Goal: Task Accomplishment & Management: Use online tool/utility

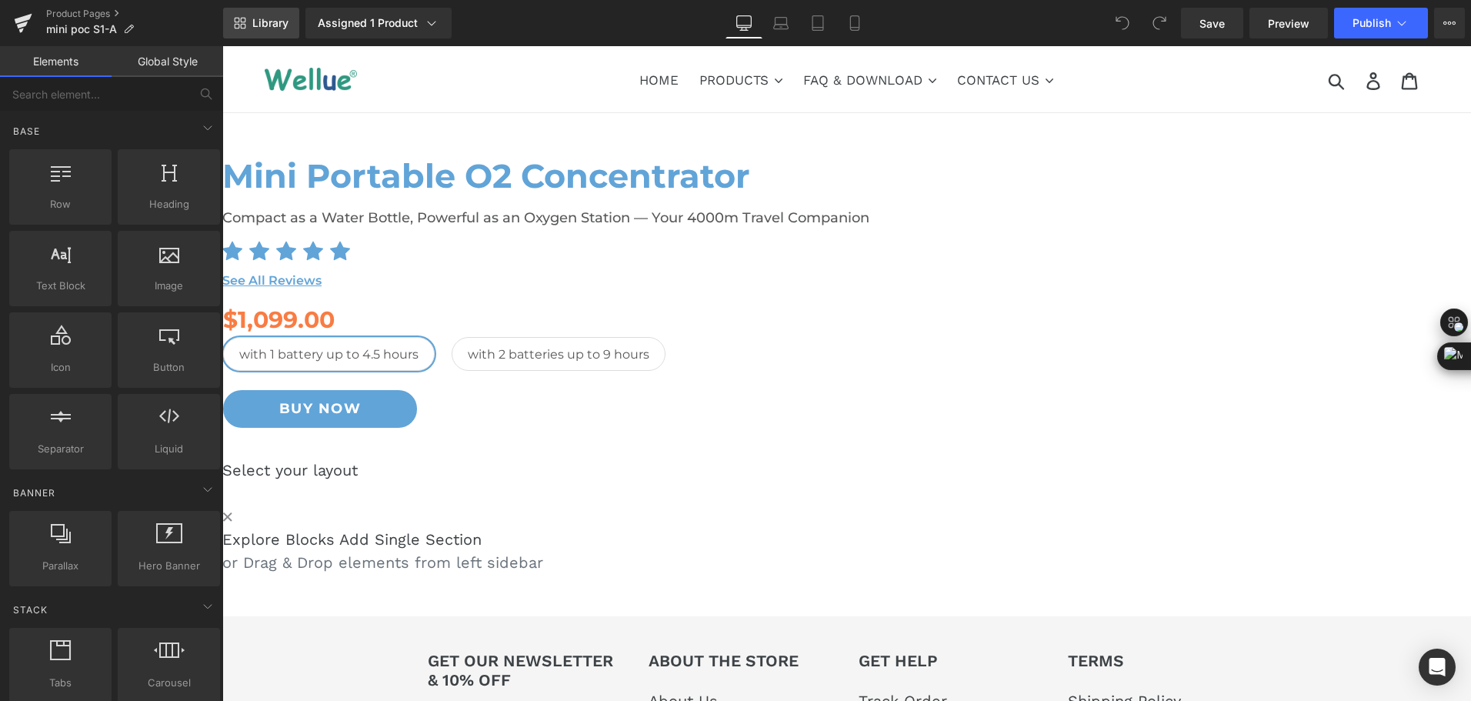
click at [263, 16] on span "Library" at bounding box center [270, 23] width 36 height 14
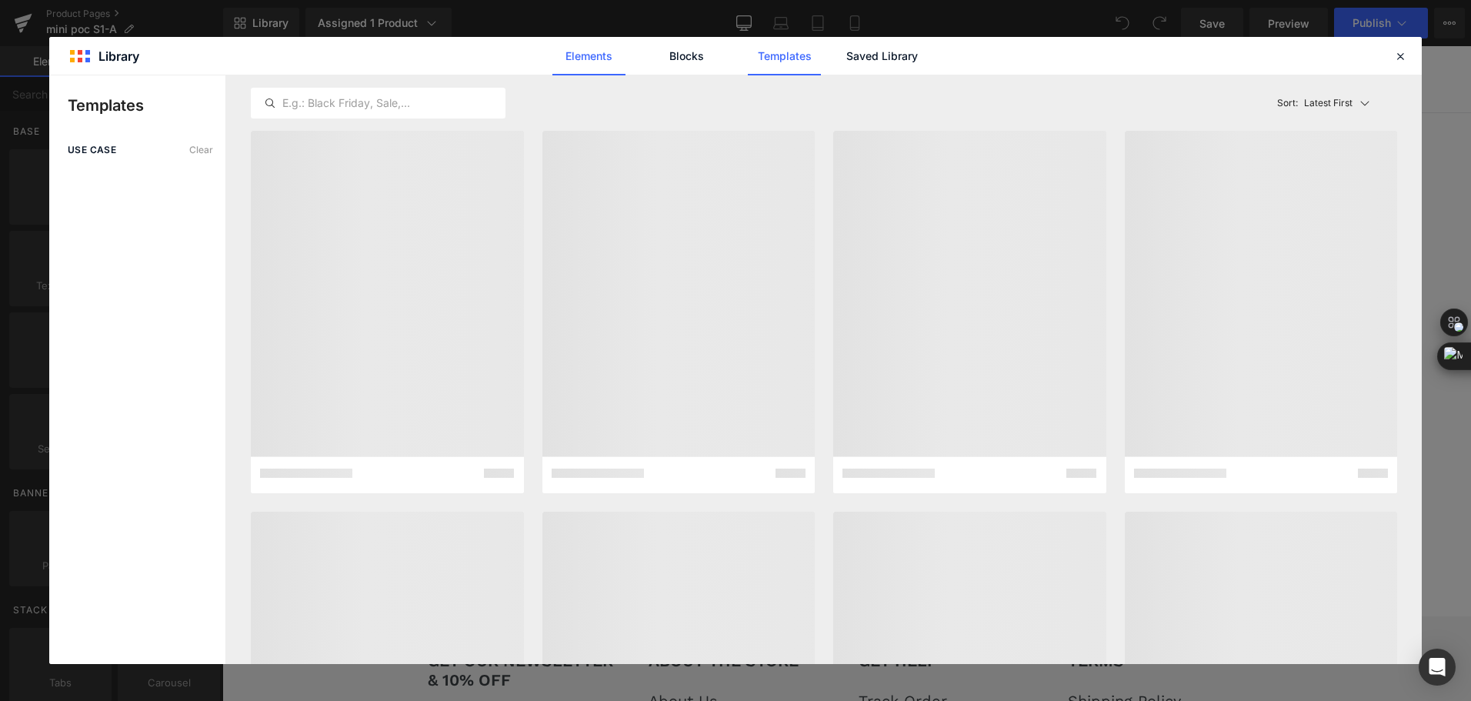
click at [748, 57] on link "Elements" at bounding box center [784, 56] width 73 height 38
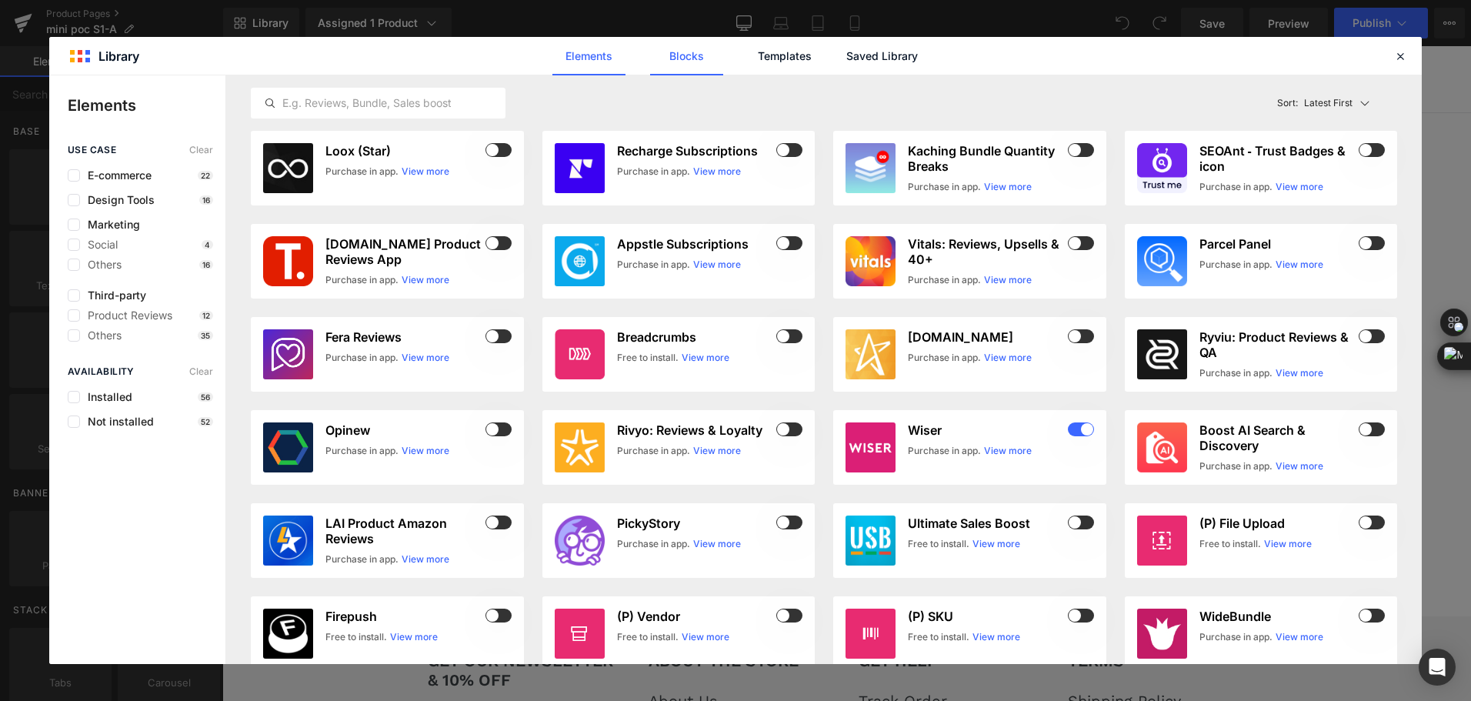
click at [845, 55] on link "Blocks" at bounding box center [881, 56] width 73 height 38
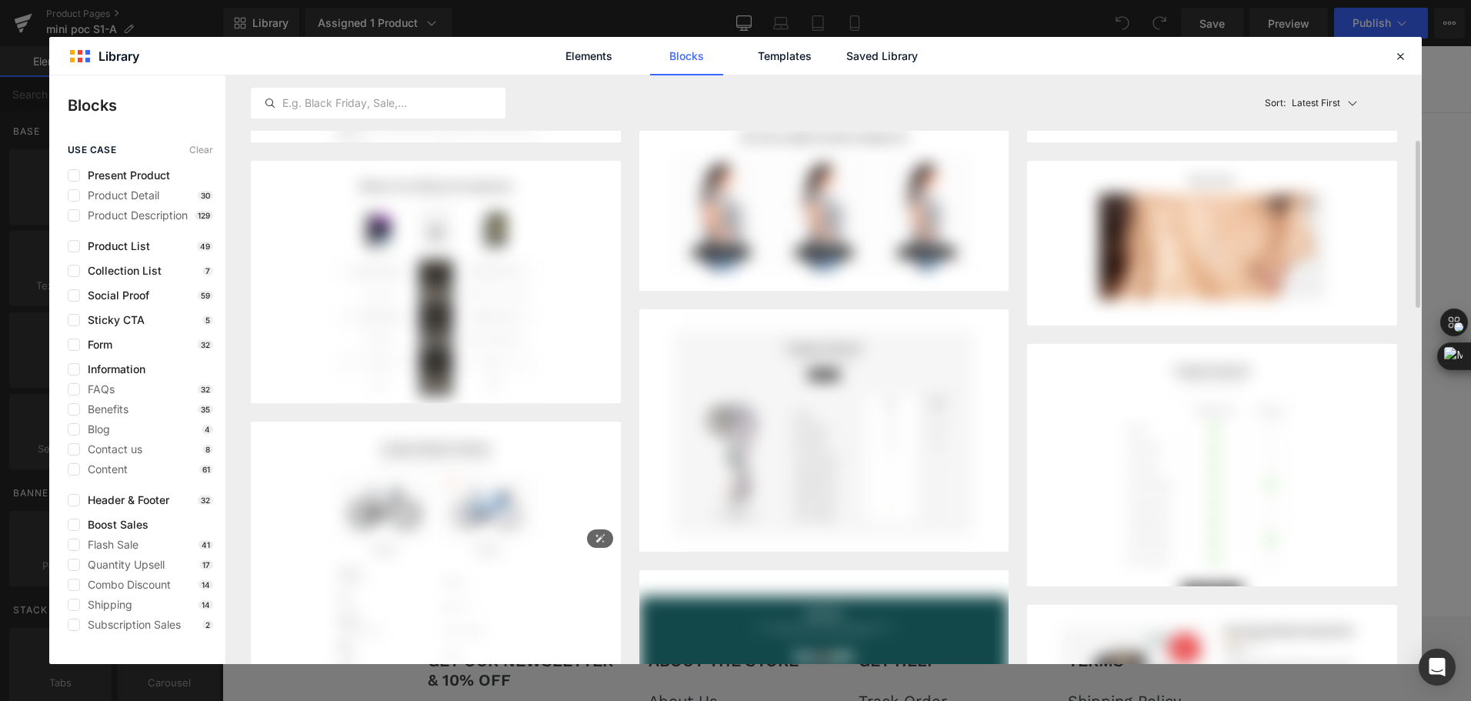
scroll to position [308, 0]
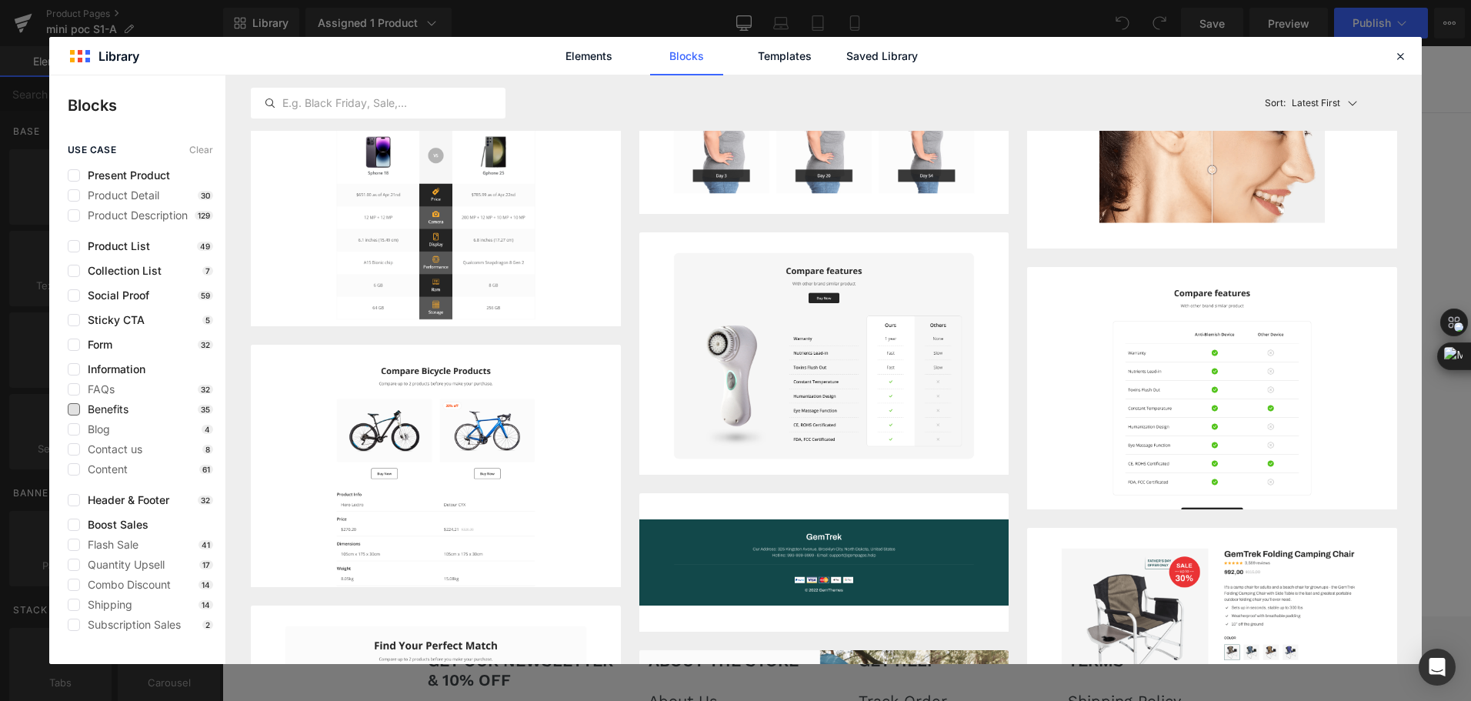
click at [82, 405] on span "Benefits" at bounding box center [104, 409] width 48 height 12
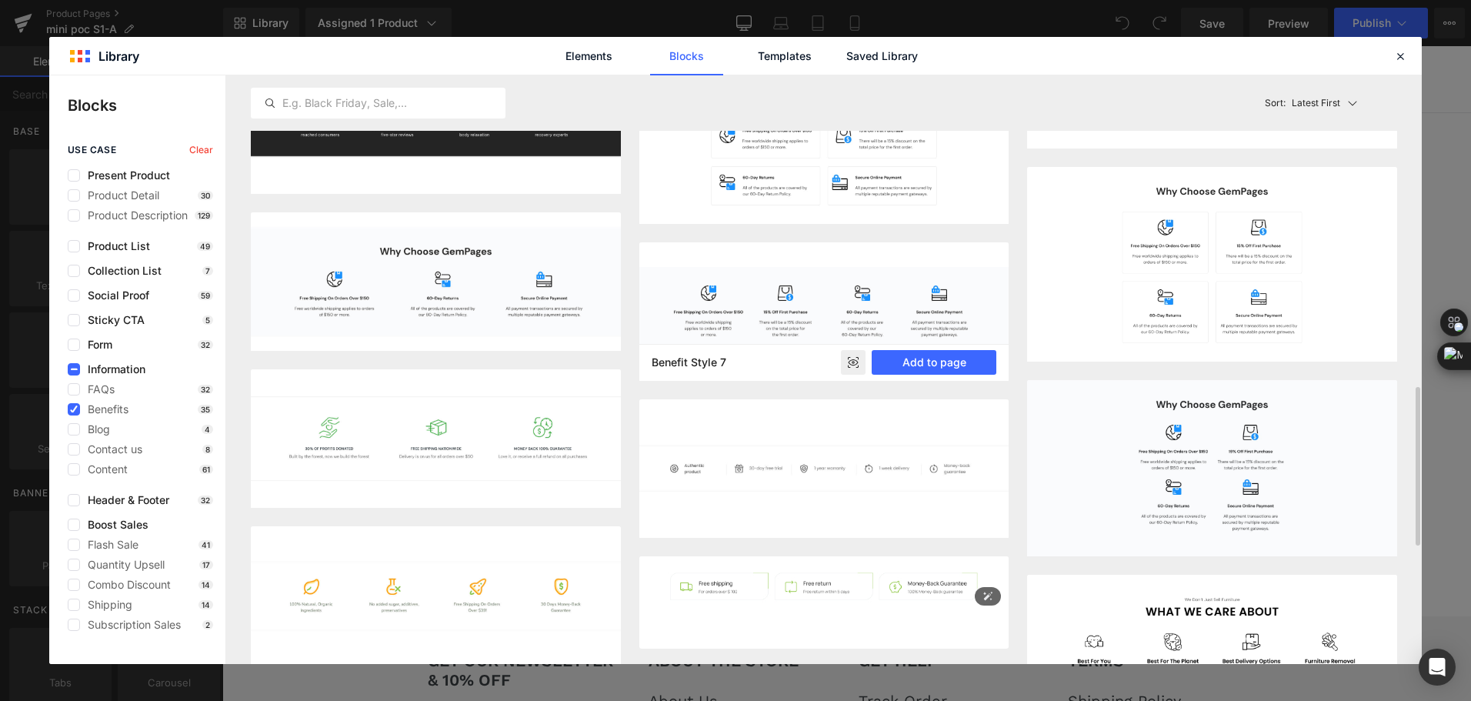
scroll to position [1385, 0]
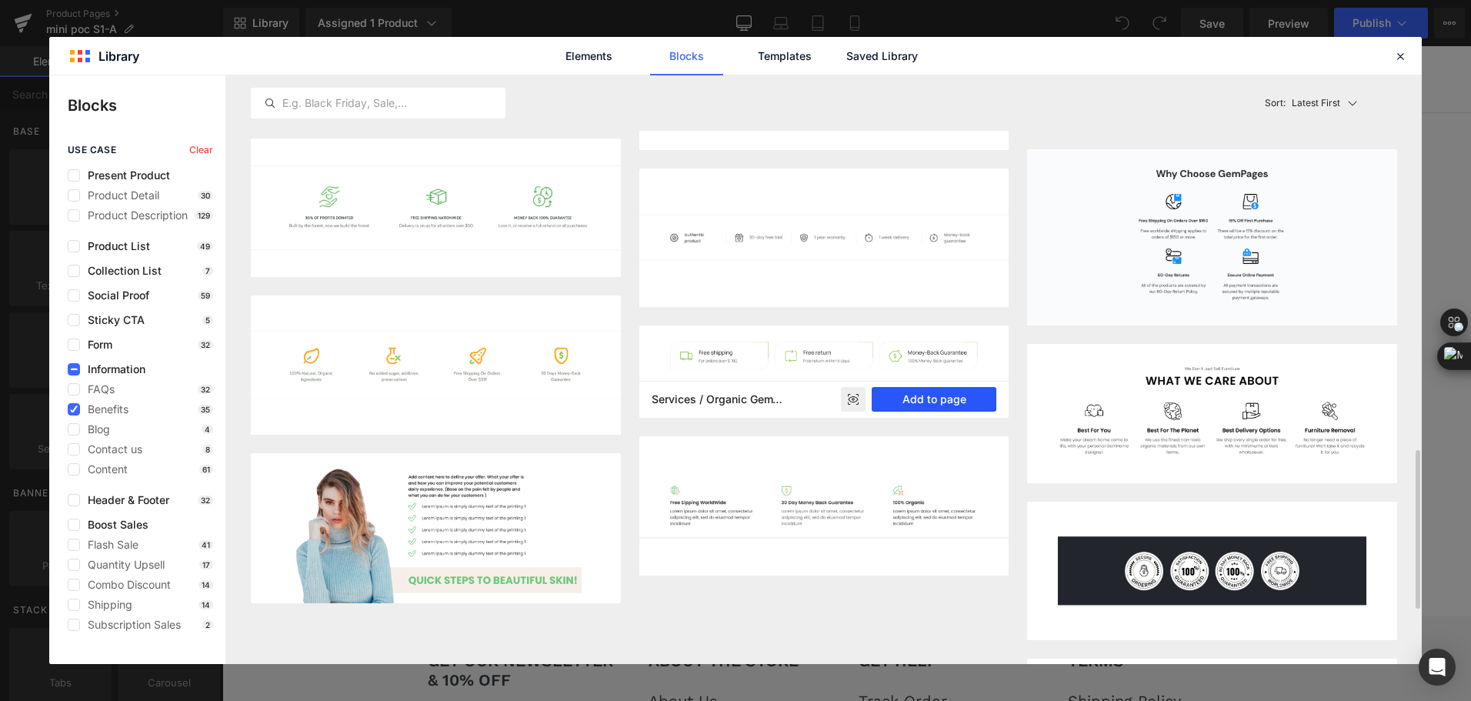
click at [962, 396] on button "Add to page" at bounding box center [934, 399] width 125 height 25
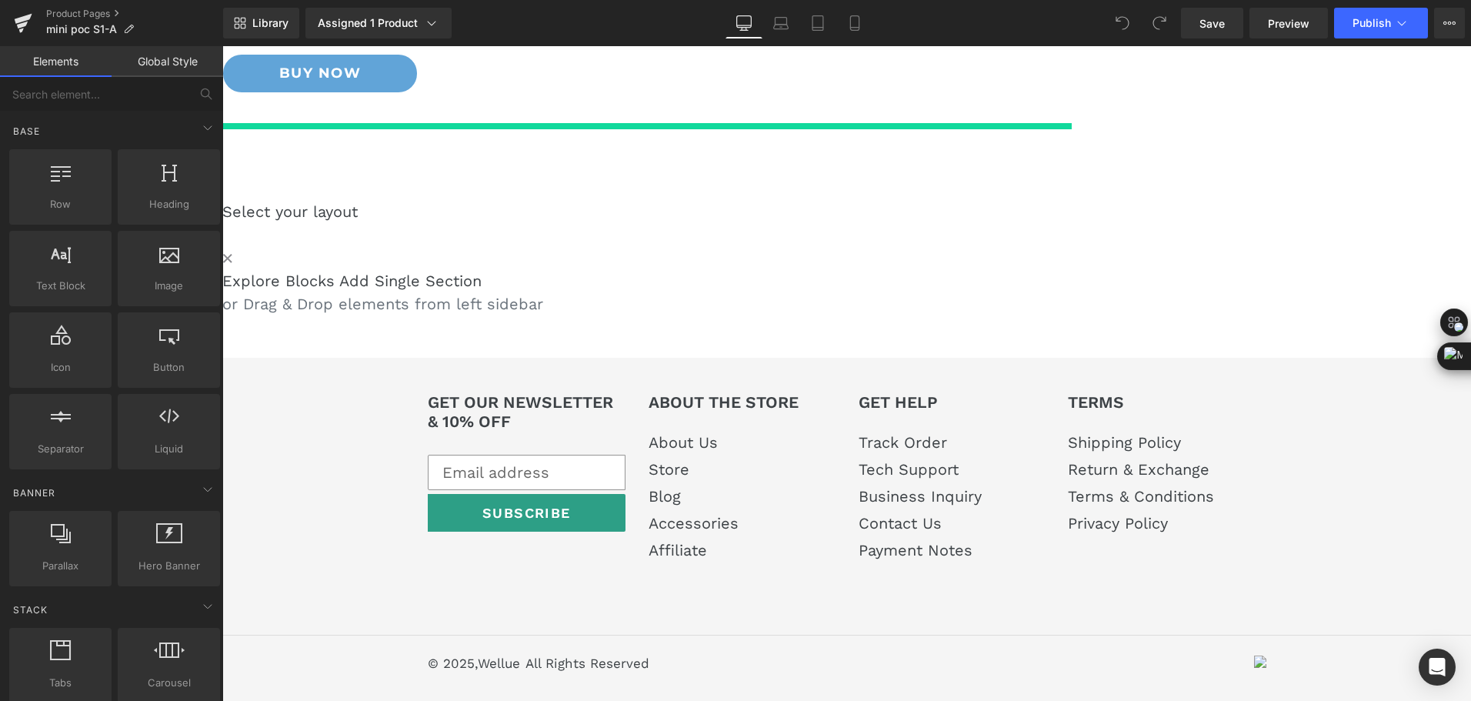
scroll to position [474, 0]
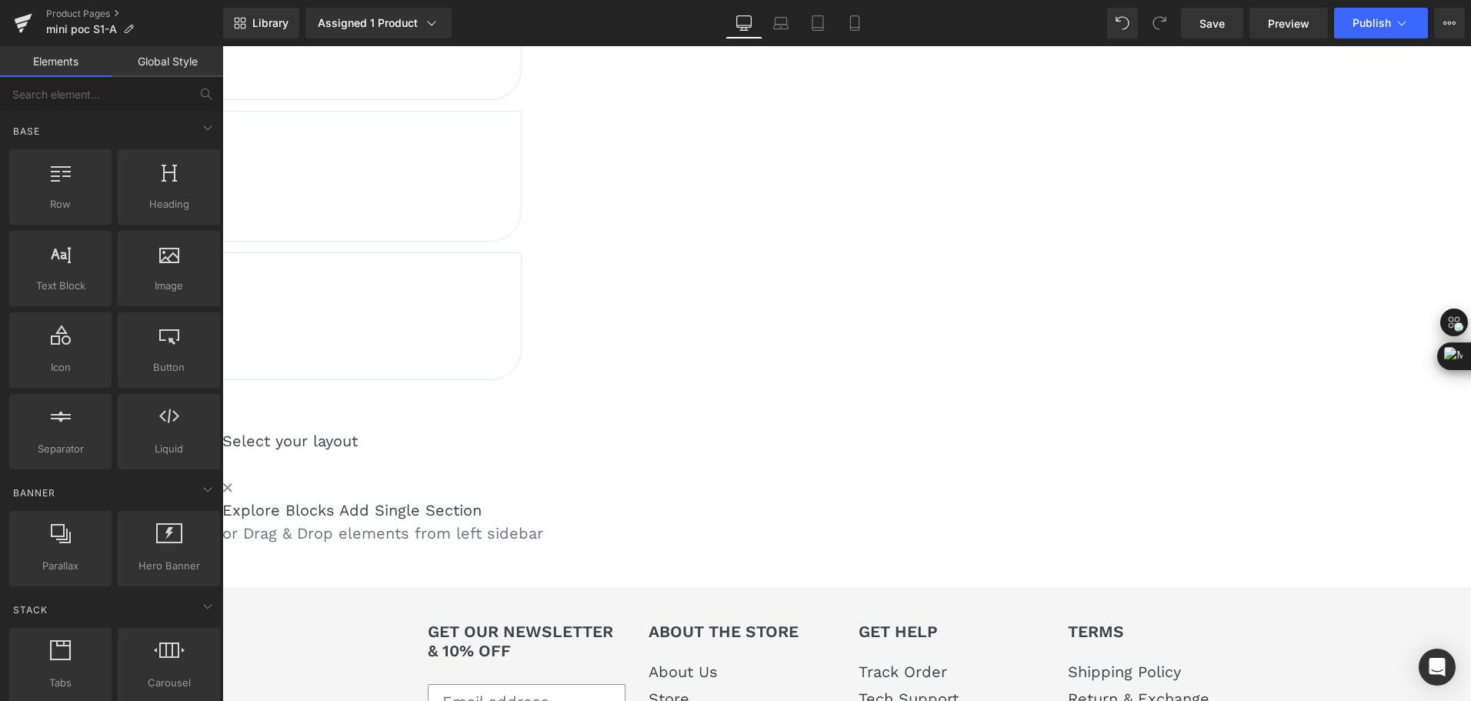
click at [222, 46] on span "Row" at bounding box center [222, 46] width 0 height 0
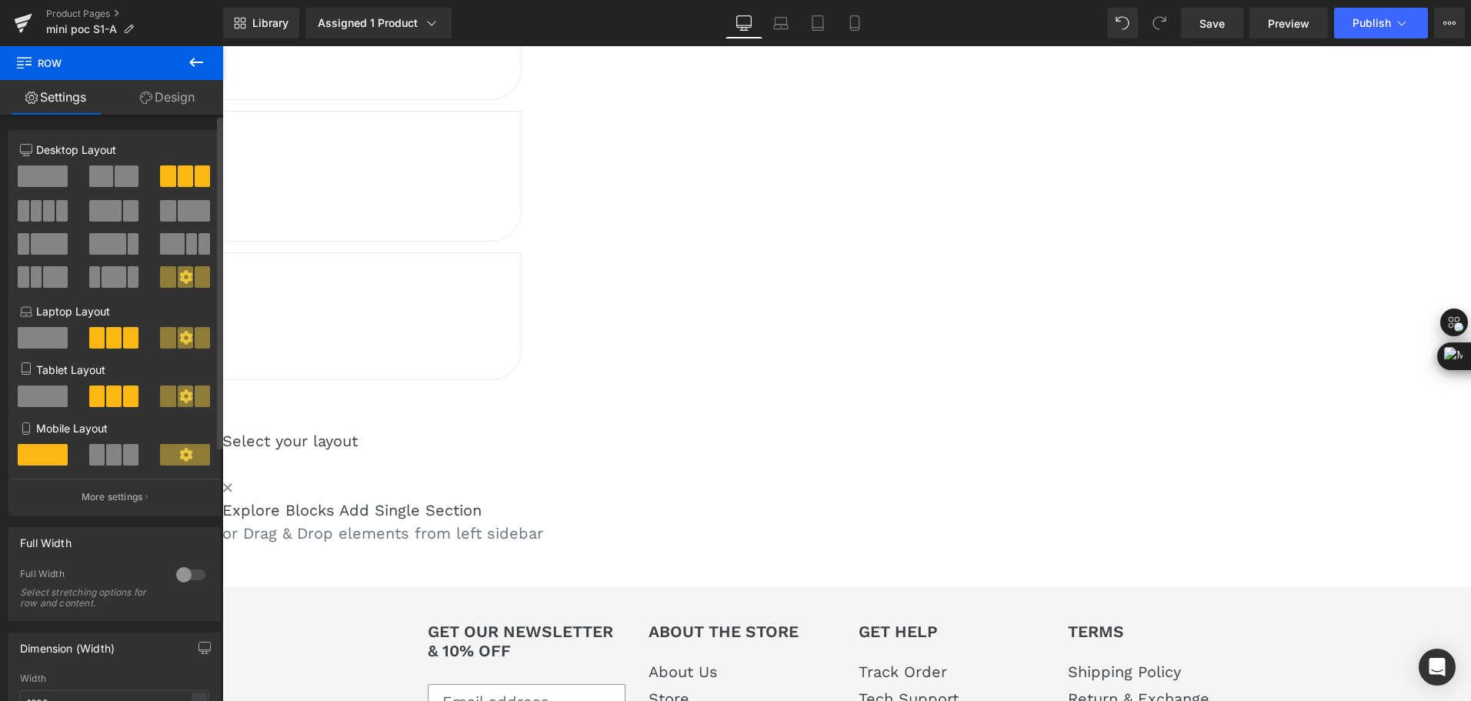
click at [28, 205] on span at bounding box center [24, 211] width 12 height 22
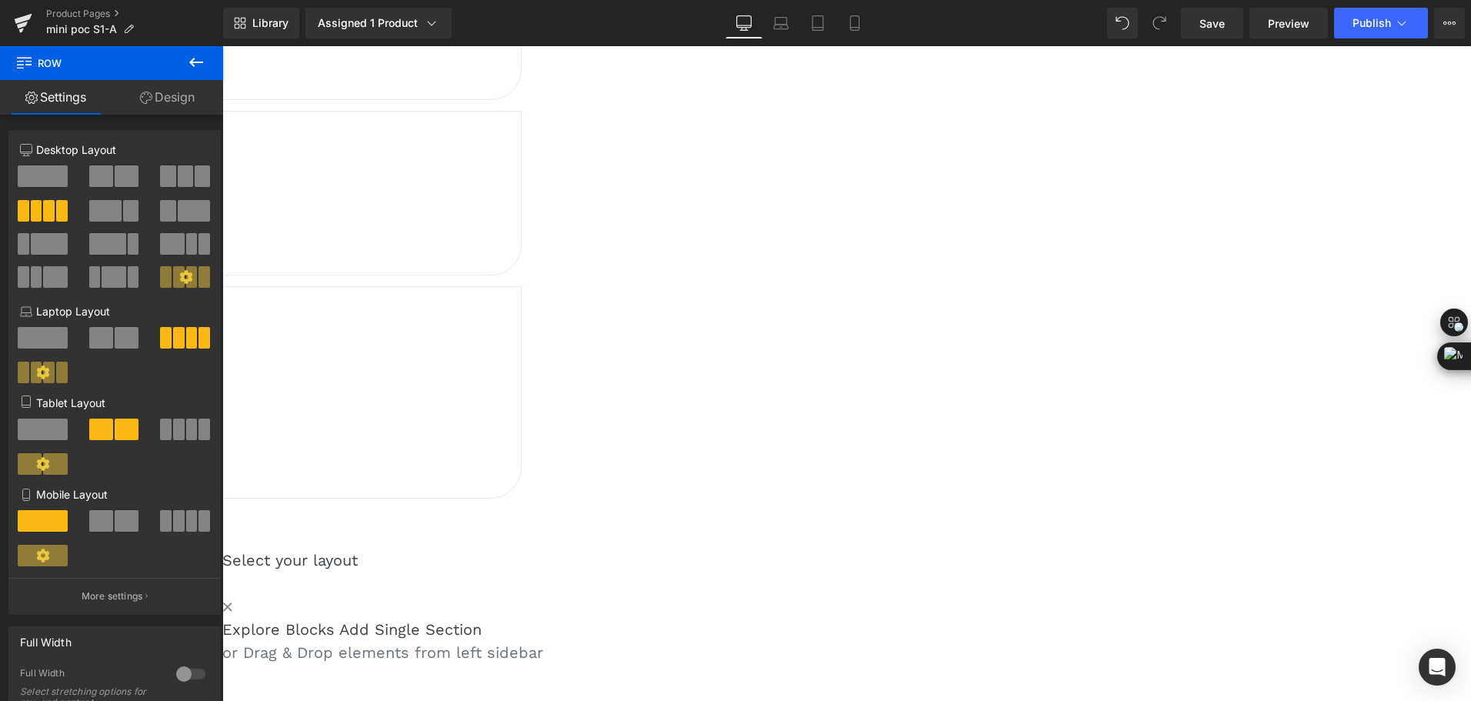
click at [222, 46] on span "Heading" at bounding box center [222, 46] width 0 height 0
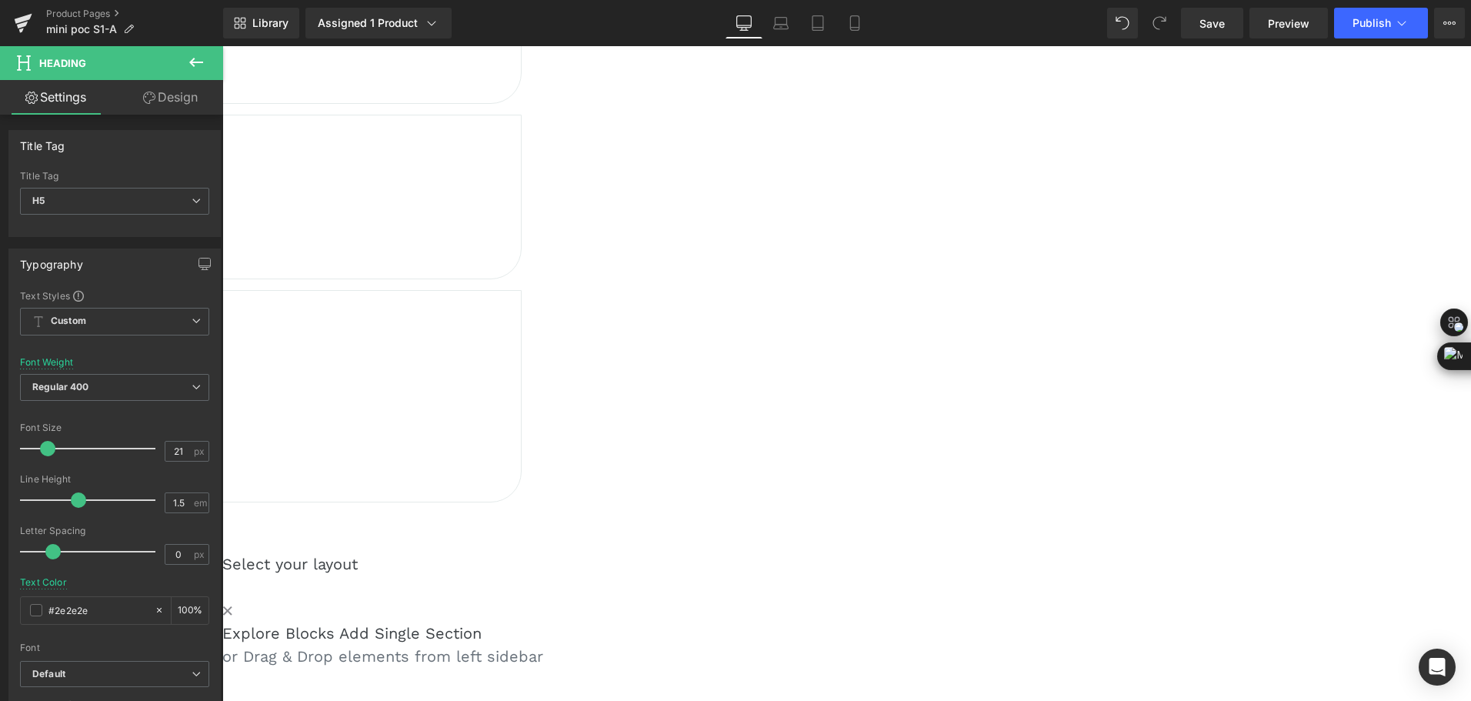
click at [222, 46] on span "Image" at bounding box center [222, 46] width 0 height 0
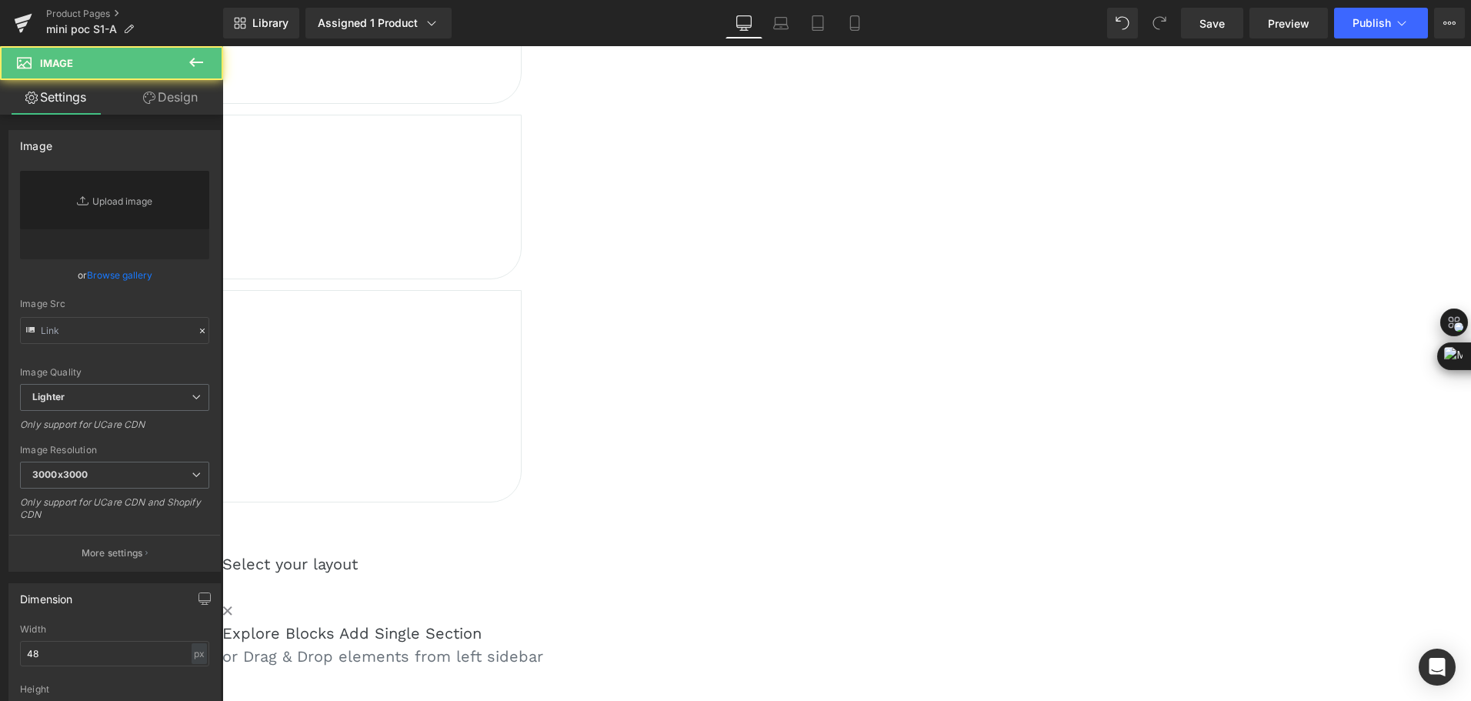
type input "[URL][DOMAIN_NAME]"
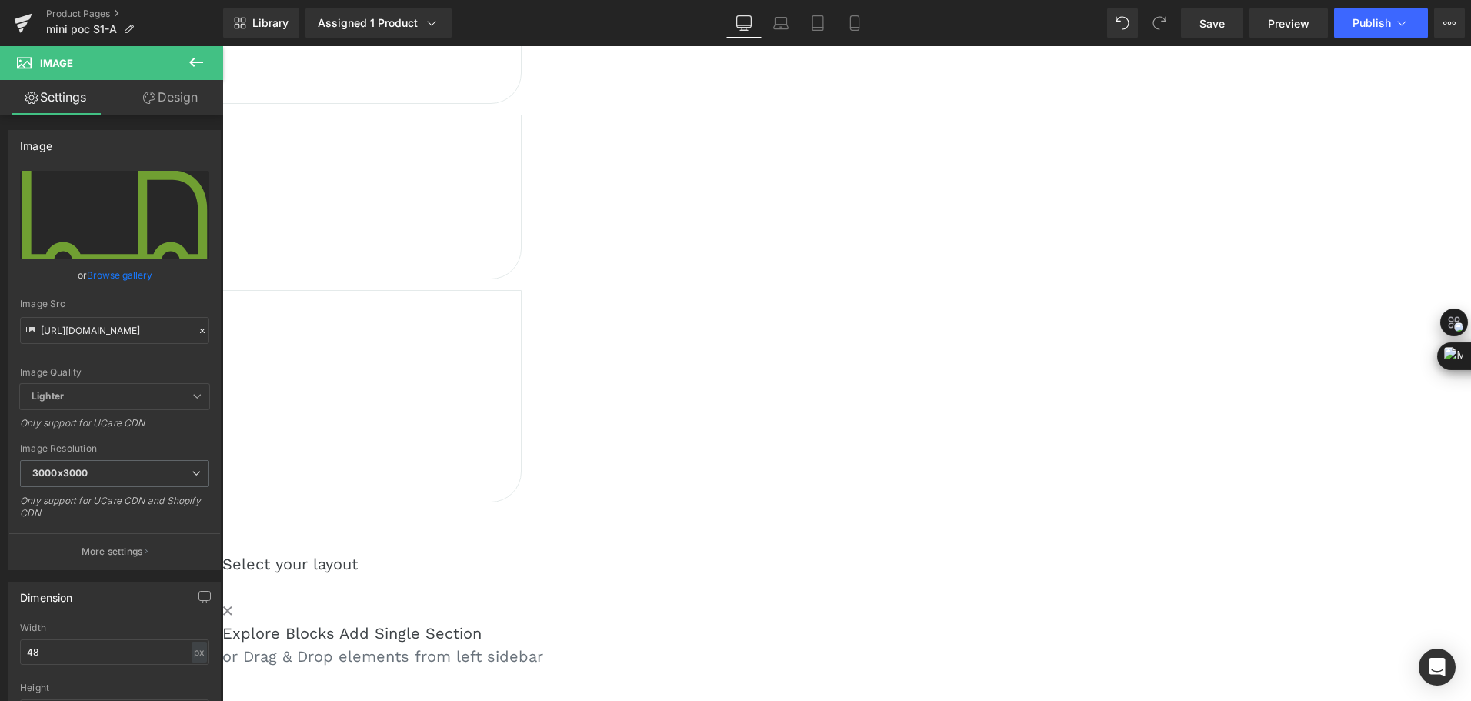
click at [222, 46] on span "Row" at bounding box center [222, 46] width 0 height 0
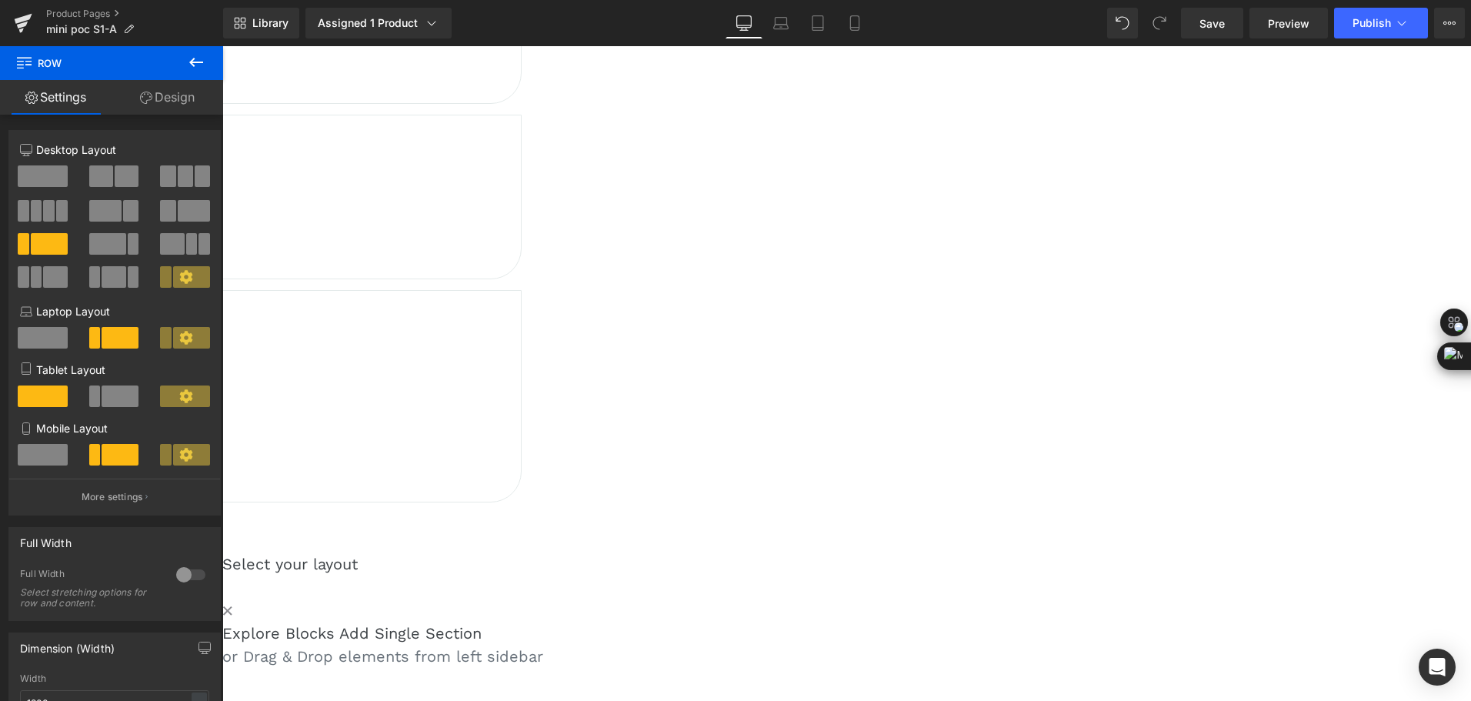
click at [158, 112] on link "Design" at bounding box center [168, 97] width 112 height 35
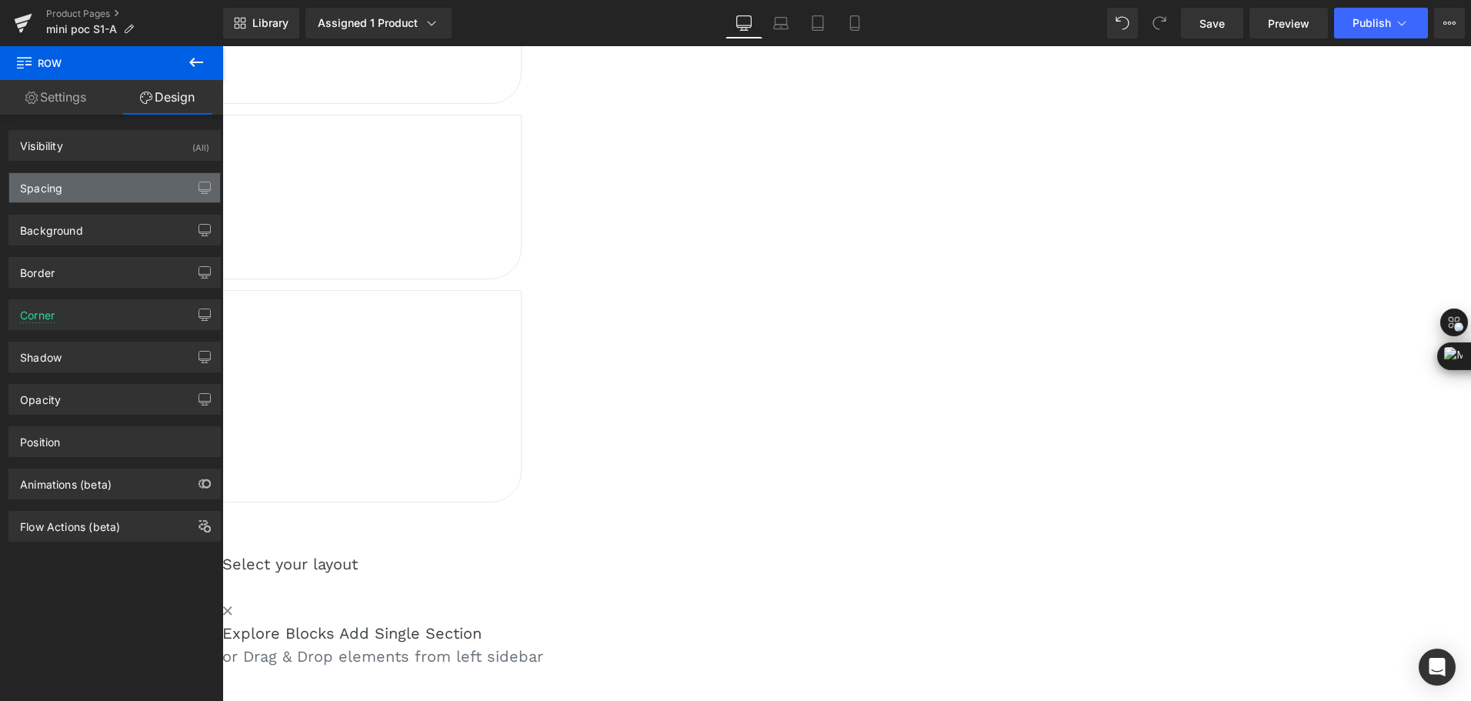
type input "14"
type input "24"
type input "40"
type input "20"
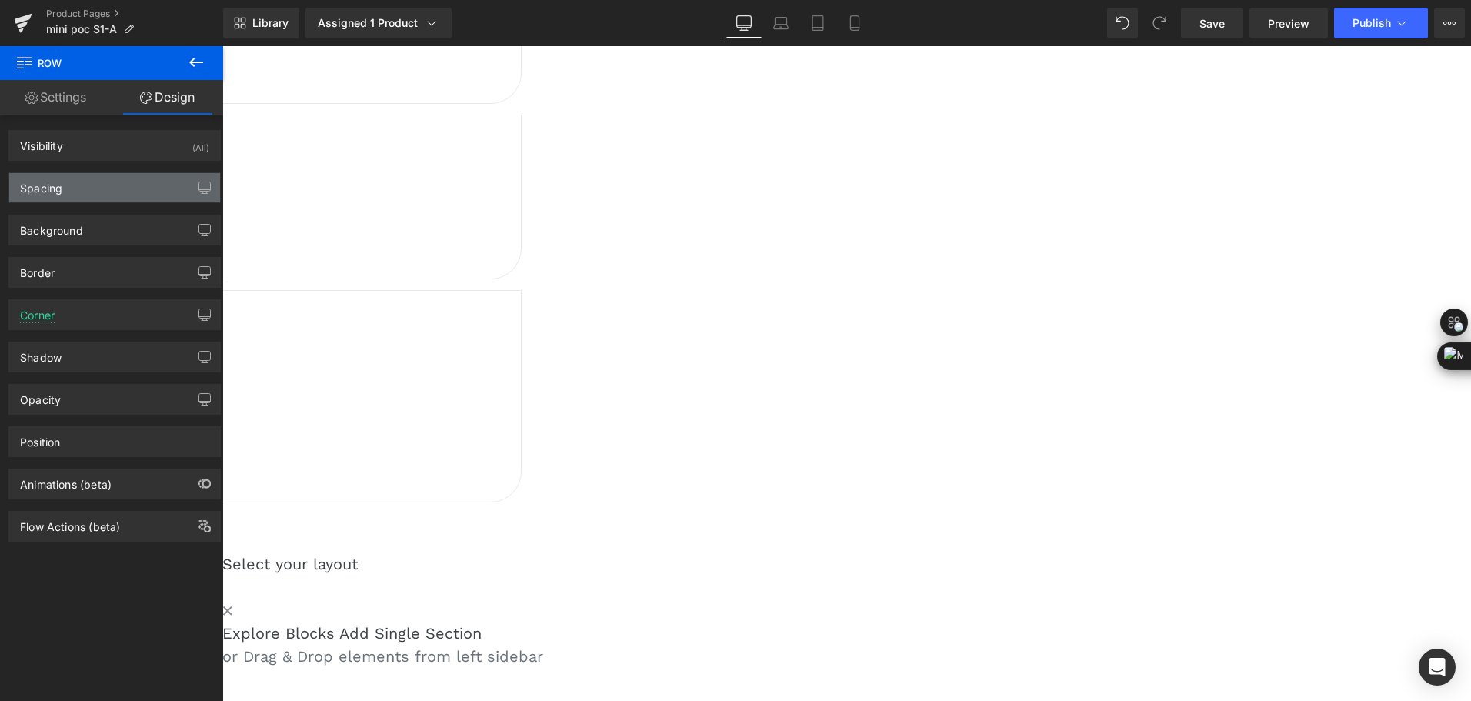
click at [64, 186] on div "Spacing" at bounding box center [114, 187] width 211 height 29
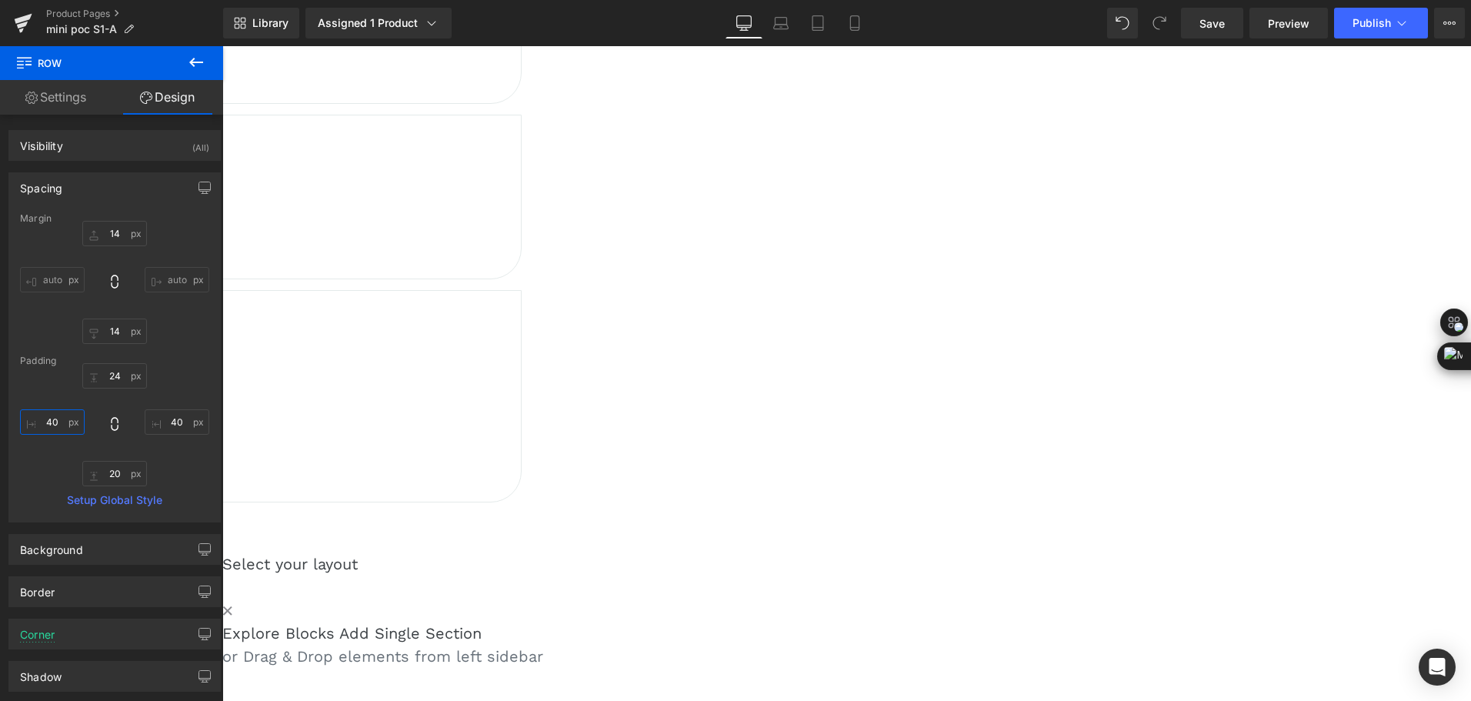
click at [55, 416] on input "40" at bounding box center [52, 421] width 65 height 25
type input "0"
click at [164, 413] on input "40" at bounding box center [177, 421] width 65 height 25
type input "0"
click at [222, 46] on span "Image" at bounding box center [222, 46] width 0 height 0
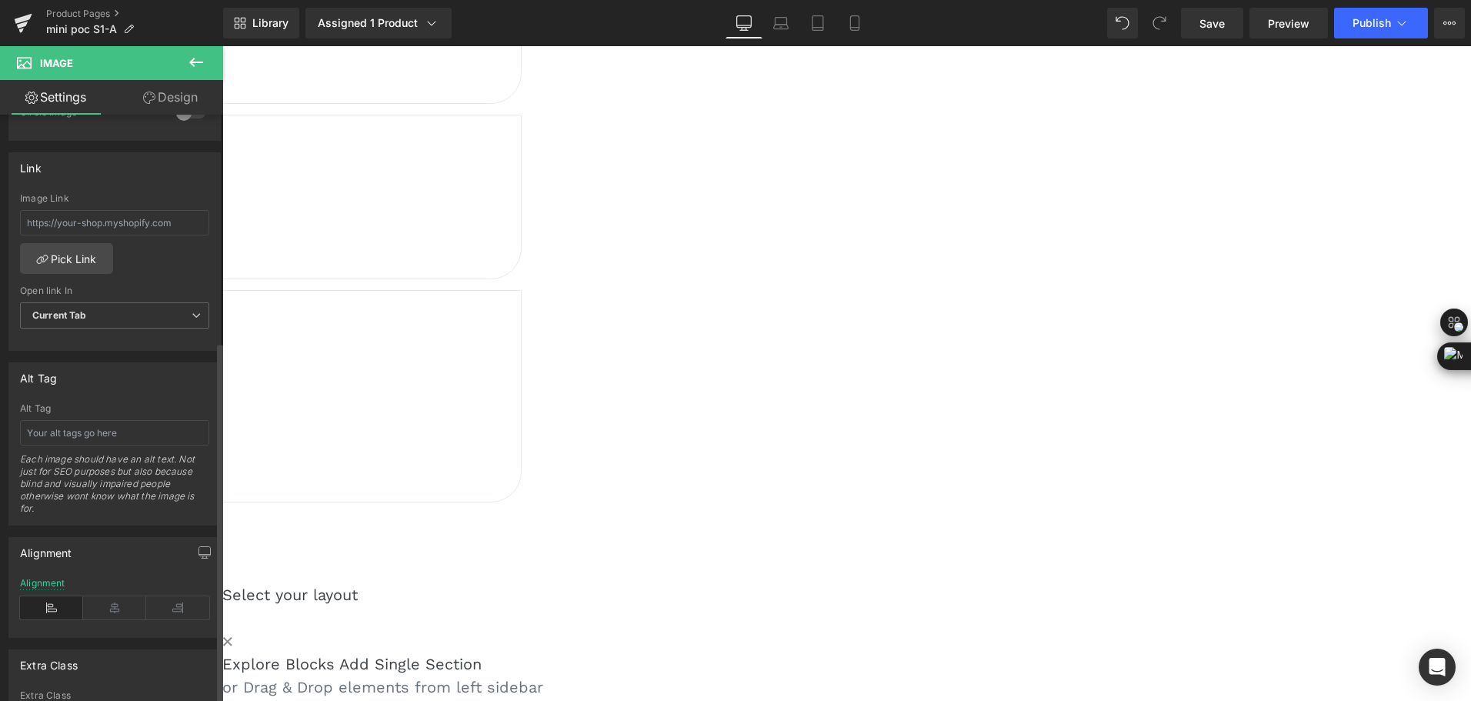
scroll to position [692, 0]
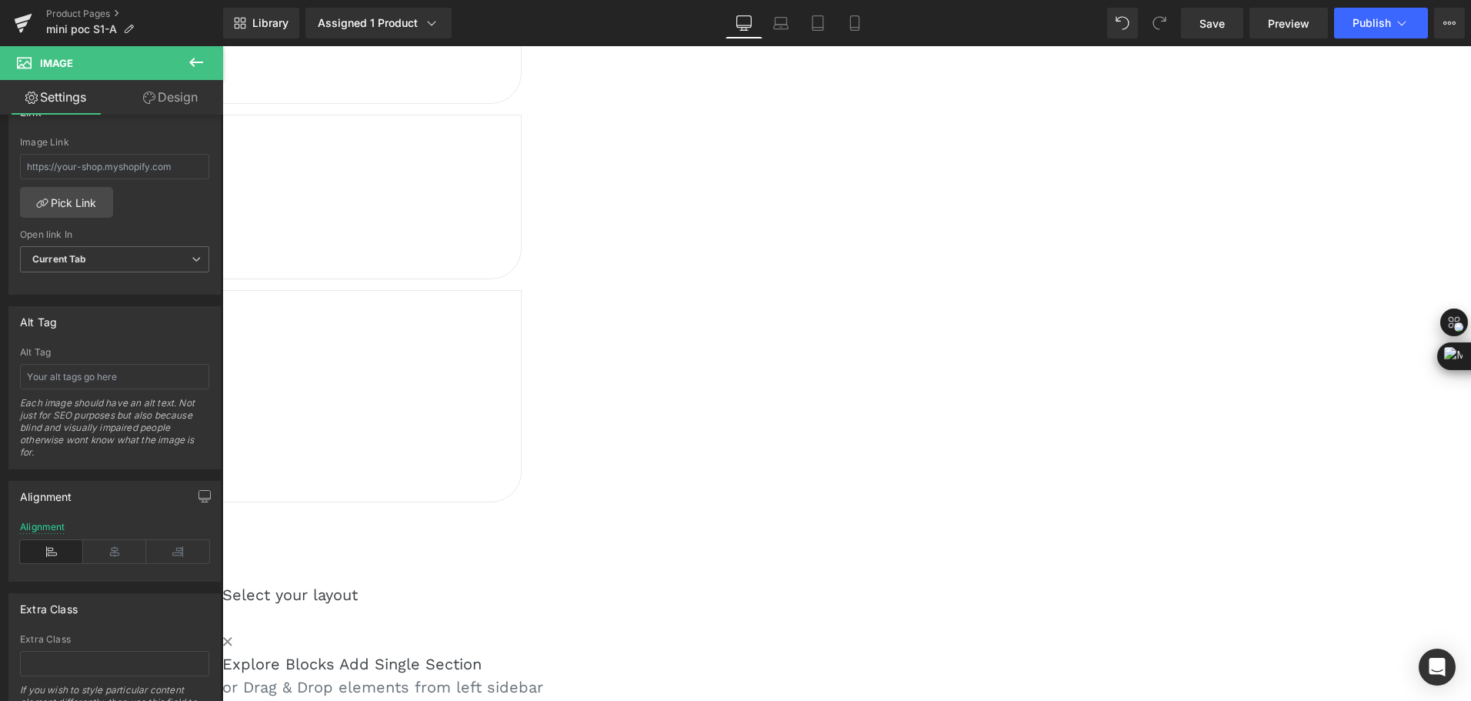
click at [222, 46] on span "Row" at bounding box center [222, 46] width 0 height 0
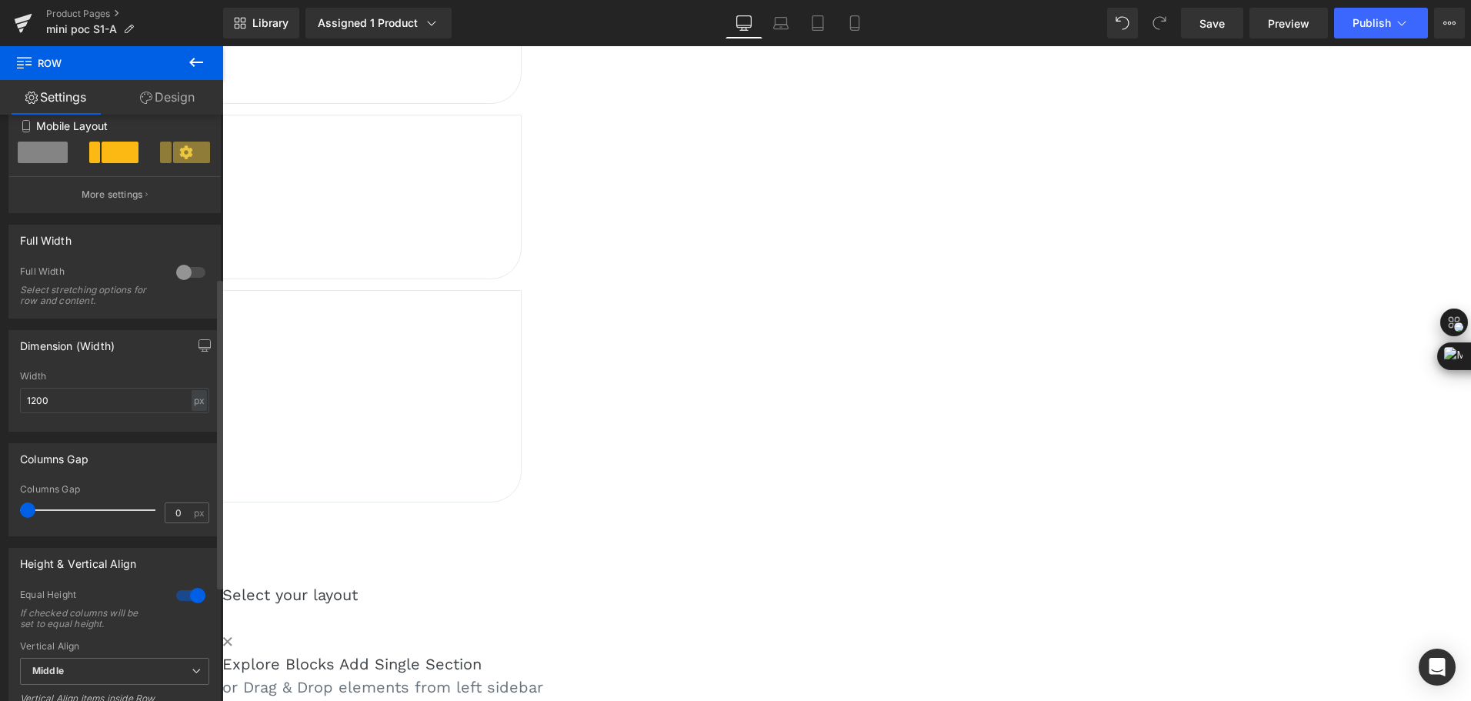
scroll to position [308, 0]
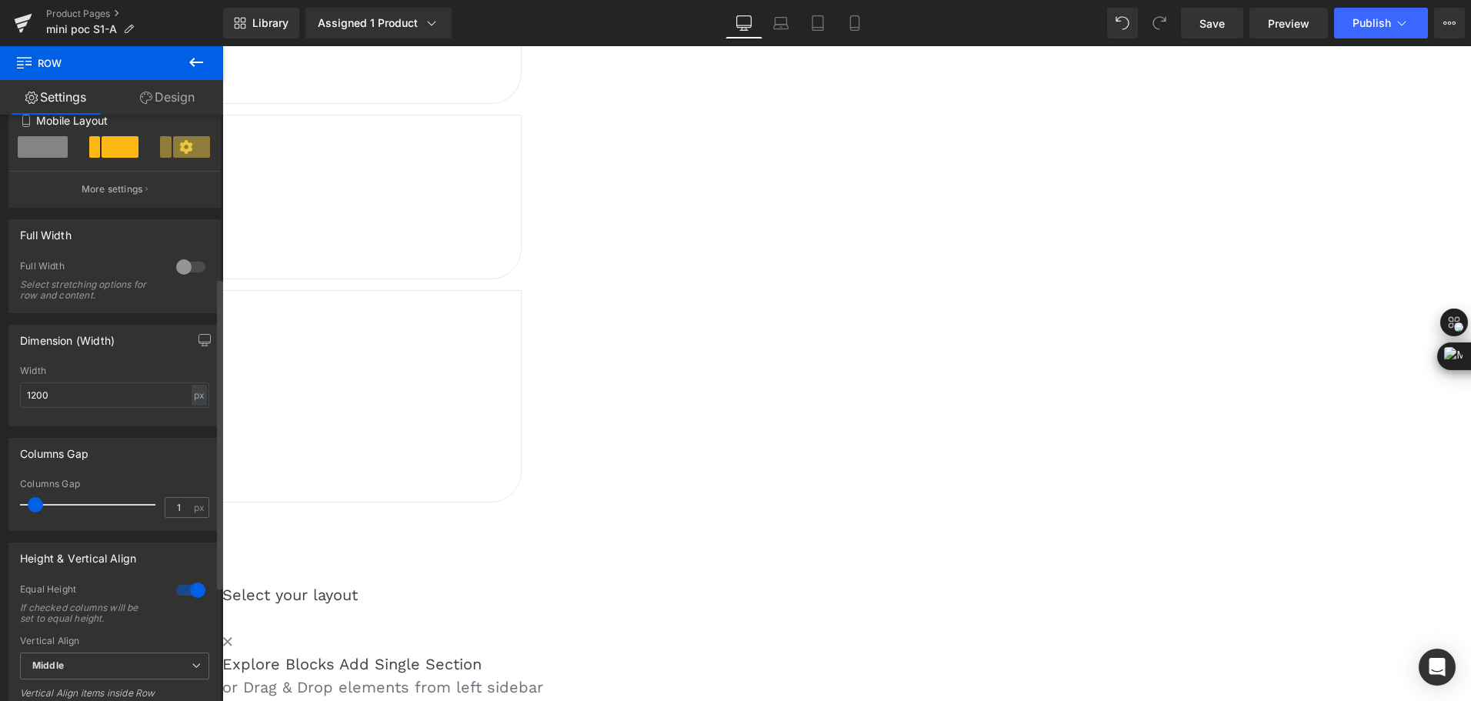
type input "0"
drag, startPoint x: 30, startPoint y: 506, endPoint x: 18, endPoint y: 508, distance: 12.4
click at [18, 508] on div "0px Columns Gap 0 px" at bounding box center [114, 505] width 211 height 52
click at [222, 46] on span "Image" at bounding box center [222, 46] width 0 height 0
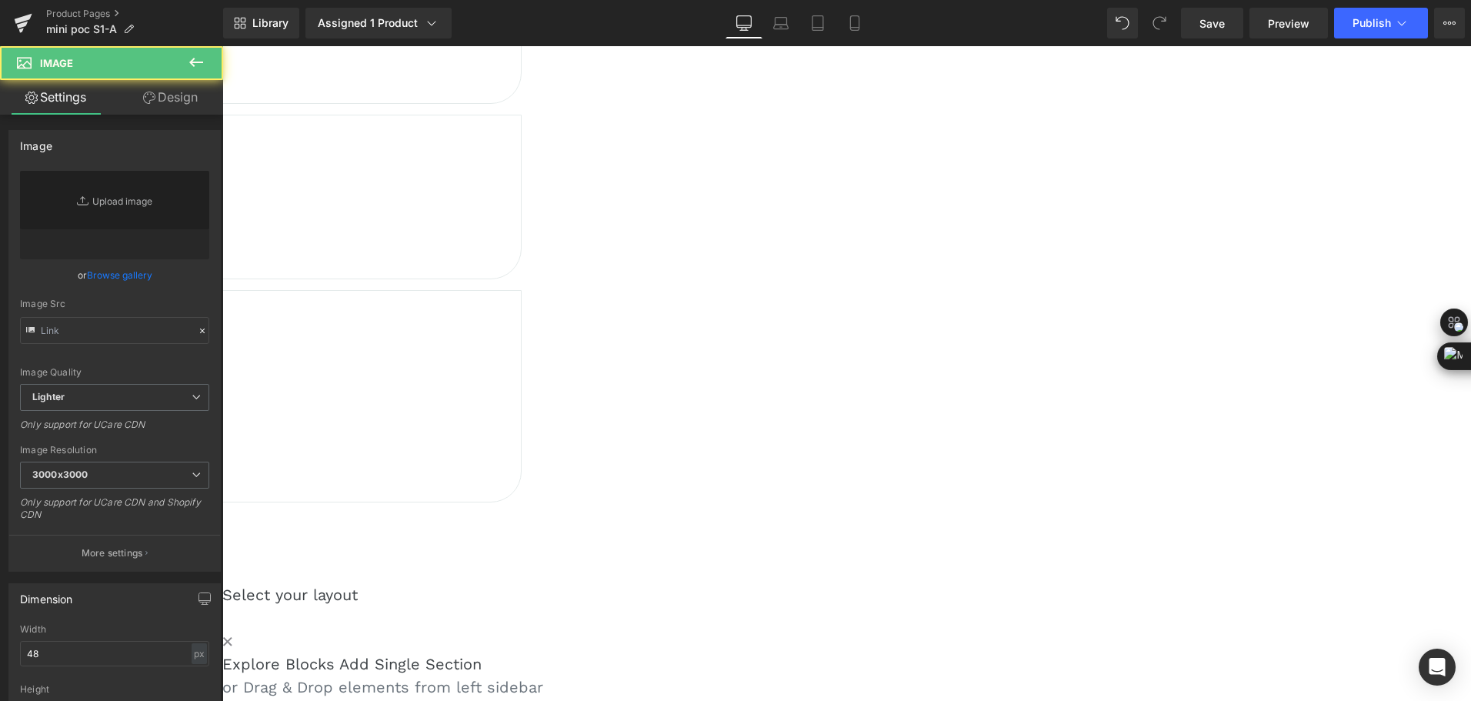
type input "[URL][DOMAIN_NAME]"
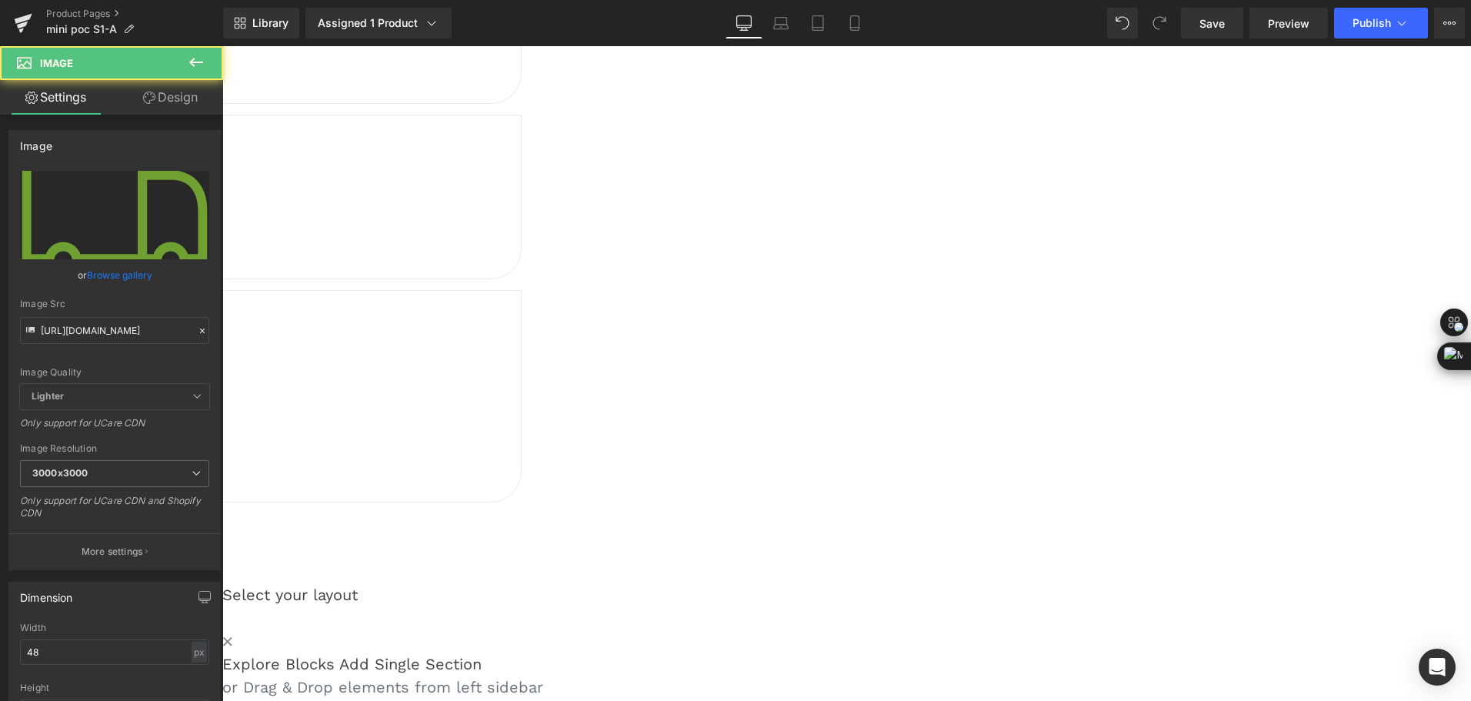
click at [174, 95] on link "Design" at bounding box center [171, 97] width 112 height 35
click at [0, 0] on div "Spacing" at bounding box center [0, 0] width 0 height 0
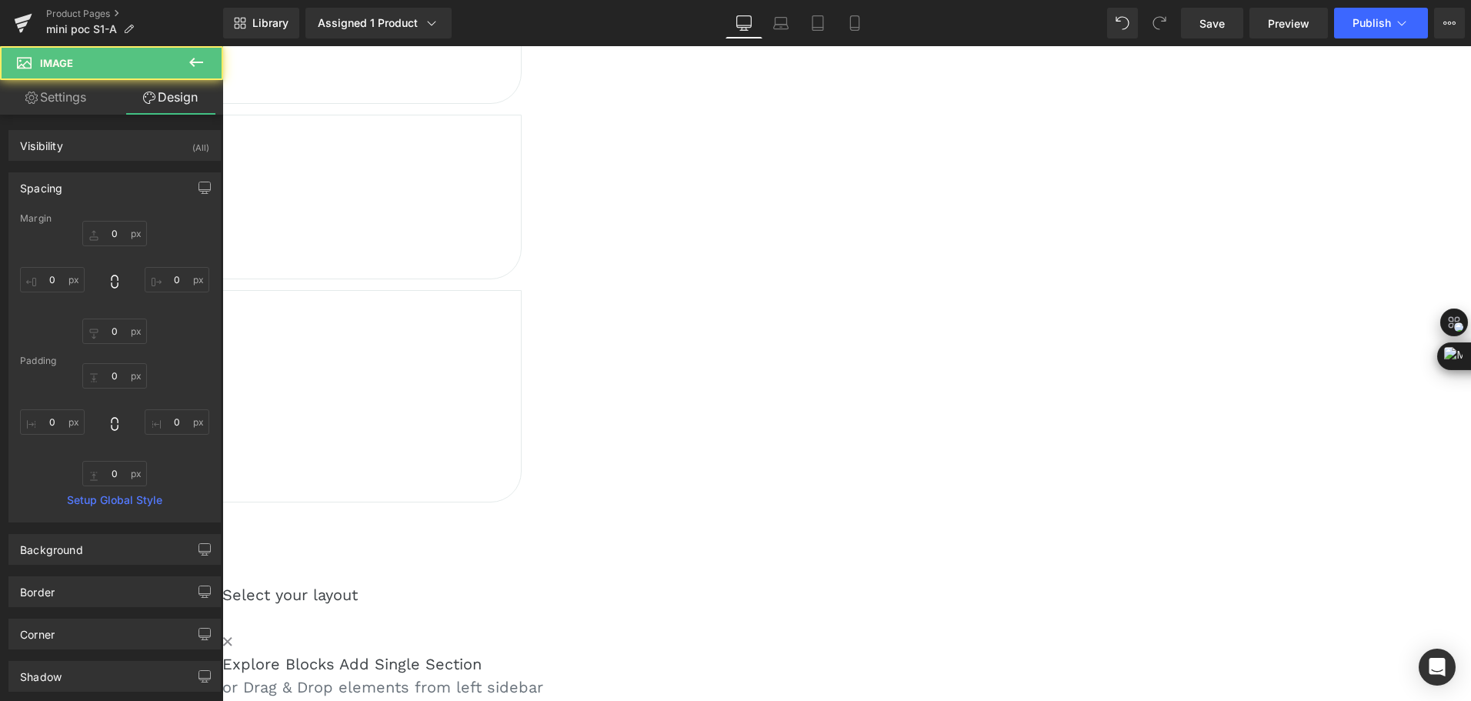
type input "0"
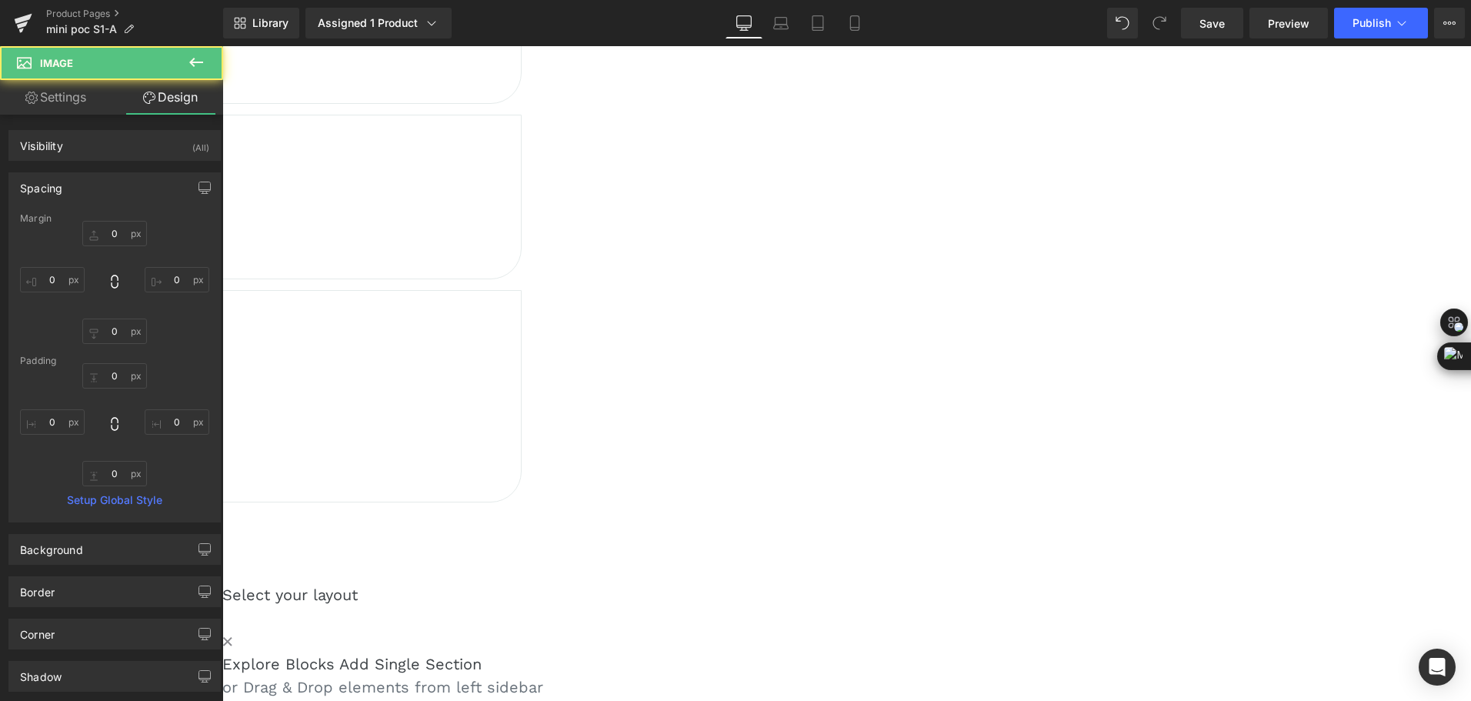
type input "0"
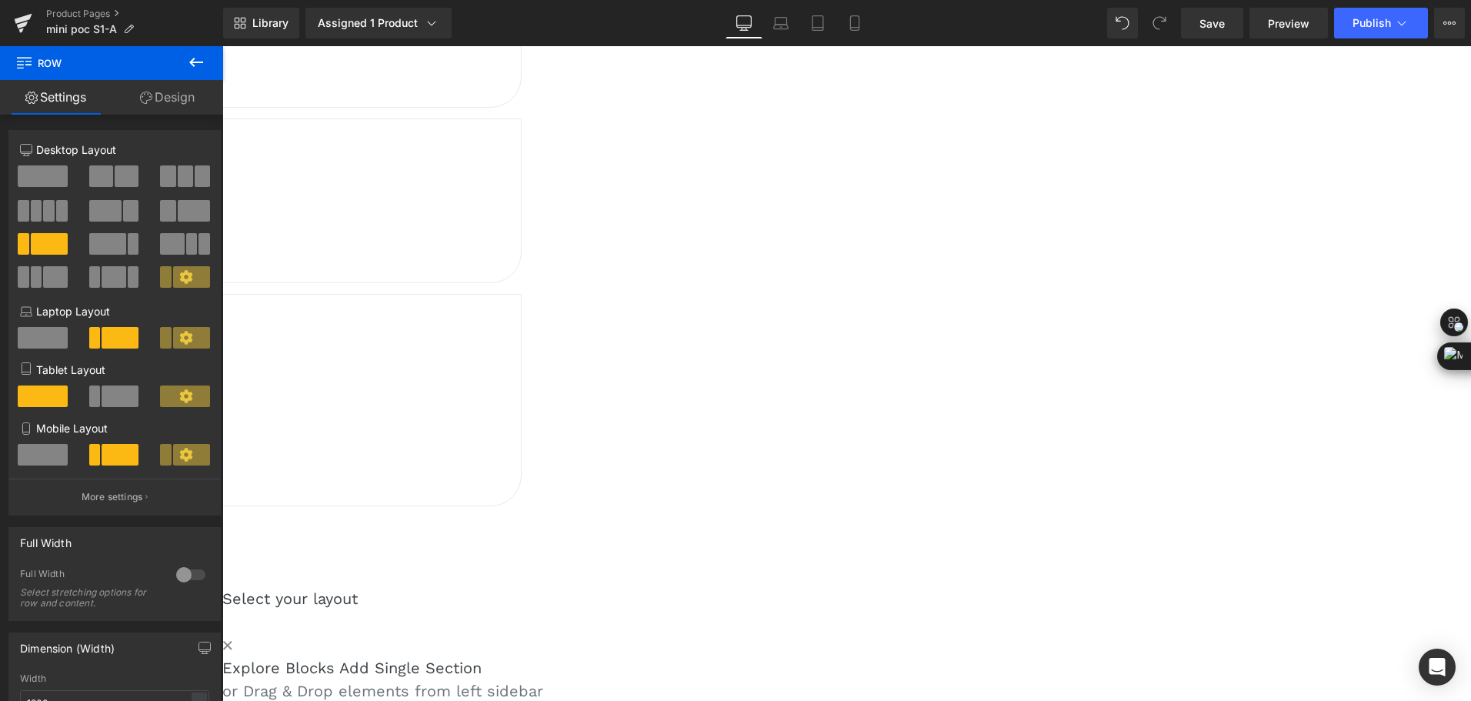
drag, startPoint x: 627, startPoint y: 215, endPoint x: 591, endPoint y: 214, distance: 36.2
click at [522, 214] on div "Image Free shipping Heading For orders over $ 100 Text Block Row Image Free ret…" at bounding box center [59, 268] width 923 height 515
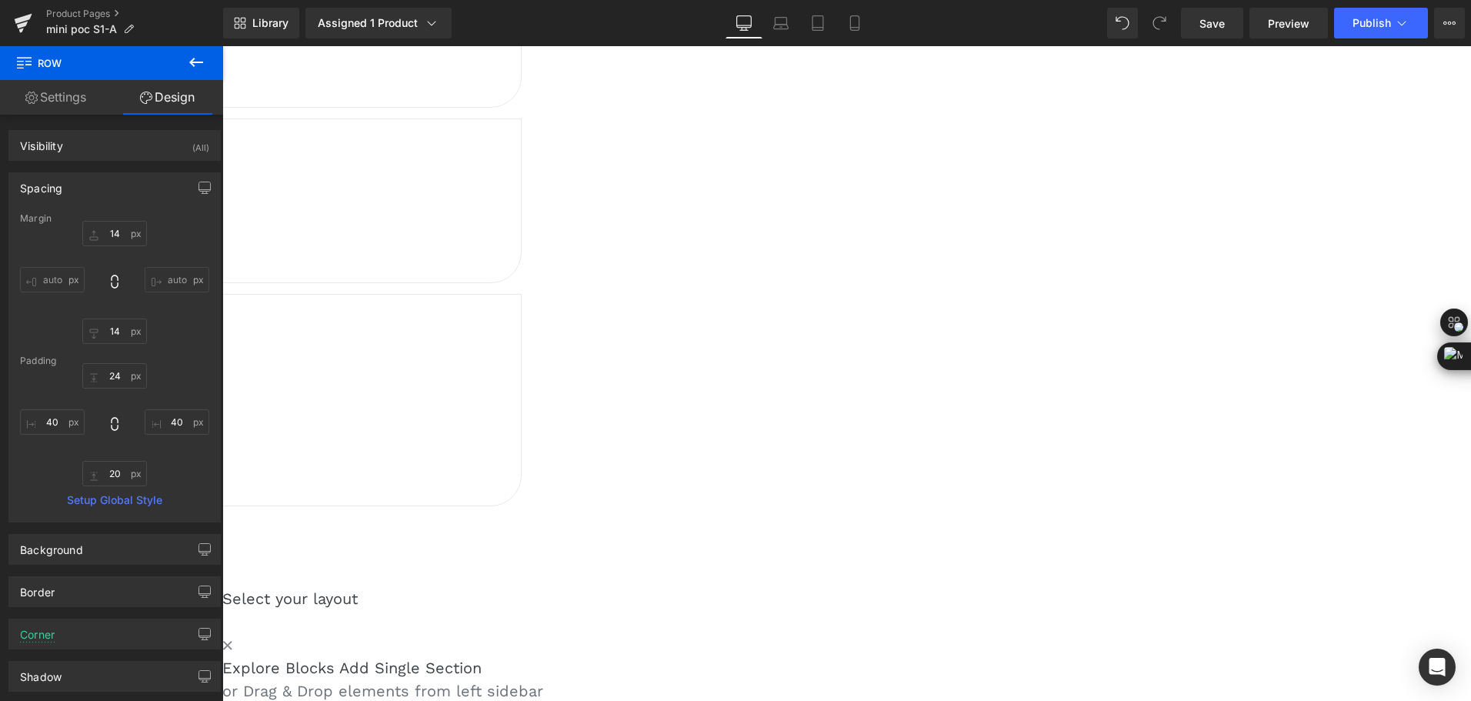
click at [222, 46] on span "Row" at bounding box center [222, 46] width 0 height 0
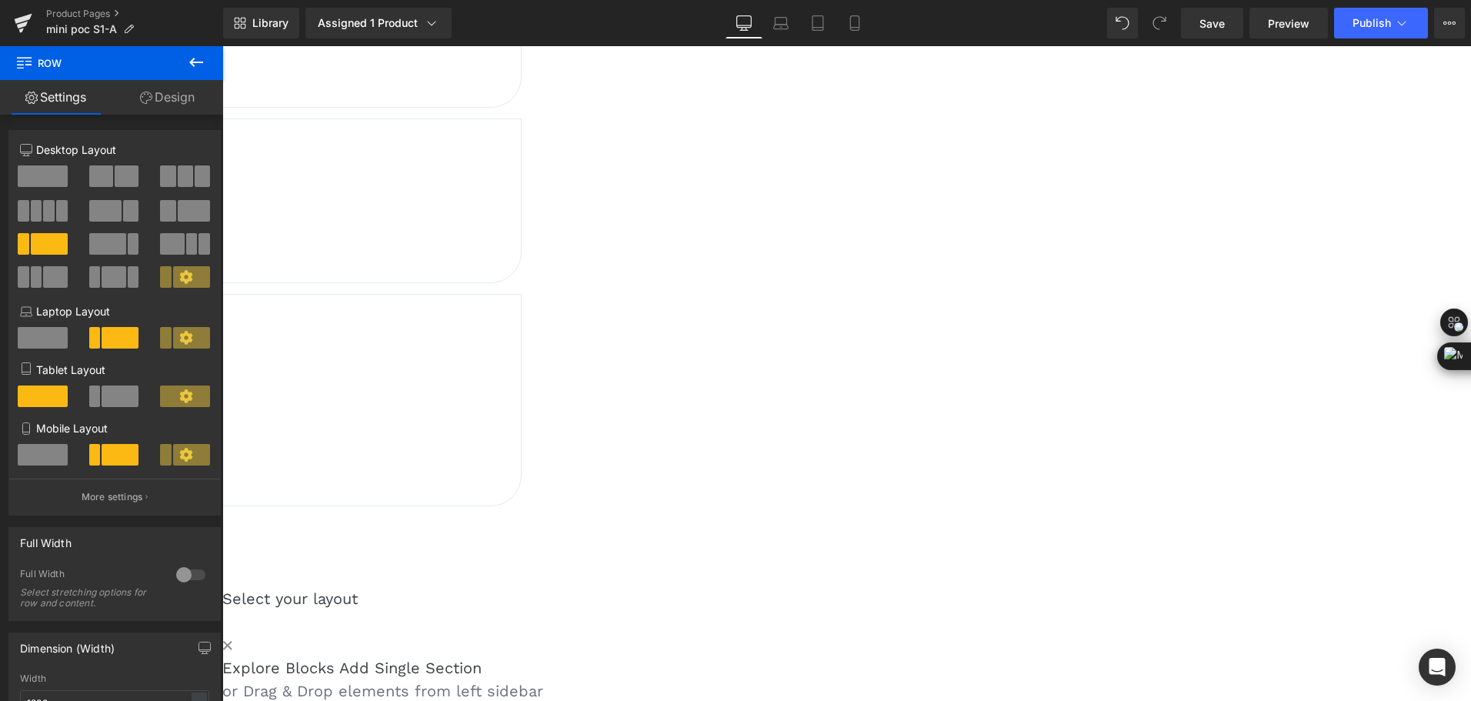
click at [165, 212] on span at bounding box center [167, 211] width 15 height 22
click at [41, 250] on span at bounding box center [49, 244] width 37 height 22
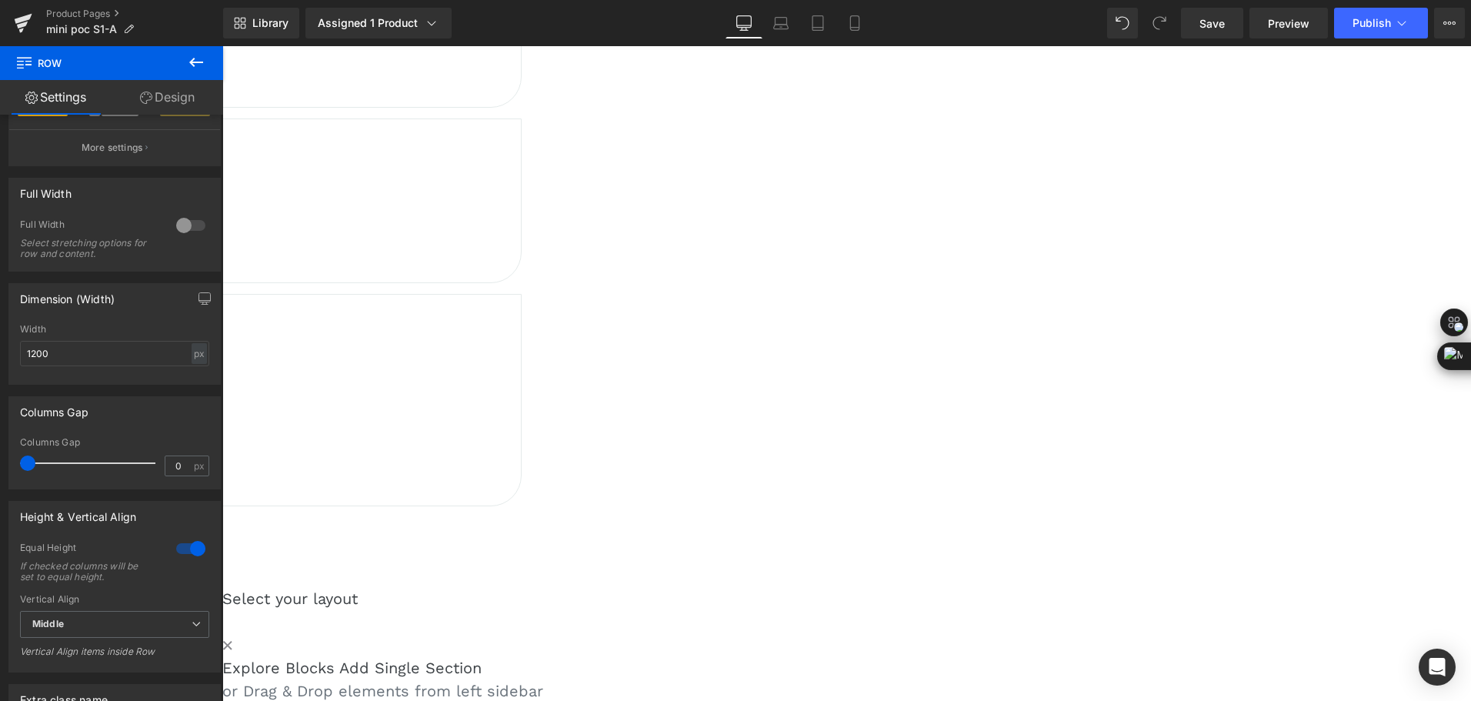
scroll to position [385, 0]
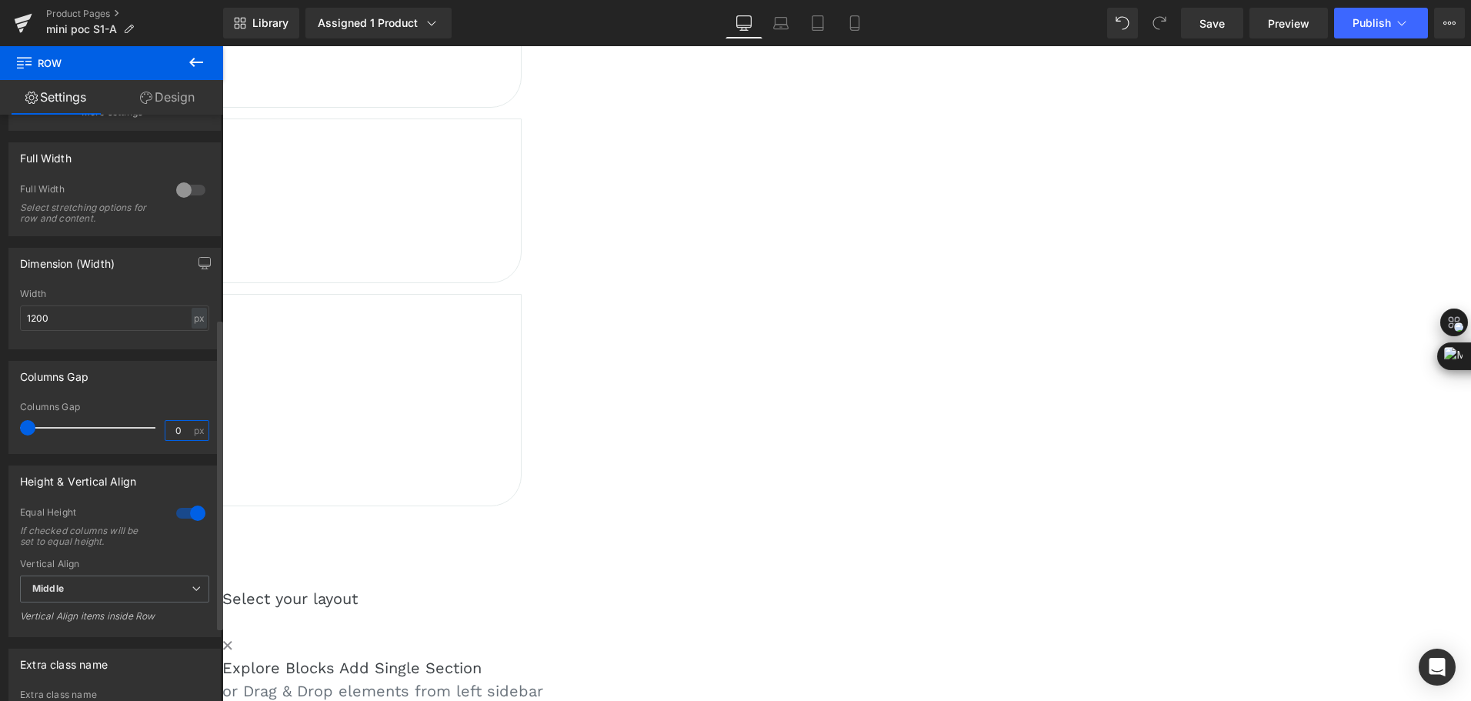
click at [173, 426] on input "0" at bounding box center [178, 430] width 27 height 19
type input "5"
click at [168, 100] on link "Design" at bounding box center [168, 97] width 112 height 35
click at [0, 0] on div "Spacing" at bounding box center [0, 0] width 0 height 0
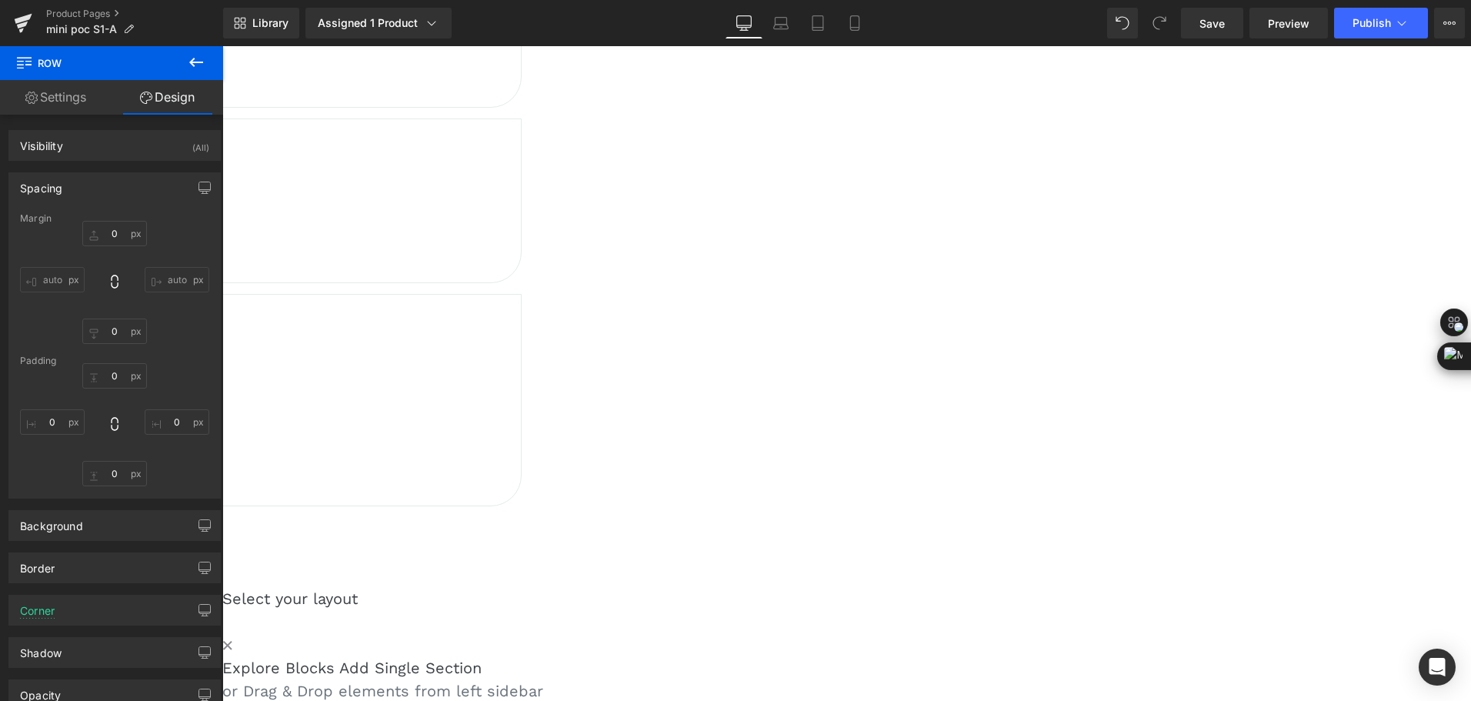
type input "14"
type input "24"
type input "40"
type input "20"
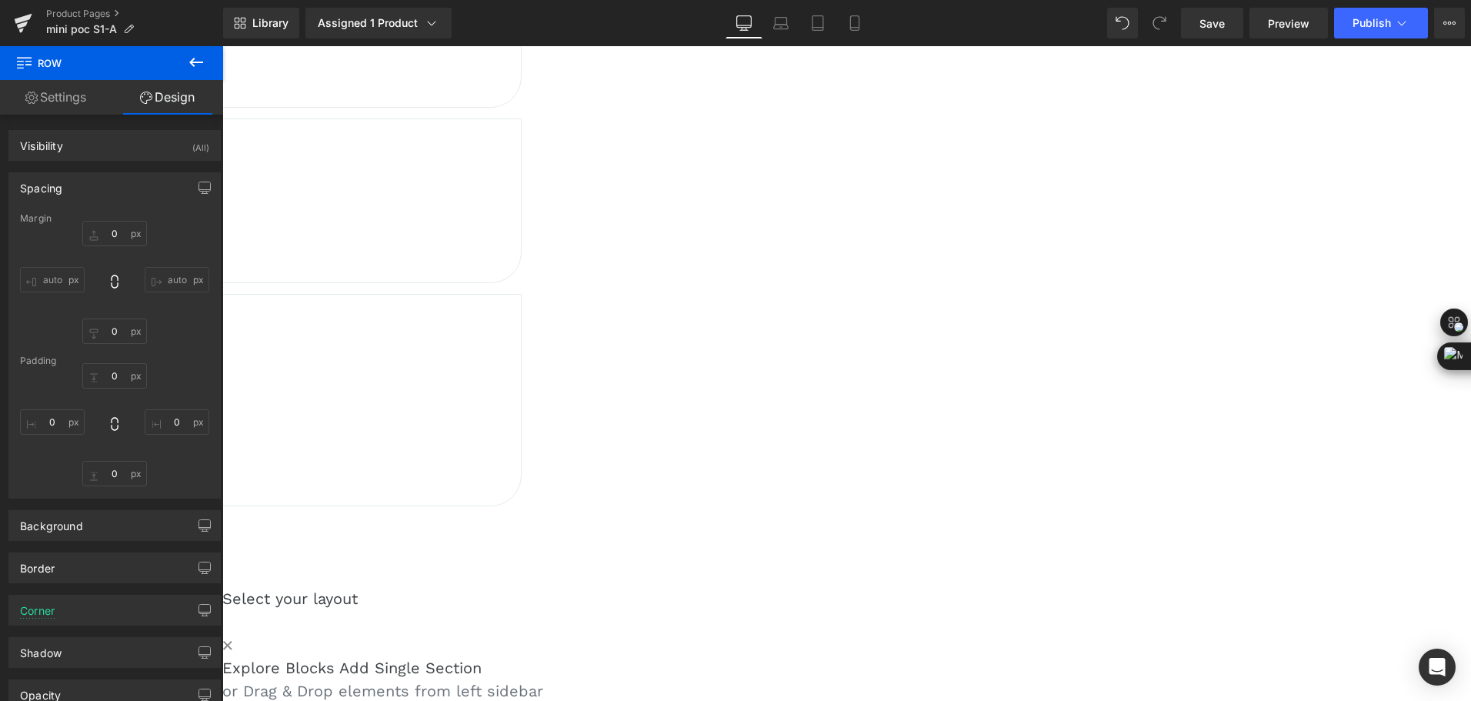
type input "40"
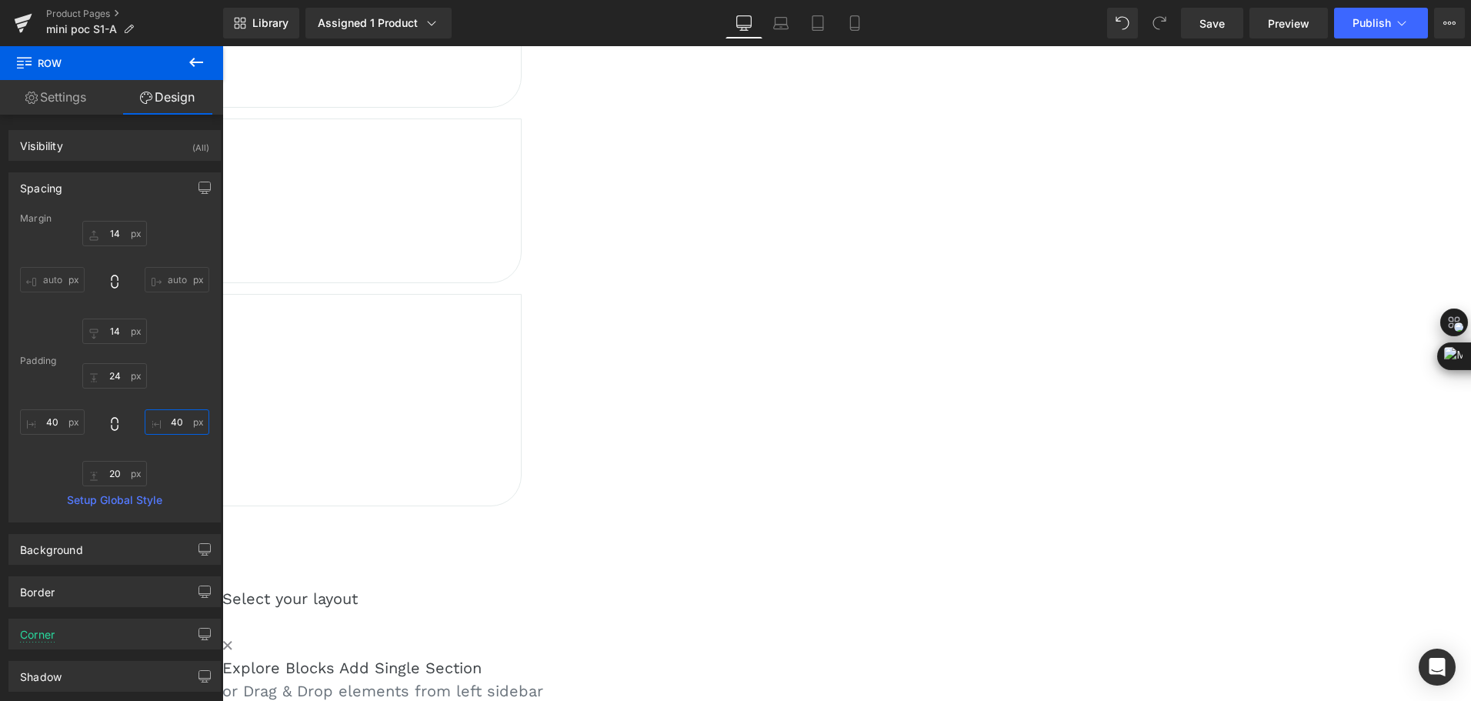
click at [172, 425] on input "40" at bounding box center [177, 421] width 65 height 25
type input "0"
click at [48, 422] on input "40" at bounding box center [52, 421] width 65 height 25
type input "0"
click at [205, 364] on div "Margin 14px 14 auto auto 14px 14 auto auto [GEOGRAPHIC_DATA] 24px 24 0 0 20px 2…" at bounding box center [114, 367] width 211 height 308
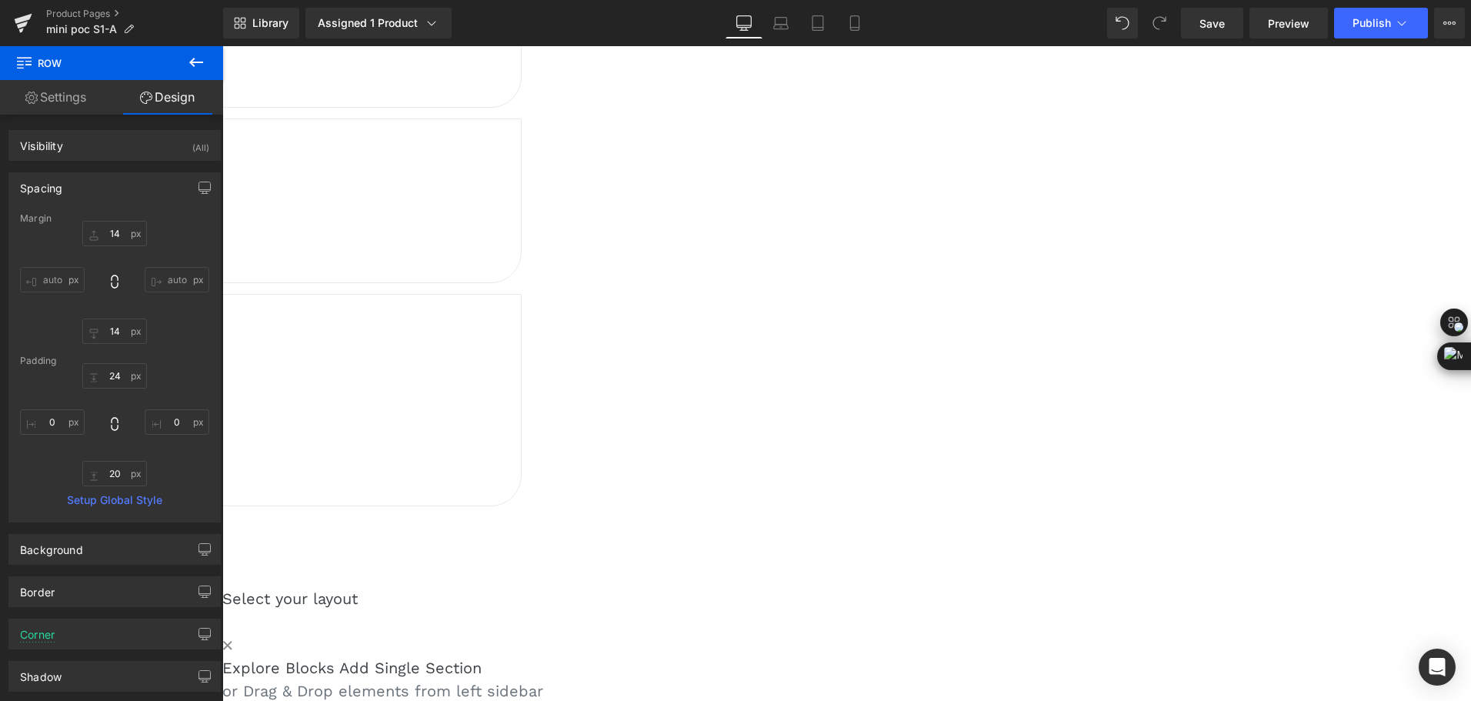
click at [222, 46] on span "Row" at bounding box center [222, 46] width 0 height 0
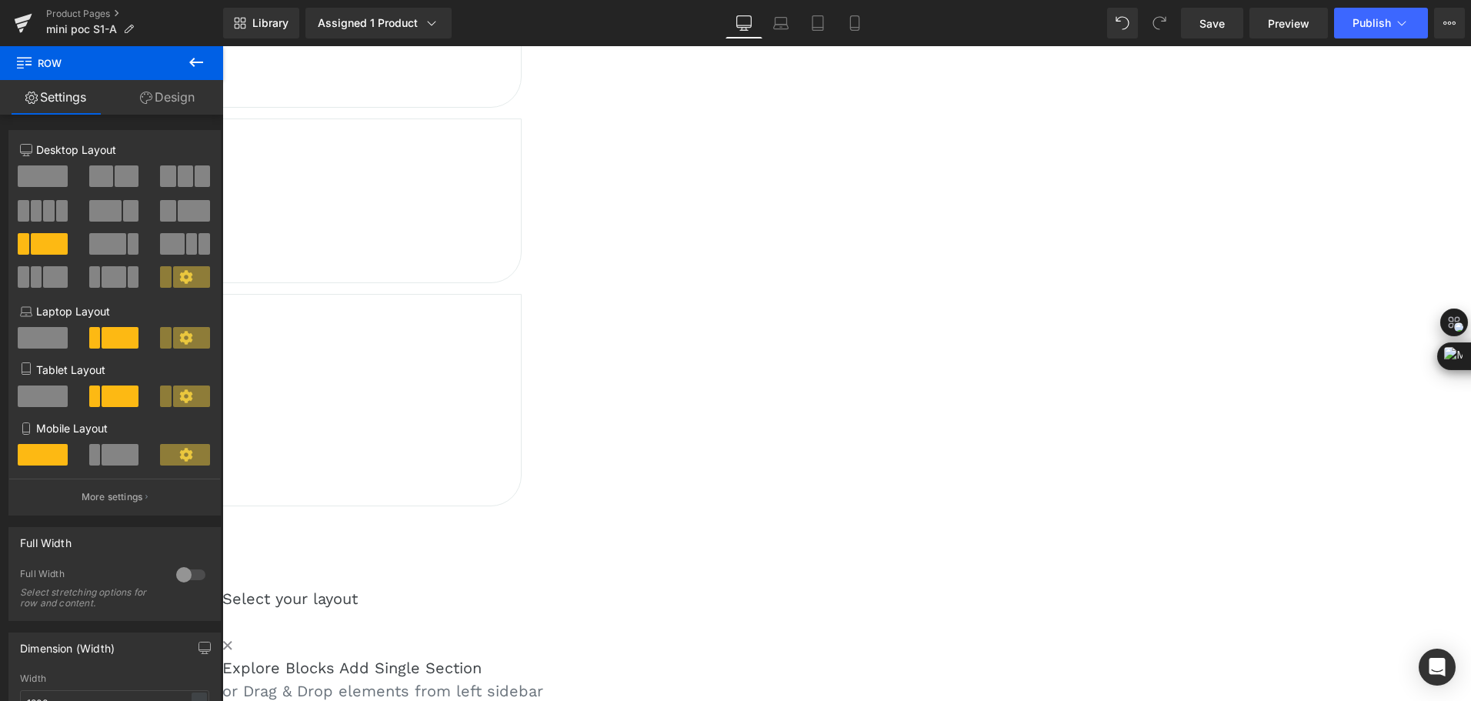
click at [161, 105] on link "Design" at bounding box center [168, 97] width 112 height 35
click at [0, 0] on div "Spacing" at bounding box center [0, 0] width 0 height 0
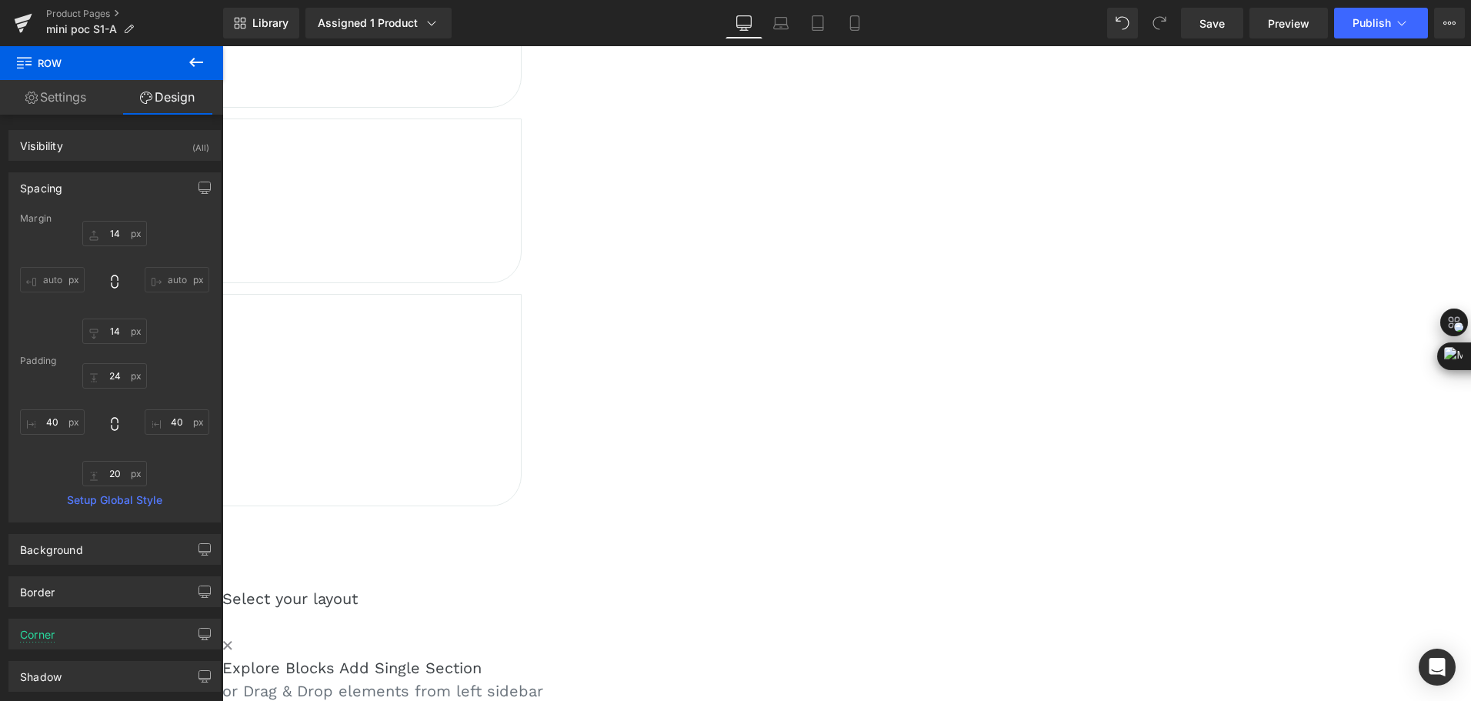
type input "14"
type input "24"
type input "40"
type input "20"
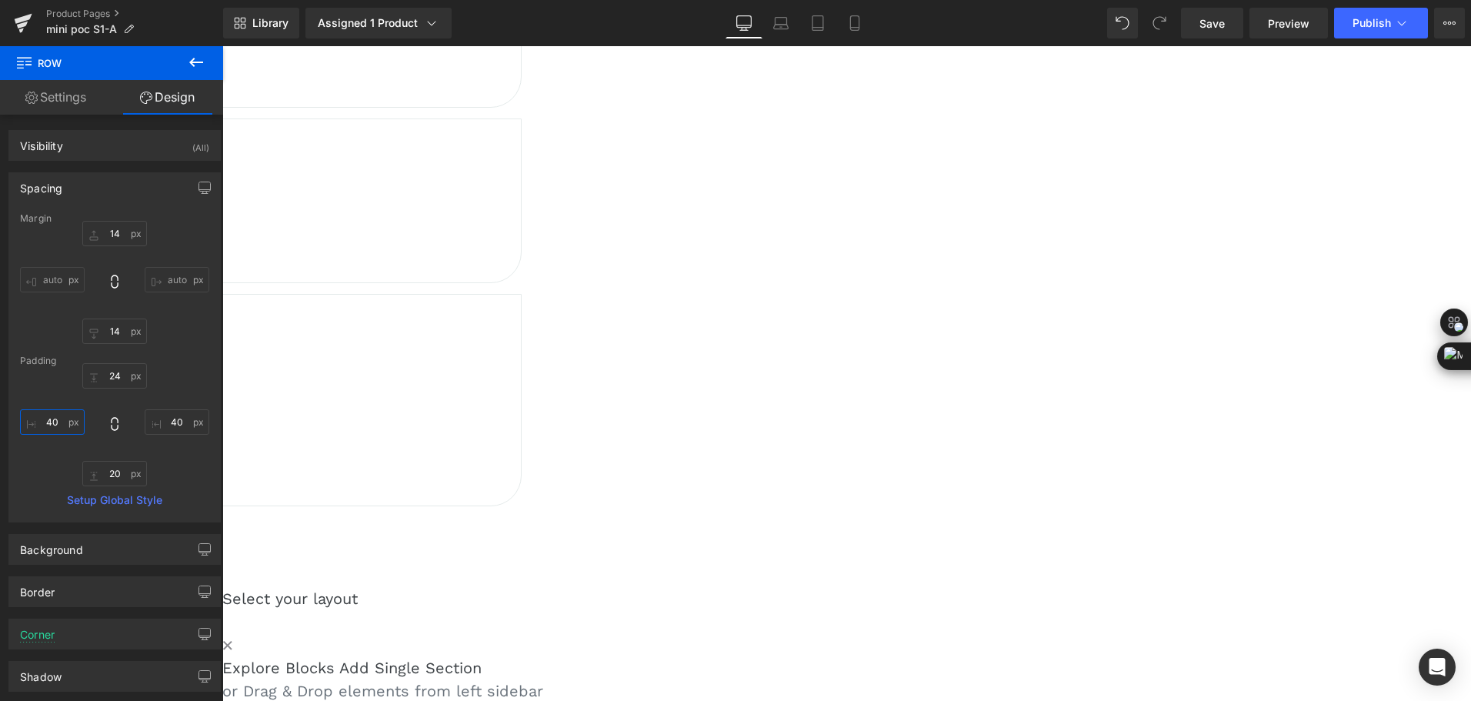
click at [56, 430] on input "40" at bounding box center [52, 421] width 65 height 25
type input "0"
click at [172, 421] on input "40" at bounding box center [177, 421] width 65 height 25
type input "0"
click at [175, 462] on div "24px 24 0 0 20px 20 0 0" at bounding box center [114, 424] width 189 height 123
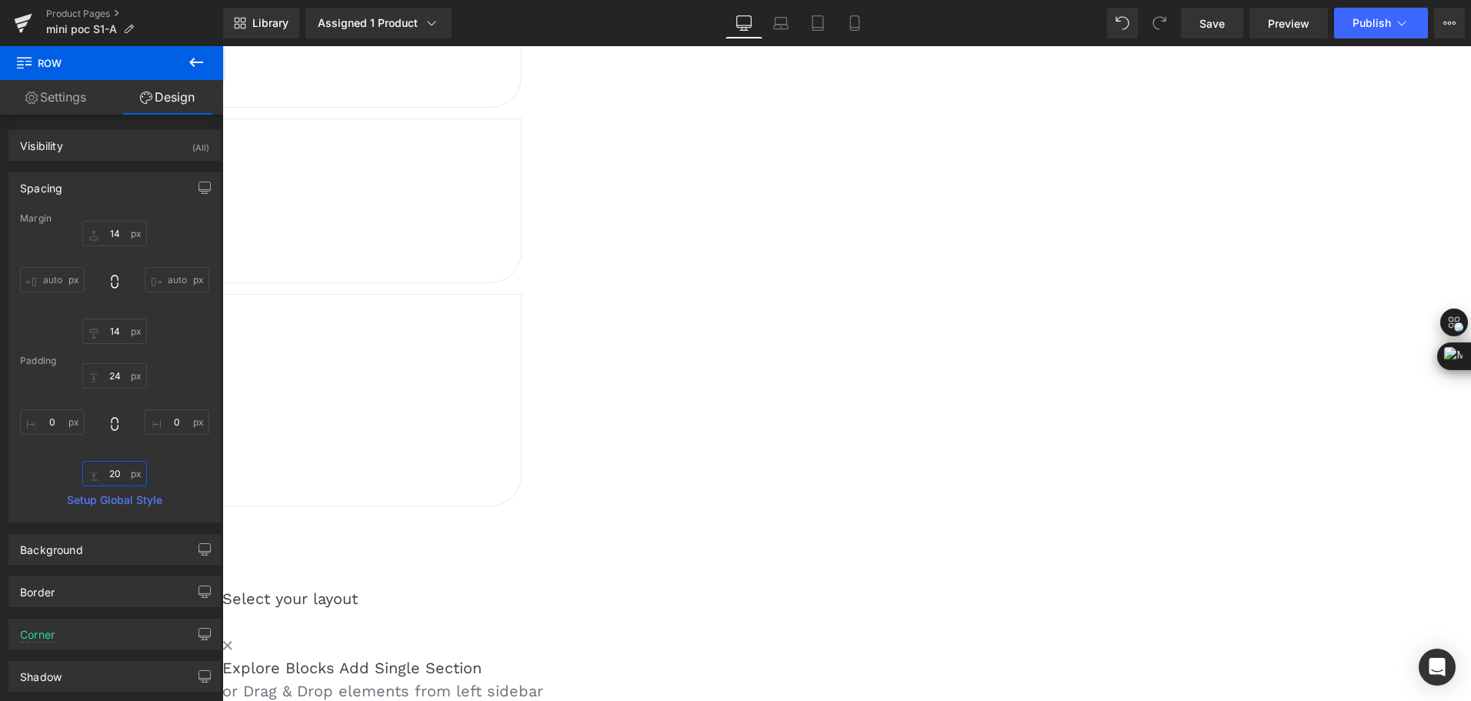
click at [115, 477] on input "20" at bounding box center [114, 473] width 65 height 25
type input "0"
click at [122, 366] on input "24" at bounding box center [114, 375] width 65 height 25
type input "0"
click at [188, 68] on icon at bounding box center [196, 62] width 18 height 18
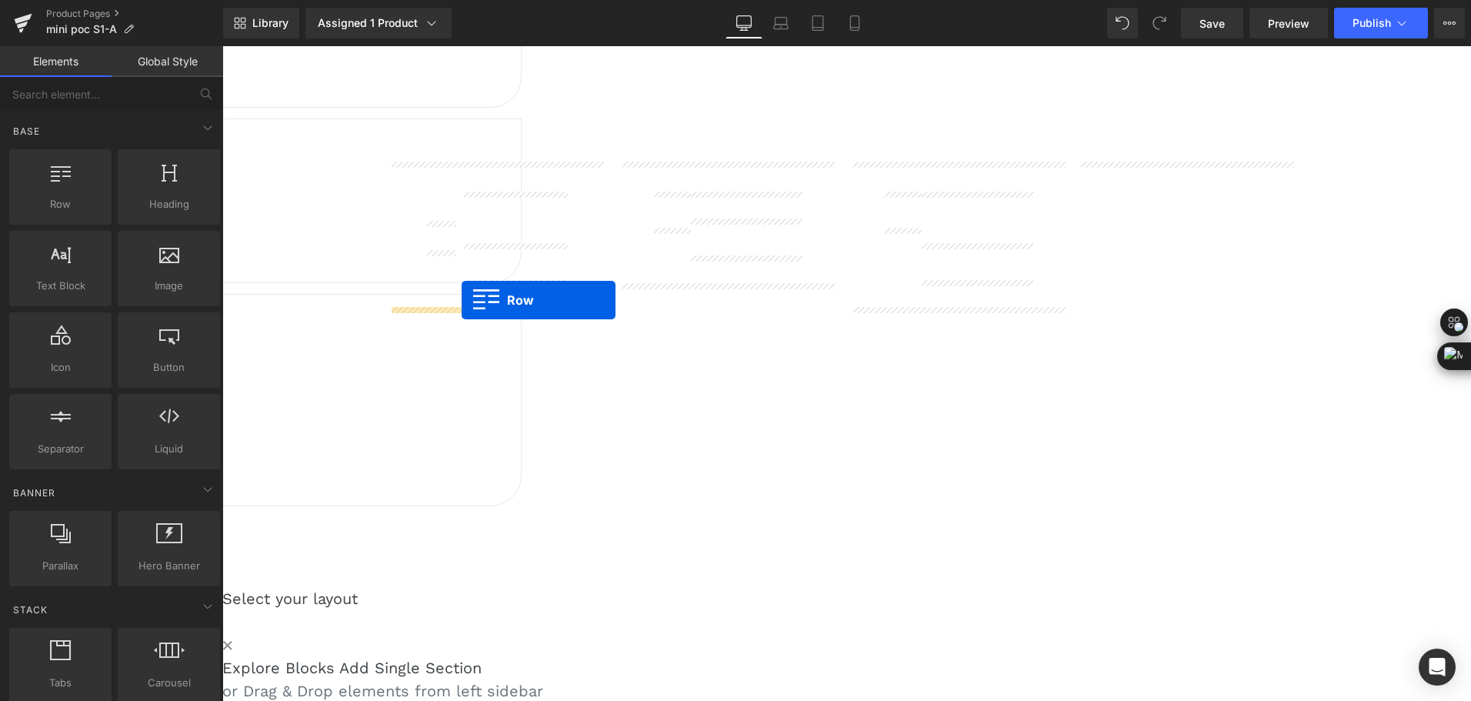
drag, startPoint x: 278, startPoint y: 240, endPoint x: 460, endPoint y: 300, distance: 191.2
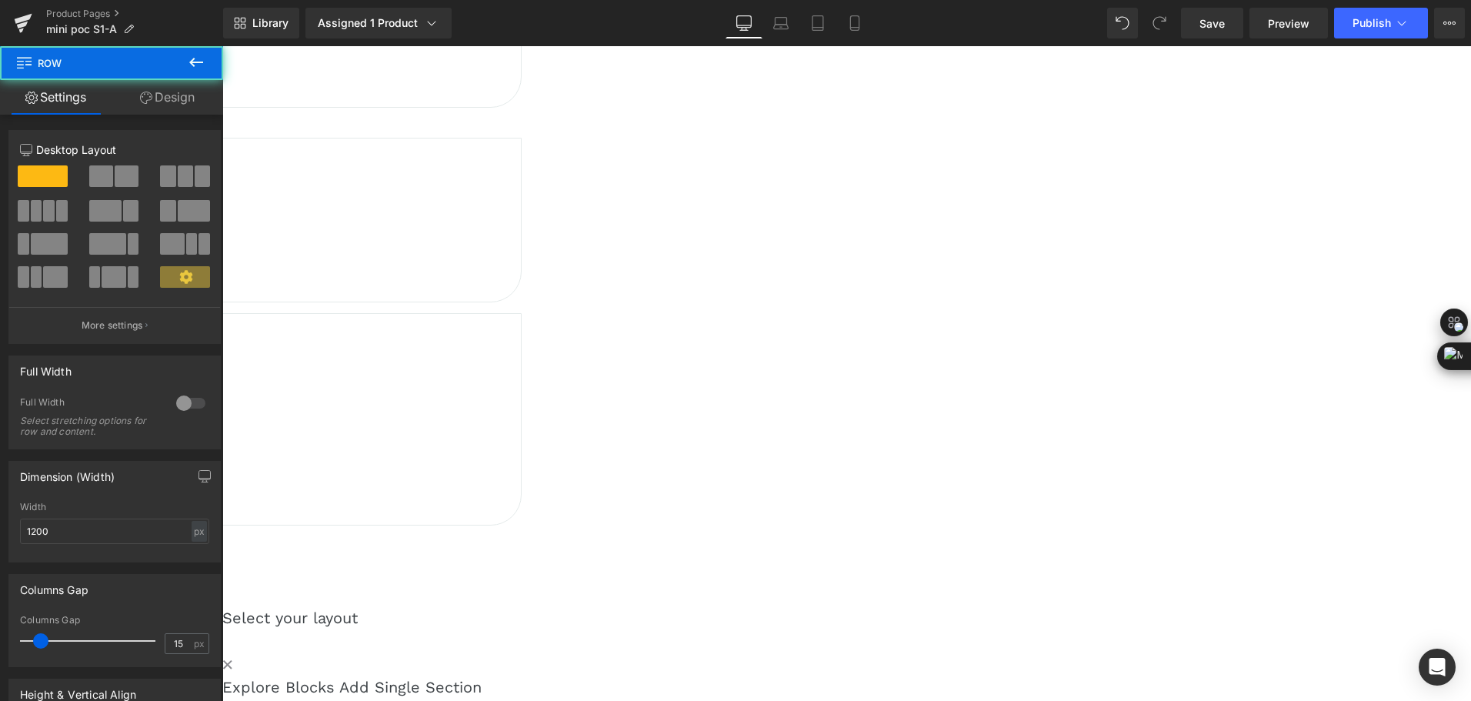
click at [48, 248] on span at bounding box center [49, 244] width 37 height 22
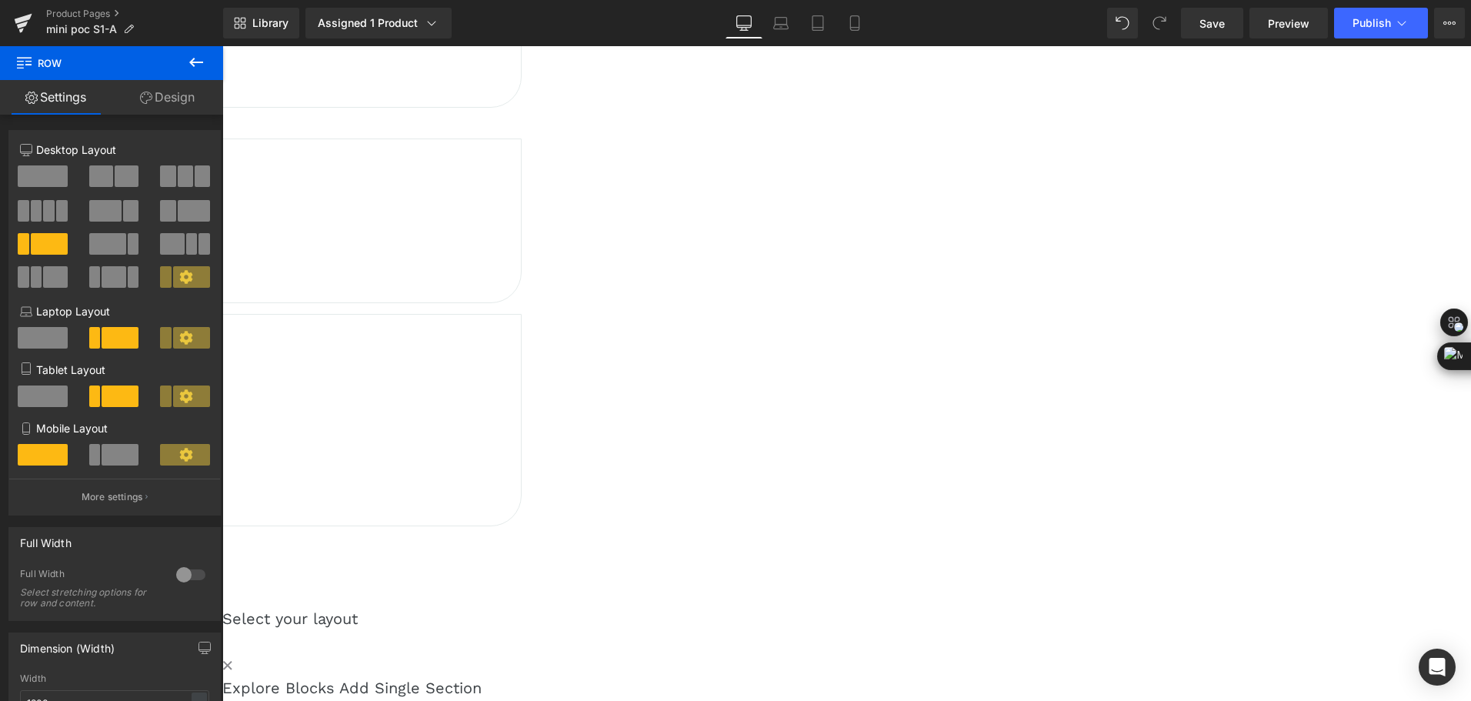
click at [181, 204] on span at bounding box center [194, 211] width 32 height 22
click at [222, 46] on span "Row" at bounding box center [222, 46] width 0 height 0
click at [165, 102] on link "Design" at bounding box center [168, 97] width 112 height 35
click at [0, 0] on div "Corner" at bounding box center [0, 0] width 0 height 0
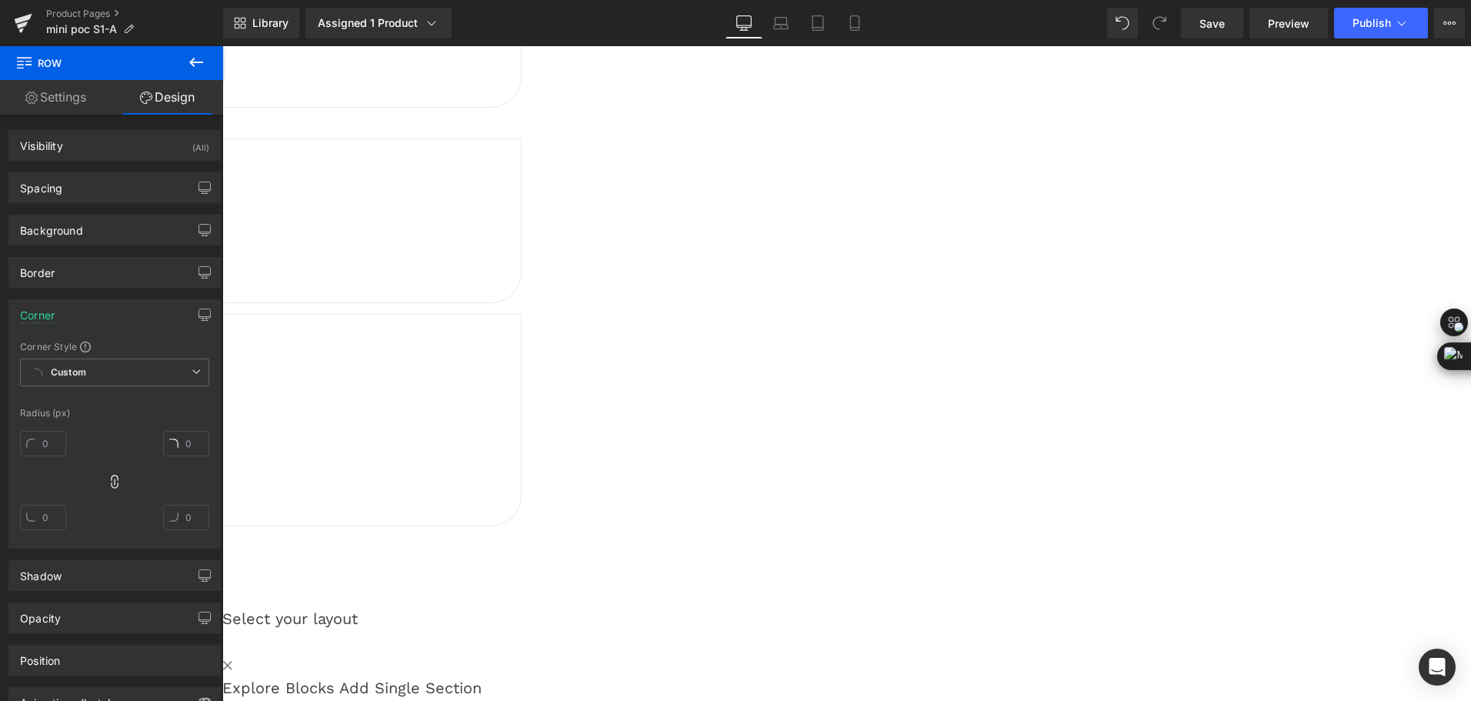
type input "40"
type input "0"
type input "40"
click at [96, 265] on div "Border" at bounding box center [114, 272] width 211 height 29
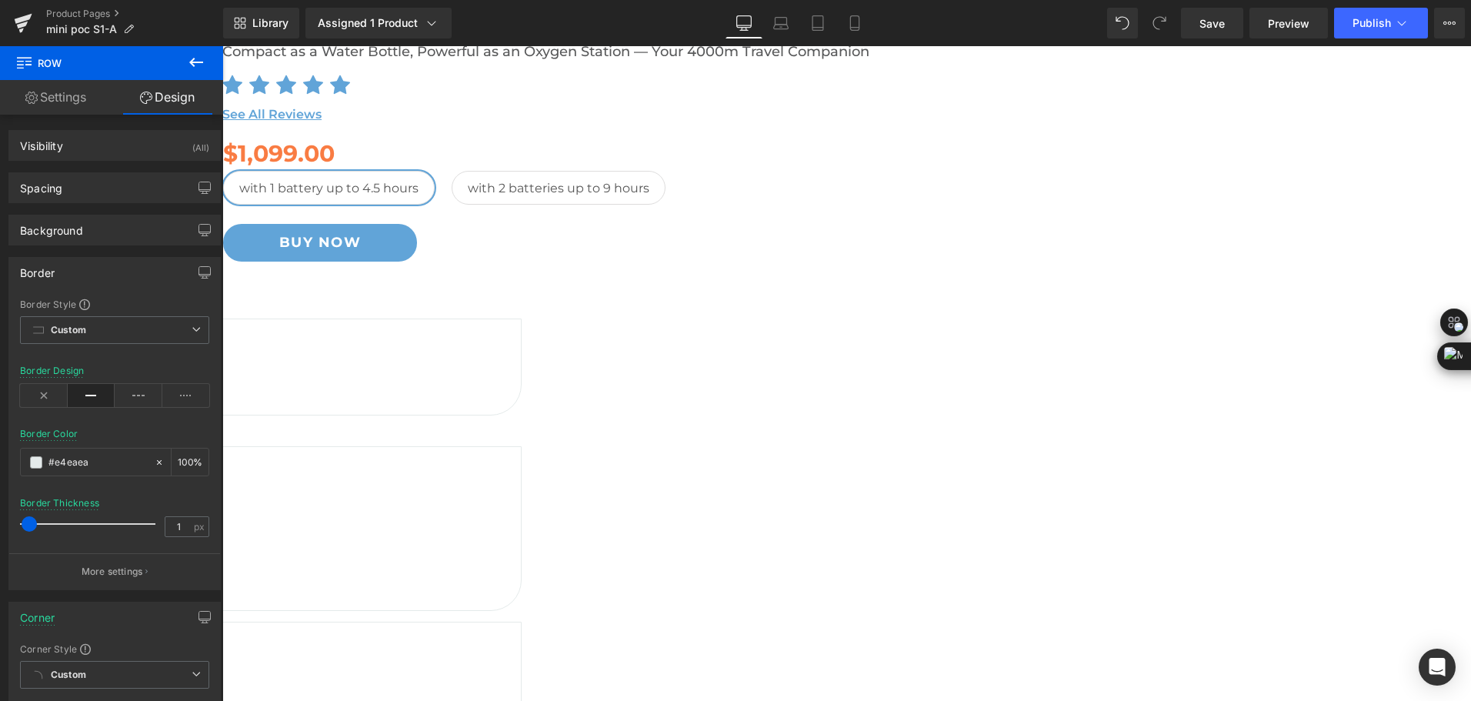
scroll to position [320, 0]
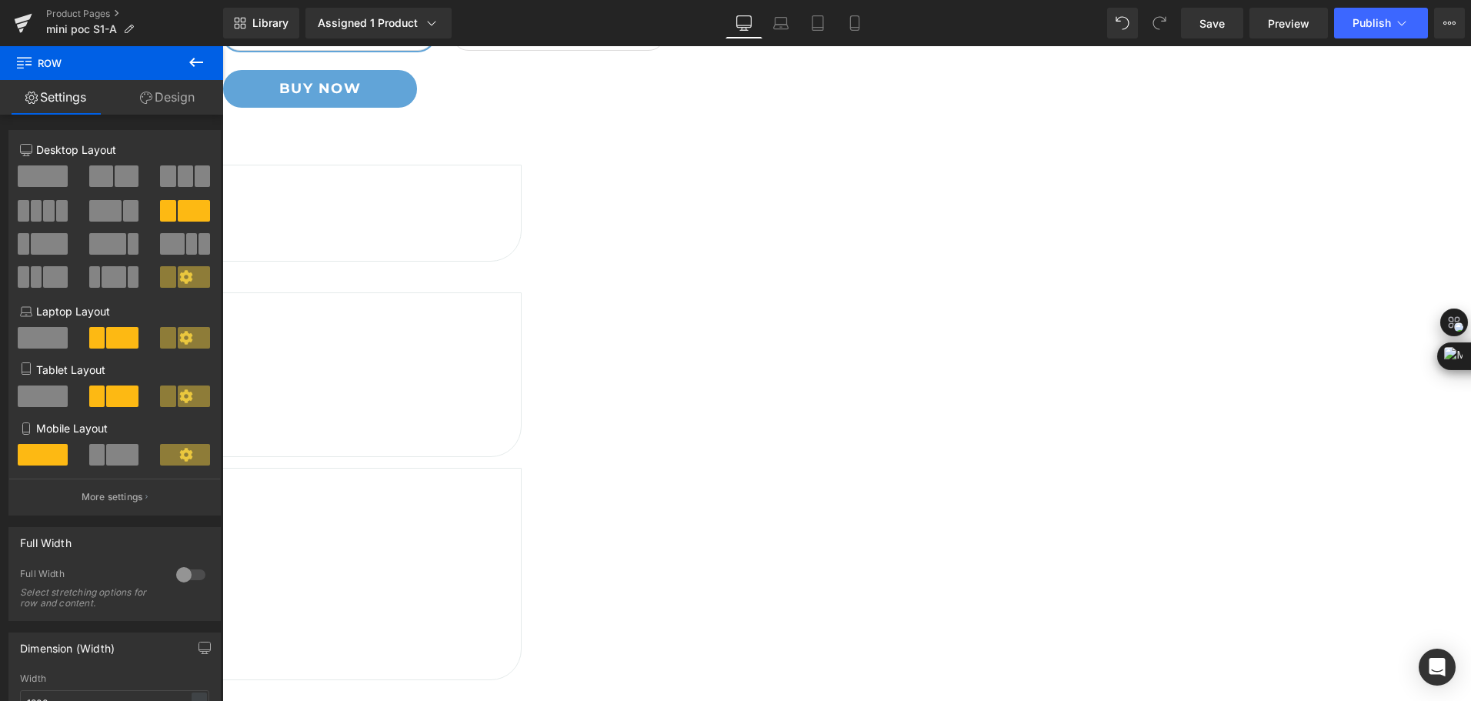
click at [191, 105] on link "Design" at bounding box center [168, 97] width 112 height 35
click at [0, 0] on div "Corner" at bounding box center [0, 0] width 0 height 0
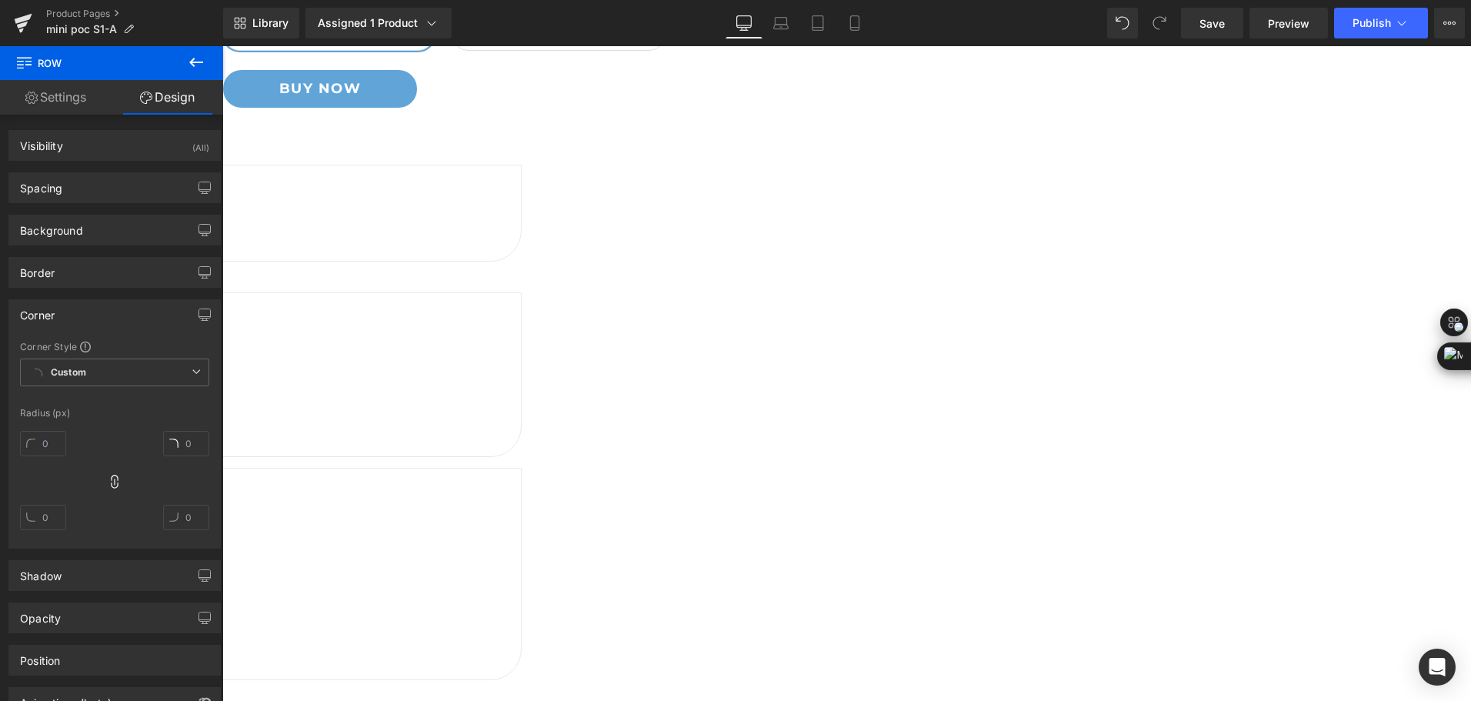
type input "0"
click at [112, 482] on icon at bounding box center [114, 481] width 15 height 15
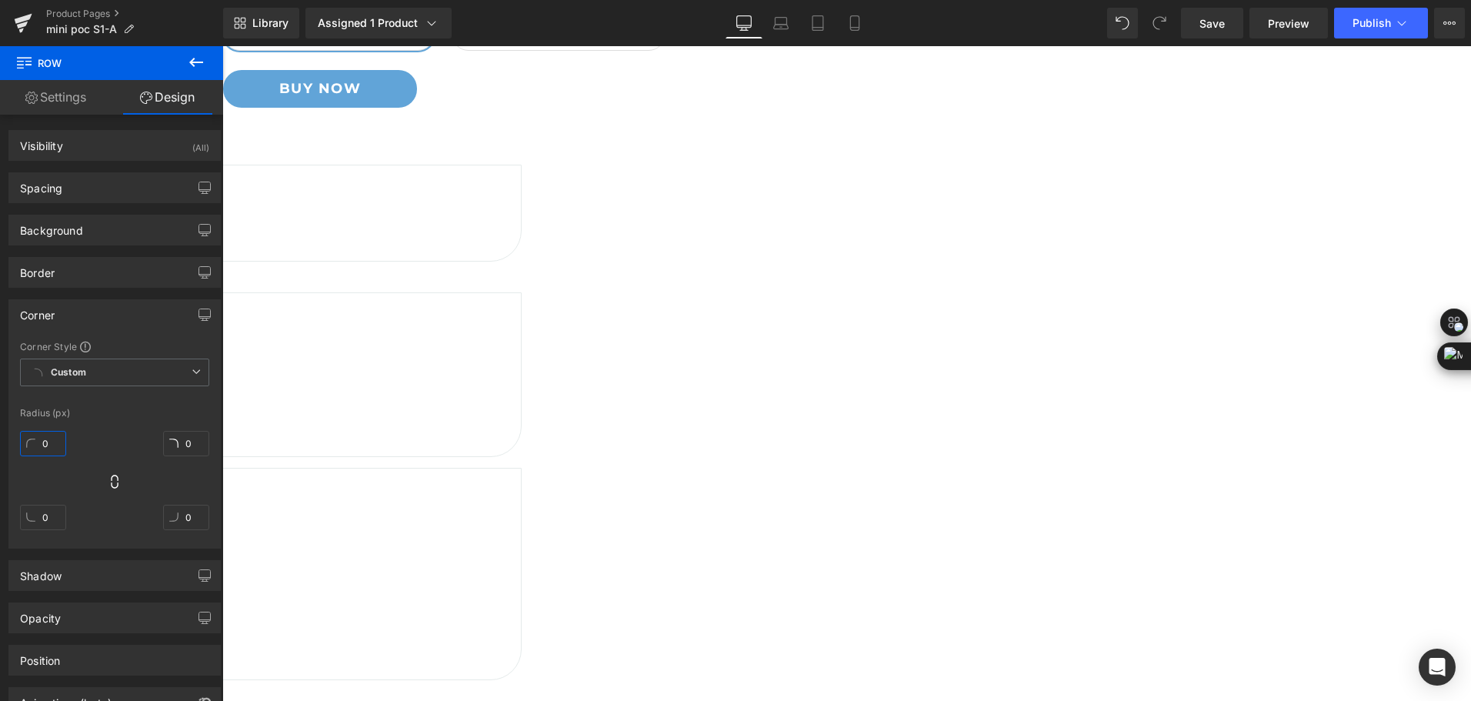
click at [55, 447] on input "0" at bounding box center [43, 443] width 46 height 25
type input "40"
click at [188, 506] on input "0" at bounding box center [186, 517] width 46 height 25
type input "40"
click at [78, 274] on div "Border" at bounding box center [114, 272] width 211 height 29
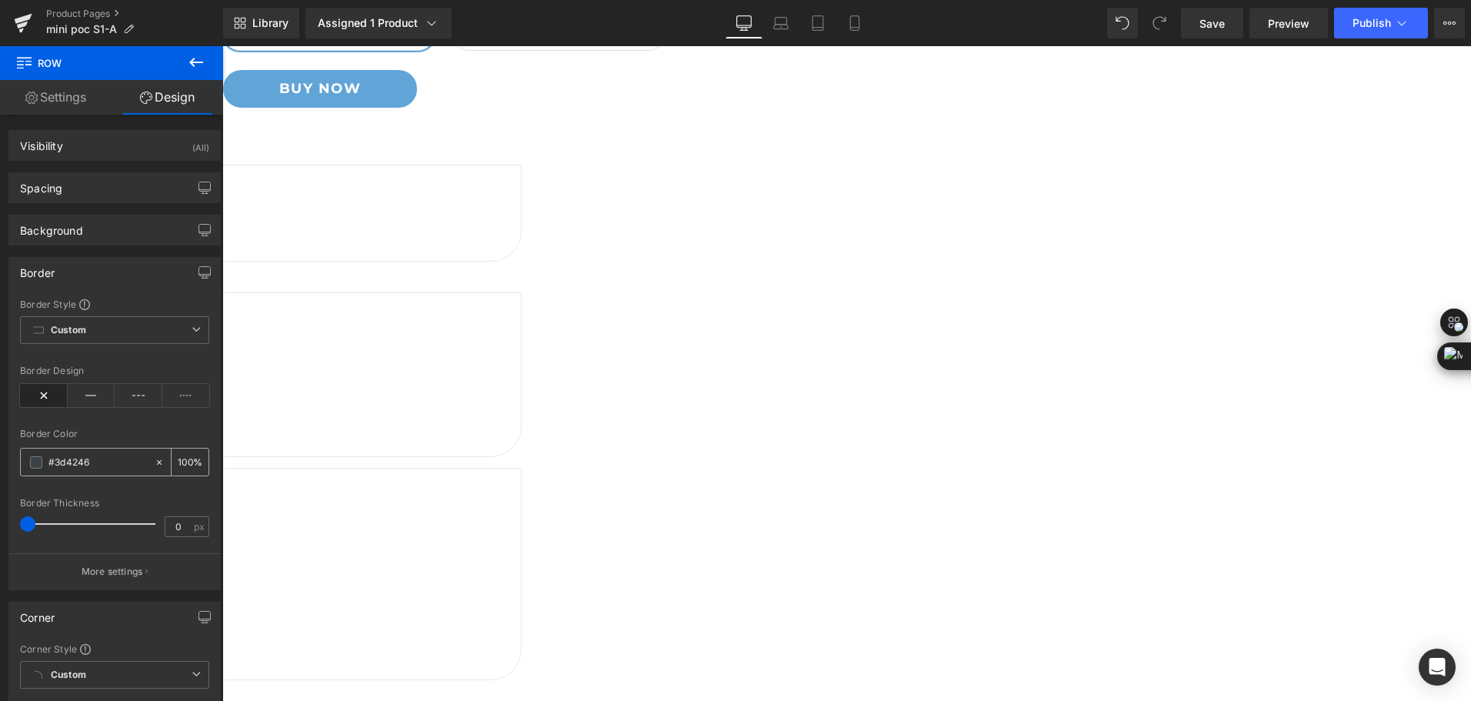
click at [107, 460] on input "#3d4246" at bounding box center [97, 462] width 98 height 17
paste input "text"
type input "0"
click at [222, 46] on span "Row" at bounding box center [222, 46] width 0 height 0
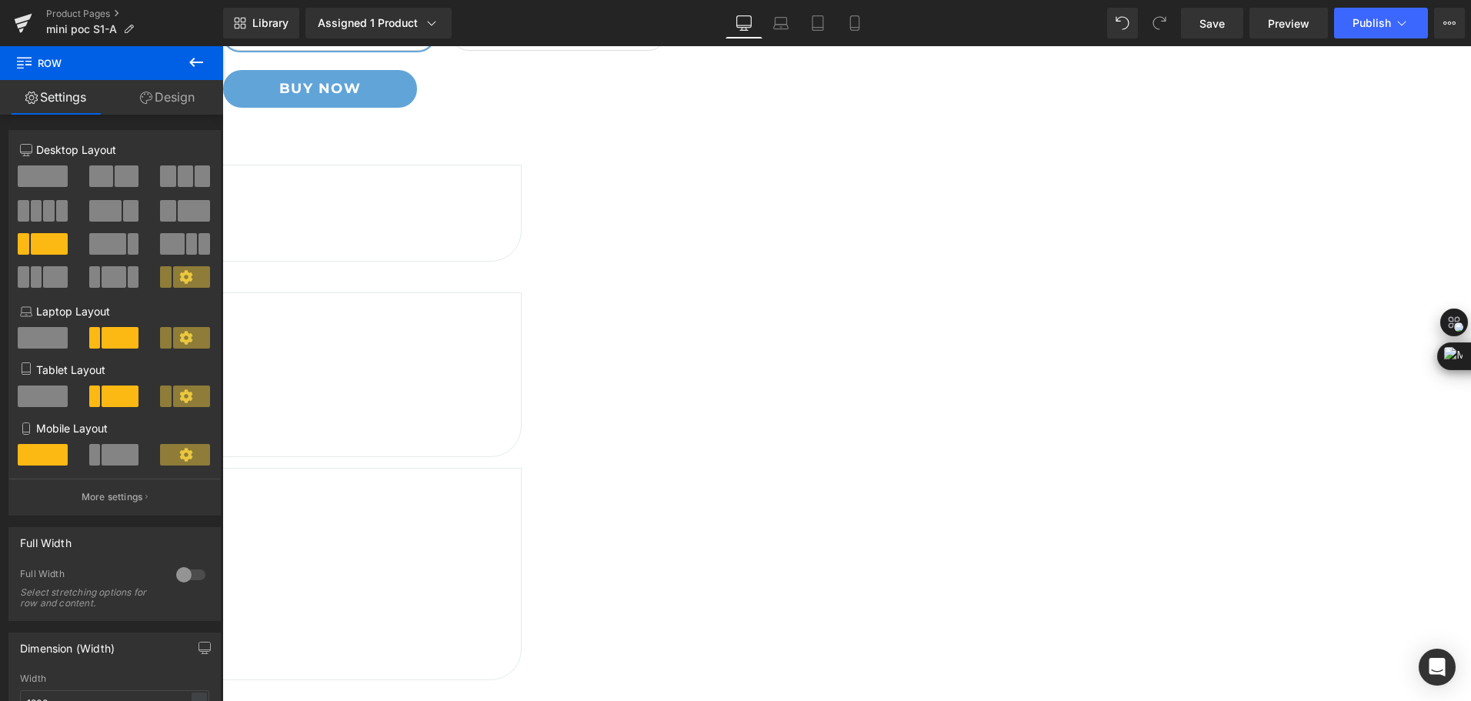
click at [178, 89] on link "Design" at bounding box center [168, 97] width 112 height 35
click at [0, 0] on div "Border" at bounding box center [0, 0] width 0 height 0
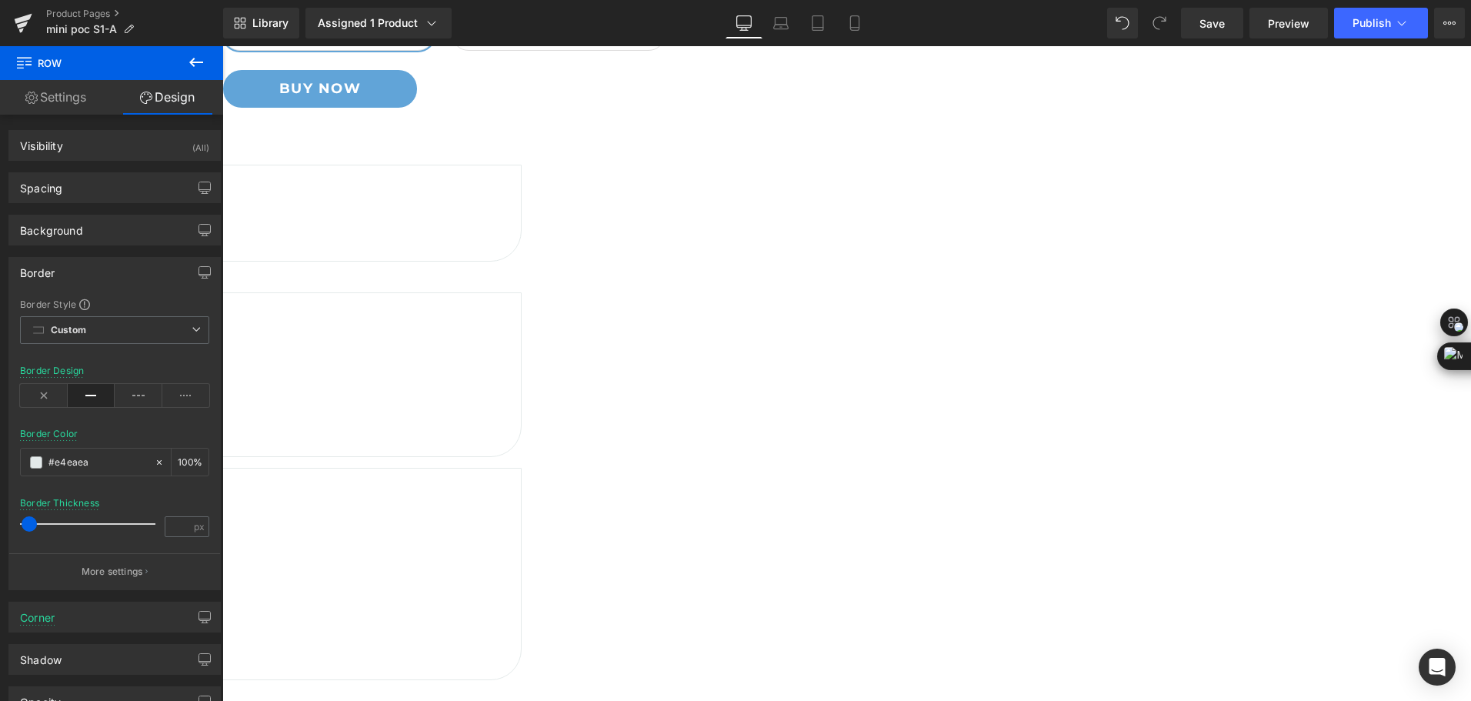
type input "#e4eaea"
type input "100"
type input "1"
click at [110, 461] on input "#e4eaea" at bounding box center [97, 462] width 98 height 17
click at [222, 46] on span "Row" at bounding box center [222, 46] width 0 height 0
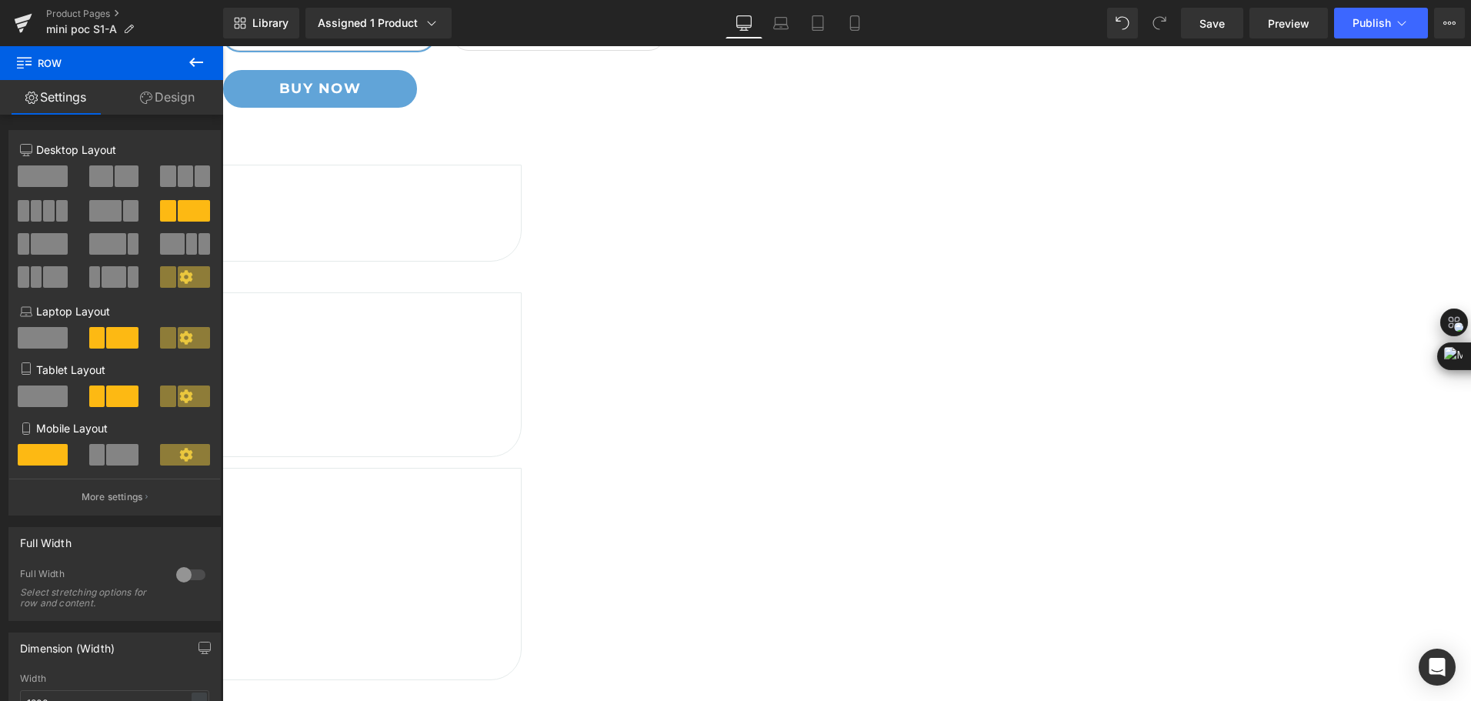
click at [170, 109] on link "Design" at bounding box center [168, 97] width 112 height 35
click at [0, 0] on div "Corner" at bounding box center [0, 0] width 0 height 0
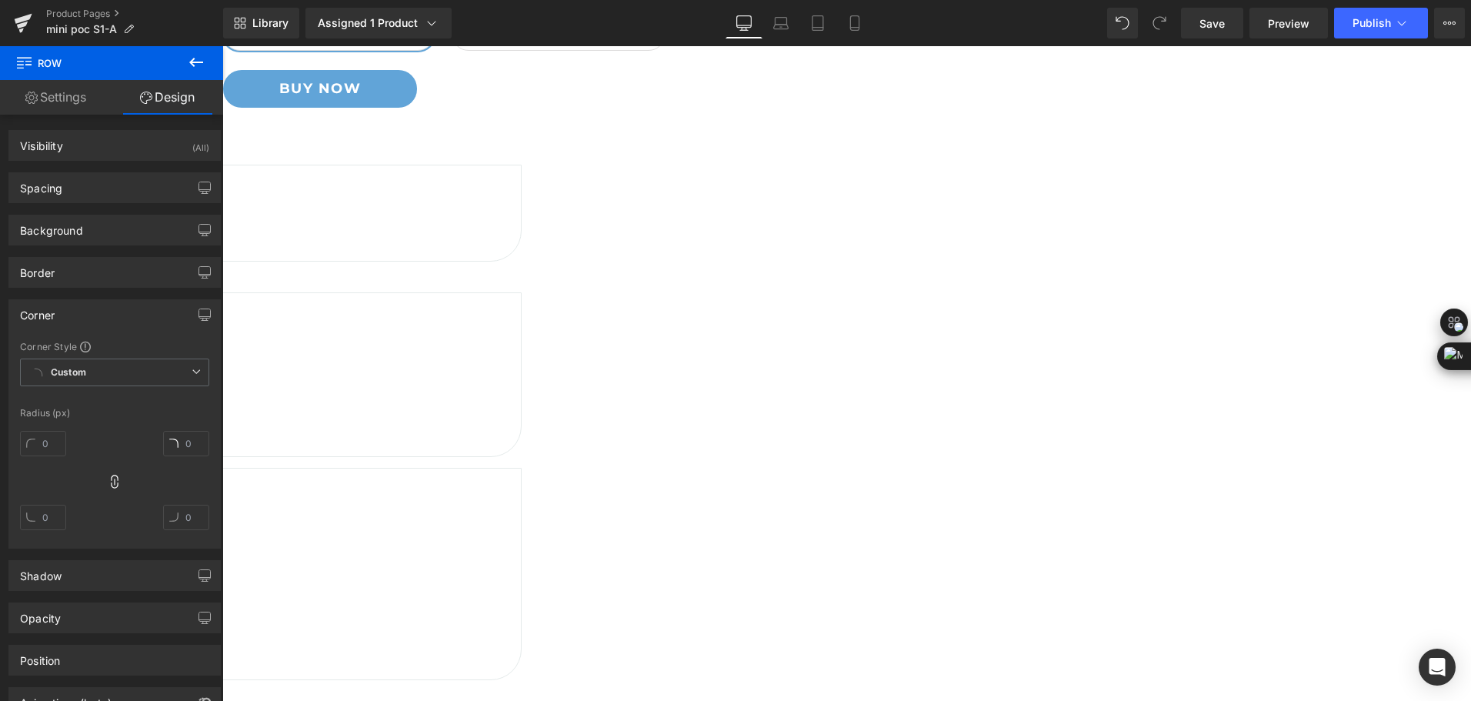
type input "#3d4246"
type input "100"
type input "0"
type input "40"
type input "0"
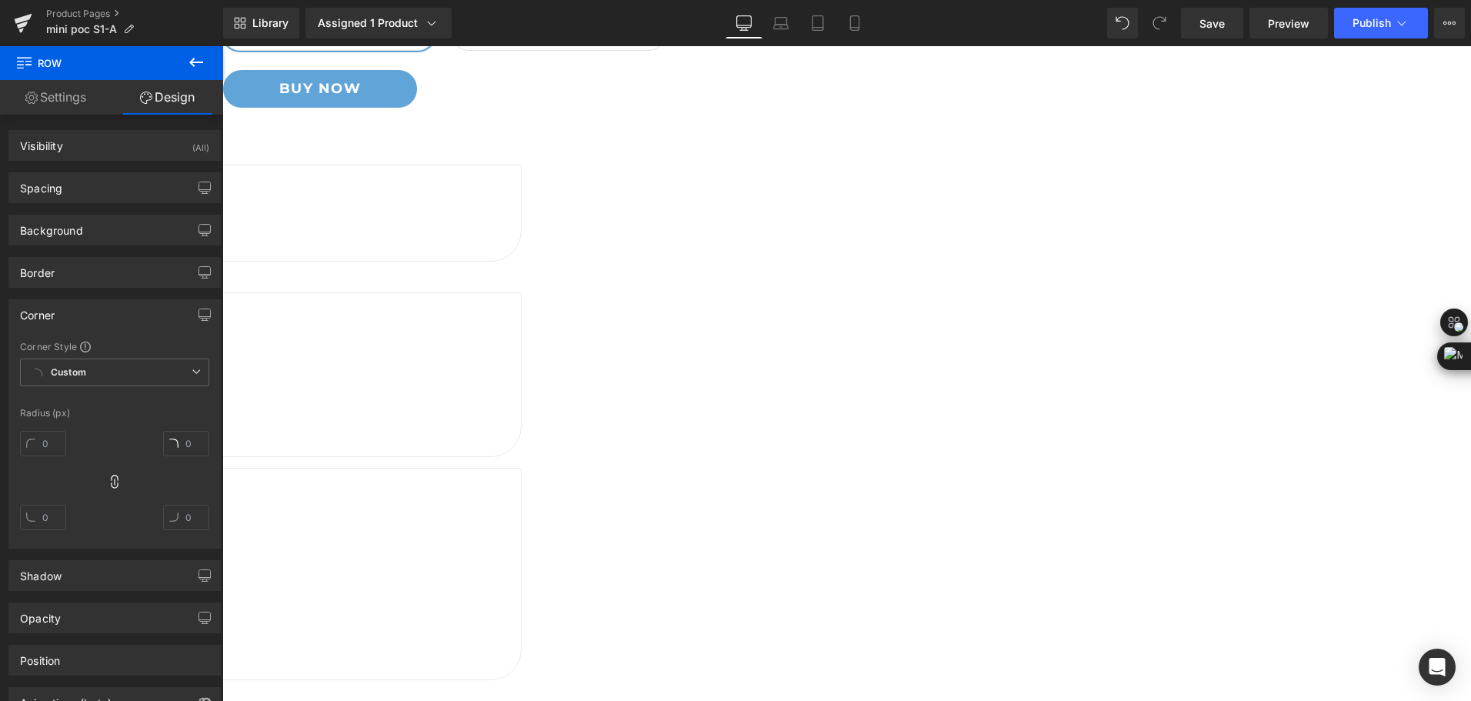
type input "0"
type input "40"
click at [111, 272] on div "Border" at bounding box center [114, 272] width 211 height 29
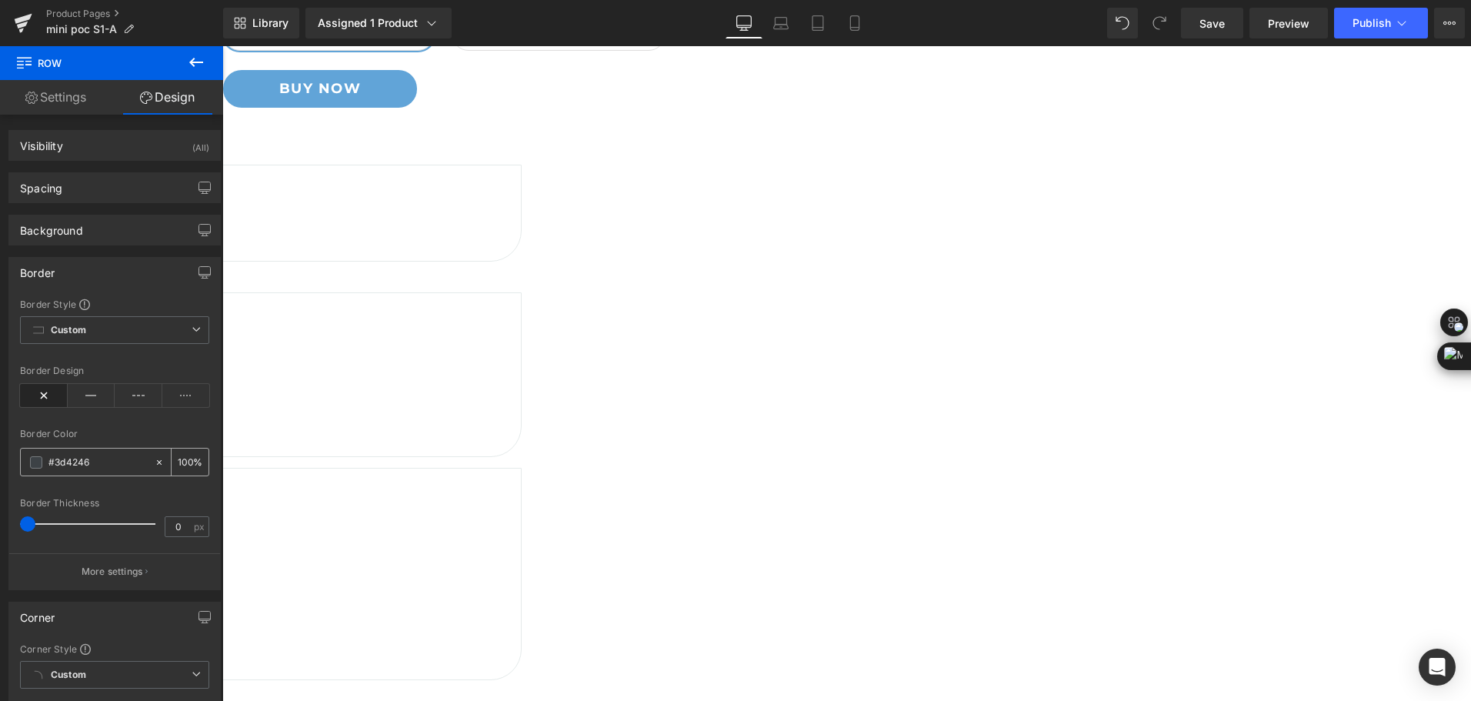
click at [111, 459] on input "#3d4246" at bounding box center [97, 462] width 98 height 17
paste input "e4eaea"
type input "#e4eaea"
click at [107, 359] on div at bounding box center [114, 357] width 189 height 10
click at [92, 388] on icon at bounding box center [92, 395] width 48 height 23
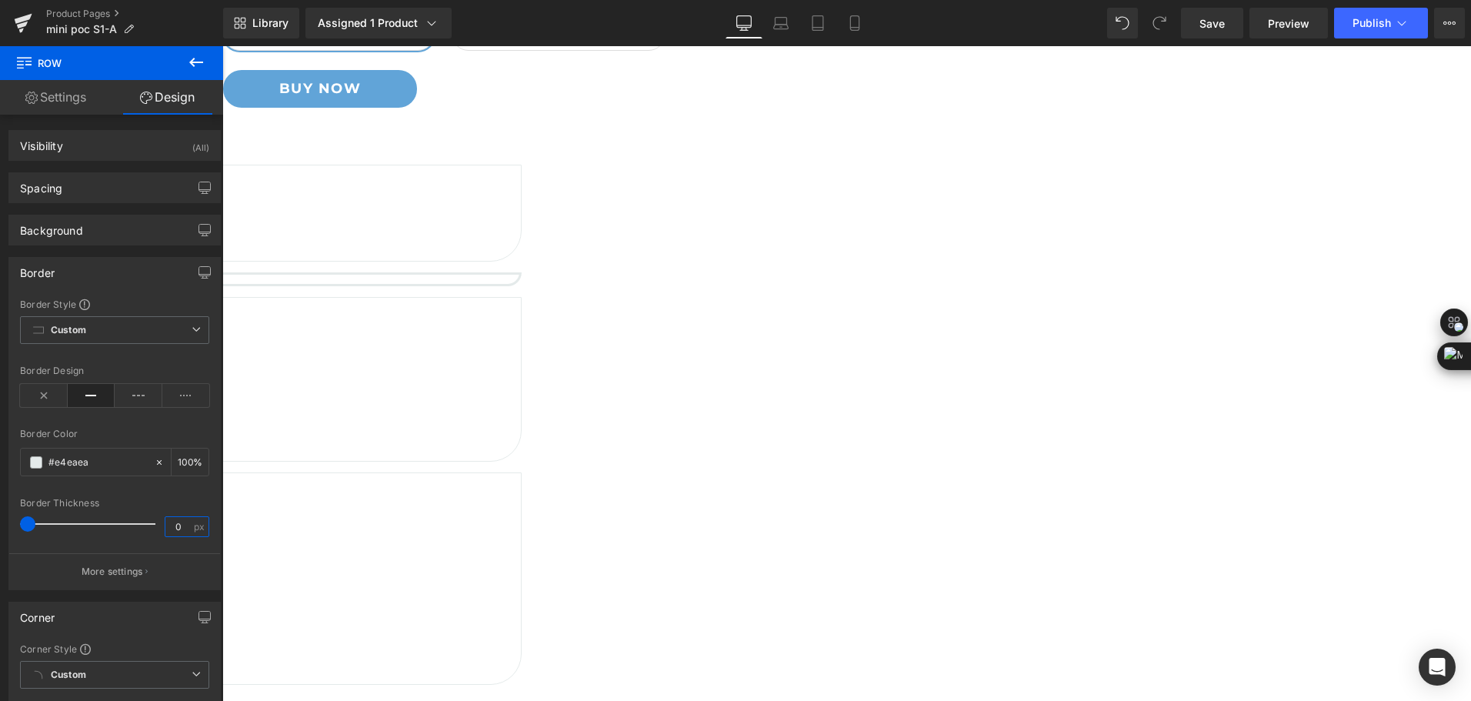
click at [171, 525] on input "0" at bounding box center [178, 526] width 27 height 19
type input "1"
type input "2"
click at [522, 513] on div "Image Free shipping Heading For orders over $ 100 Text Block Row Row Image Free…" at bounding box center [59, 434] width 923 height 538
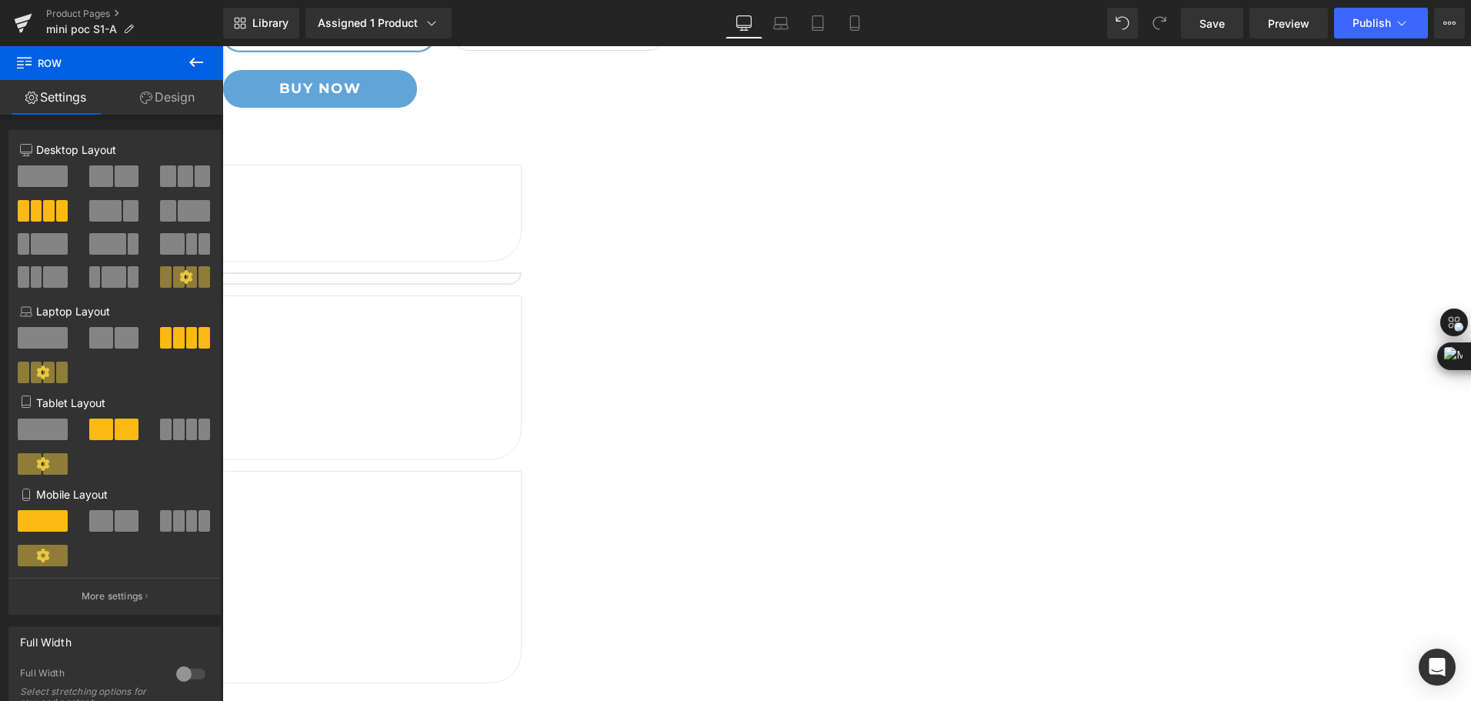
click at [222, 46] on icon at bounding box center [222, 46] width 0 height 0
click at [222, 46] on span "Heading" at bounding box center [222, 46] width 0 height 0
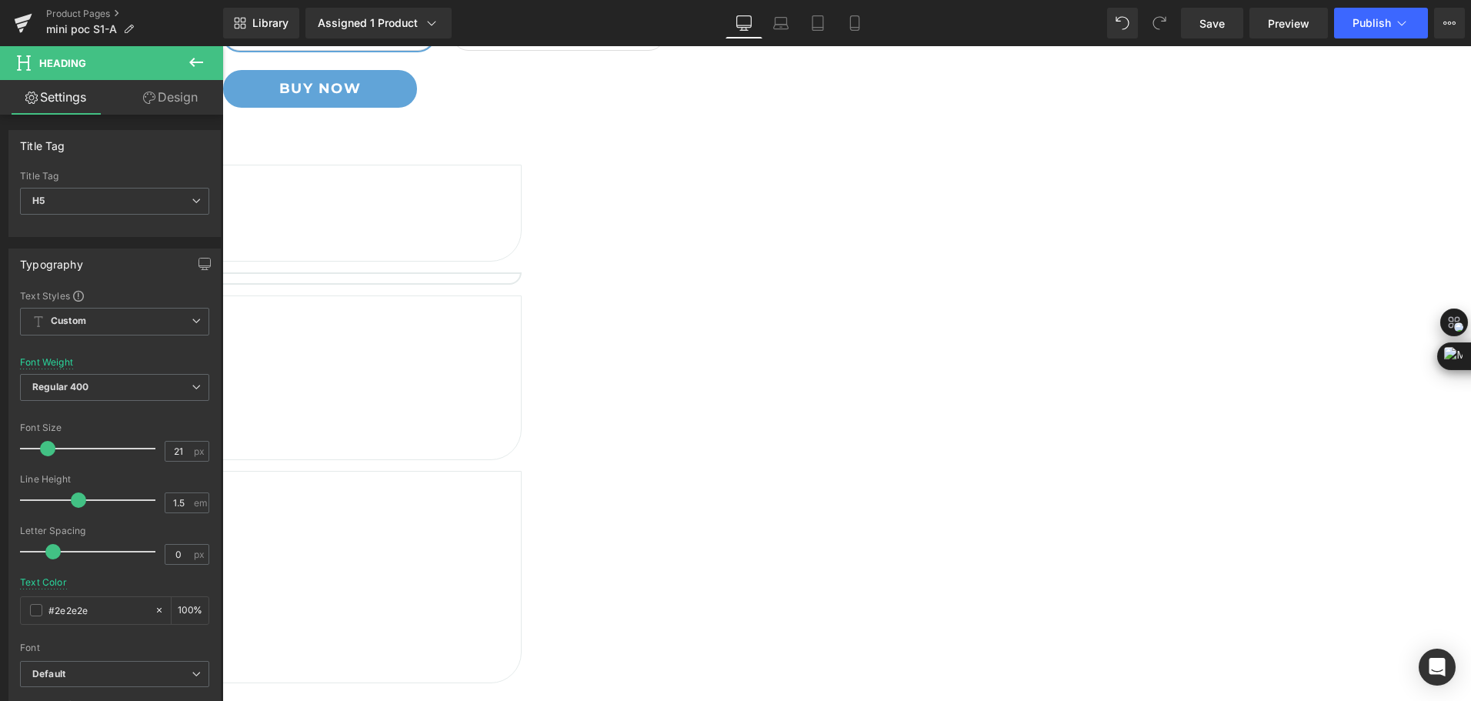
click at [222, 46] on icon at bounding box center [222, 46] width 0 height 0
drag, startPoint x: 504, startPoint y: 426, endPoint x: 504, endPoint y: 526, distance: 100.0
click at [222, 46] on icon at bounding box center [222, 46] width 0 height 0
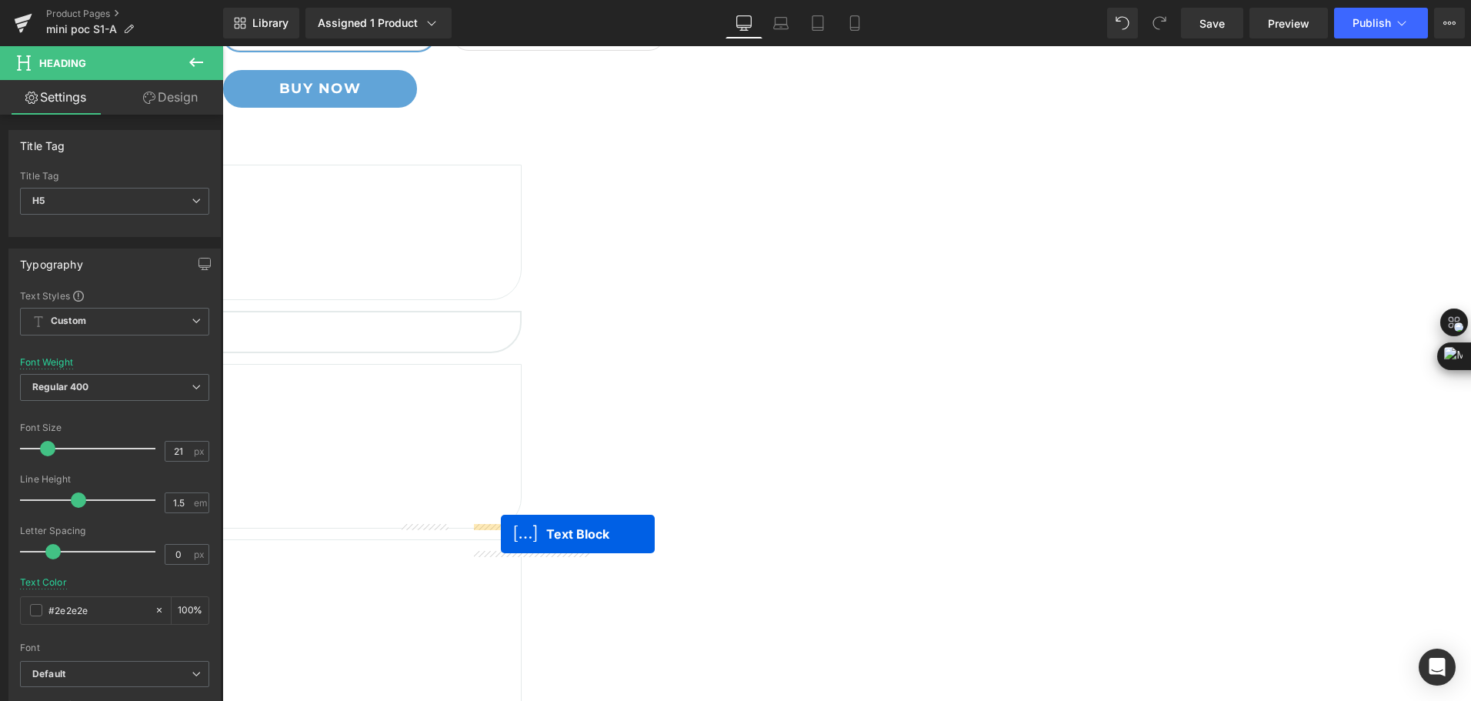
drag, startPoint x: 509, startPoint y: 446, endPoint x: 501, endPoint y: 535, distance: 88.9
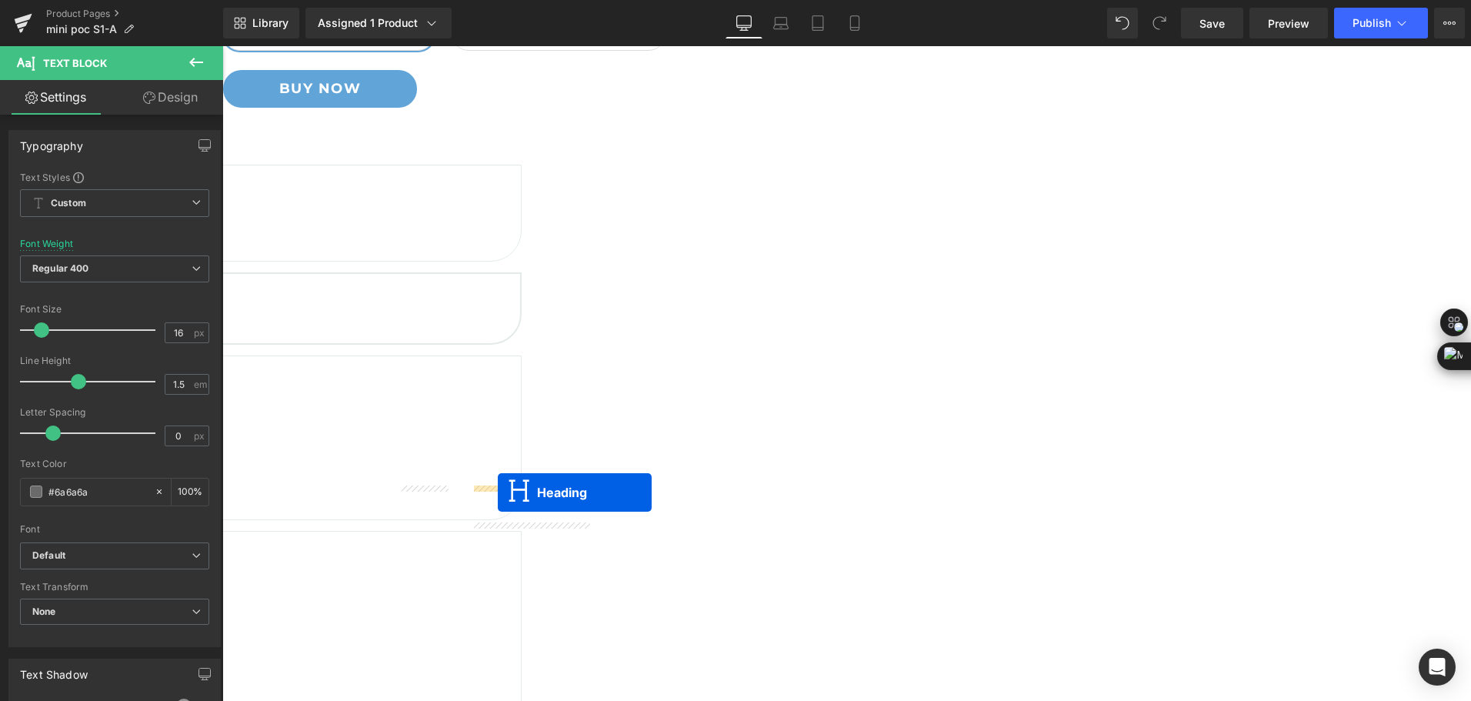
drag, startPoint x: 505, startPoint y: 535, endPoint x: 494, endPoint y: 487, distance: 48.9
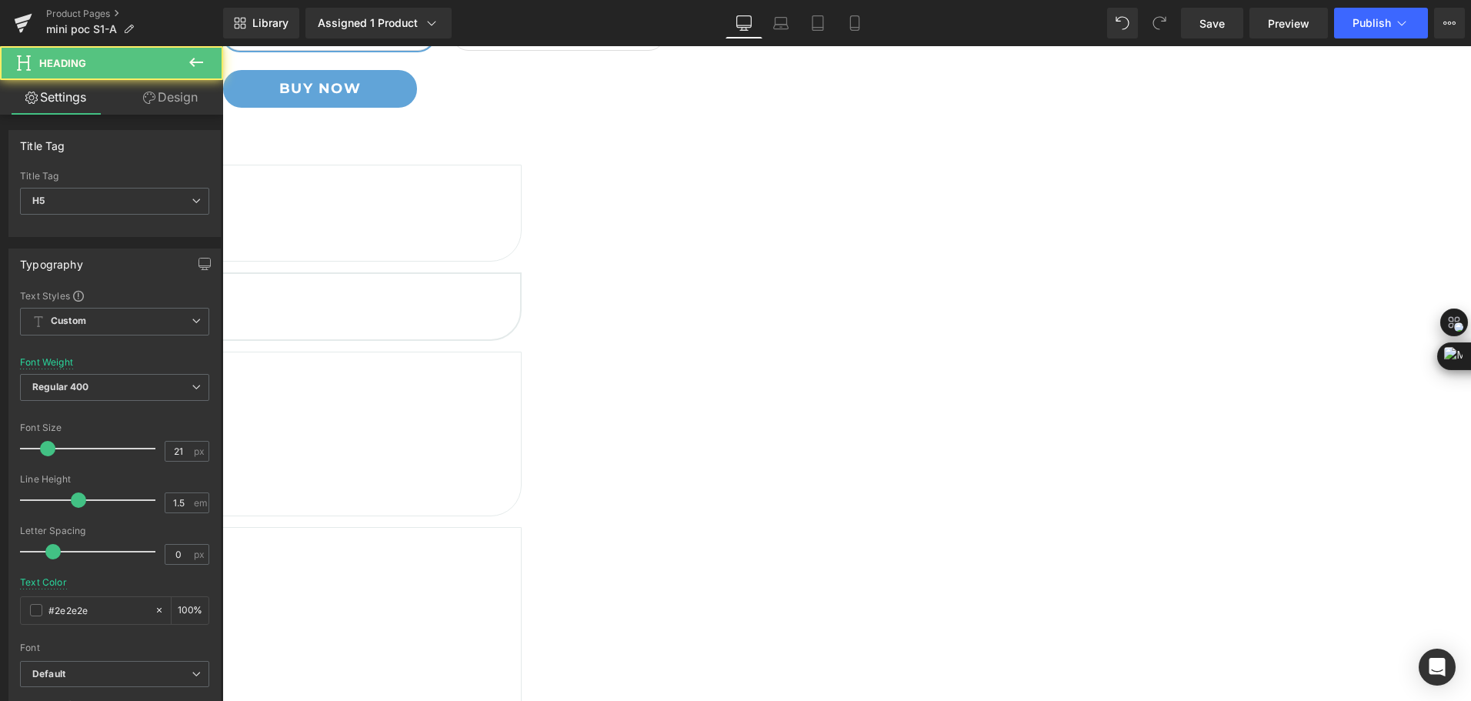
click at [478, 299] on h5 "Free shipping" at bounding box center [60, 287] width 920 height 25
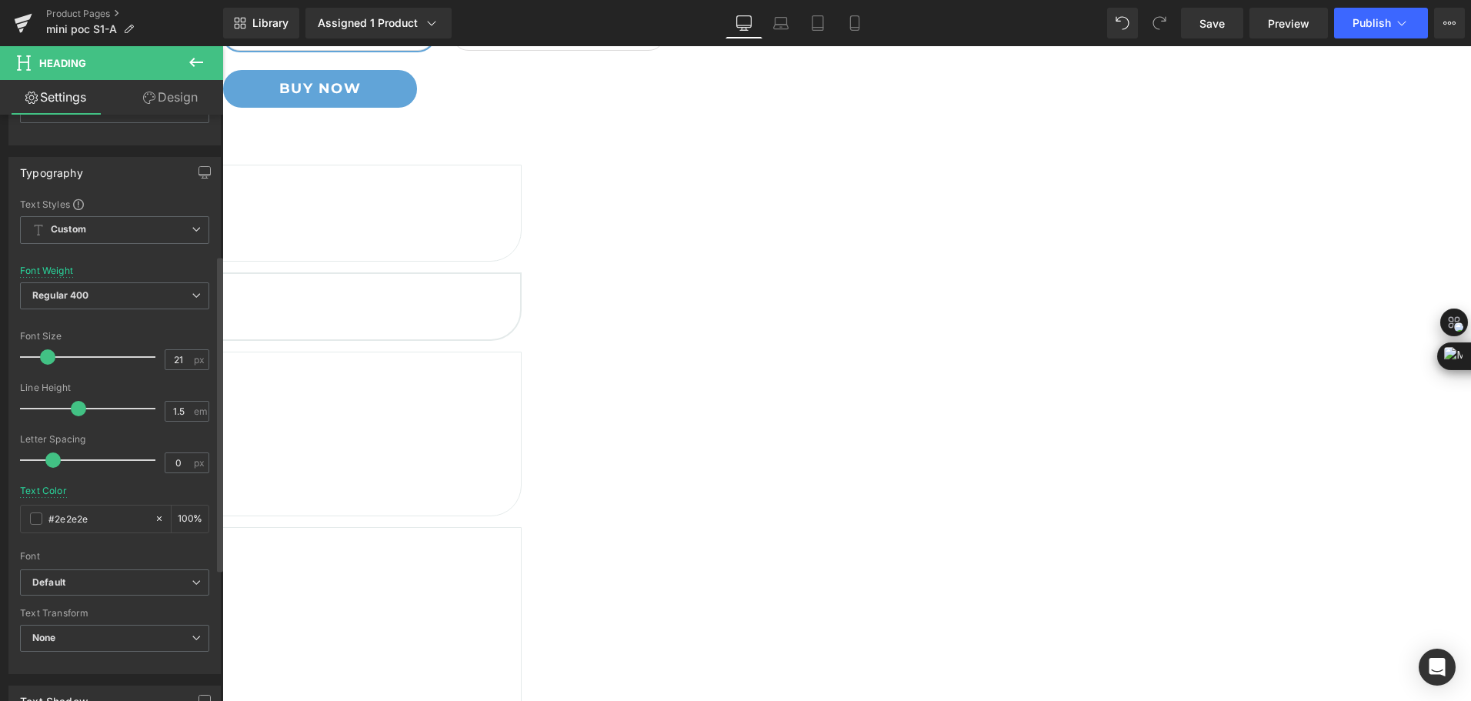
scroll to position [308, 0]
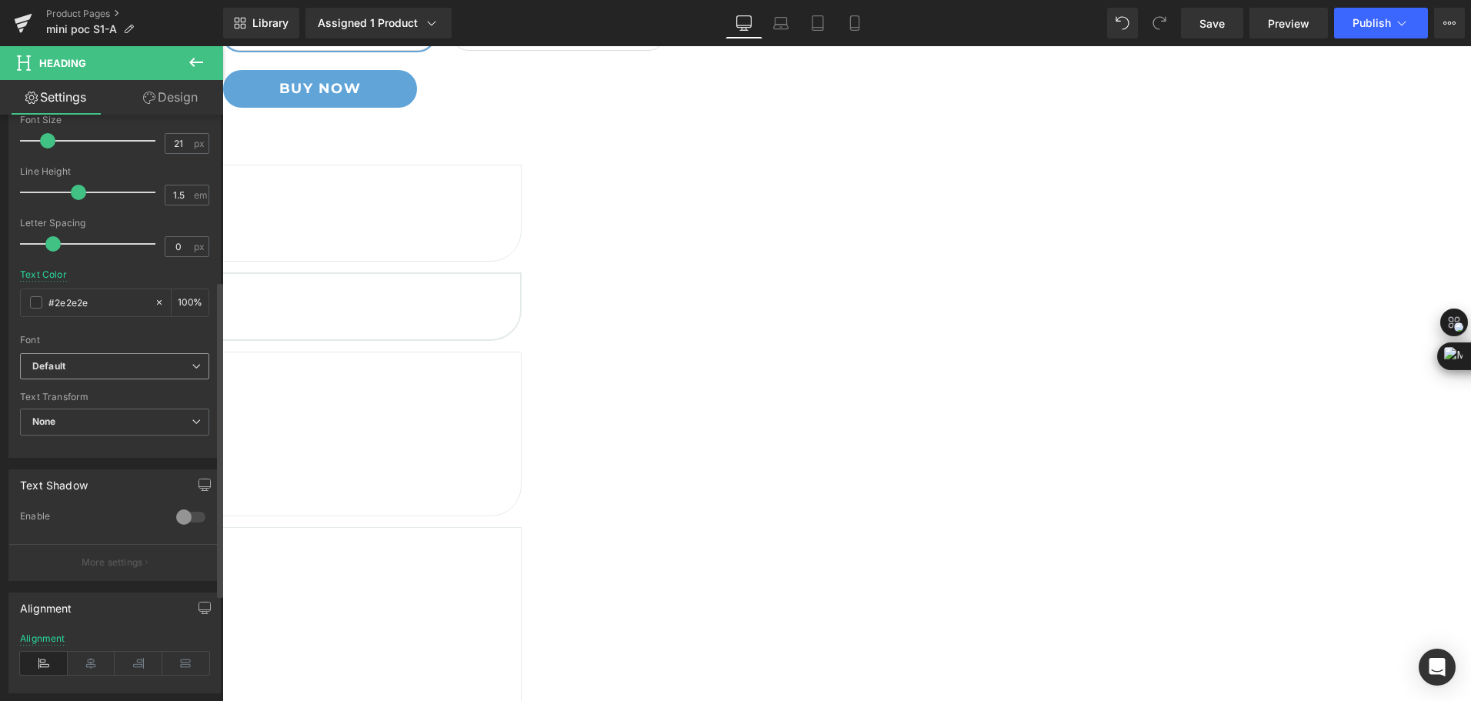
click at [138, 368] on b "Default" at bounding box center [111, 366] width 159 height 13
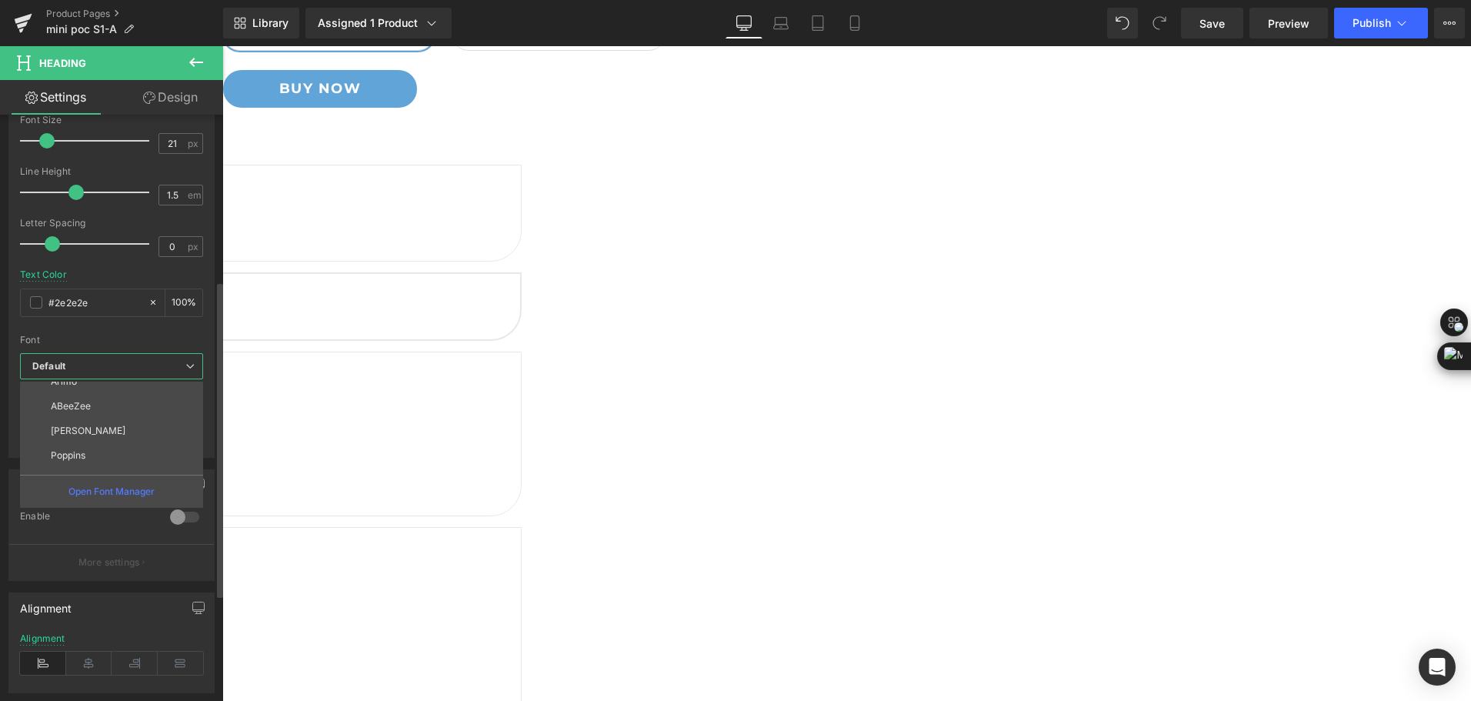
scroll to position [425, 0]
click at [138, 456] on li "Montserrat" at bounding box center [115, 461] width 190 height 25
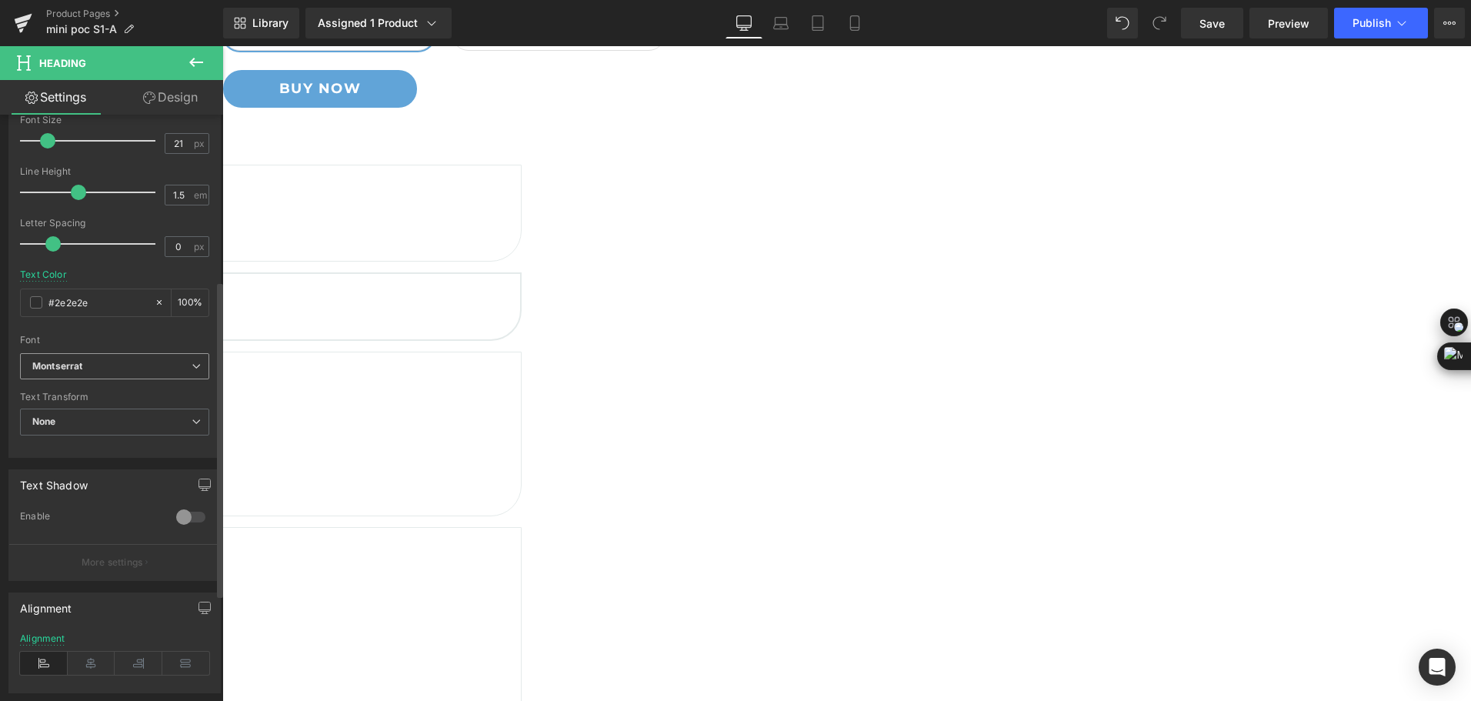
click at [109, 360] on b "Montserrat" at bounding box center [111, 366] width 159 height 13
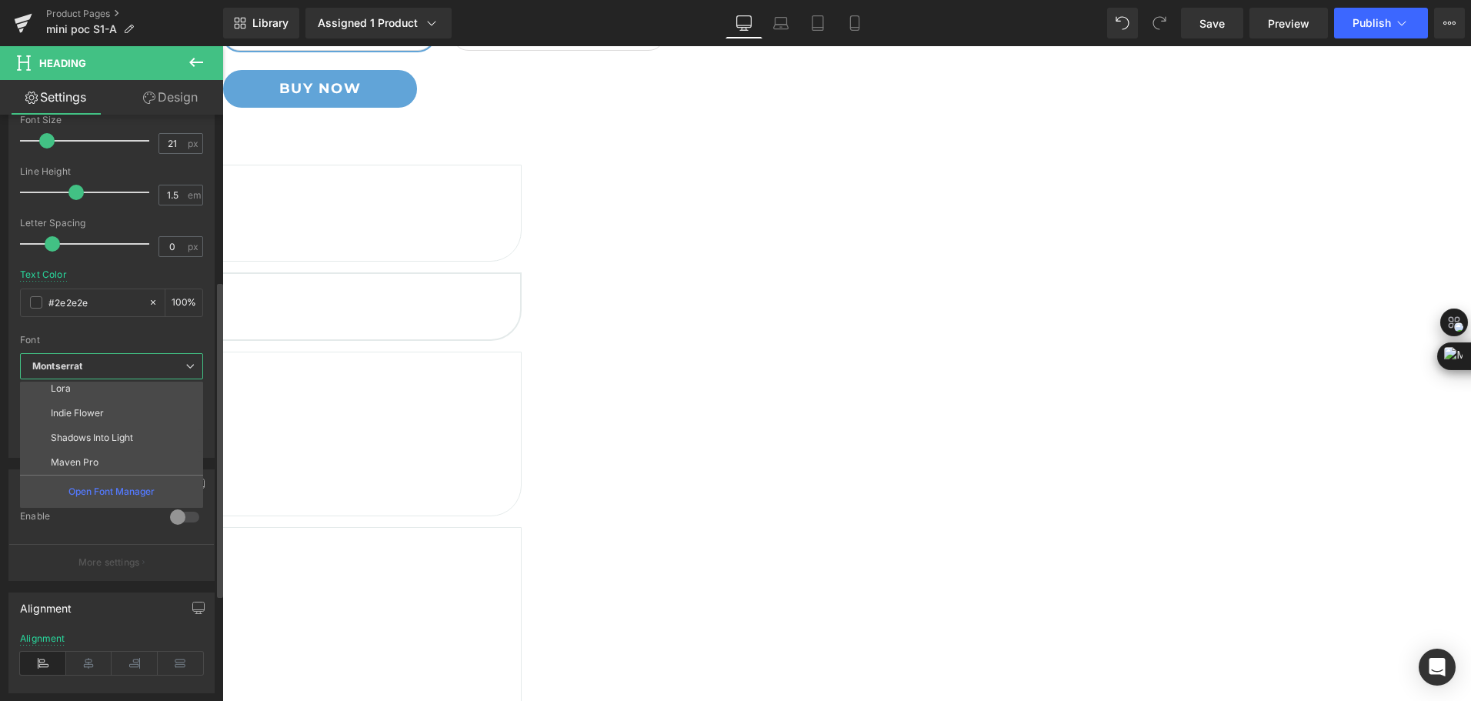
scroll to position [194, 0]
click at [132, 401] on li "Lora" at bounding box center [115, 397] width 190 height 25
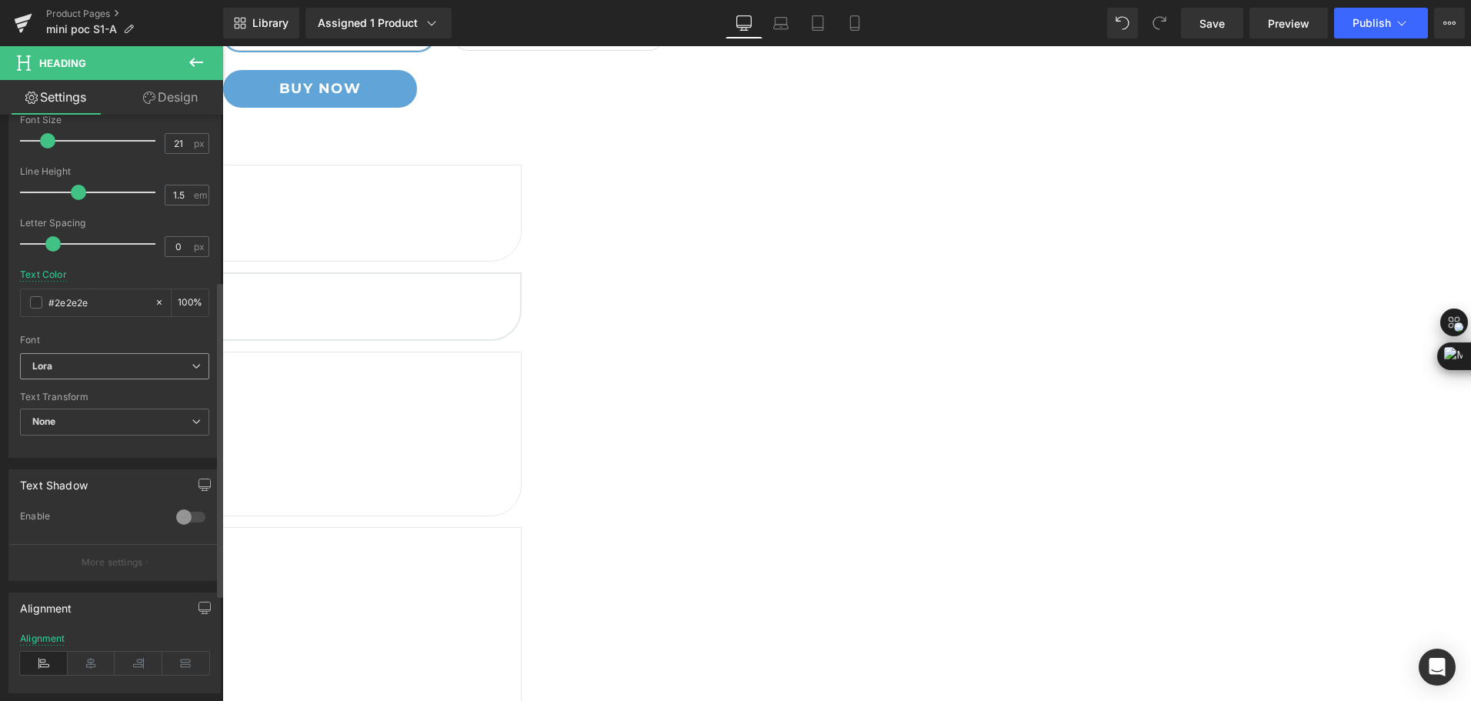
click at [70, 364] on b "Lora" at bounding box center [111, 366] width 159 height 13
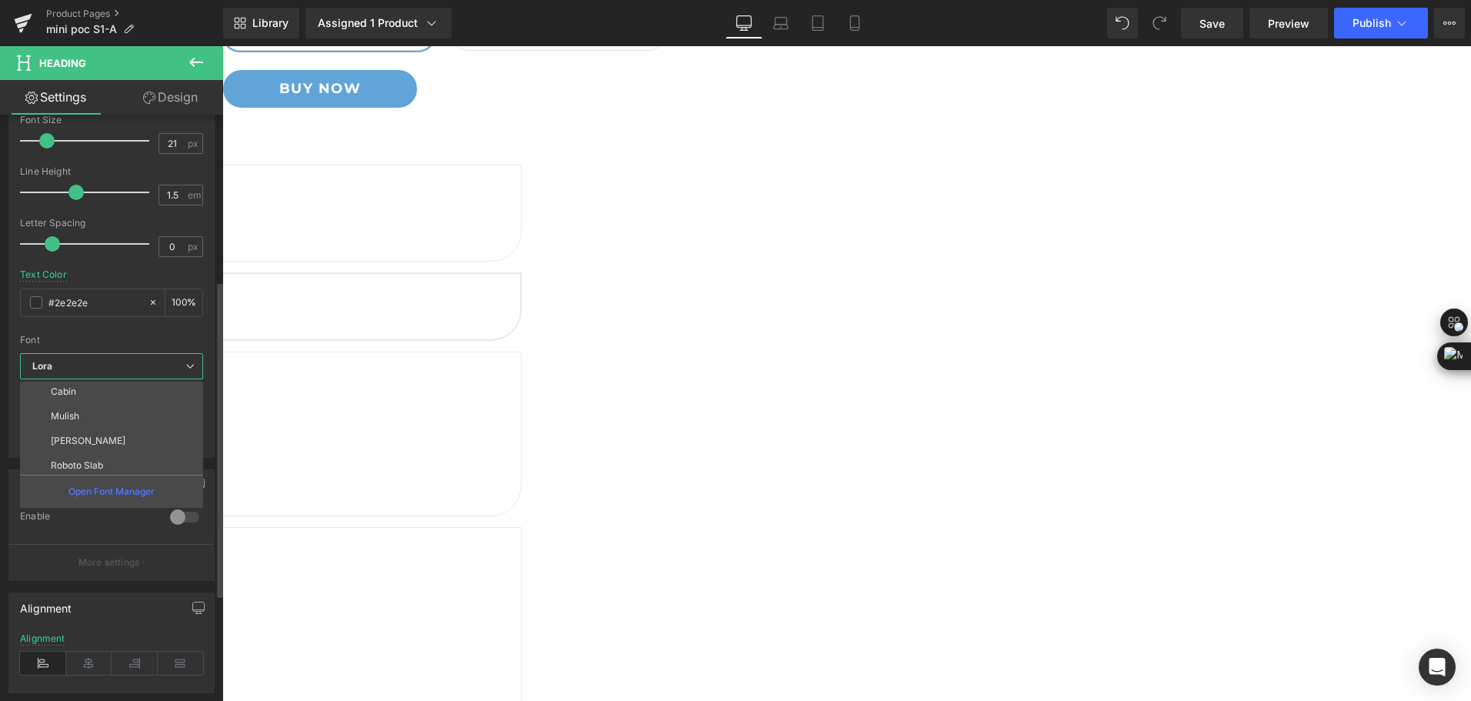
scroll to position [0, 0]
click at [105, 445] on li "Work Sans" at bounding box center [115, 443] width 190 height 25
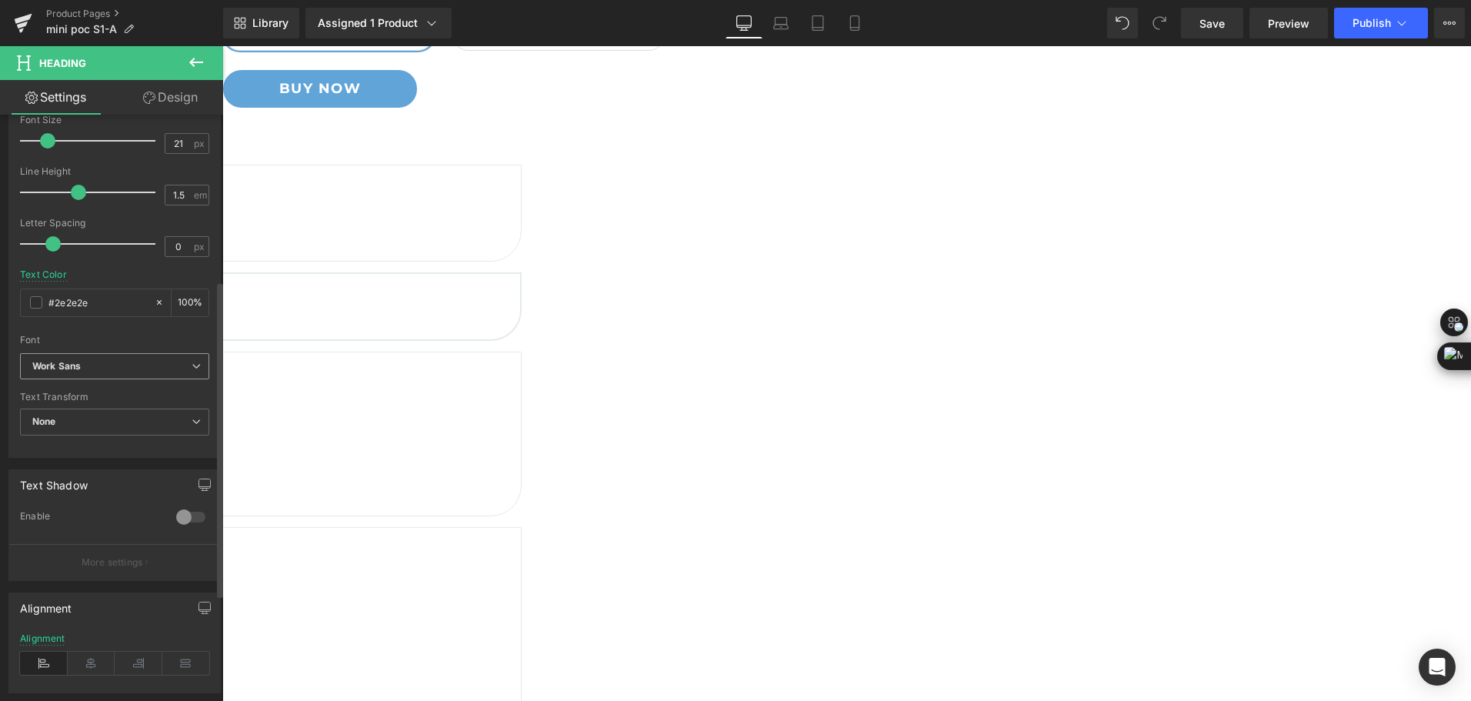
click at [108, 356] on span "Work Sans" at bounding box center [114, 366] width 189 height 27
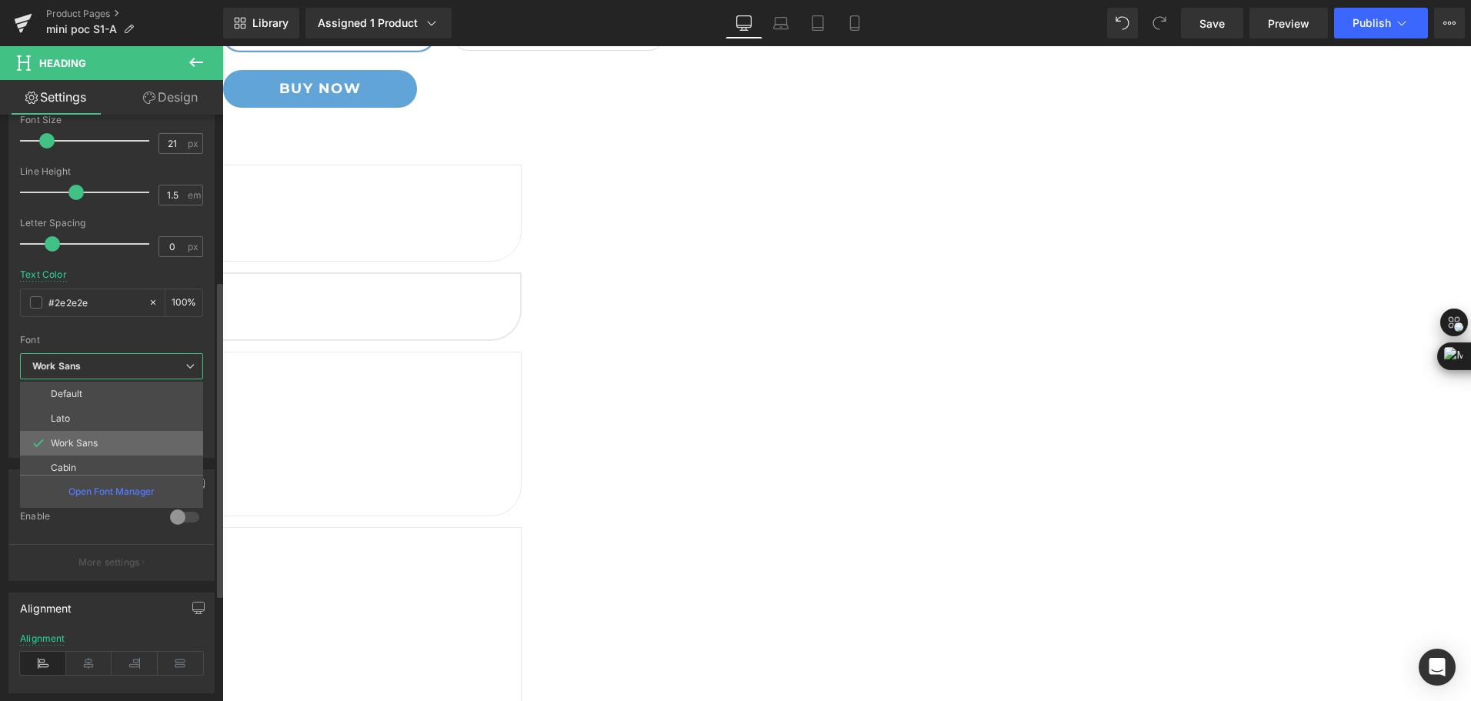
scroll to position [425, 0]
click at [120, 454] on li "Montserrat" at bounding box center [115, 461] width 190 height 25
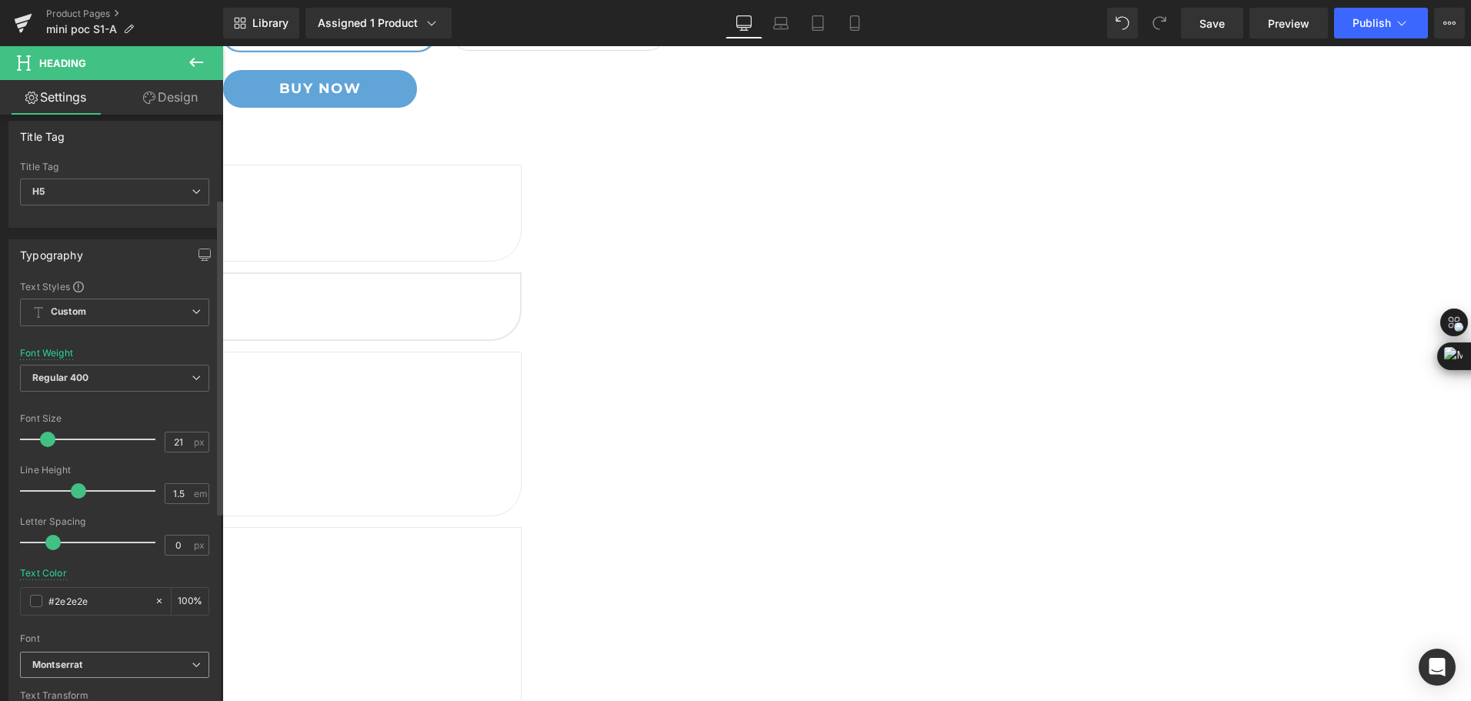
scroll to position [0, 0]
click at [42, 447] on span at bounding box center [45, 448] width 15 height 15
type input "18"
click at [41, 449] on span at bounding box center [43, 448] width 15 height 15
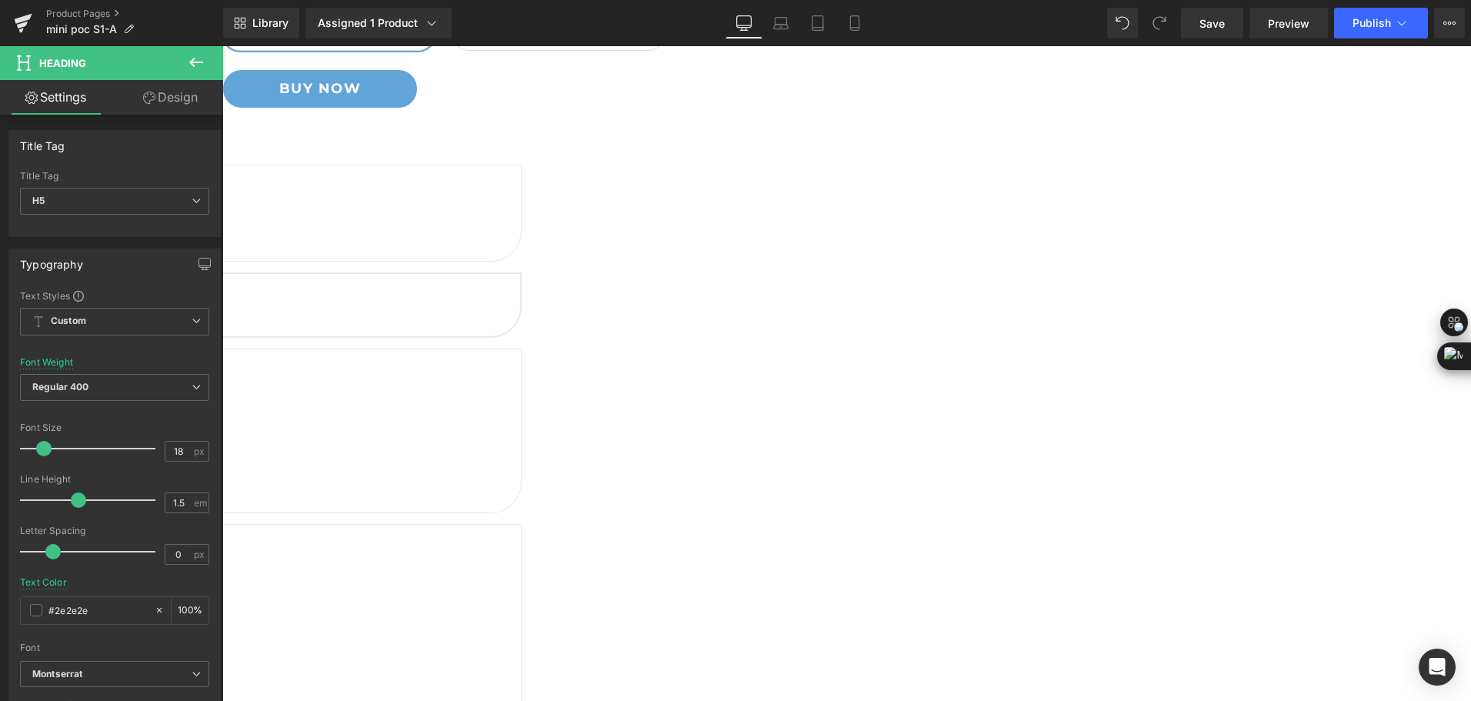
click at [222, 46] on icon at bounding box center [222, 46] width 0 height 0
click at [479, 295] on h5 "Free shipping" at bounding box center [60, 285] width 920 height 21
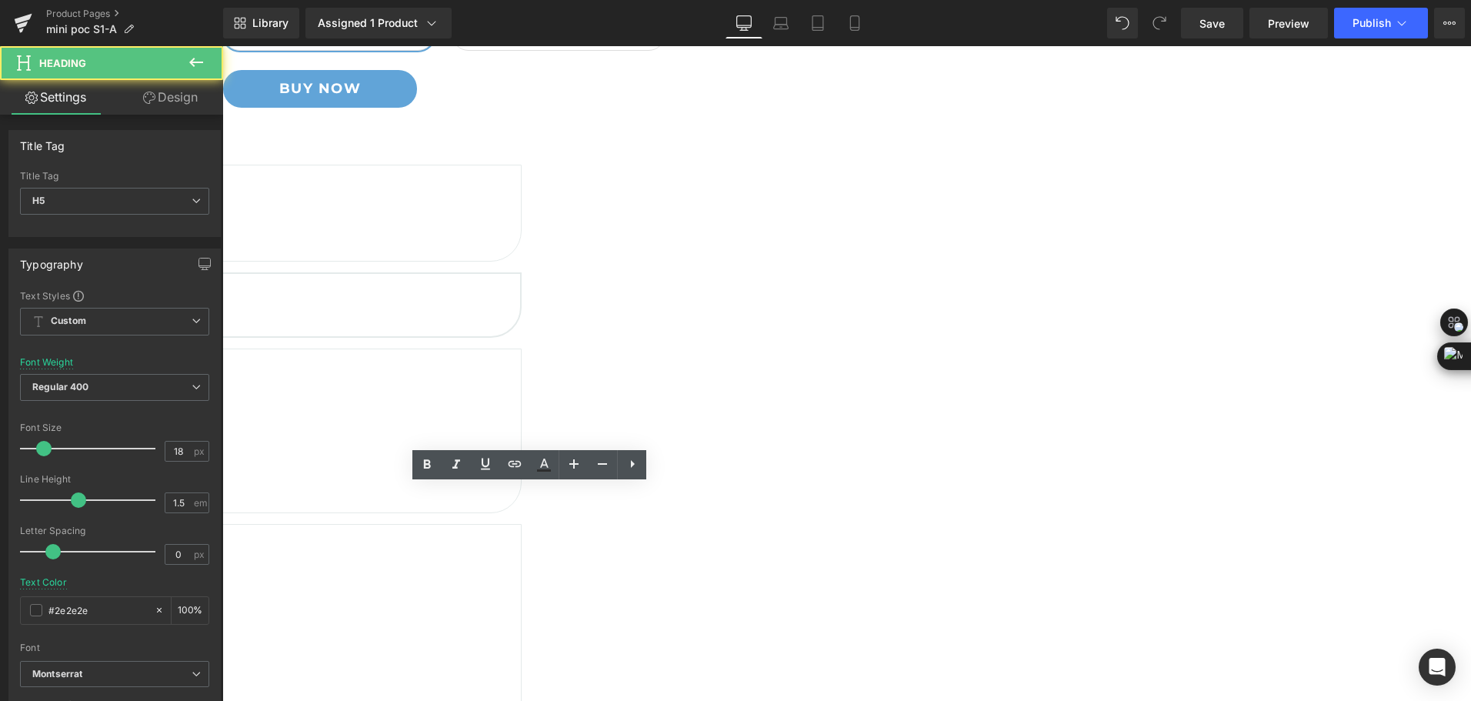
click at [479, 295] on h5 "Free shipping" at bounding box center [60, 285] width 920 height 21
click at [485, 295] on h5 "Free shipping" at bounding box center [60, 285] width 920 height 21
click at [476, 295] on h5 "Free shipping" at bounding box center [60, 285] width 920 height 21
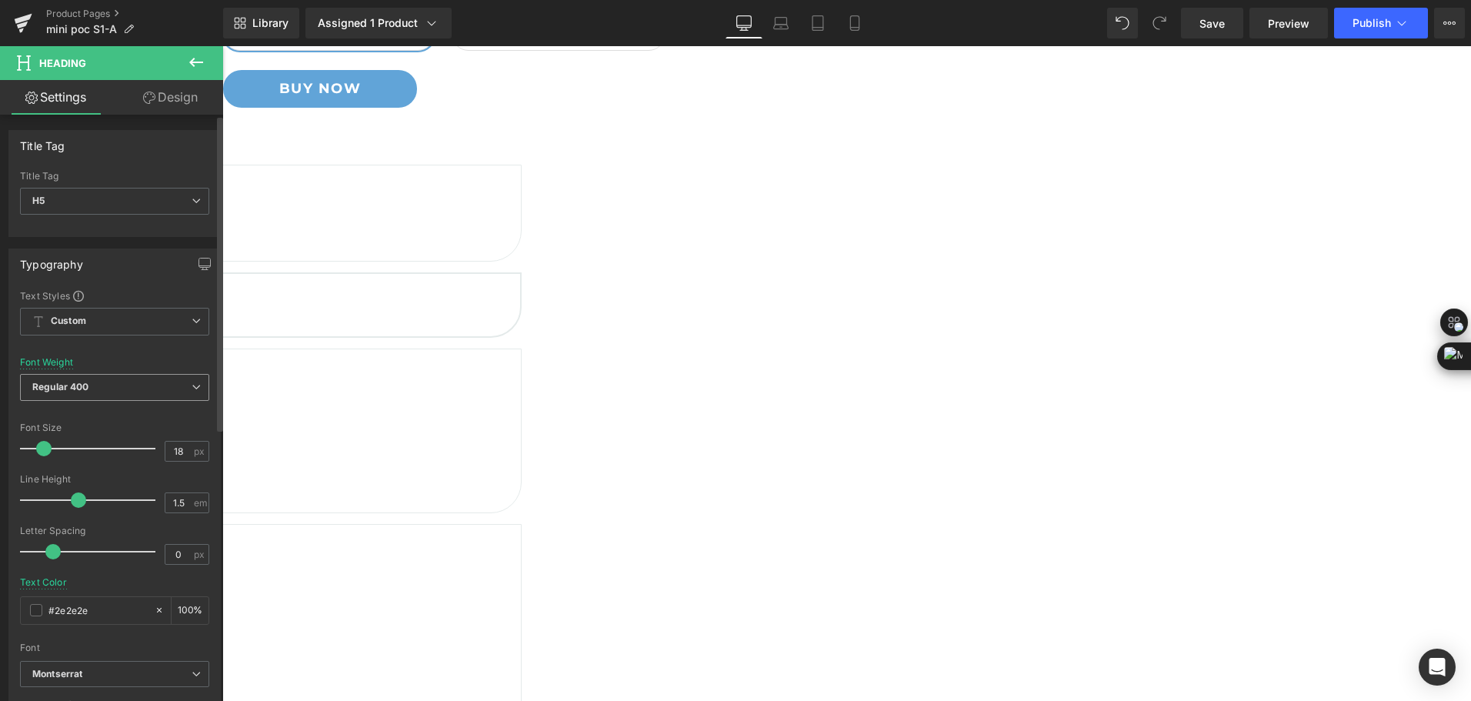
click at [120, 381] on span "Regular 400" at bounding box center [114, 387] width 189 height 27
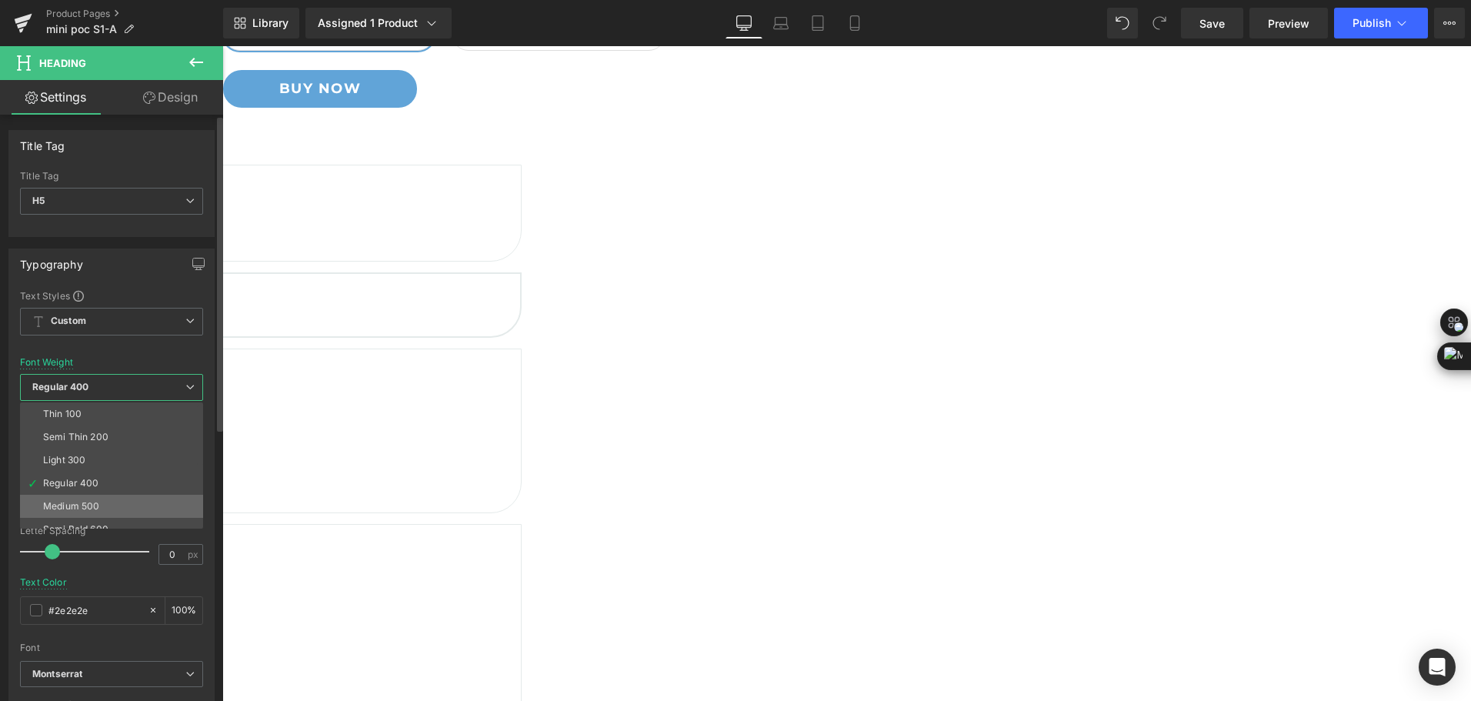
click at [119, 502] on li "Medium 500" at bounding box center [115, 506] width 190 height 23
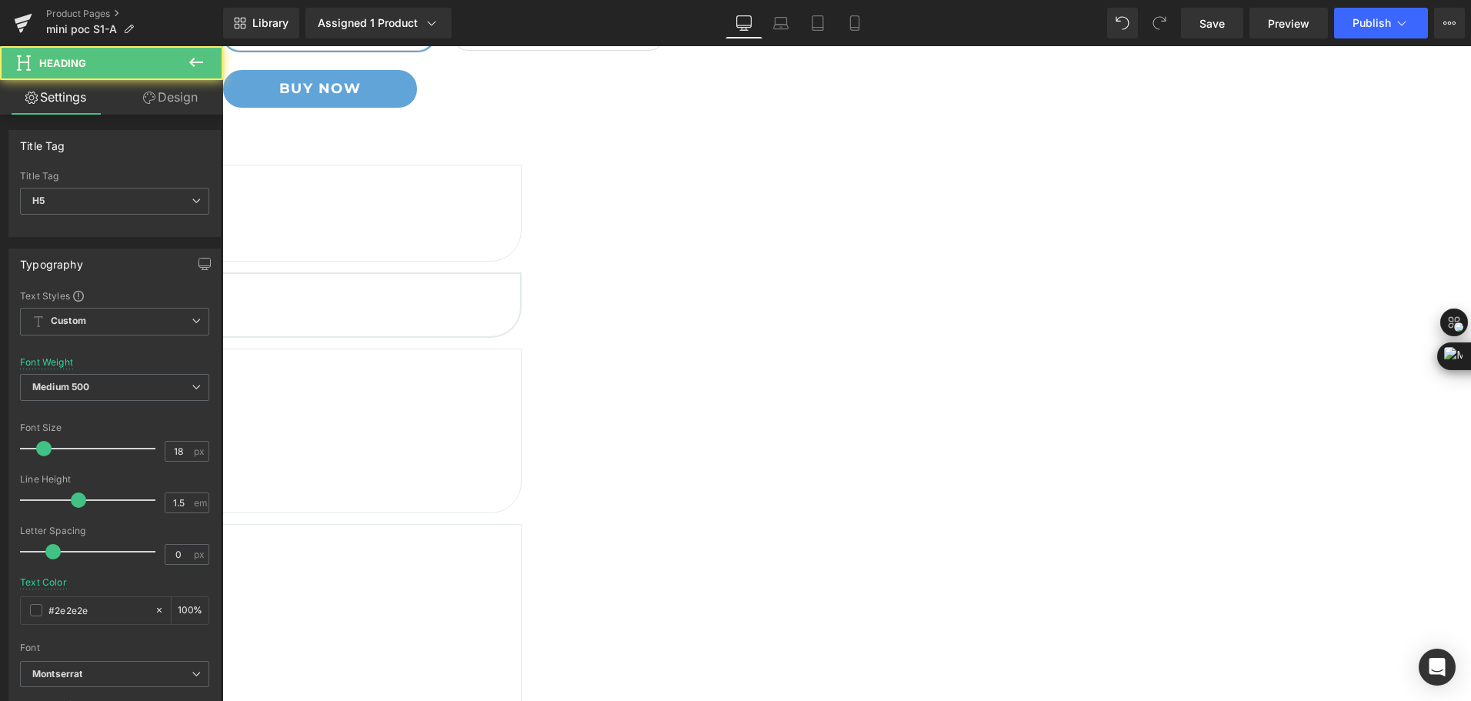
click at [482, 295] on h5 "Free shipping" at bounding box center [60, 285] width 920 height 21
drag, startPoint x: 473, startPoint y: 495, endPoint x: 569, endPoint y: 495, distance: 96.2
click at [520, 306] on div "Free shipping Heading" at bounding box center [60, 291] width 920 height 32
click at [222, 46] on link at bounding box center [222, 46] width 0 height 0
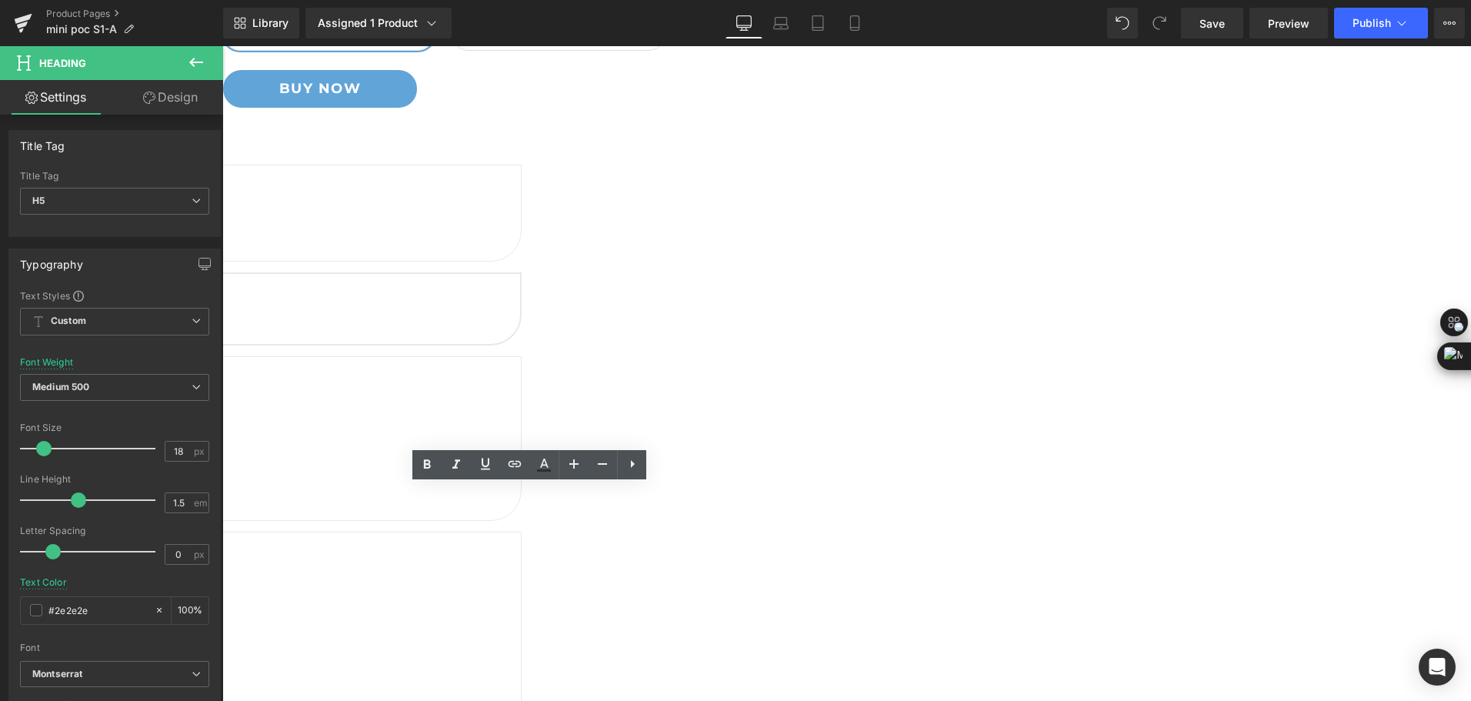
click at [512, 295] on h5 "1.8kg/4lb" at bounding box center [60, 285] width 920 height 21
click at [489, 295] on h5 "1.8kg/4lb" at bounding box center [60, 285] width 920 height 21
click at [505, 295] on h5 "1.8kg/4lb" at bounding box center [60, 285] width 920 height 21
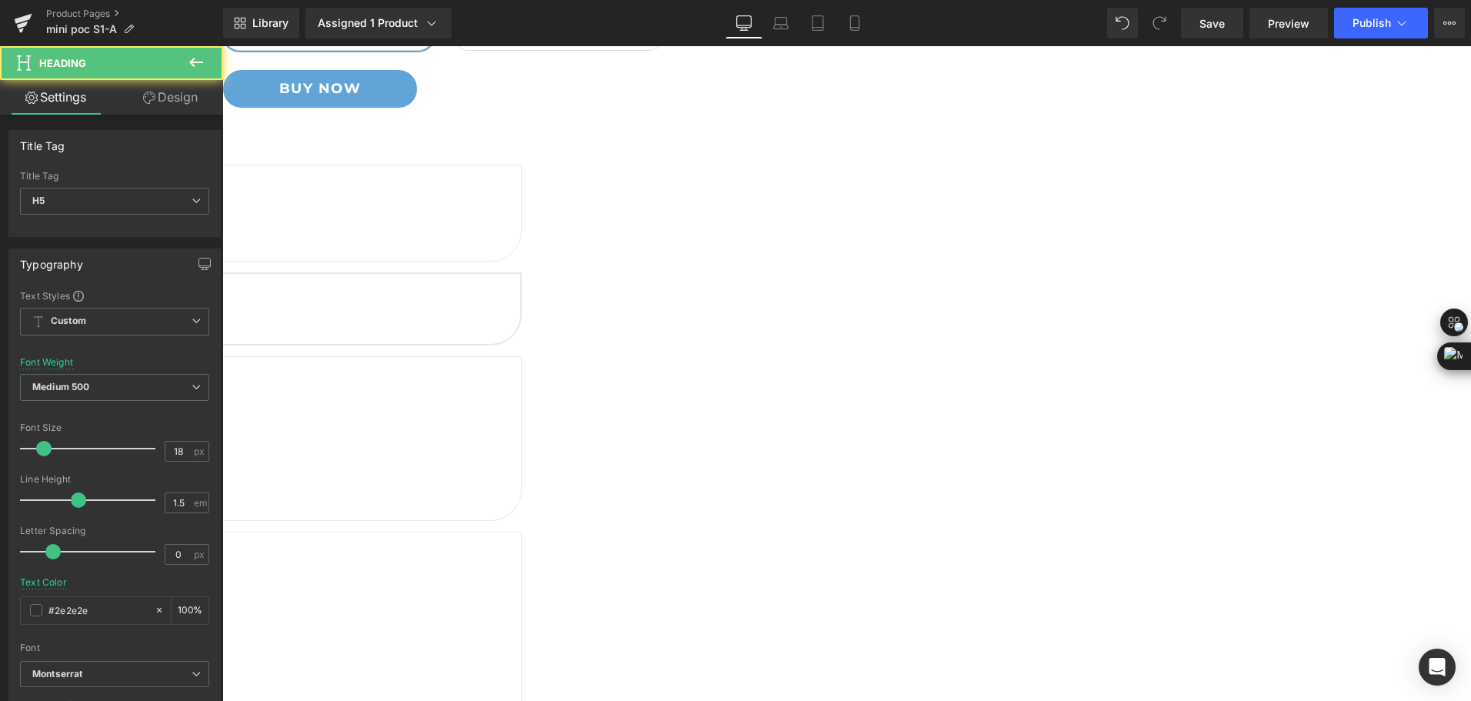
click at [513, 295] on h5 "1.8kg /4lb" at bounding box center [60, 285] width 920 height 21
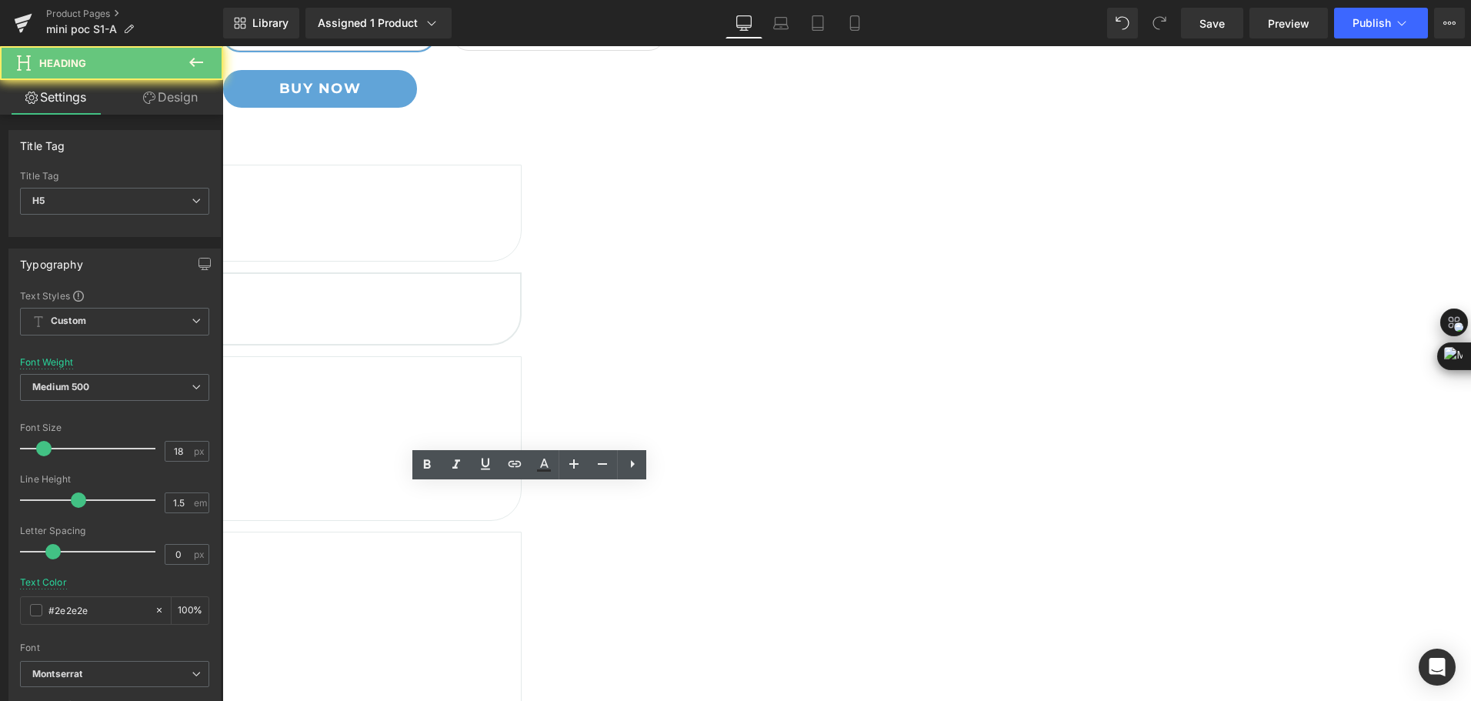
click at [520, 295] on h5 "1.8kg /4lb" at bounding box center [60, 285] width 920 height 21
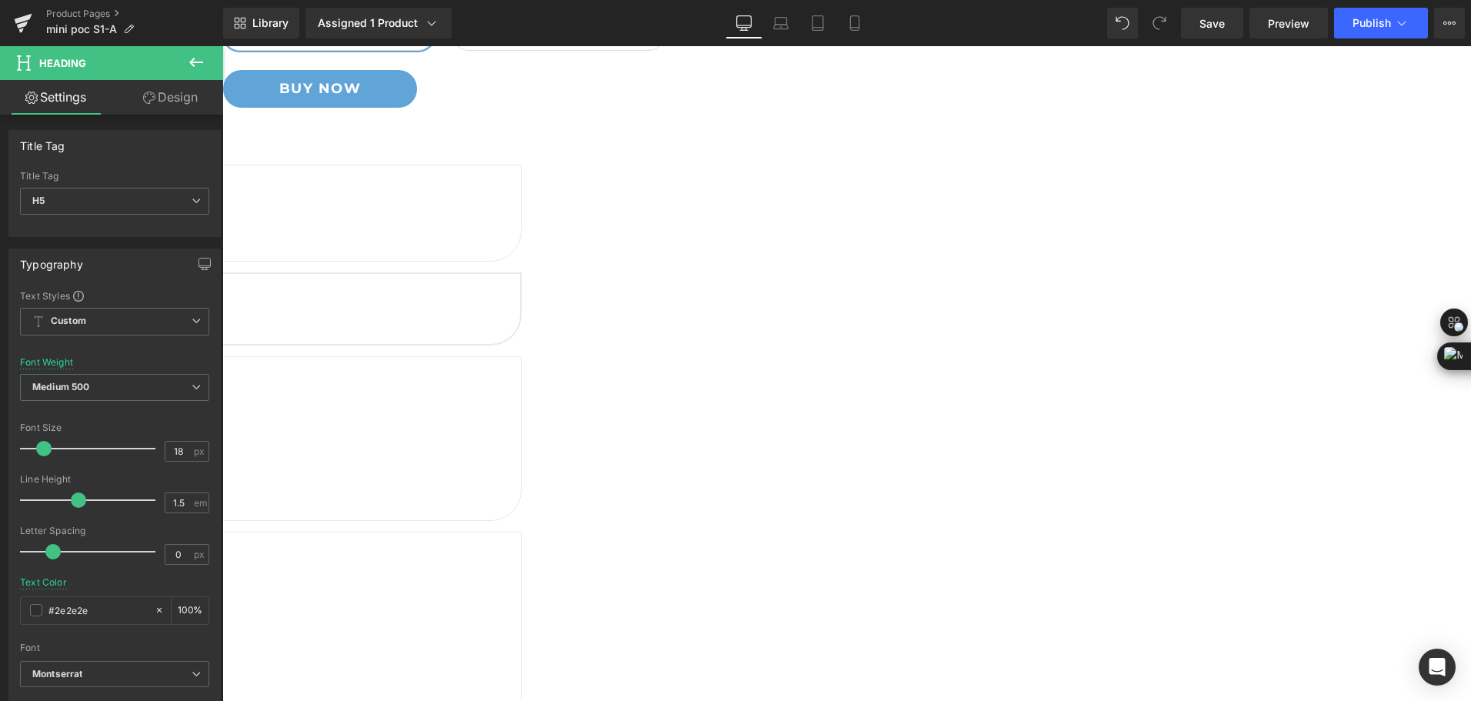
click at [222, 46] on link at bounding box center [222, 46] width 0 height 0
click at [514, 325] on p "For orders over $ 100" at bounding box center [60, 315] width 920 height 18
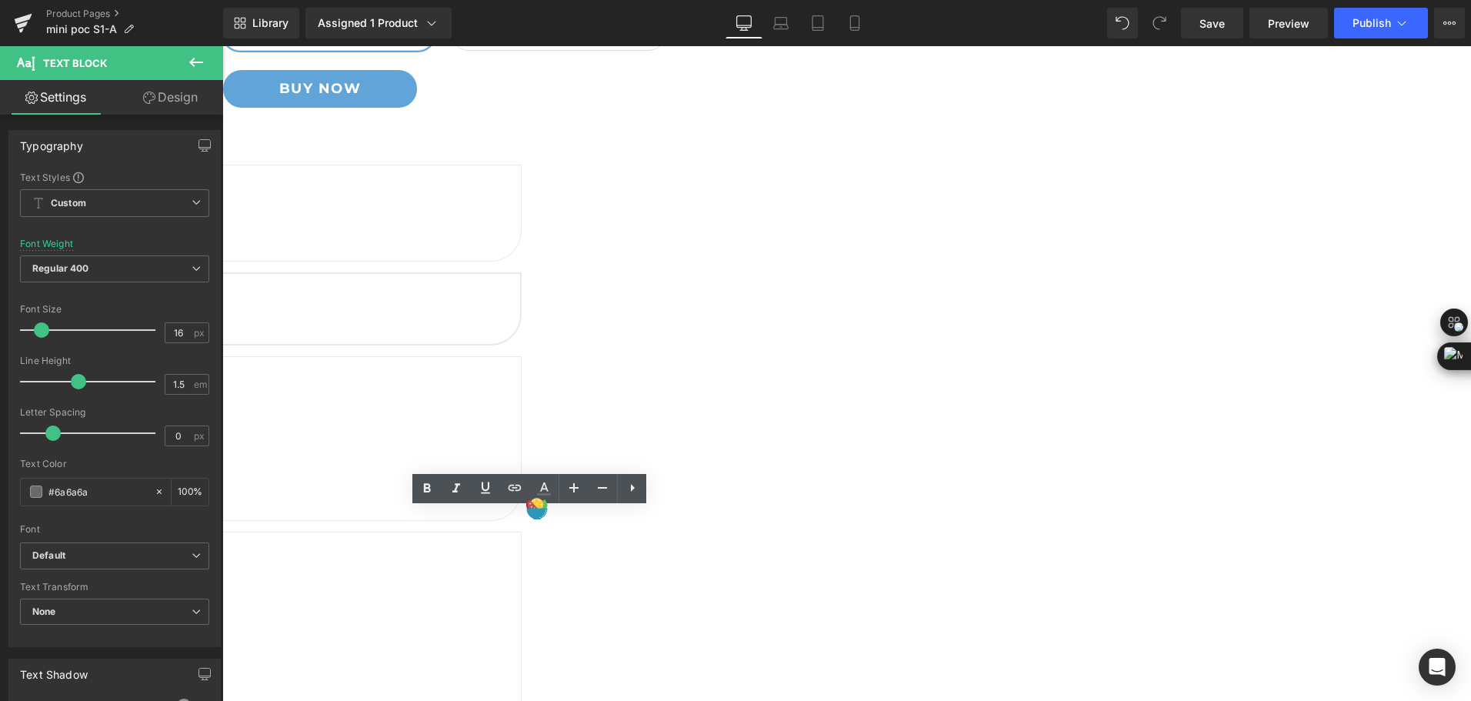
click at [477, 325] on p "For orders over $ 100" at bounding box center [60, 315] width 920 height 18
click at [485, 325] on p "For orders over $ 100" at bounding box center [60, 315] width 920 height 18
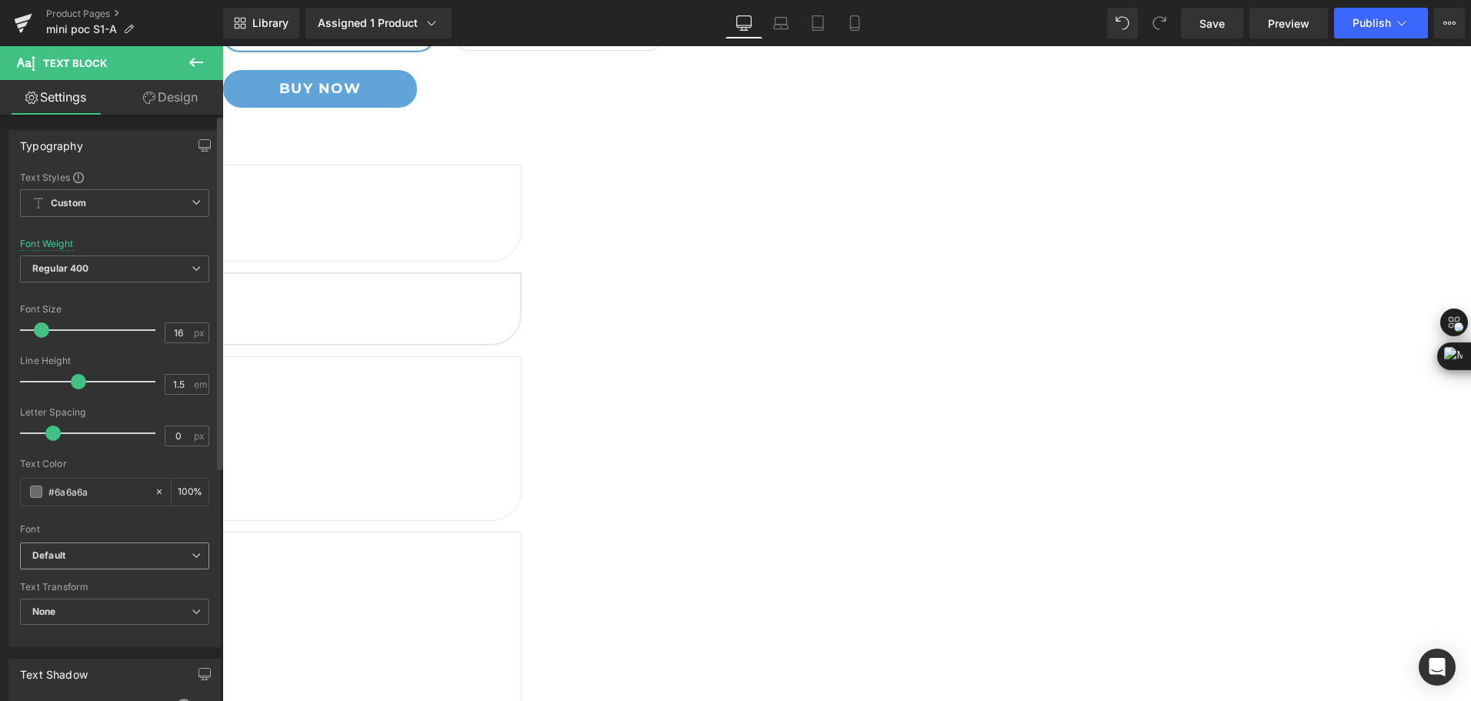
click at [172, 545] on span "Default" at bounding box center [114, 555] width 189 height 27
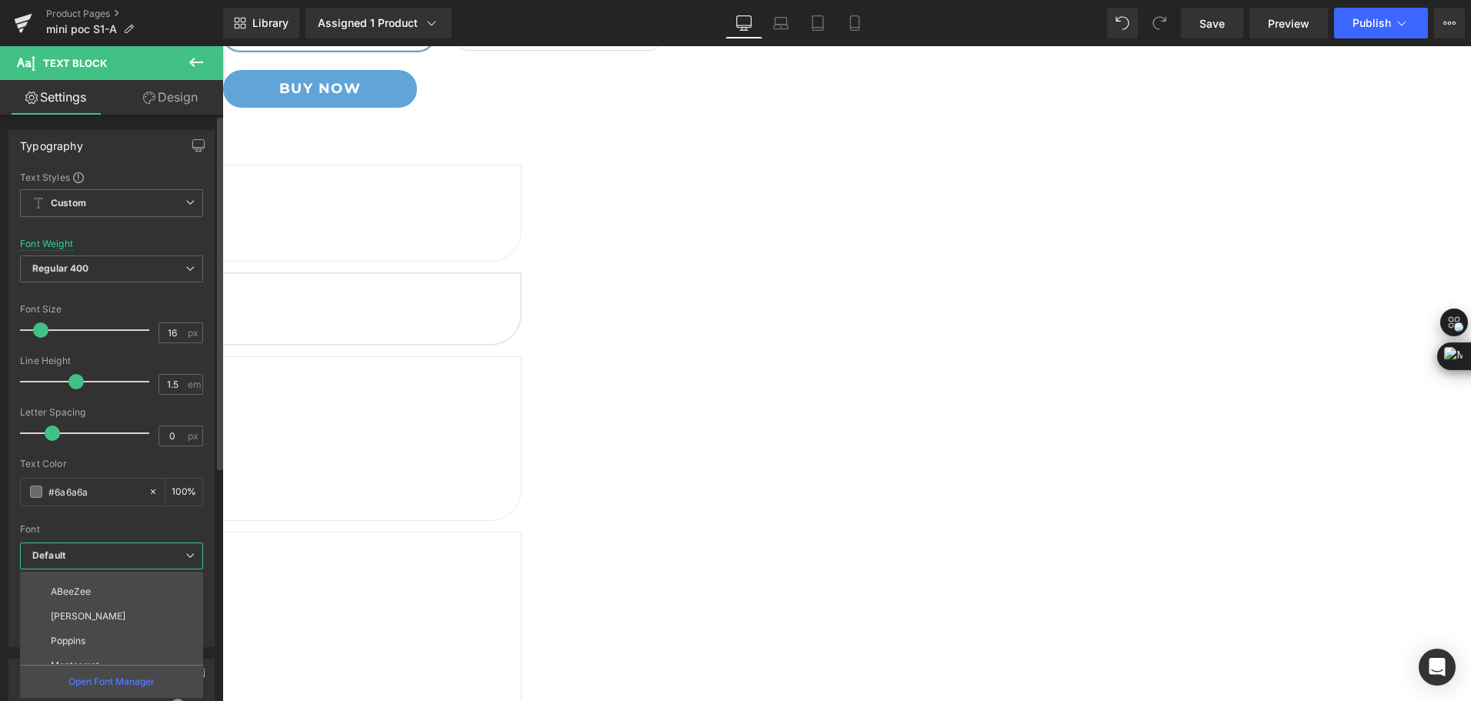
scroll to position [425, 0]
drag, startPoint x: 123, startPoint y: 657, endPoint x: 195, endPoint y: 627, distance: 78.3
click at [123, 658] on li "Montserrat" at bounding box center [115, 651] width 190 height 25
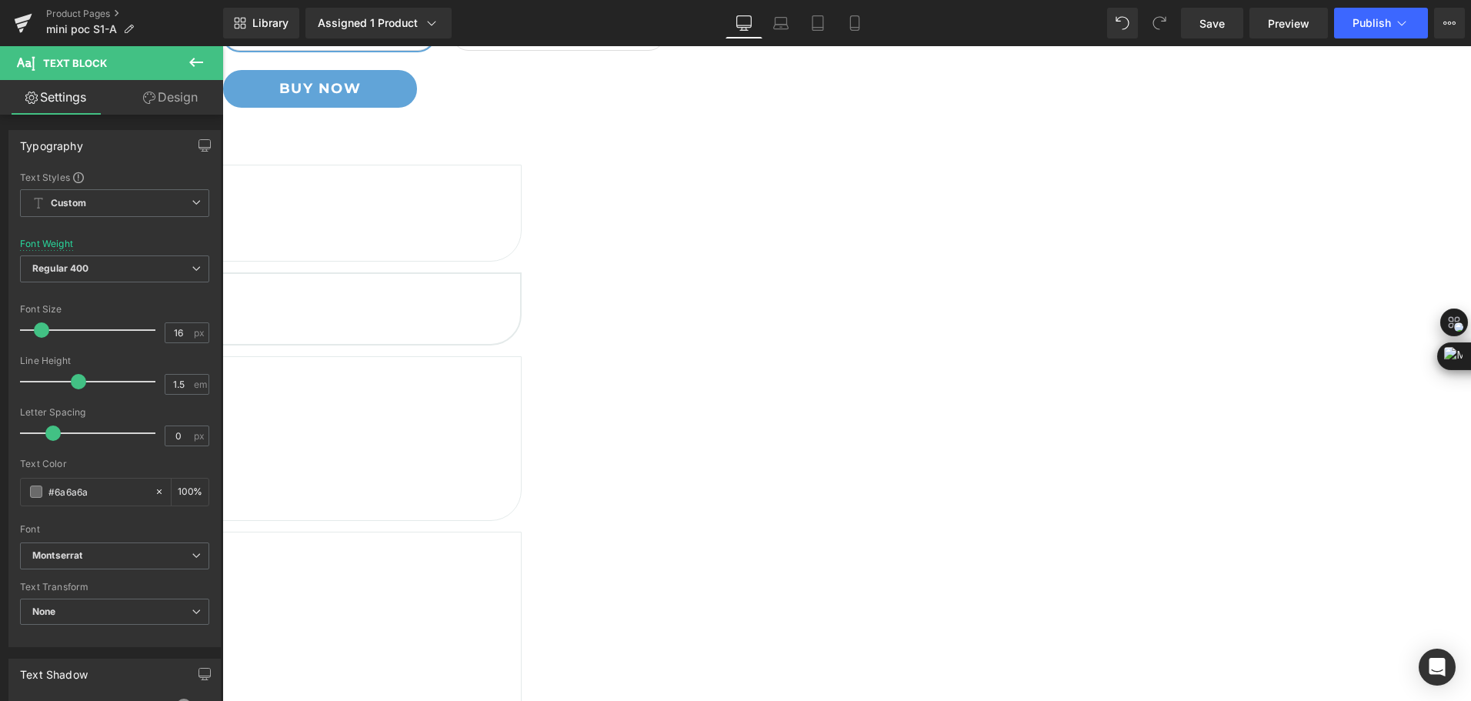
click at [222, 46] on span at bounding box center [222, 46] width 0 height 0
click at [478, 325] on p "For orders over $ 100" at bounding box center [60, 315] width 920 height 18
drag, startPoint x: 471, startPoint y: 522, endPoint x: 494, endPoint y: 531, distance: 24.9
click at [494, 325] on p "For orders over $ 100" at bounding box center [60, 315] width 920 height 18
click at [522, 534] on div "Image Free shipping Heading For orders over $ 100 Text Block Row 1.8kg / 4lb He…" at bounding box center [59, 464] width 923 height 599
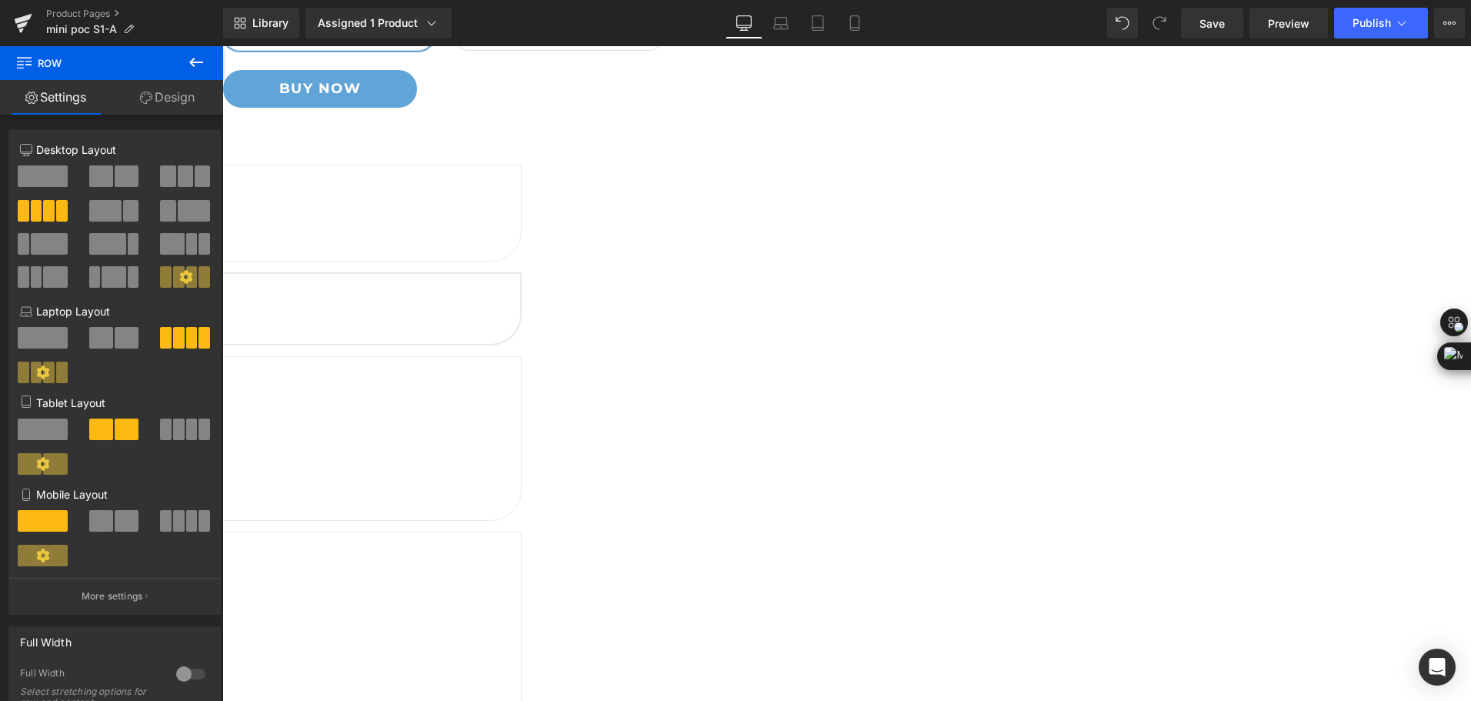
click at [479, 295] on h5 "1.8kg / 4lb" at bounding box center [60, 285] width 920 height 21
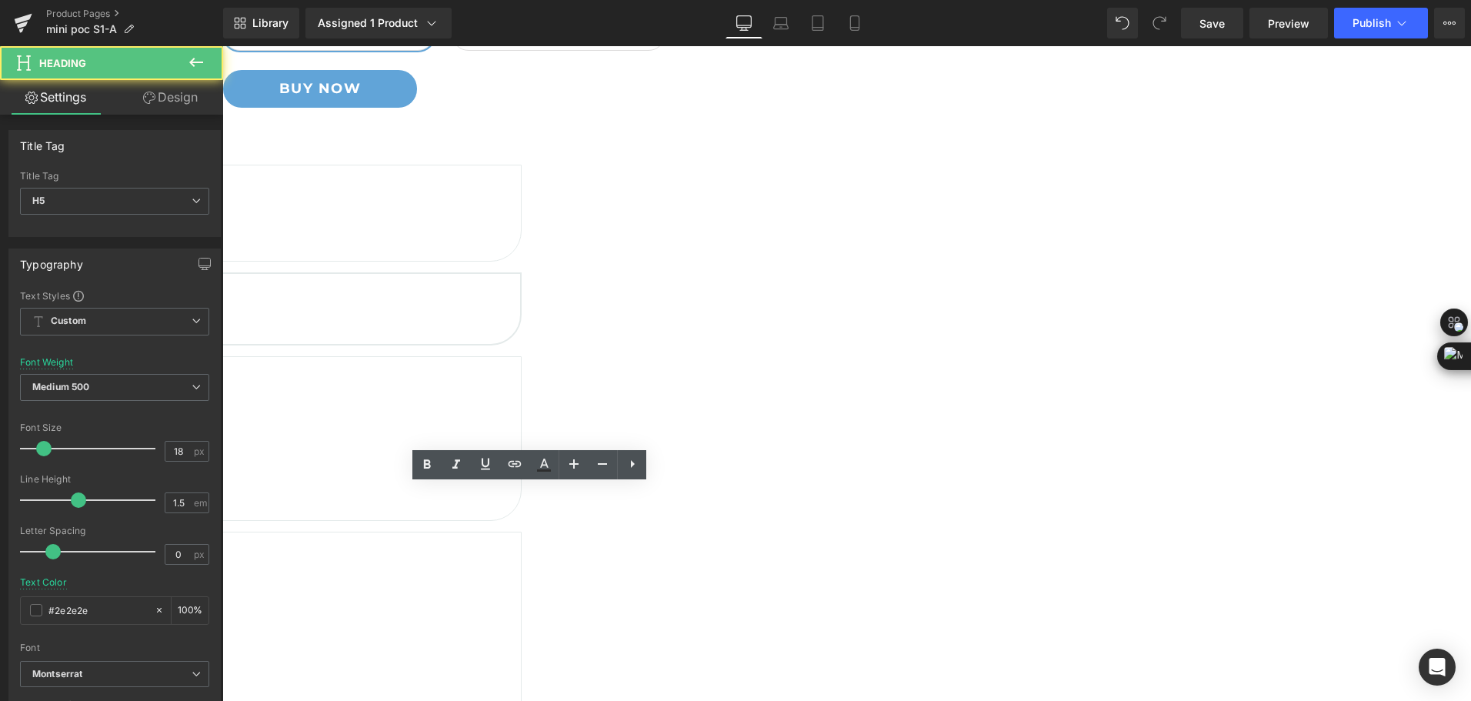
click at [480, 295] on h5 "1.8kg / 4lb" at bounding box center [60, 285] width 920 height 21
click at [507, 295] on h5 "1.8kg / 4lb" at bounding box center [60, 285] width 920 height 21
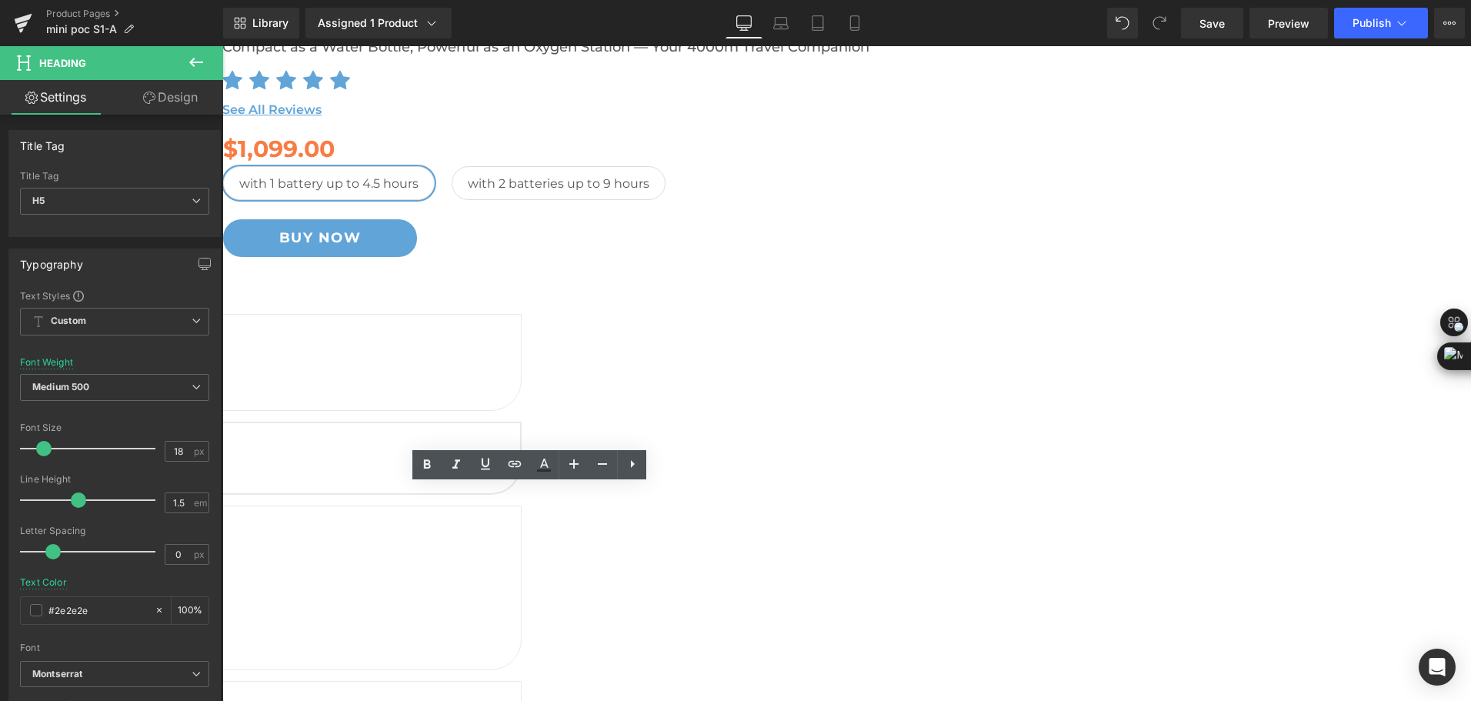
scroll to position [89, 0]
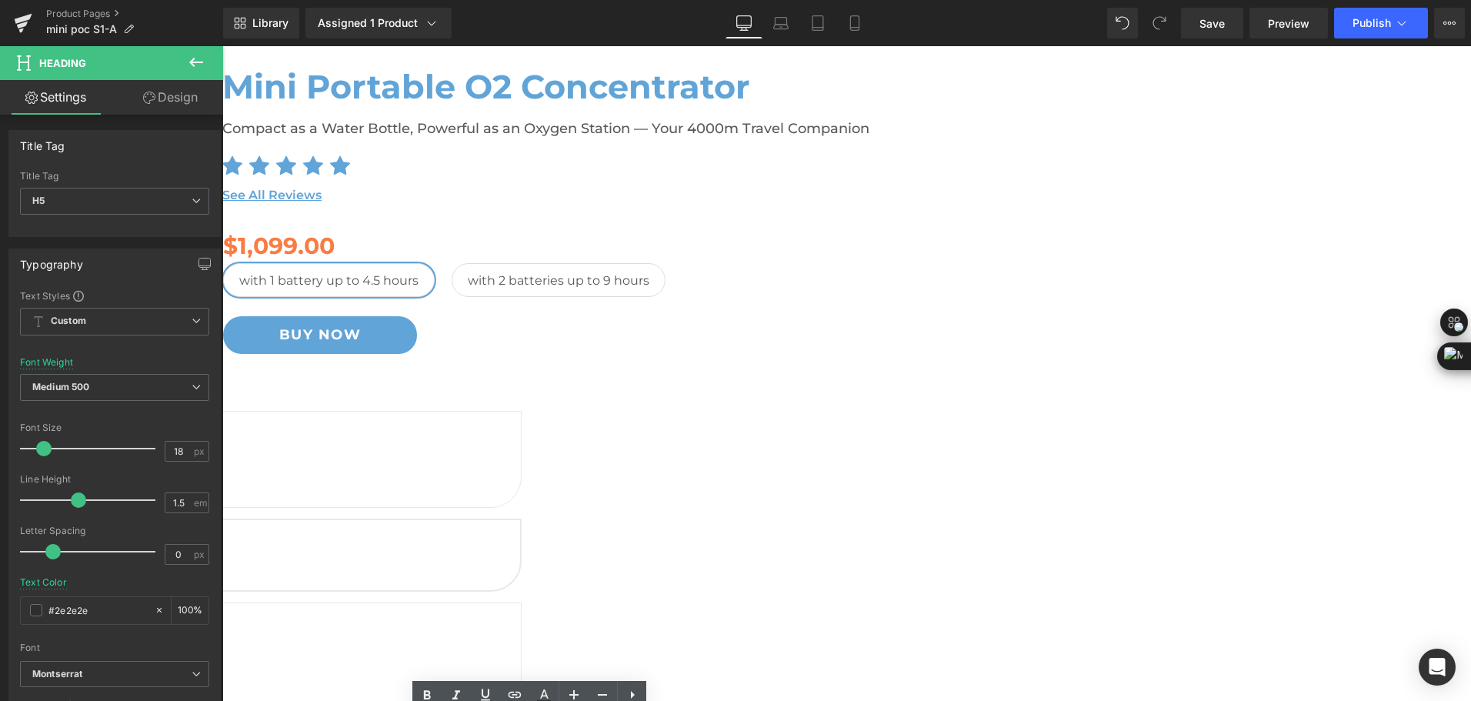
click at [971, 107] on h1 "Mini Portable O2 Concentrator" at bounding box center [683, 87] width 923 height 40
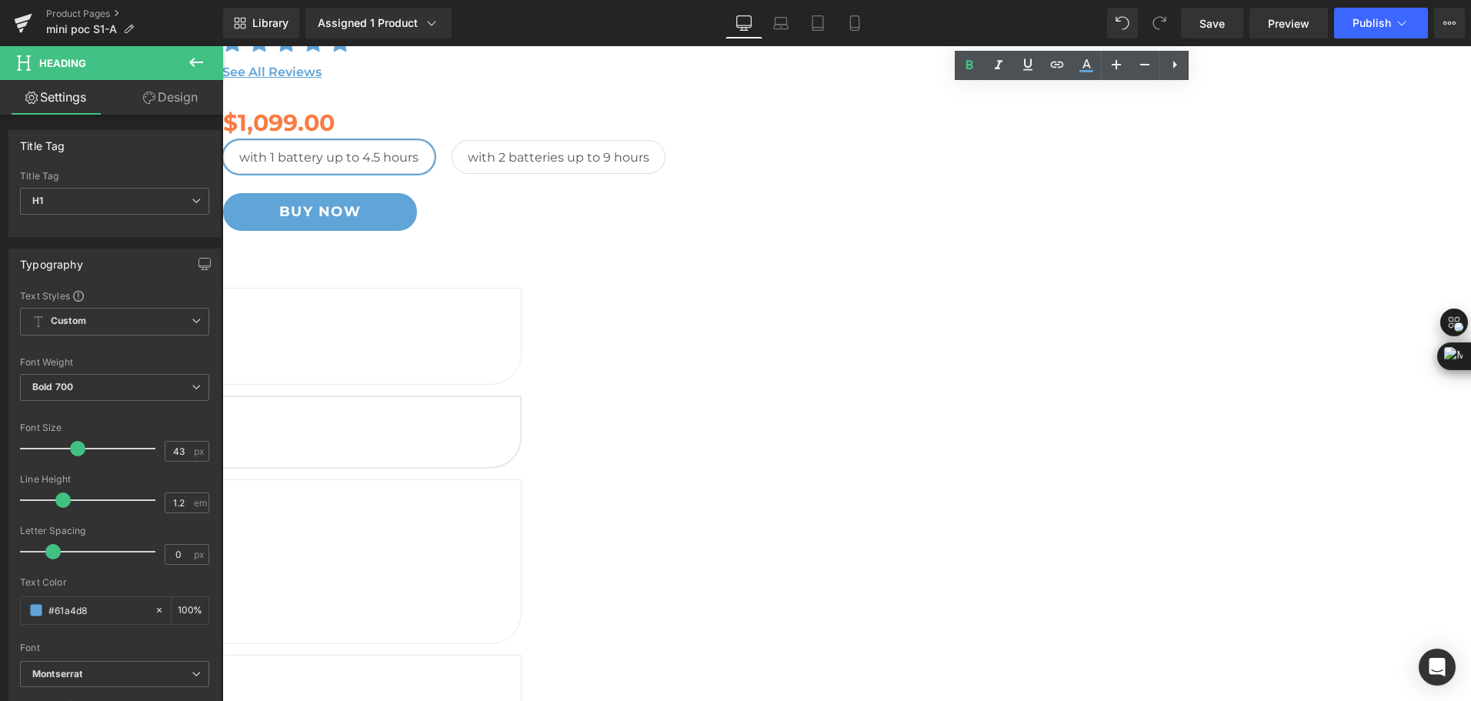
scroll to position [320, 0]
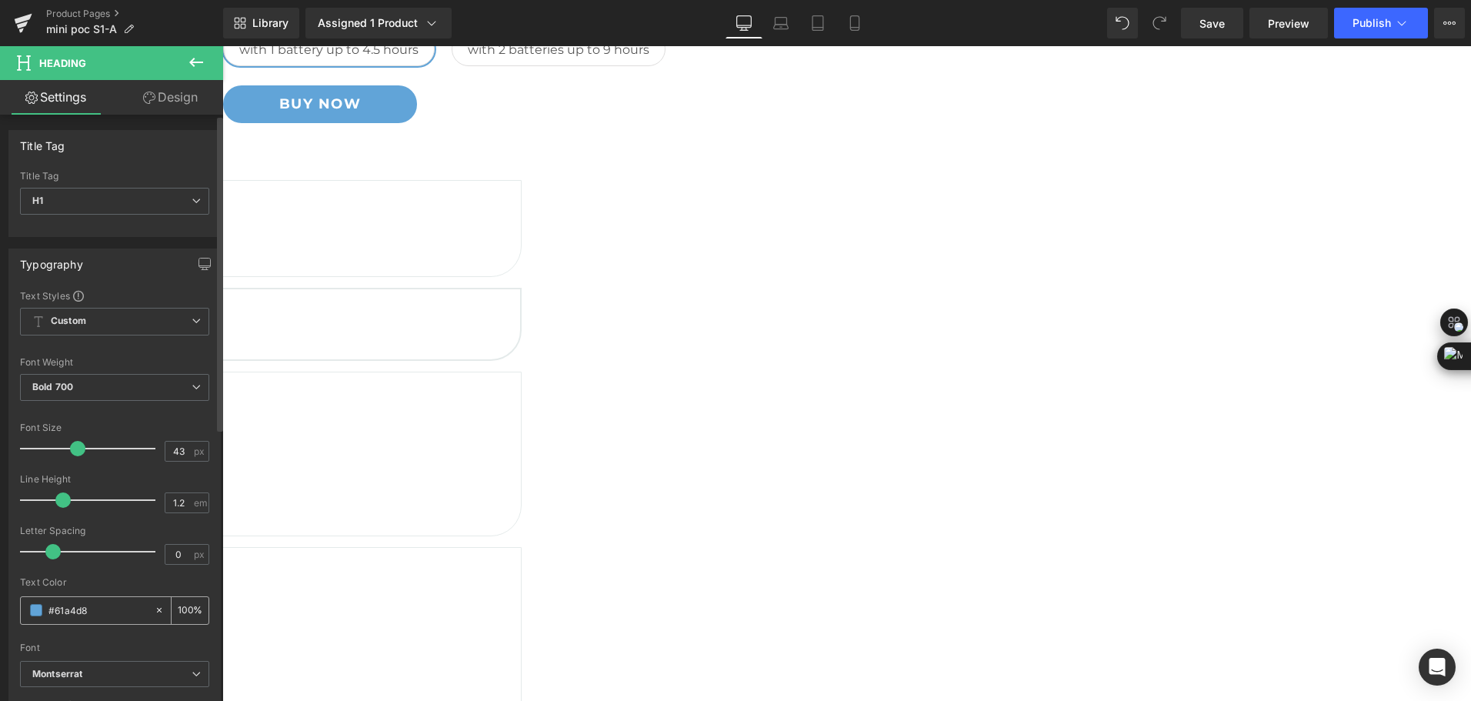
drag, startPoint x: 96, startPoint y: 616, endPoint x: 20, endPoint y: 618, distance: 76.2
click at [20, 618] on div "#61a4d8 100 %" at bounding box center [114, 610] width 189 height 28
click at [479, 311] on h5 "1.8kg / 4lb" at bounding box center [60, 300] width 920 height 21
drag, startPoint x: 95, startPoint y: 614, endPoint x: 35, endPoint y: 612, distance: 60.0
click at [35, 612] on div "#2e2e2e" at bounding box center [87, 610] width 133 height 27
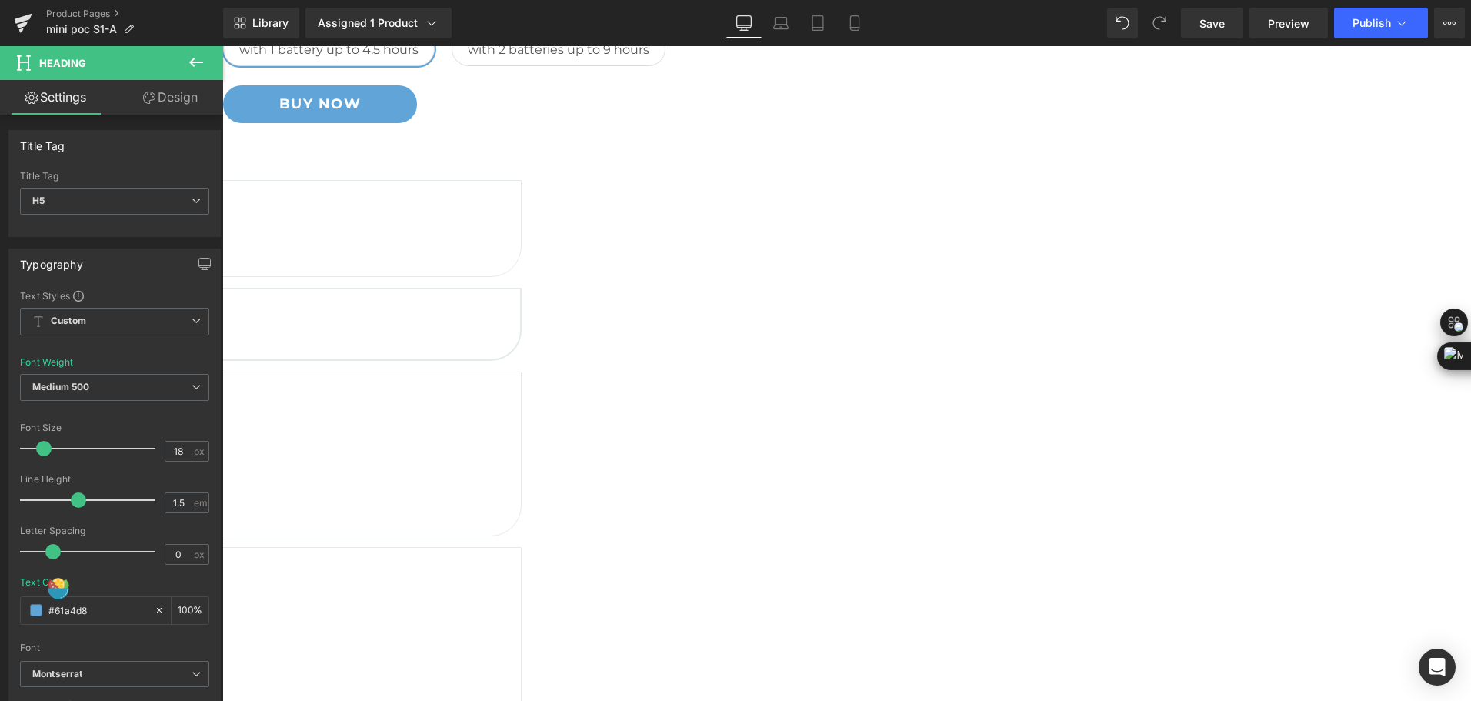
type input "#61a4d8"
click at [222, 46] on icon at bounding box center [222, 46] width 0 height 0
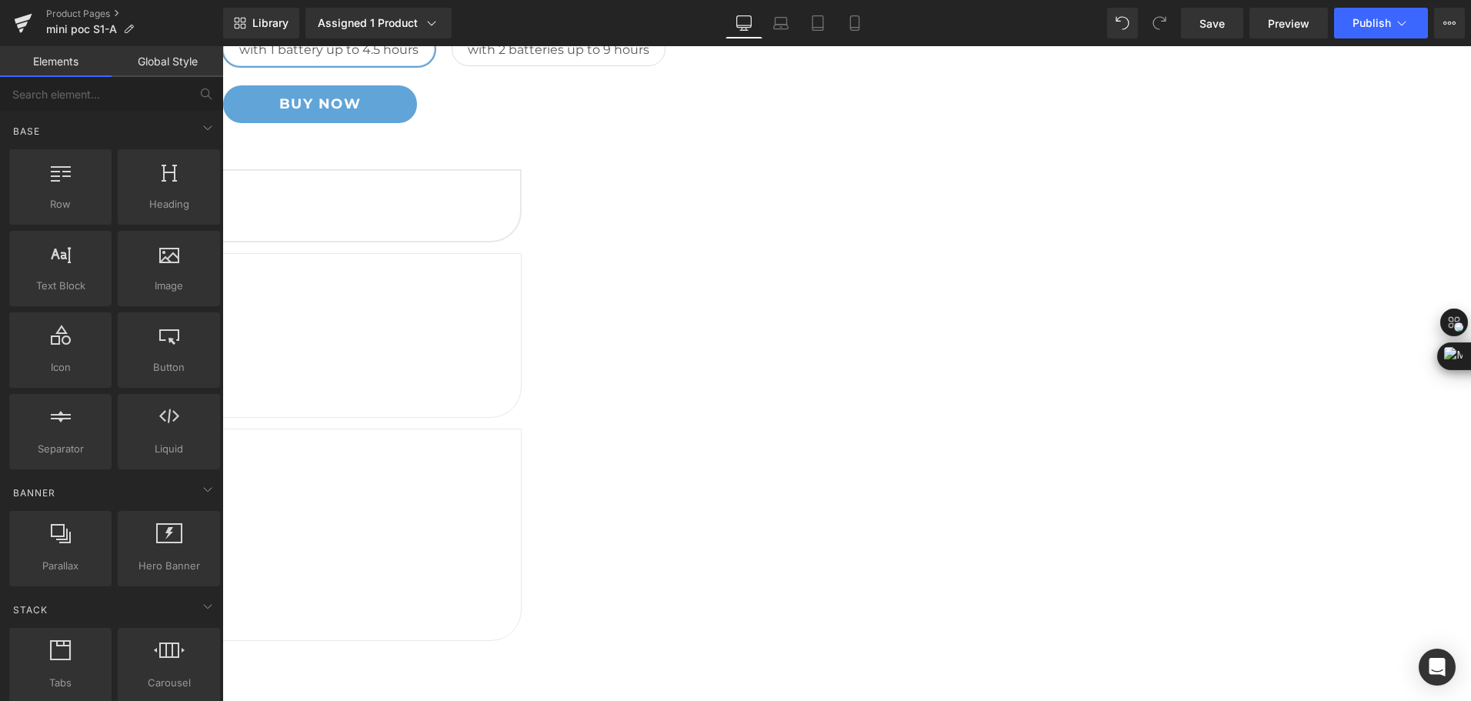
click at [222, 46] on icon at bounding box center [222, 46] width 0 height 0
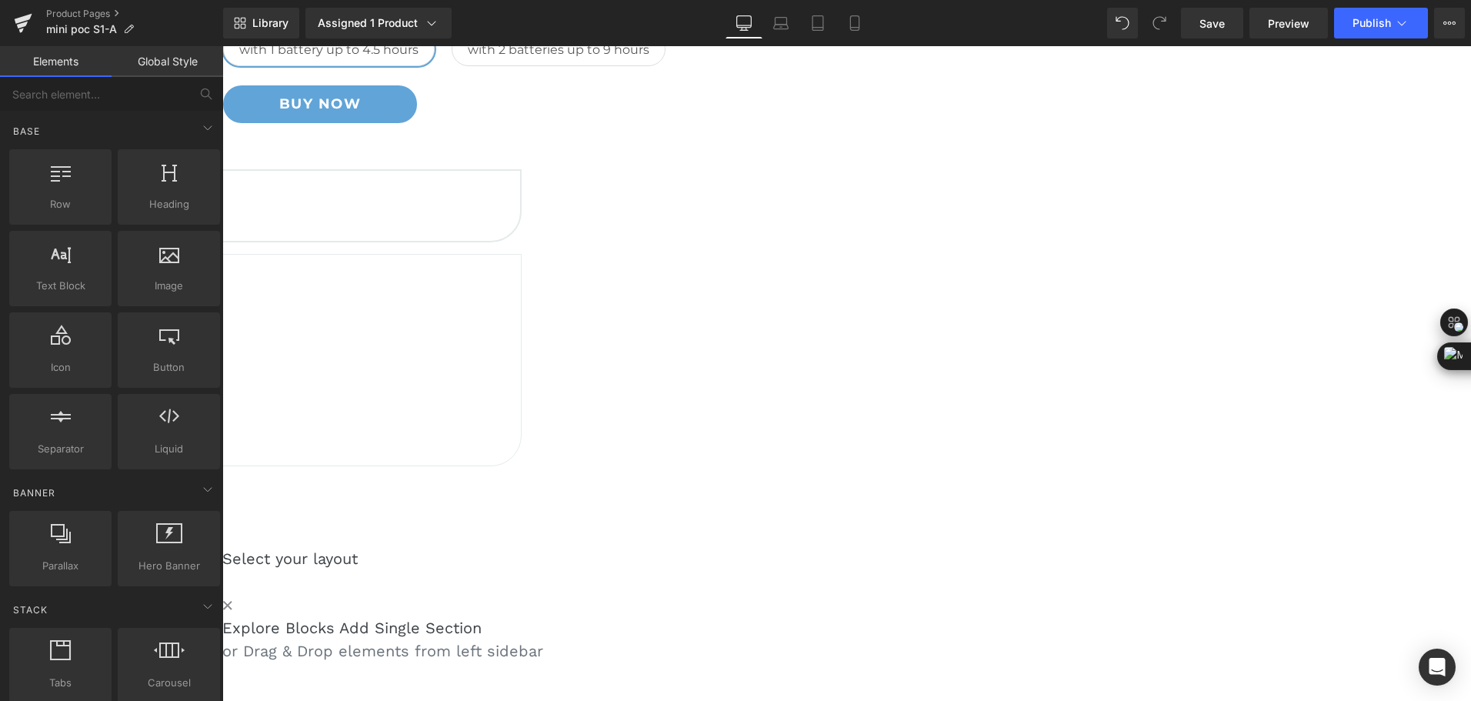
click at [222, 46] on icon at bounding box center [222, 46] width 0 height 0
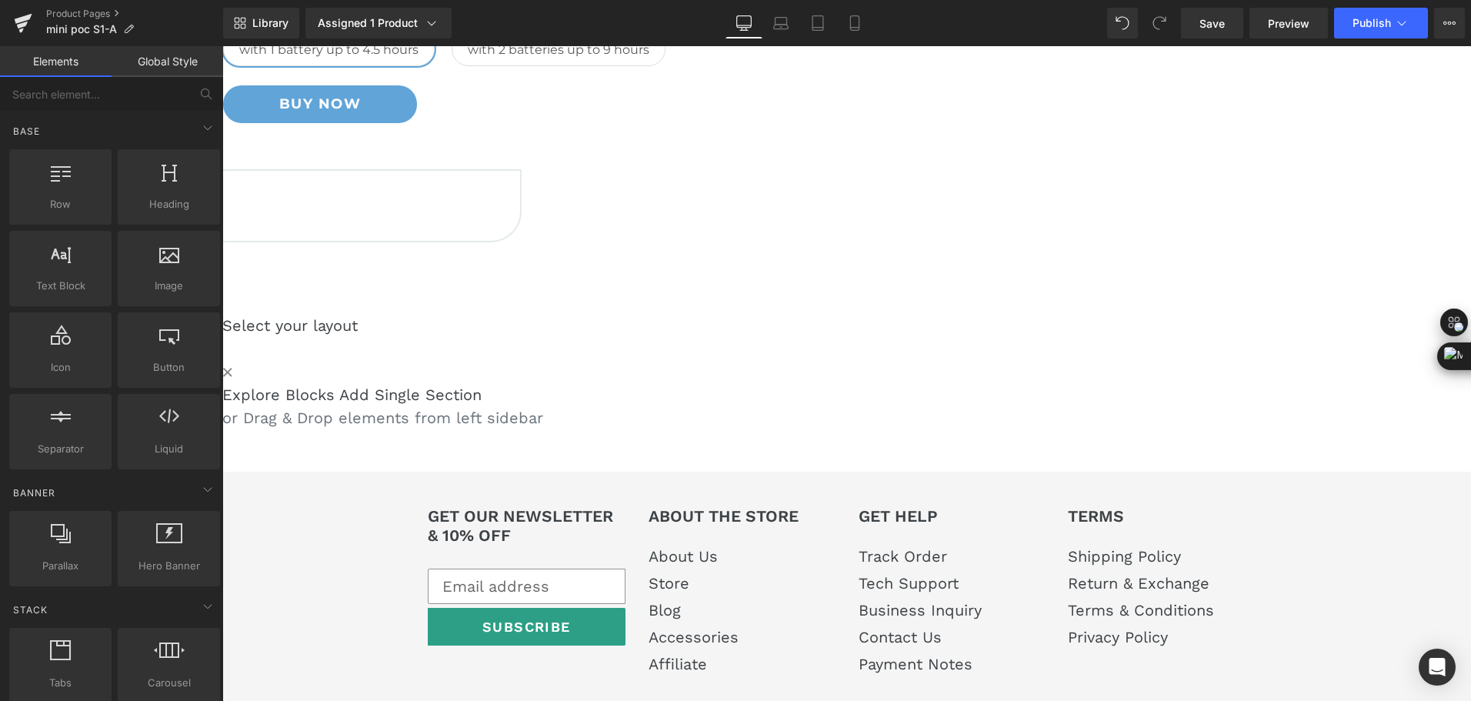
click at [222, 46] on icon at bounding box center [222, 46] width 0 height 0
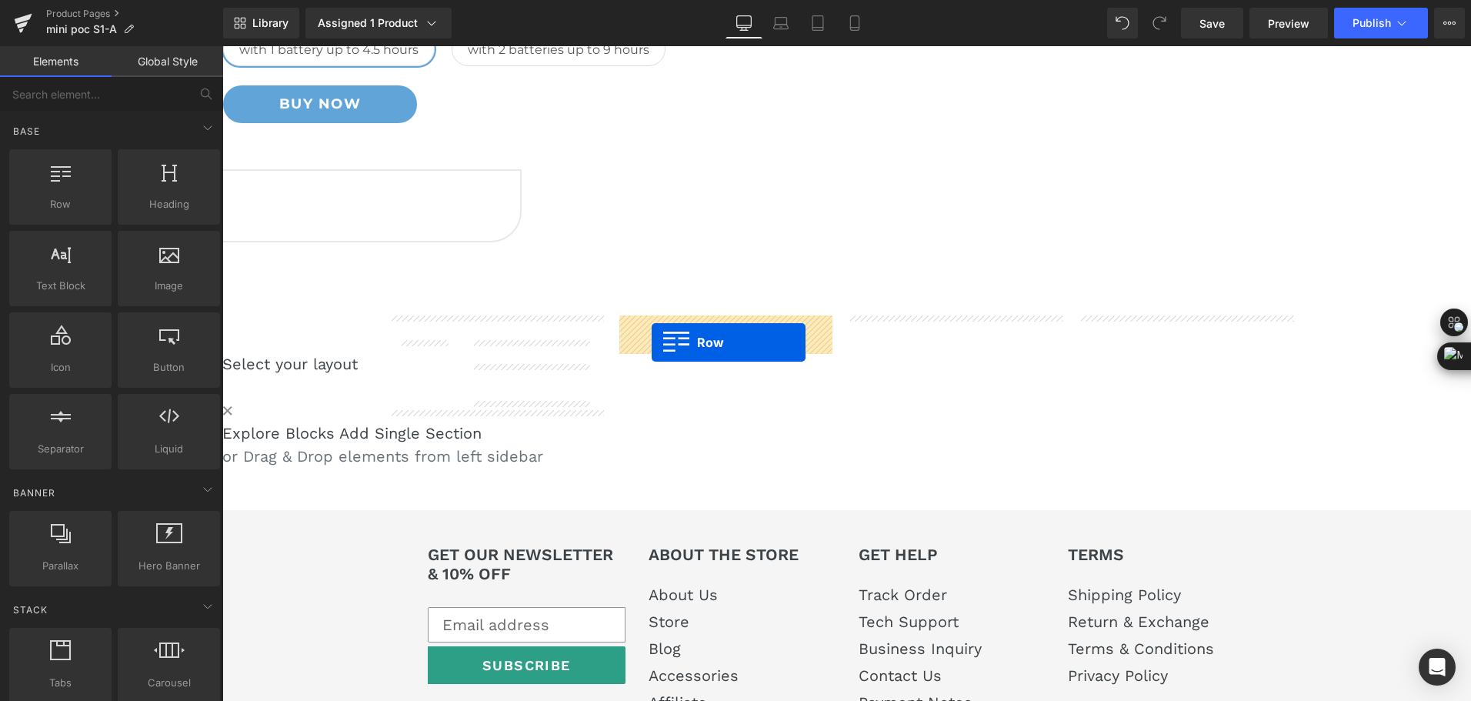
drag, startPoint x: 405, startPoint y: 424, endPoint x: 652, endPoint y: 342, distance: 260.1
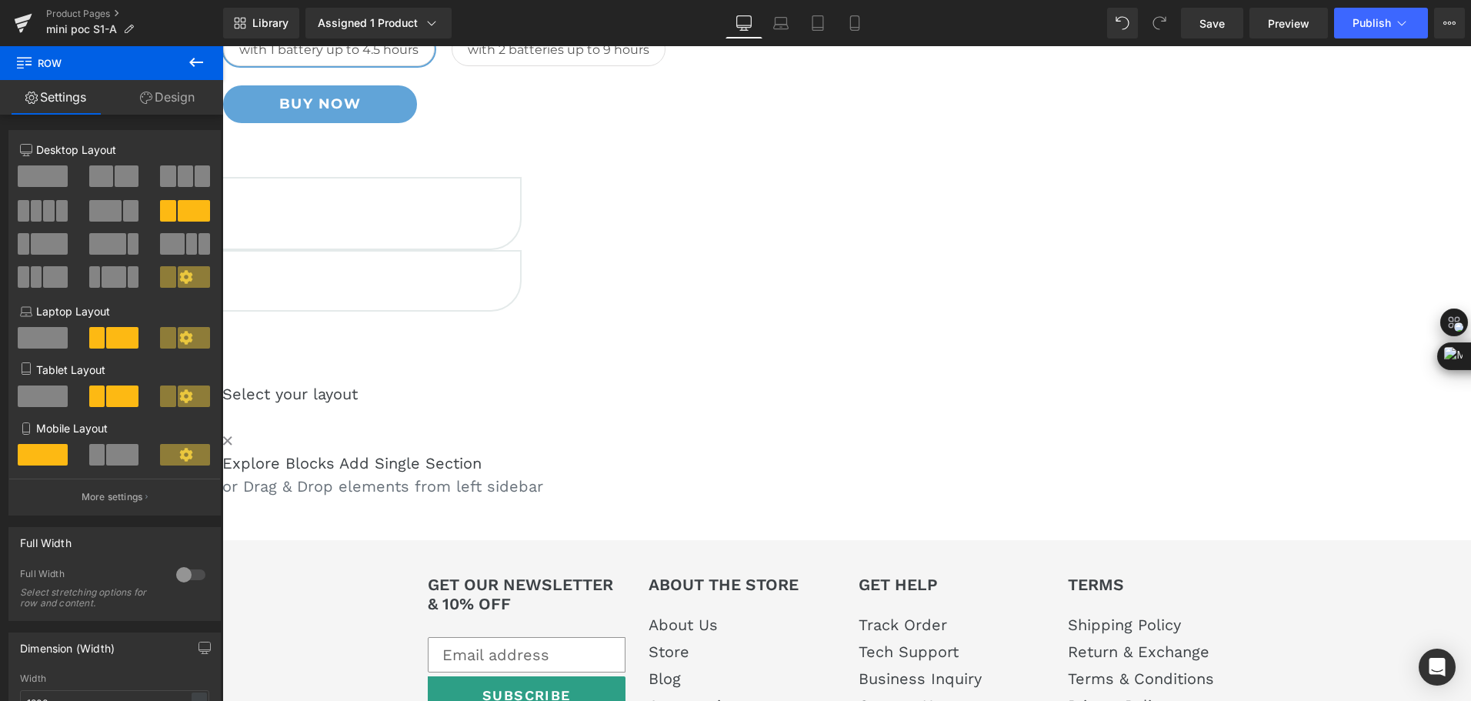
click at [222, 46] on link at bounding box center [222, 46] width 0 height 0
click at [520, 273] on h5 "1.8kg / 4lb" at bounding box center [60, 262] width 920 height 21
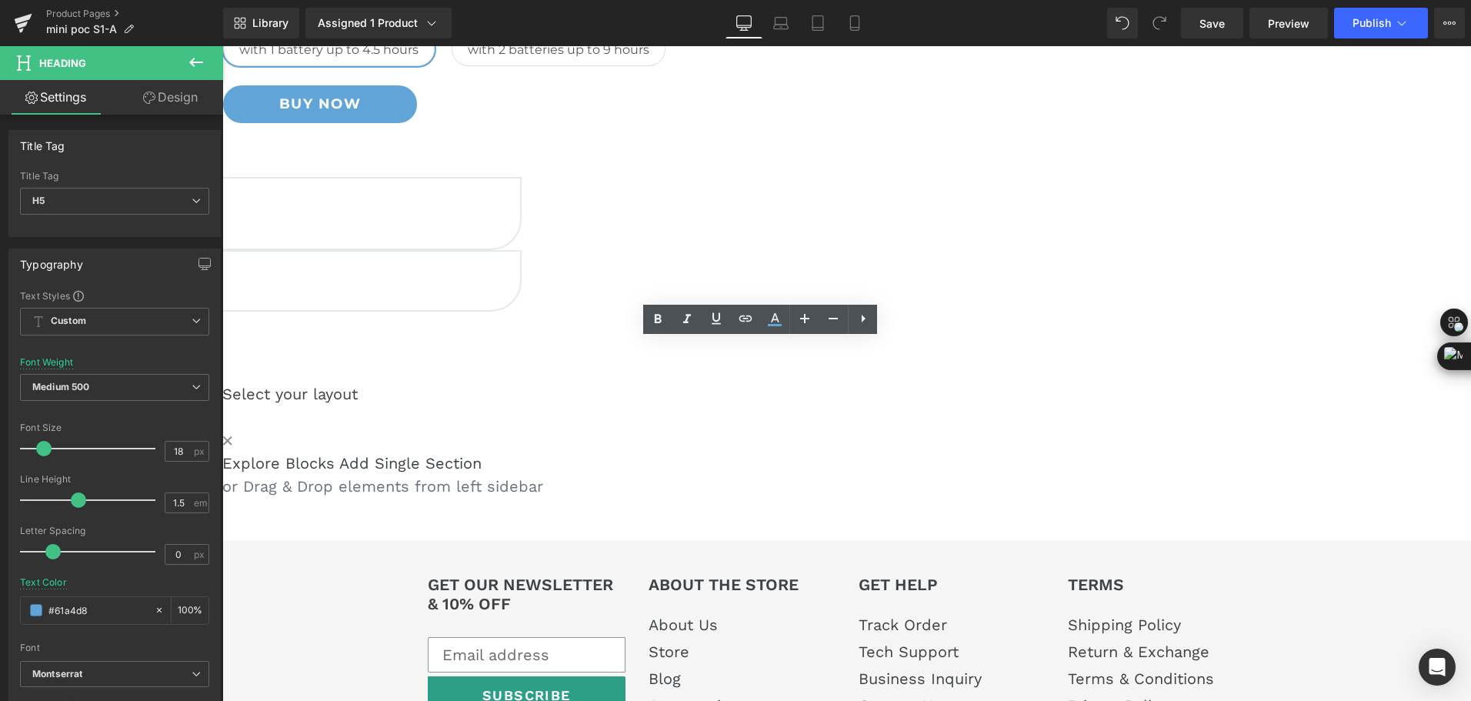
click at [520, 273] on h5 "1.8kg / 4lb" at bounding box center [60, 262] width 920 height 21
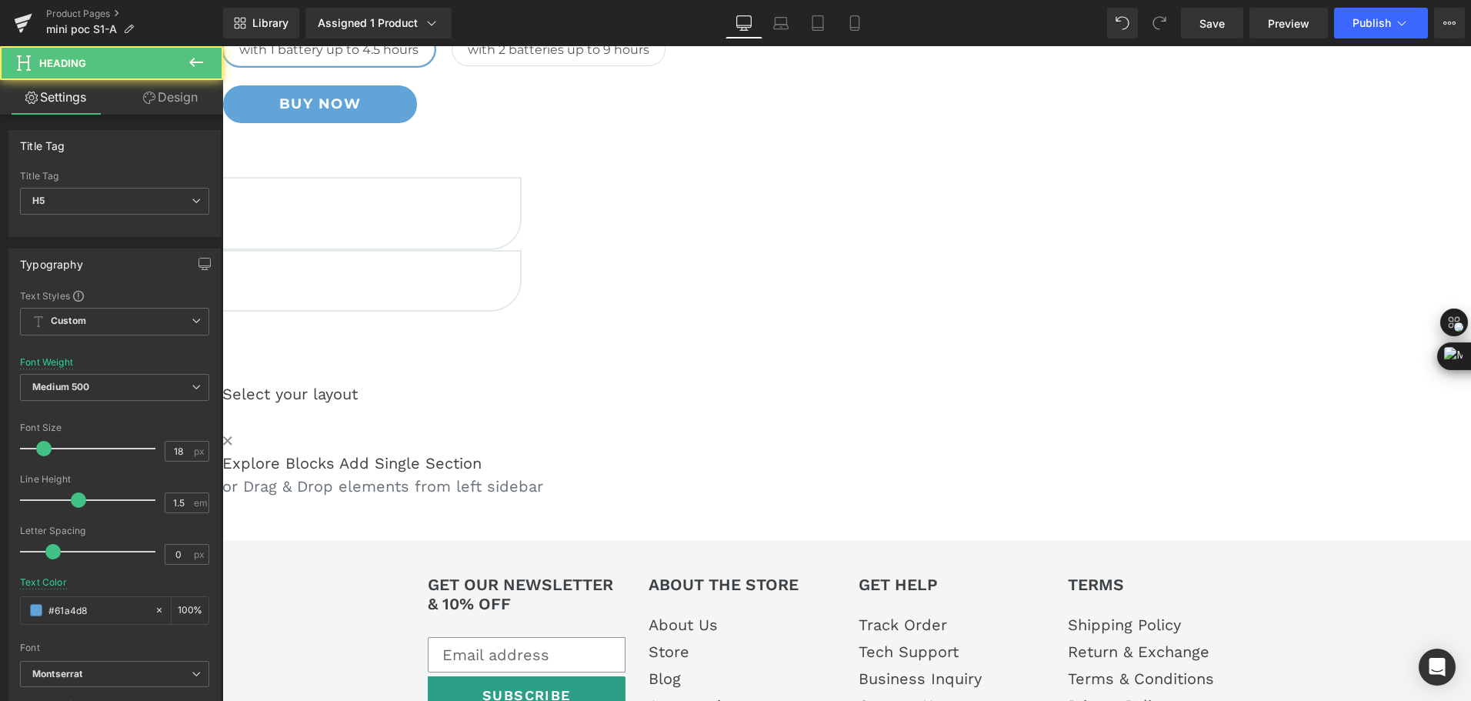
drag, startPoint x: 752, startPoint y: 355, endPoint x: 753, endPoint y: 376, distance: 20.8
click at [520, 273] on h5 "6000m.8kg / 4lb" at bounding box center [60, 262] width 920 height 21
click at [520, 302] on div at bounding box center [60, 300] width 920 height 4
click at [520, 298] on p "Compact & Portable" at bounding box center [60, 289] width 920 height 18
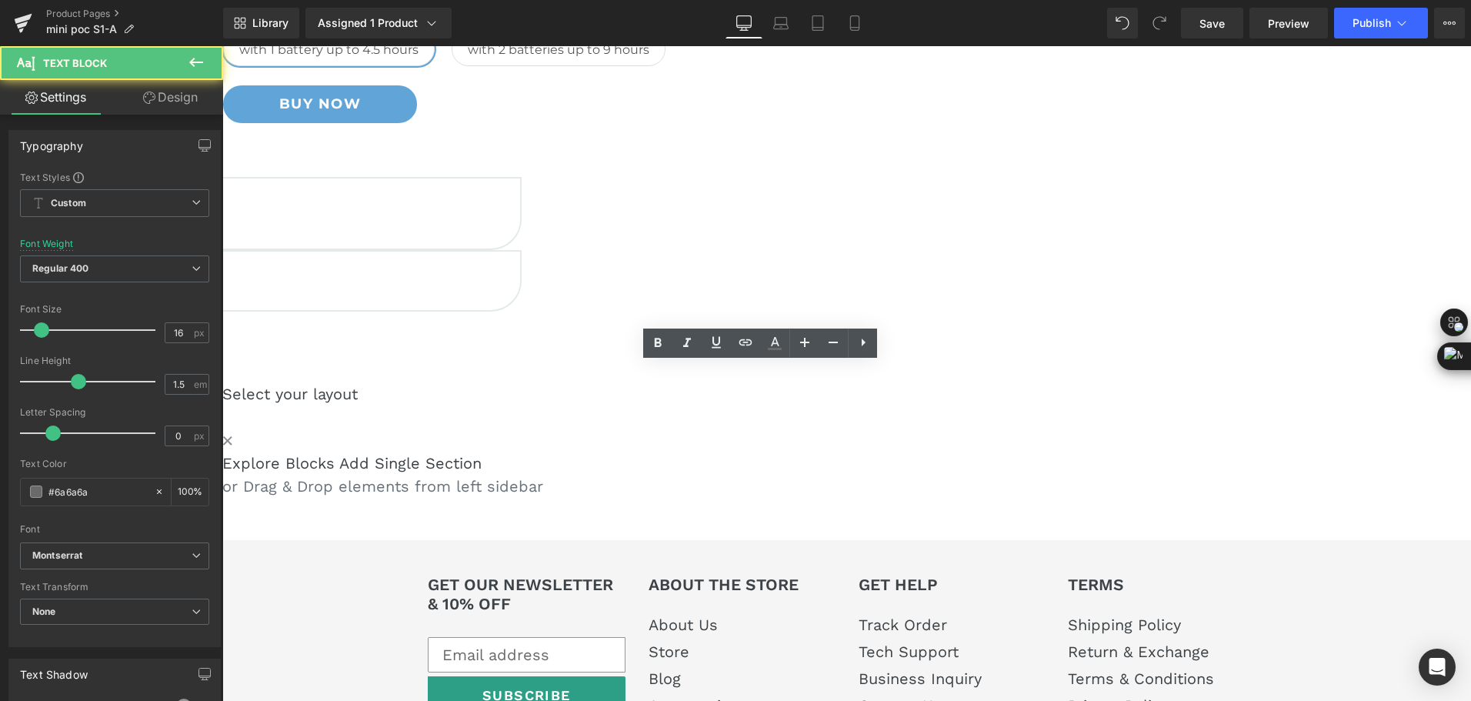
click at [520, 298] on p "Compact & Portable" at bounding box center [60, 289] width 920 height 18
drag, startPoint x: 702, startPoint y: 374, endPoint x: 758, endPoint y: 401, distance: 62.3
click at [520, 298] on p "Compact & Portable" at bounding box center [60, 289] width 920 height 18
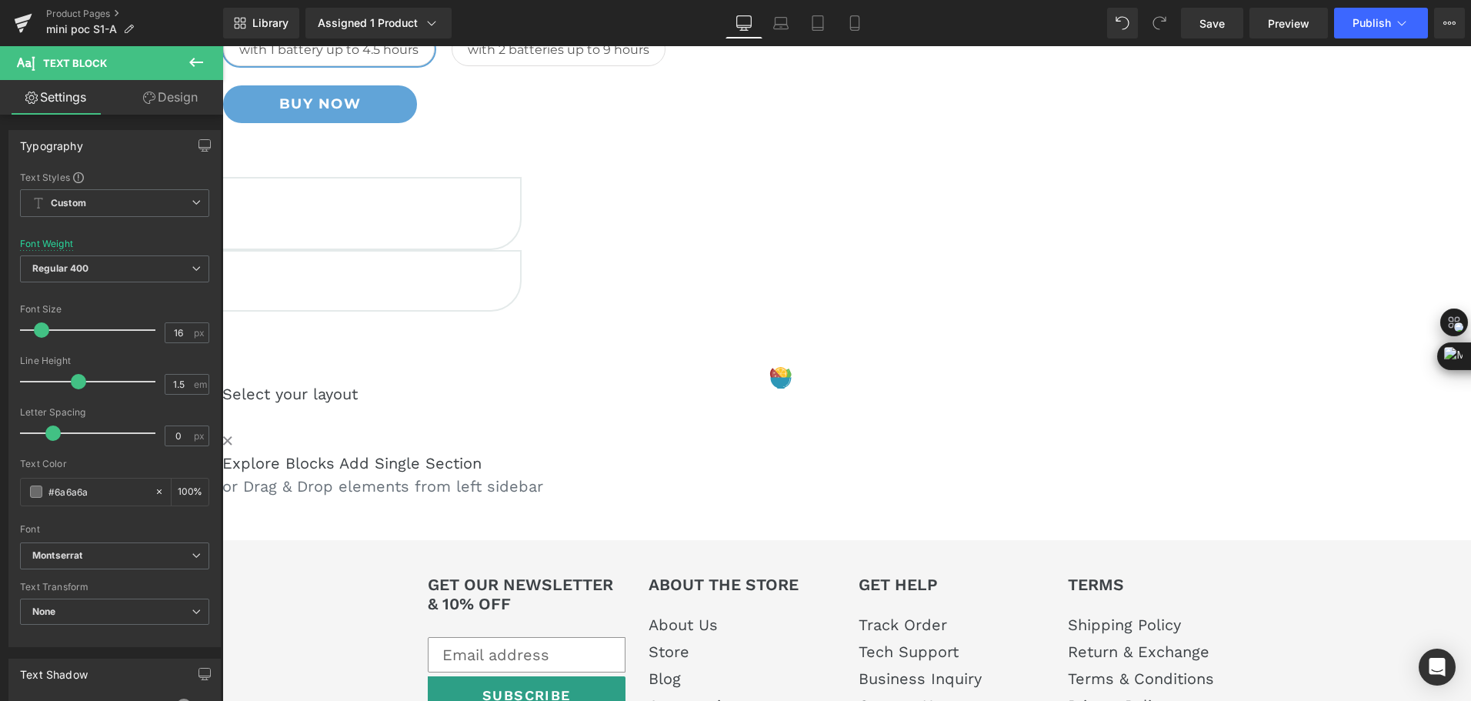
click at [522, 321] on div "1.8kg / 4lb Heading Compact & Portable Text Block Row 6000m Heading Steady O2 S…" at bounding box center [59, 249] width 923 height 144
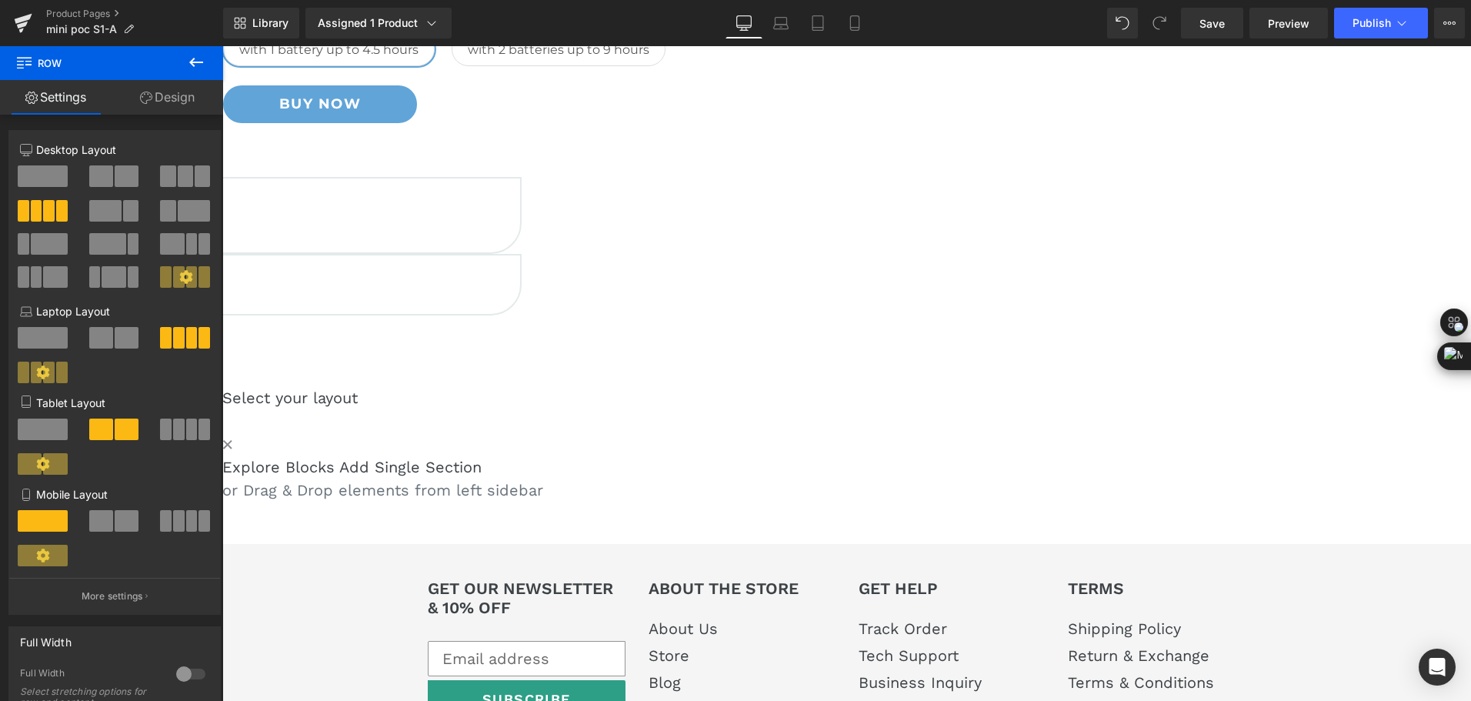
click at [222, 46] on link at bounding box center [222, 46] width 0 height 0
click at [520, 302] on p "Steady O2 Supply" at bounding box center [60, 293] width 920 height 18
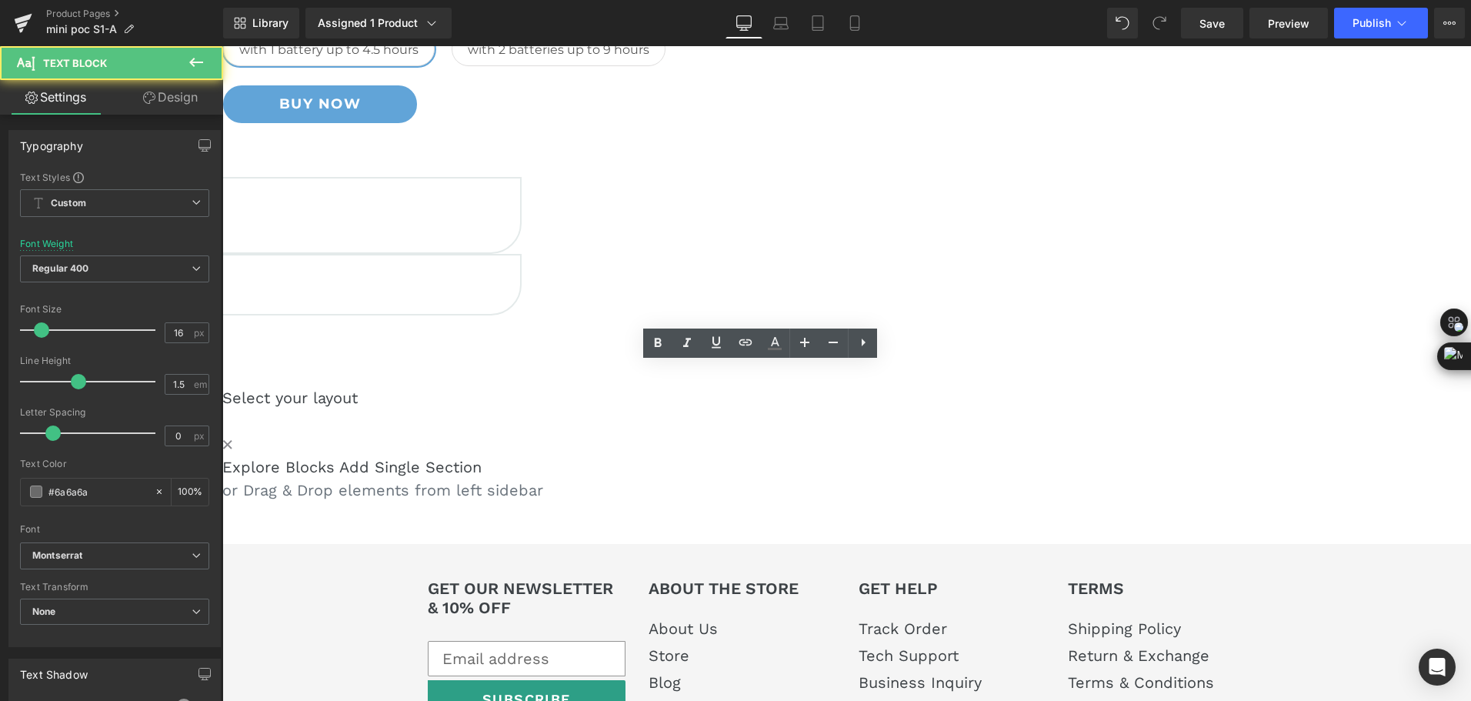
click at [520, 302] on p "Steady O2 Supply" at bounding box center [60, 293] width 920 height 18
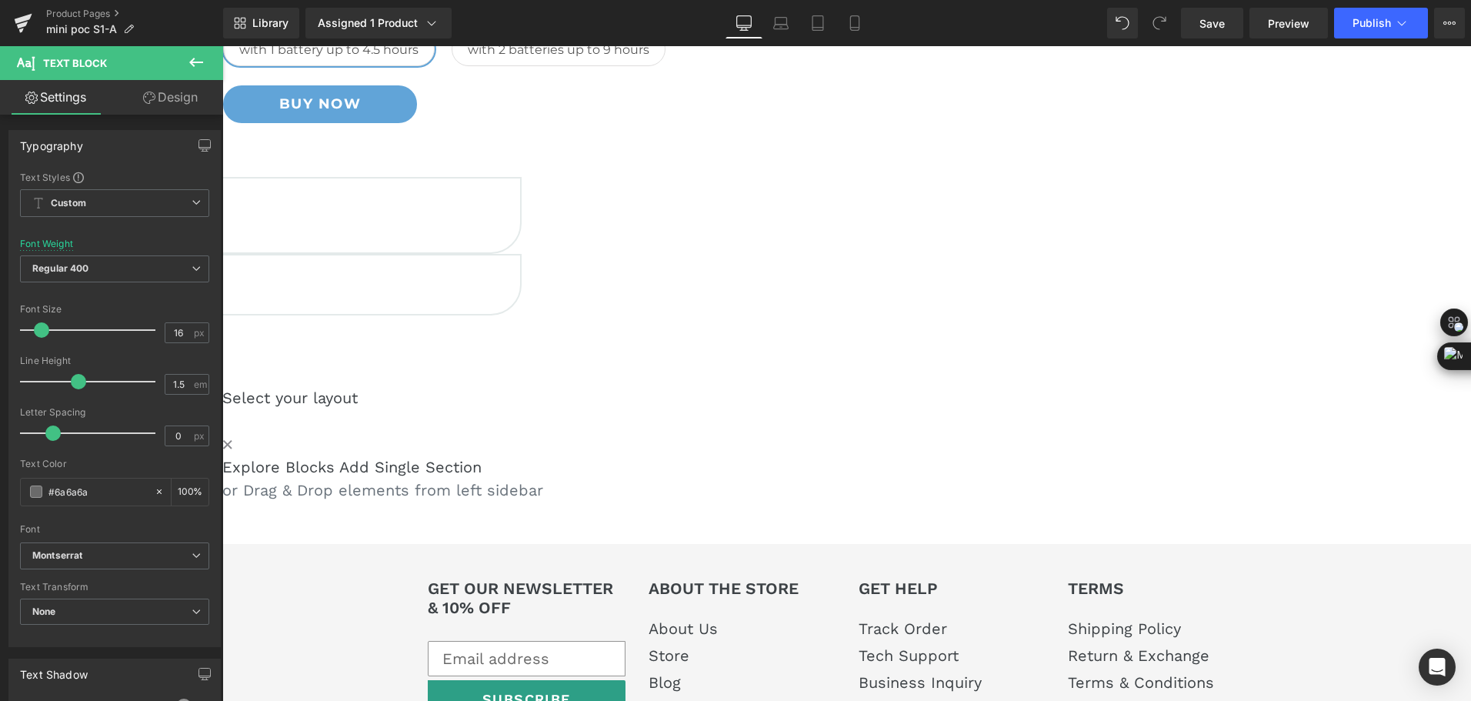
click at [1002, 502] on div "Mini Portable O2 Concentrator Heading Compact as a Water Bottle, Powerful as an…" at bounding box center [846, 168] width 1249 height 666
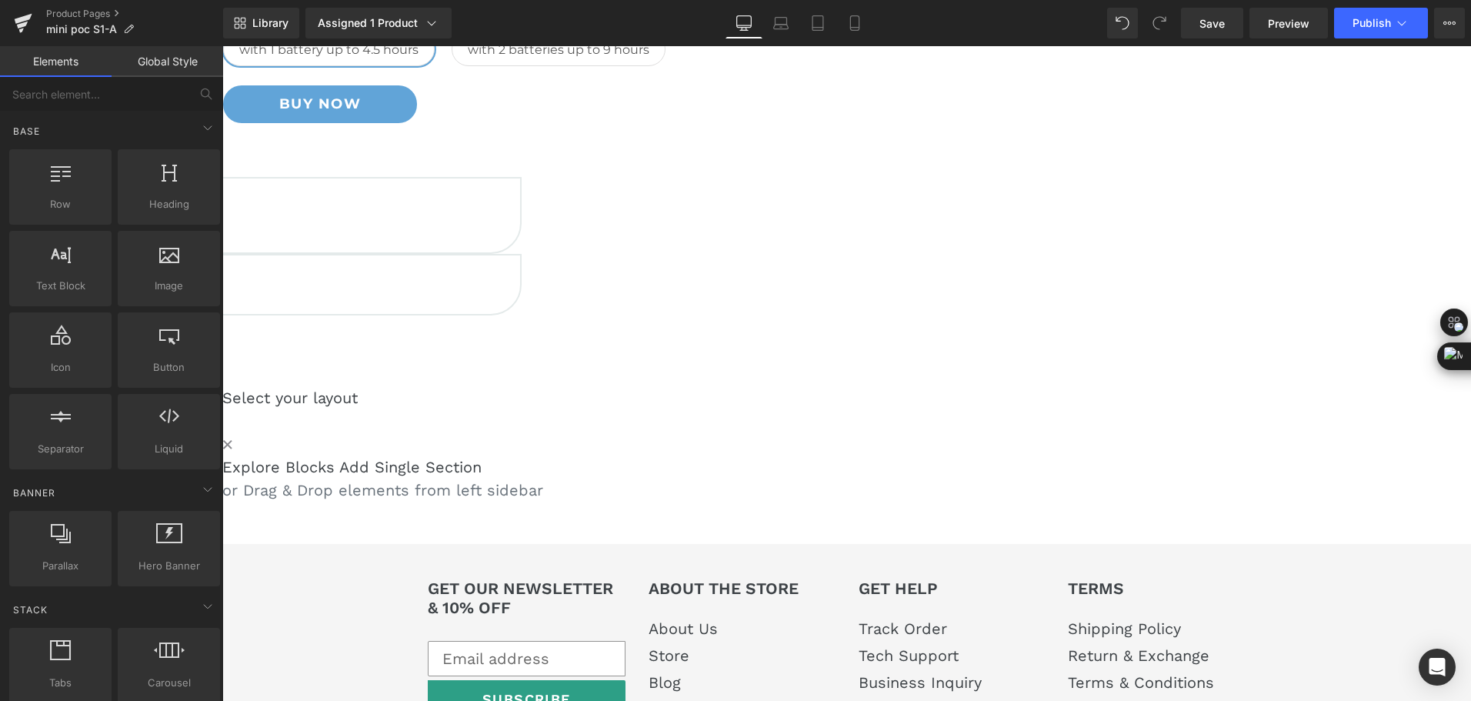
click at [222, 46] on icon at bounding box center [222, 46] width 0 height 0
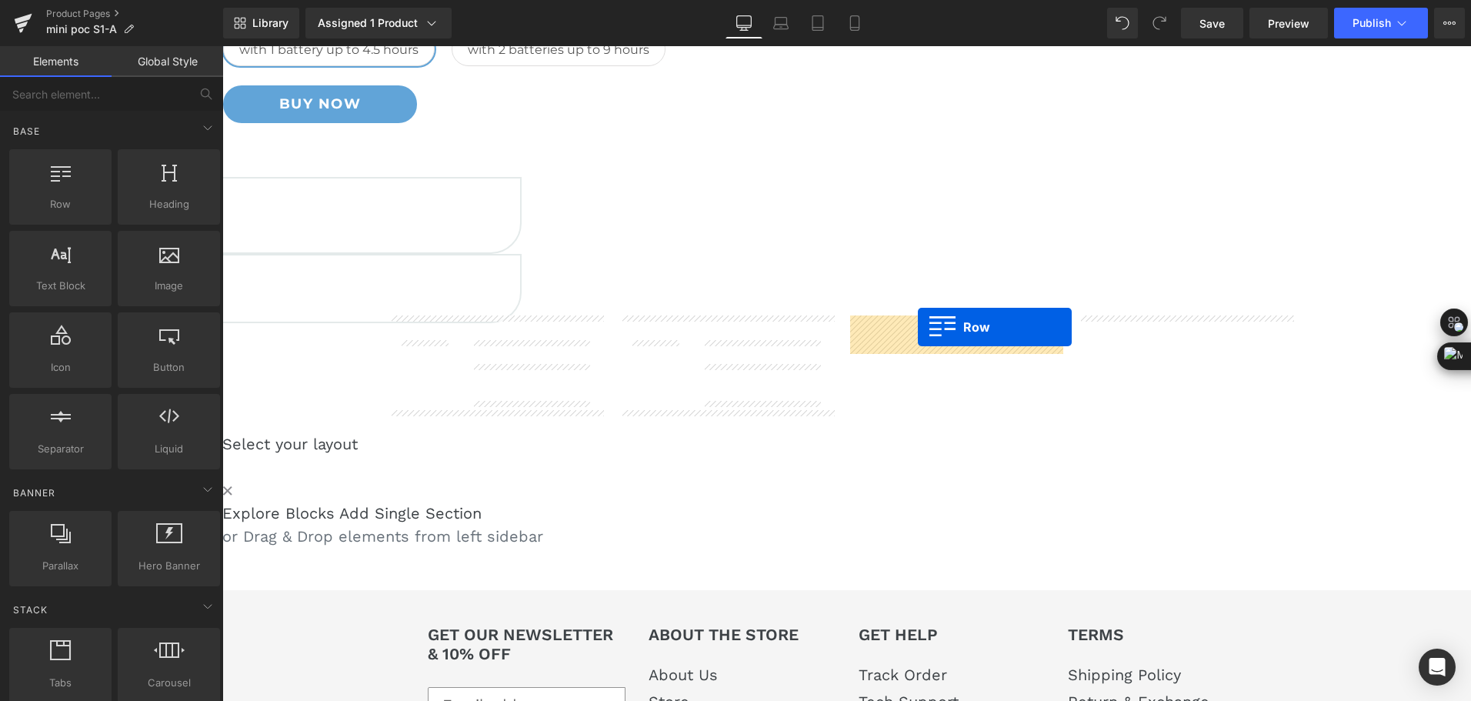
drag, startPoint x: 632, startPoint y: 423, endPoint x: 918, endPoint y: 327, distance: 301.2
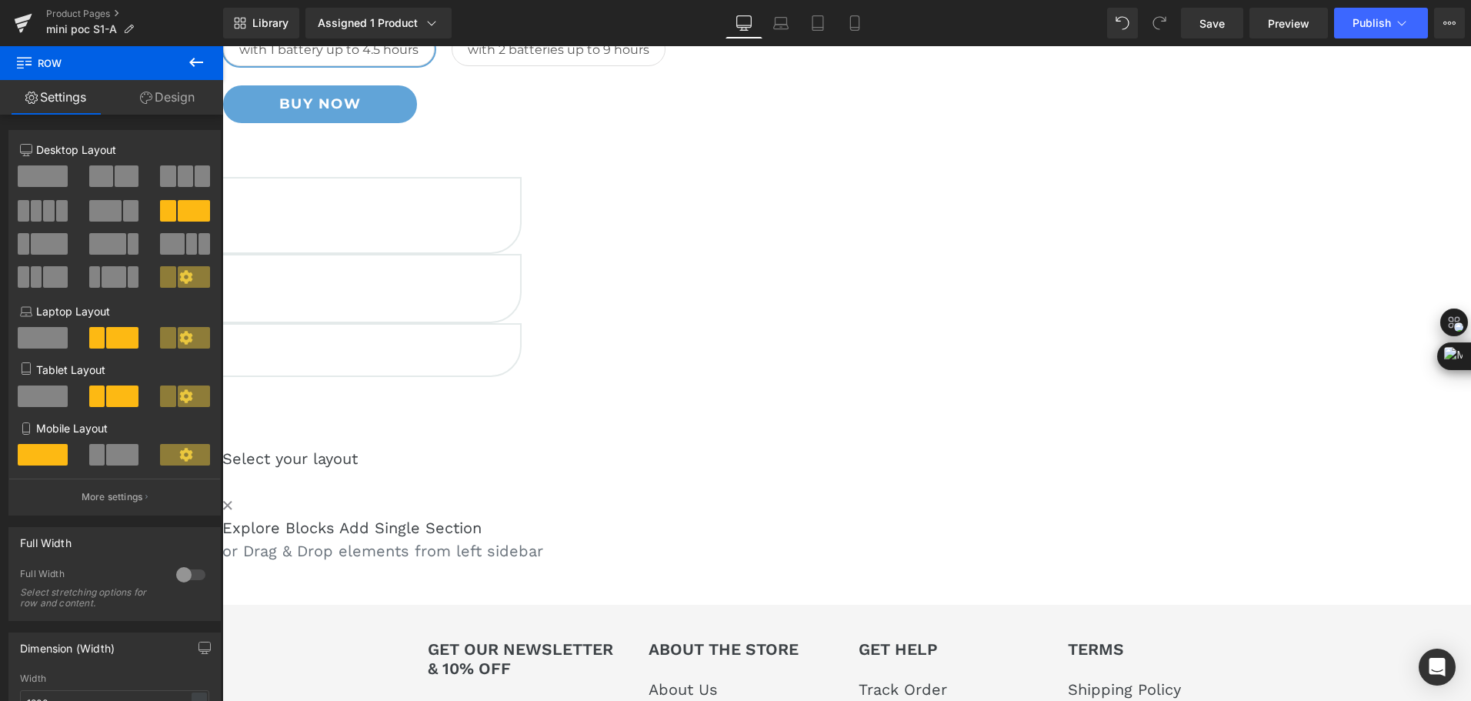
click at [222, 46] on link at bounding box center [222, 46] width 0 height 0
click at [520, 346] on h5 "6000m" at bounding box center [60, 335] width 920 height 21
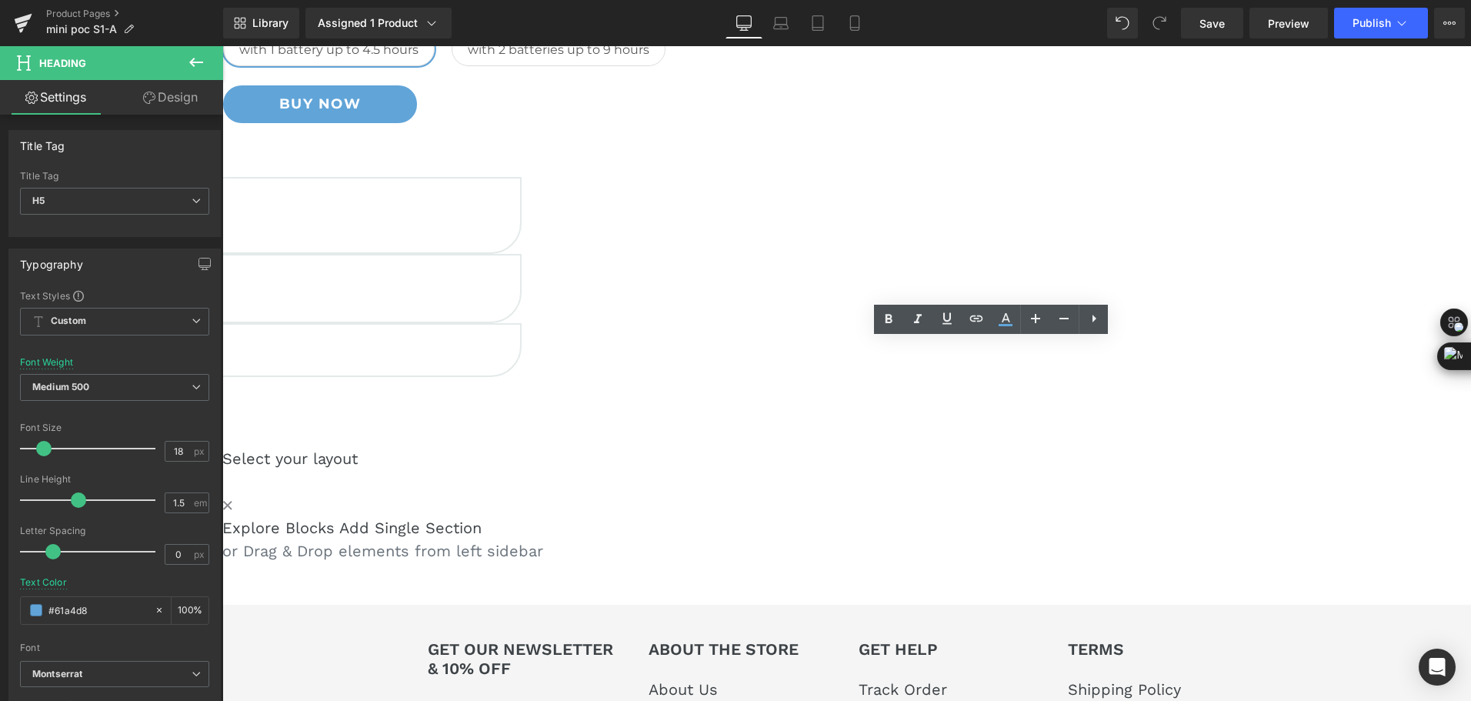
click at [520, 348] on div "6000m" at bounding box center [60, 337] width 920 height 24
copy h5 "6000m"
click at [934, 472] on div "Mini Portable O2 Concentrator Heading Compact as a Water Bottle, Powerful as an…" at bounding box center [846, 198] width 1249 height 727
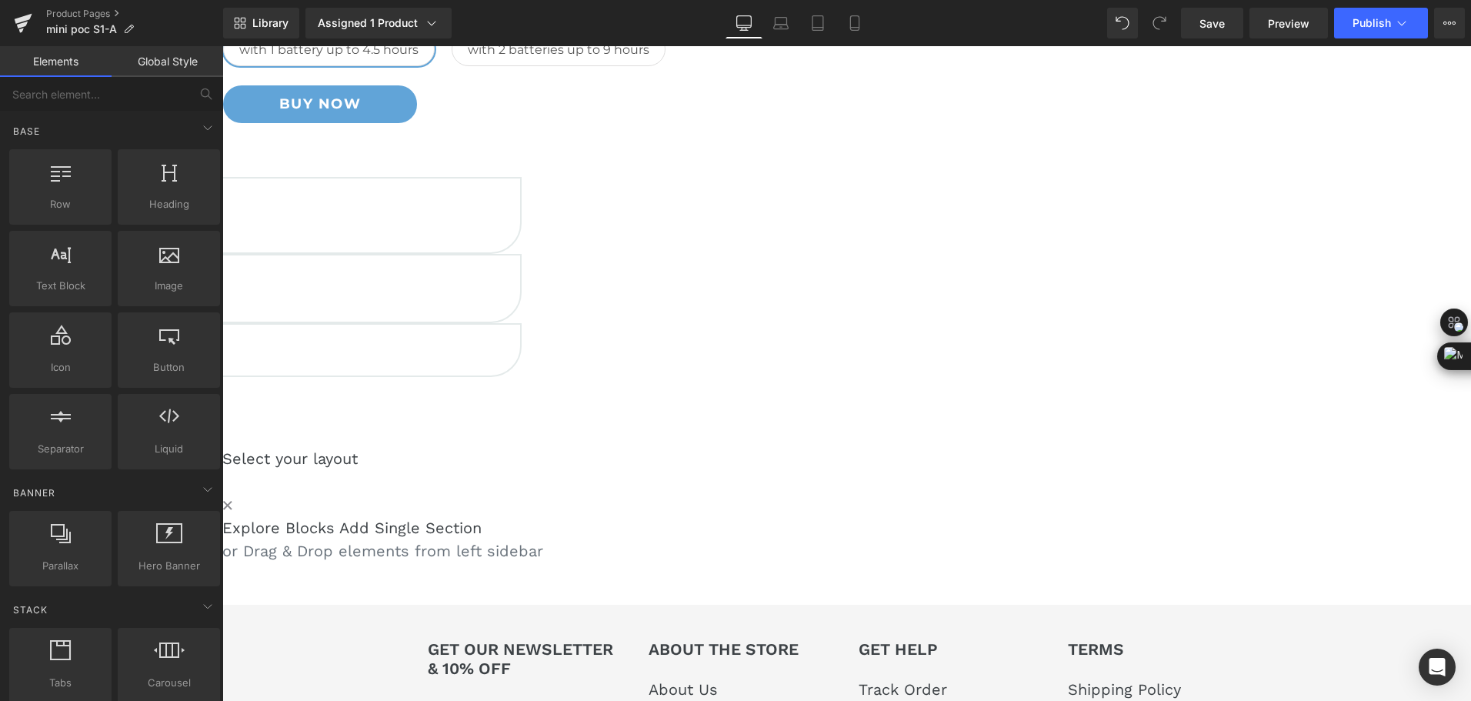
click at [222, 46] on icon at bounding box center [222, 46] width 0 height 0
click at [520, 346] on h5 "90%" at bounding box center [60, 335] width 920 height 21
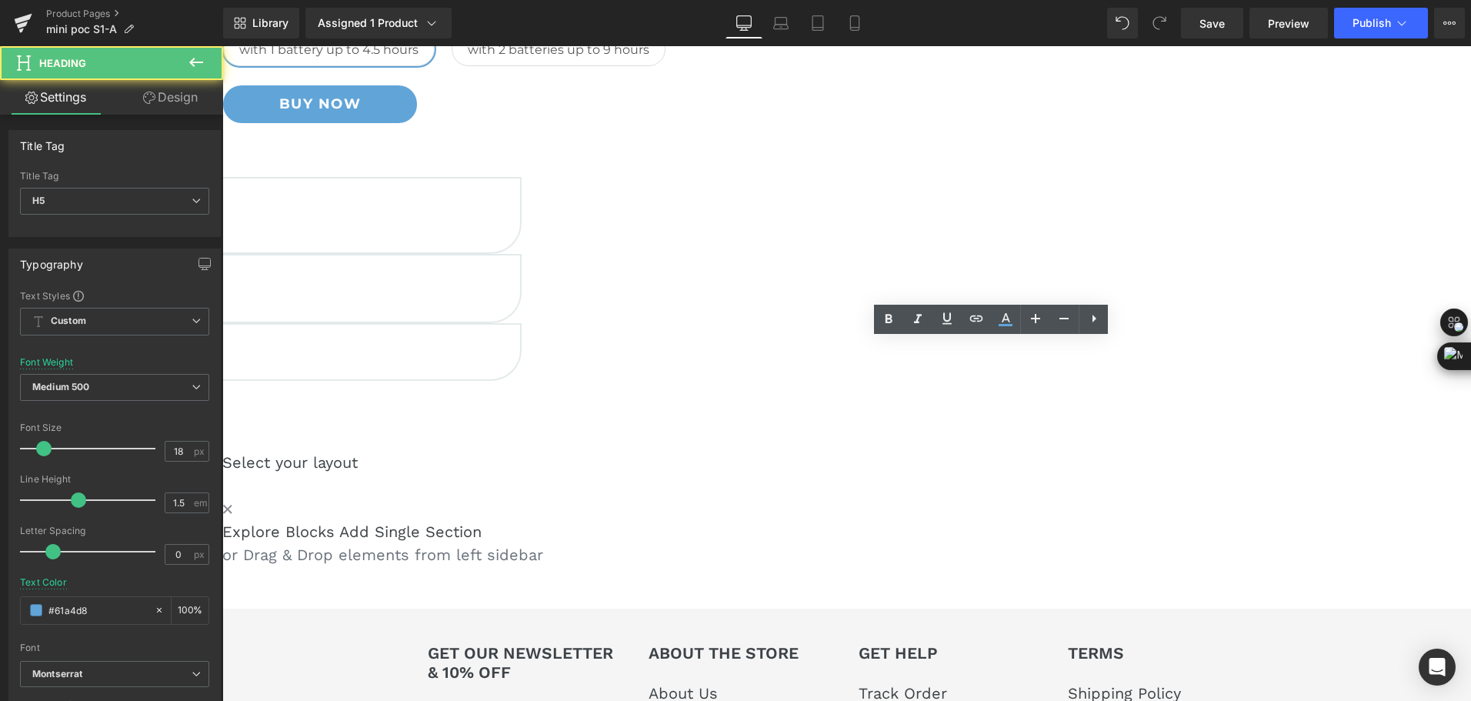
click at [520, 346] on h5 "90%" at bounding box center [60, 335] width 920 height 21
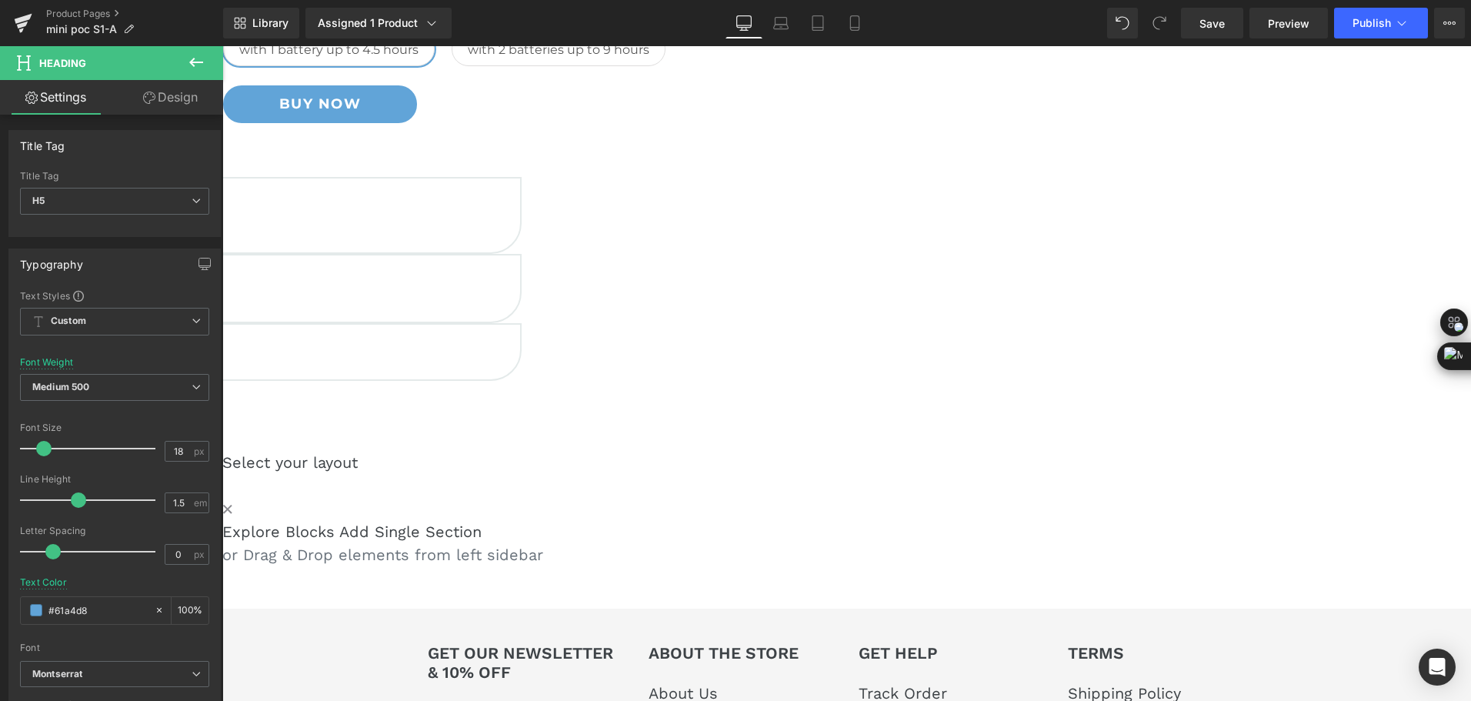
click at [520, 346] on h5 "93%" at bounding box center [60, 335] width 920 height 21
click at [520, 368] on p "Steady Oxygen Supply" at bounding box center [60, 358] width 920 height 18
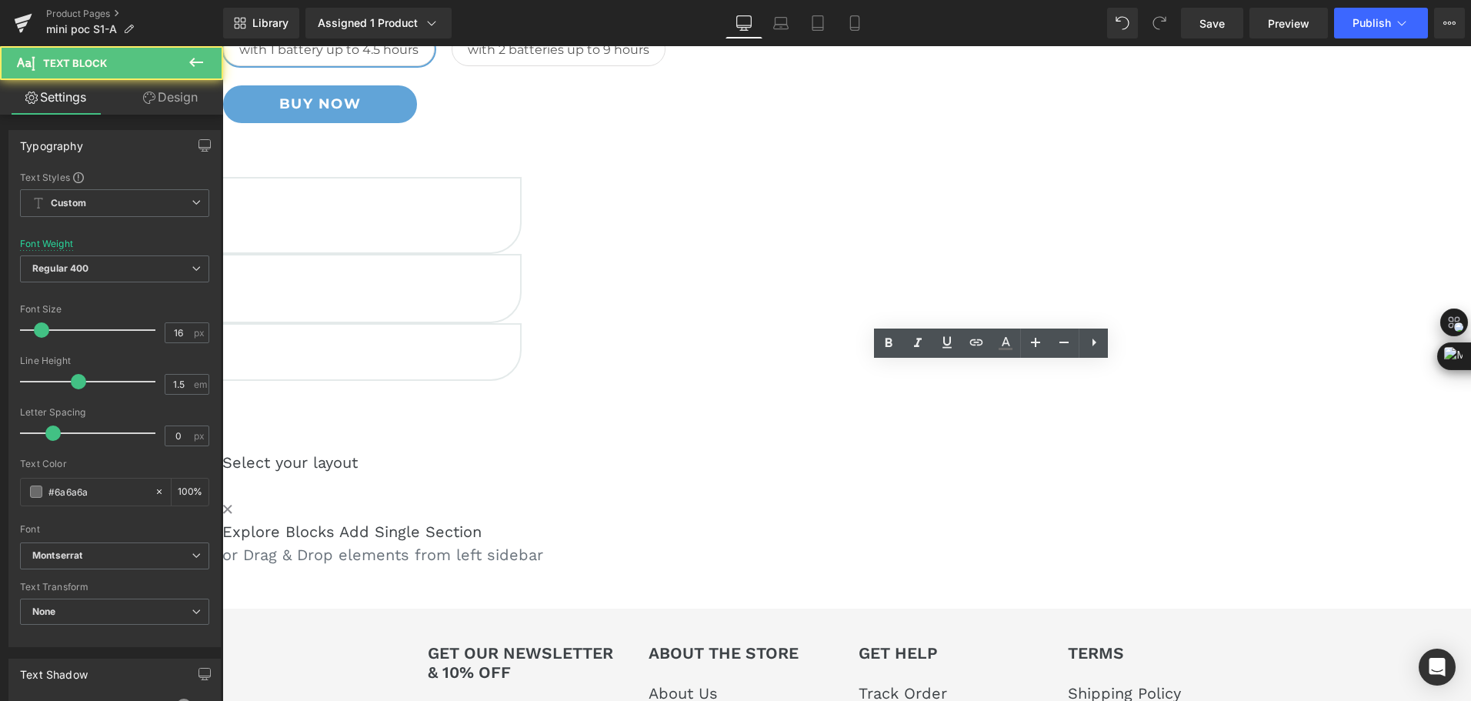
click at [520, 368] on p "Steady Oxygen Supply" at bounding box center [60, 358] width 920 height 18
drag, startPoint x: 973, startPoint y: 391, endPoint x: 931, endPoint y: 381, distance: 43.5
click at [520, 368] on div "Steady Oxygen Supply" at bounding box center [60, 358] width 920 height 18
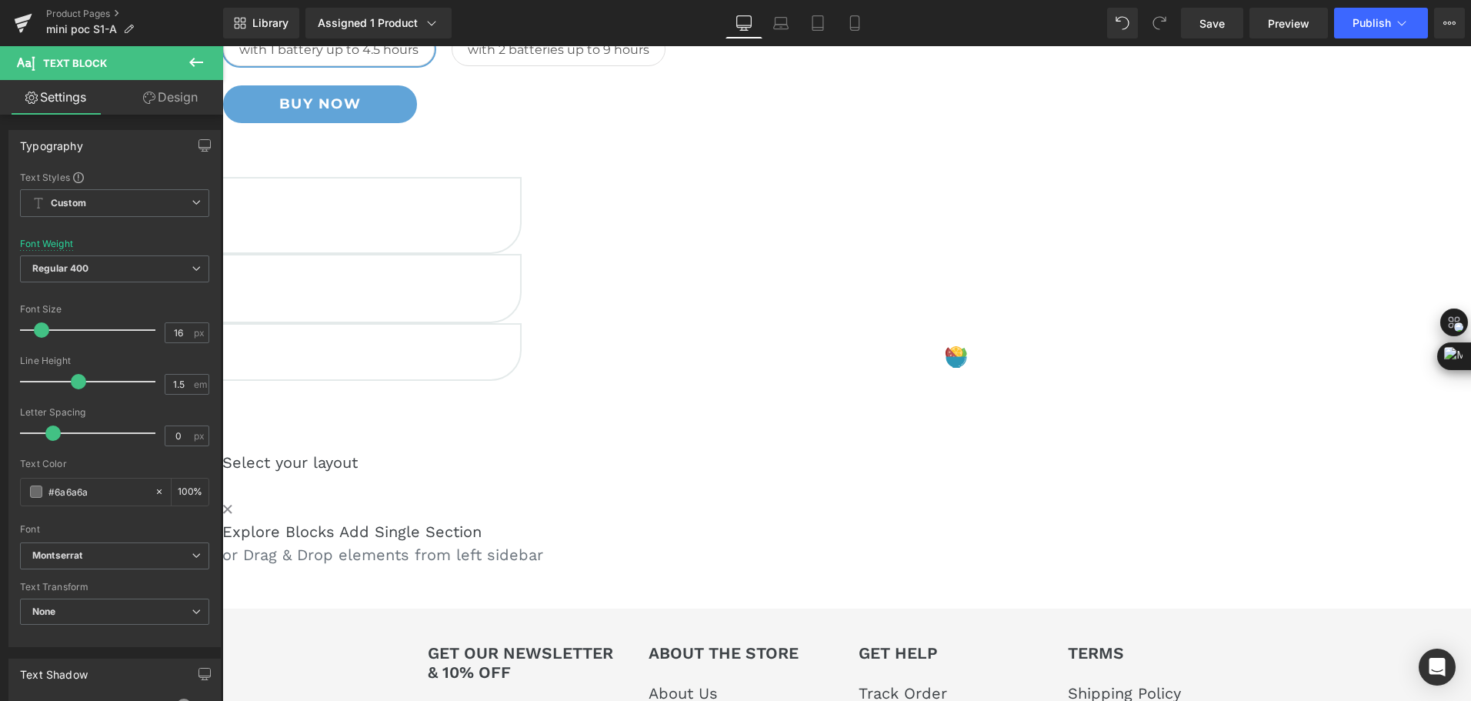
click at [847, 426] on div "1.8kg / 4lb Heading Compact & Portable Text Block Row 6000m Heading Steady Oxyg…" at bounding box center [222, 306] width 1249 height 289
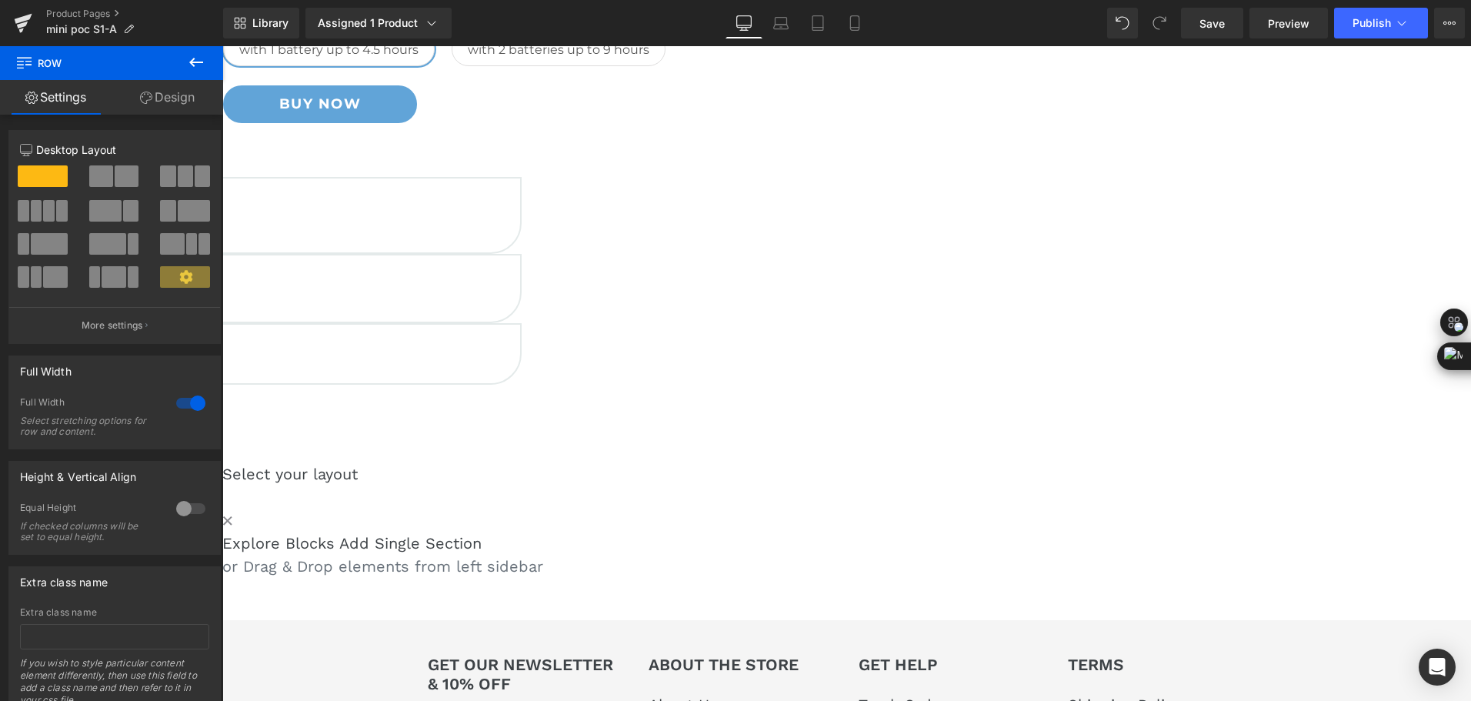
click at [222, 46] on icon at bounding box center [222, 46] width 0 height 0
click at [222, 46] on link at bounding box center [222, 46] width 0 height 0
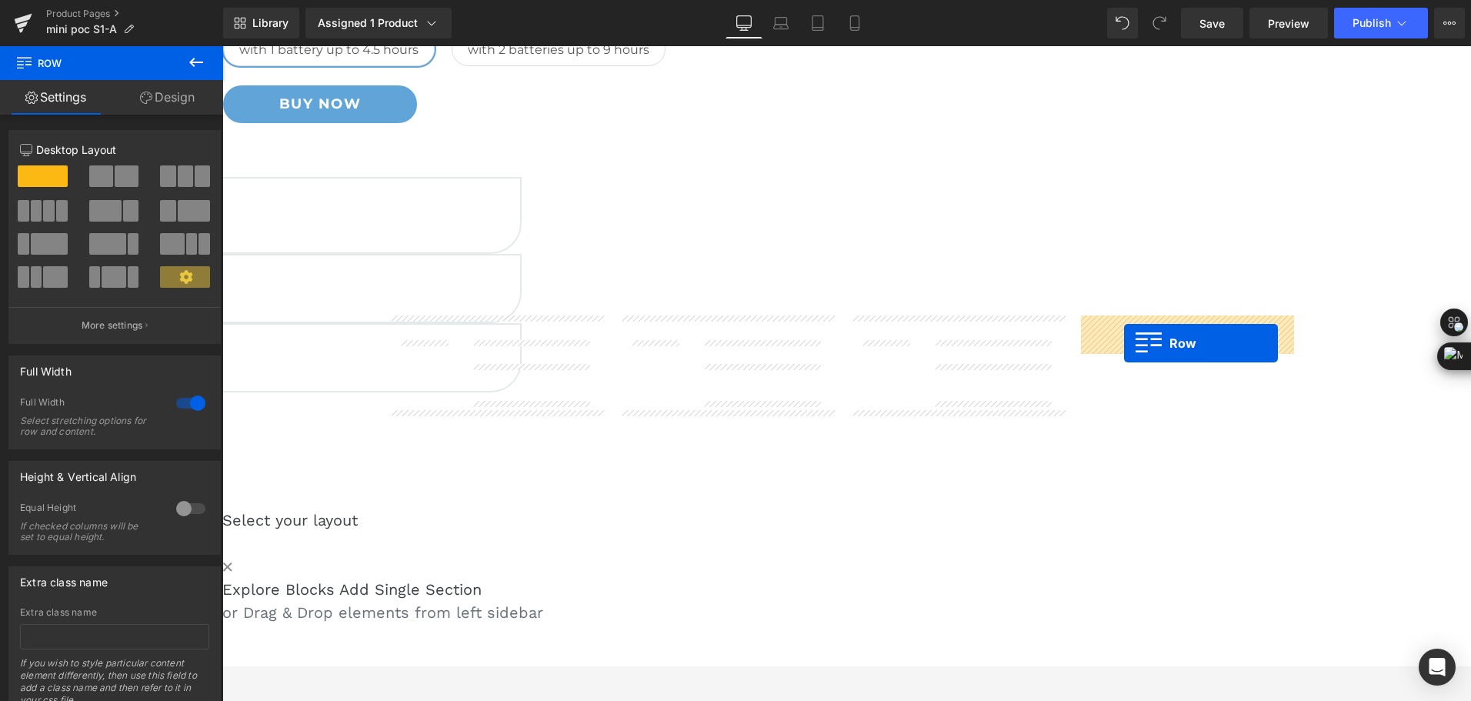
drag, startPoint x: 869, startPoint y: 423, endPoint x: 1124, endPoint y: 343, distance: 266.9
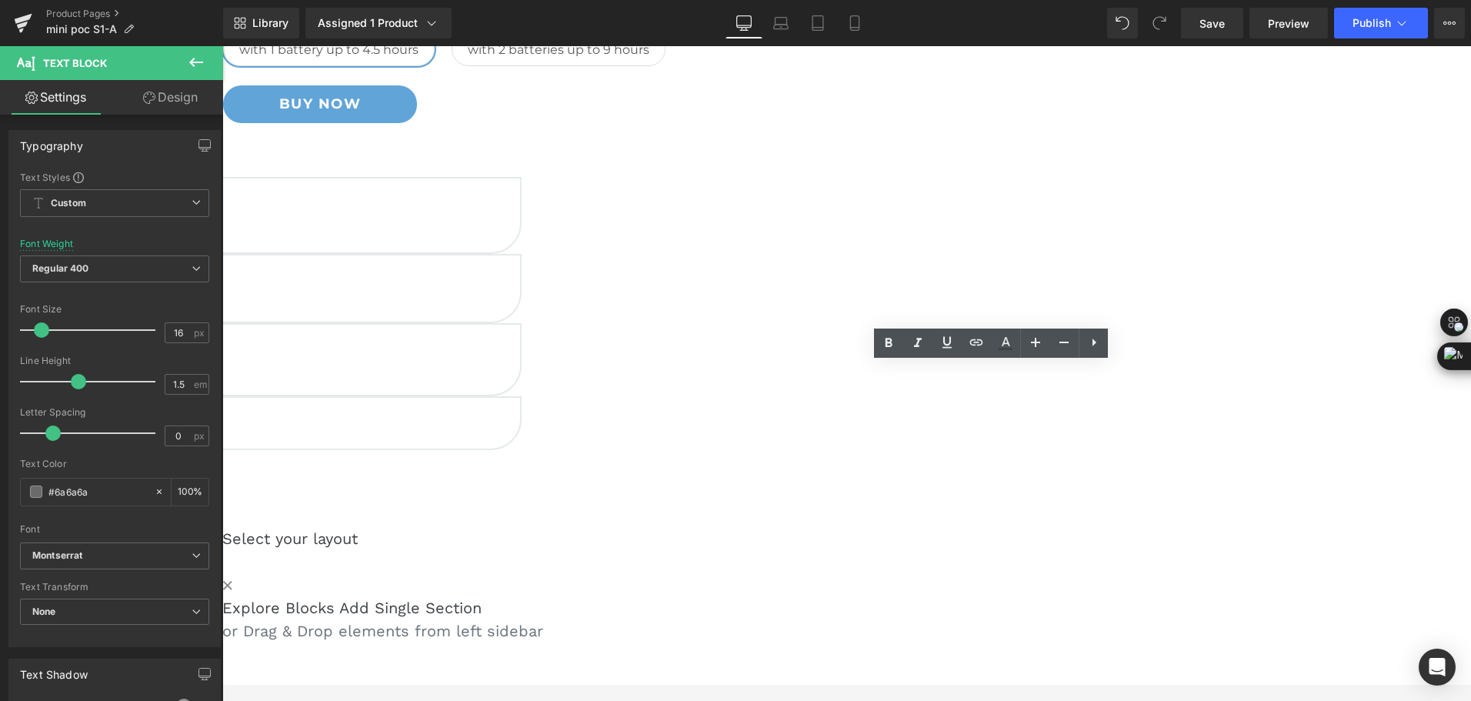
click at [520, 372] on p "Medical-grade O2 Concentration" at bounding box center [60, 362] width 920 height 18
drag, startPoint x: 1019, startPoint y: 392, endPoint x: 934, endPoint y: 392, distance: 85.4
click at [520, 372] on p "Medical-grade O2 Concentration" at bounding box center [60, 362] width 920 height 18
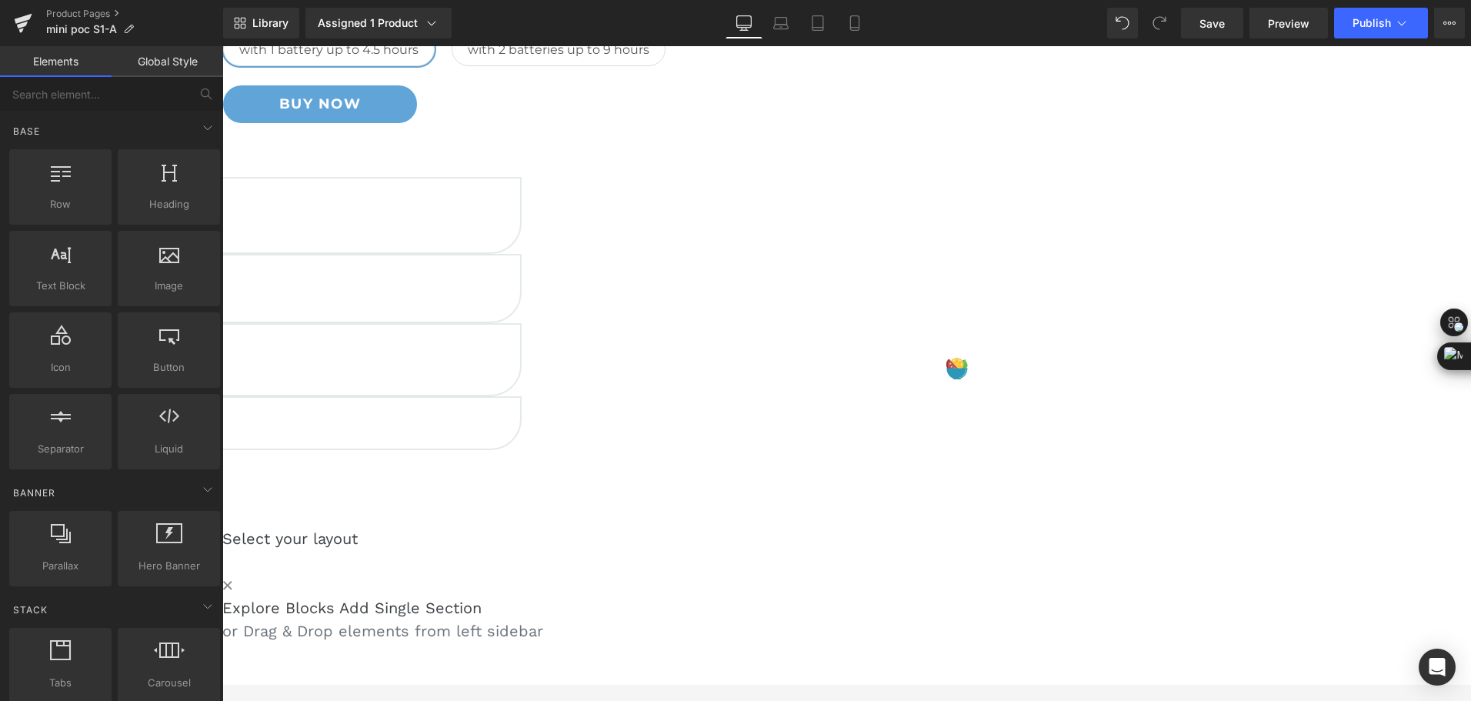
click at [1125, 469] on div "Mini Portable O2 Concentrator Heading Compact as a Water Bottle, Powerful as an…" at bounding box center [846, 238] width 1249 height 807
click at [222, 46] on icon at bounding box center [222, 46] width 0 height 0
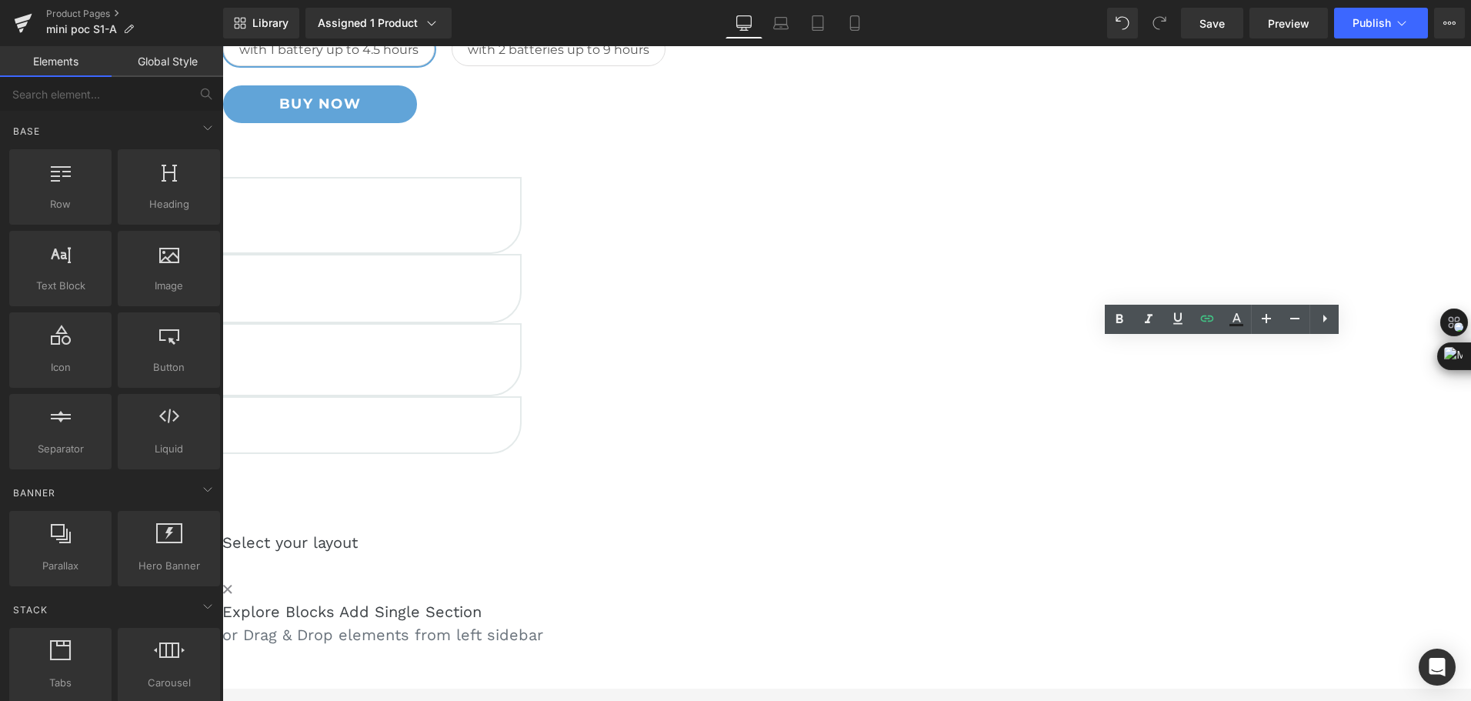
click at [520, 398] on h5 "93%±3%" at bounding box center [60, 408] width 920 height 21
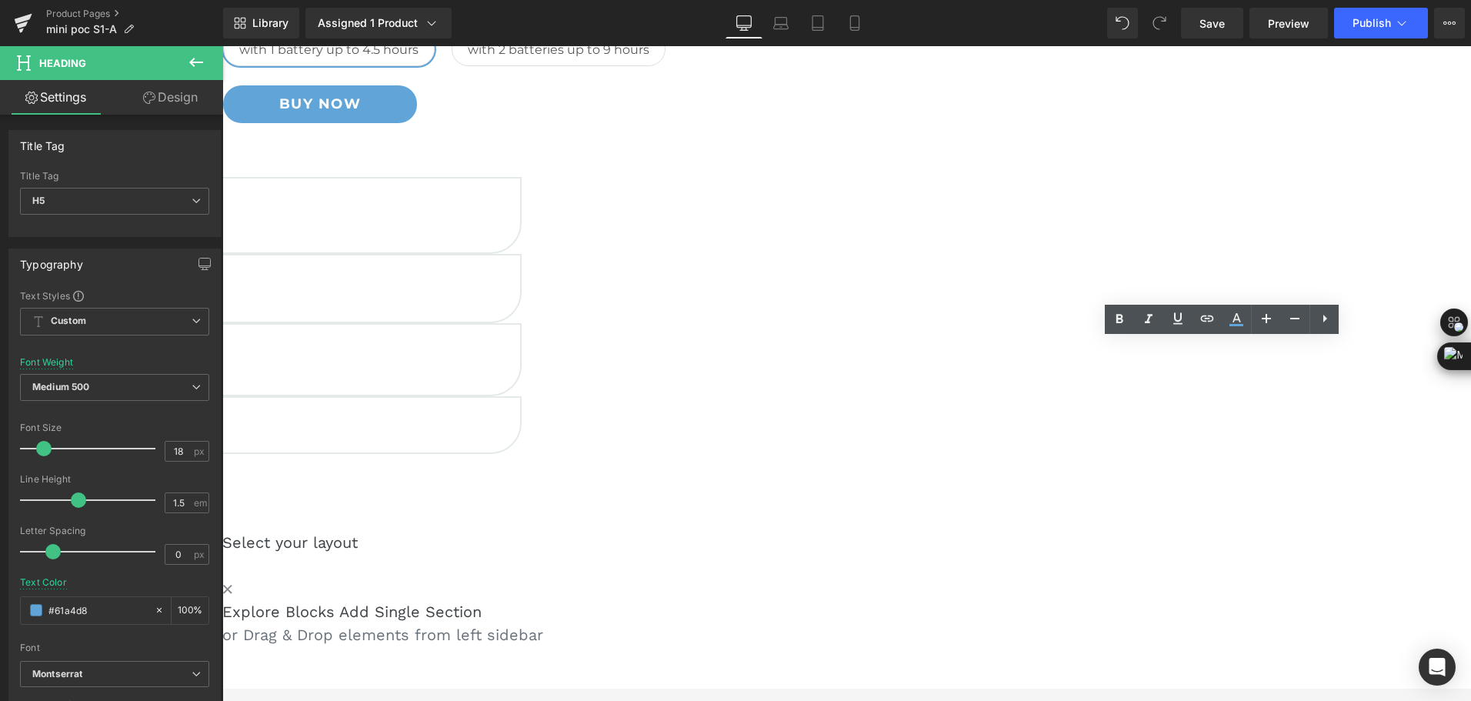
drag, startPoint x: 1165, startPoint y: 351, endPoint x: 1214, endPoint y: 348, distance: 49.3
click at [520, 398] on h5 "93%±3%" at bounding box center [60, 408] width 920 height 21
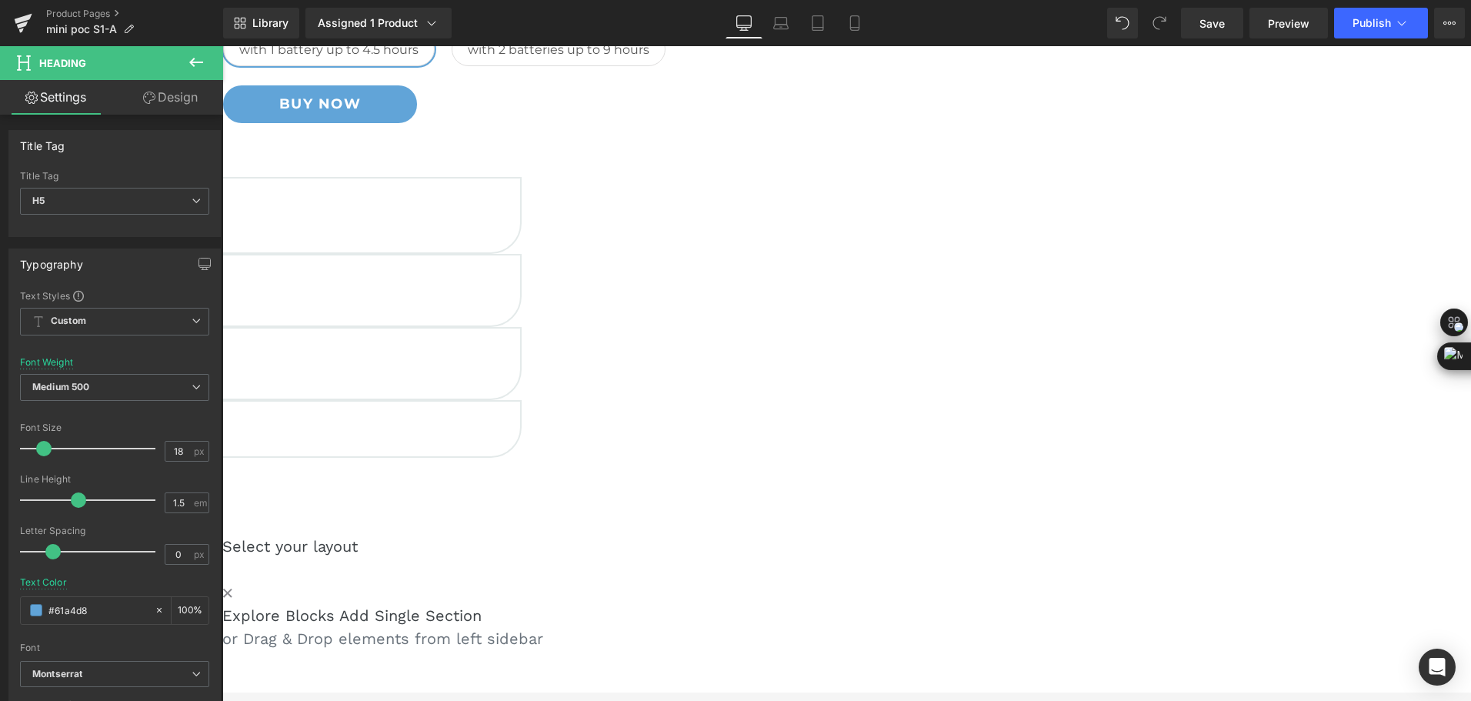
click at [222, 46] on icon at bounding box center [222, 46] width 0 height 0
click at [520, 200] on h5 "1.8kg / 4lb" at bounding box center [60, 189] width 920 height 21
click at [222, 46] on span at bounding box center [222, 46] width 0 height 0
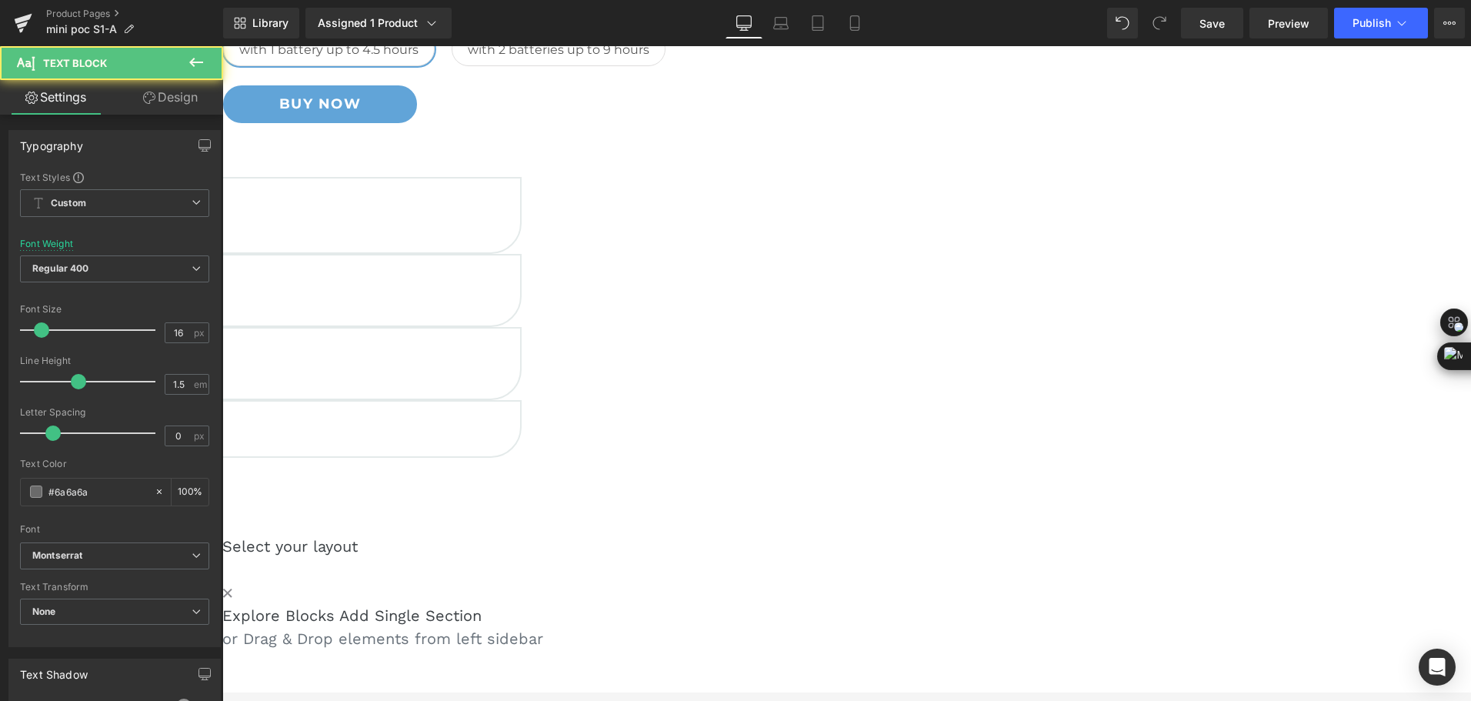
click at [520, 426] on p "Medical-grade O2 Concentration" at bounding box center [60, 435] width 920 height 18
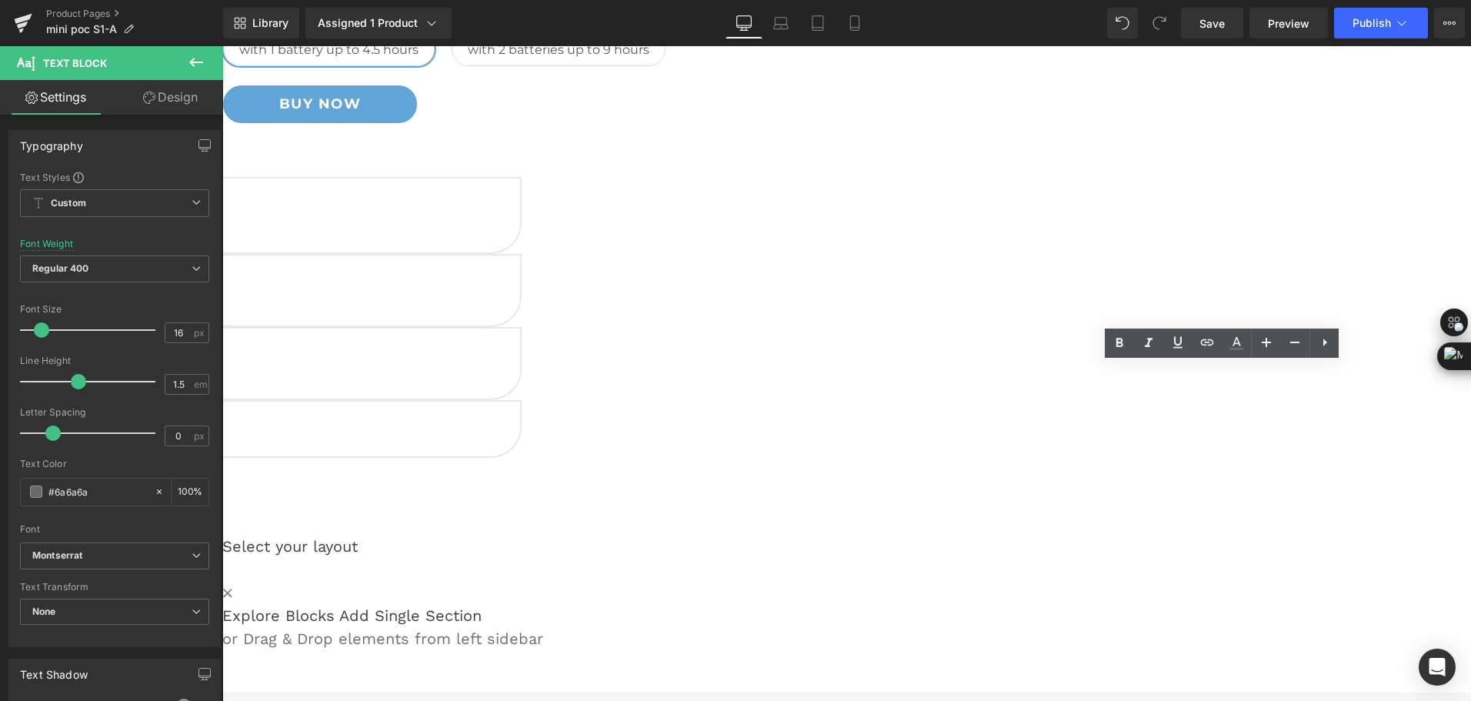
drag, startPoint x: 1163, startPoint y: 374, endPoint x: 1253, endPoint y: 389, distance: 91.3
click at [520, 426] on p "Medical-grade O2 Concentration" at bounding box center [60, 435] width 920 height 18
click at [520, 426] on p "With 2 batteries" at bounding box center [60, 435] width 920 height 18
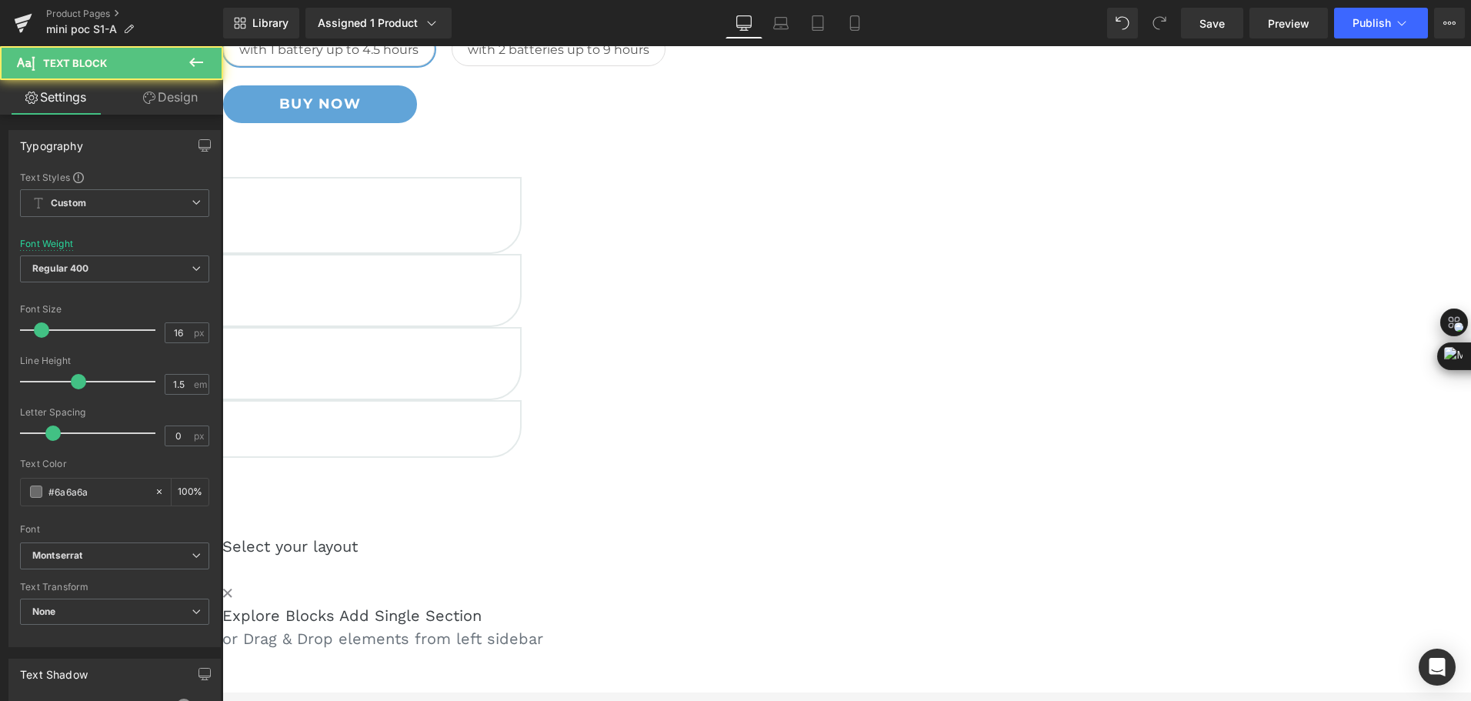
click at [520, 426] on p "With 2 Batteries" at bounding box center [60, 435] width 920 height 18
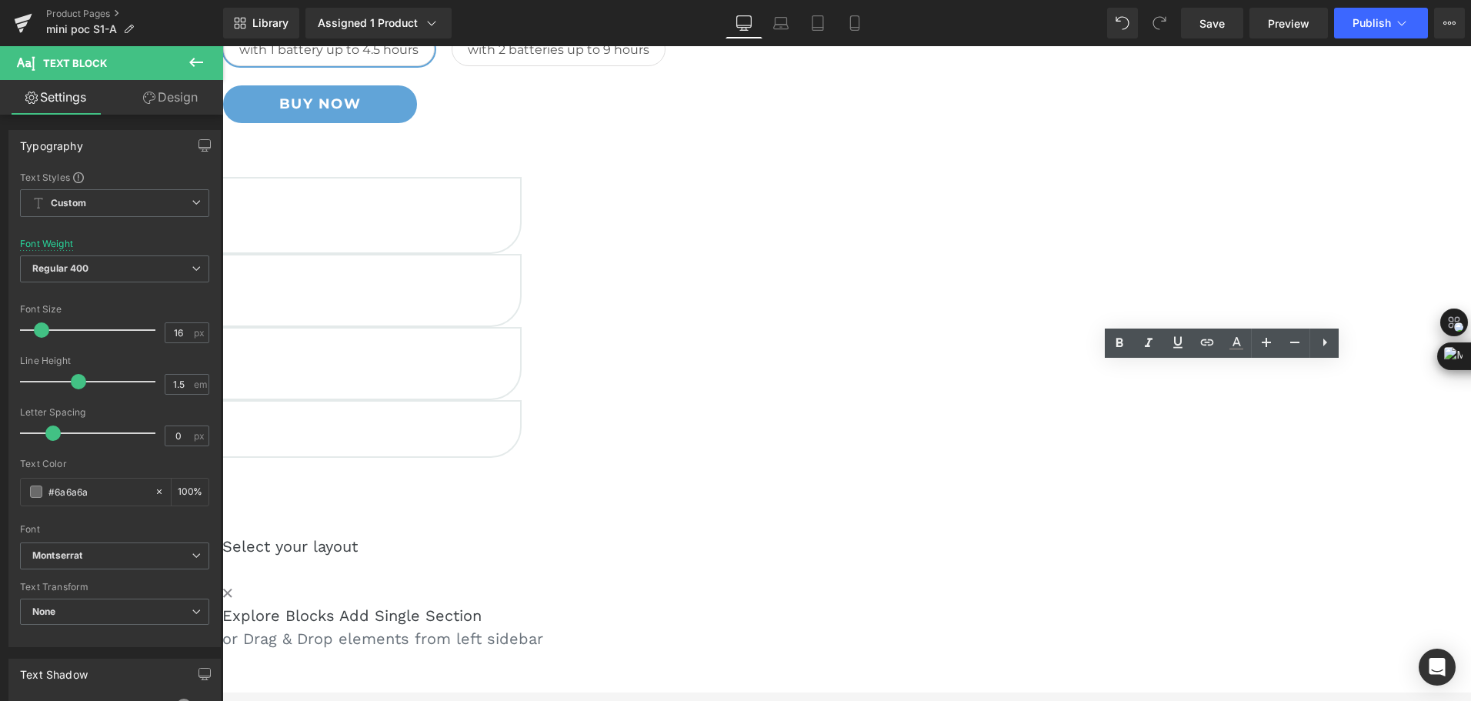
click at [522, 399] on div "1.8kg / 4lbs Heading Compact & Portable Text Block Row 6000m Heading Steady Oxy…" at bounding box center [59, 325] width 923 height 296
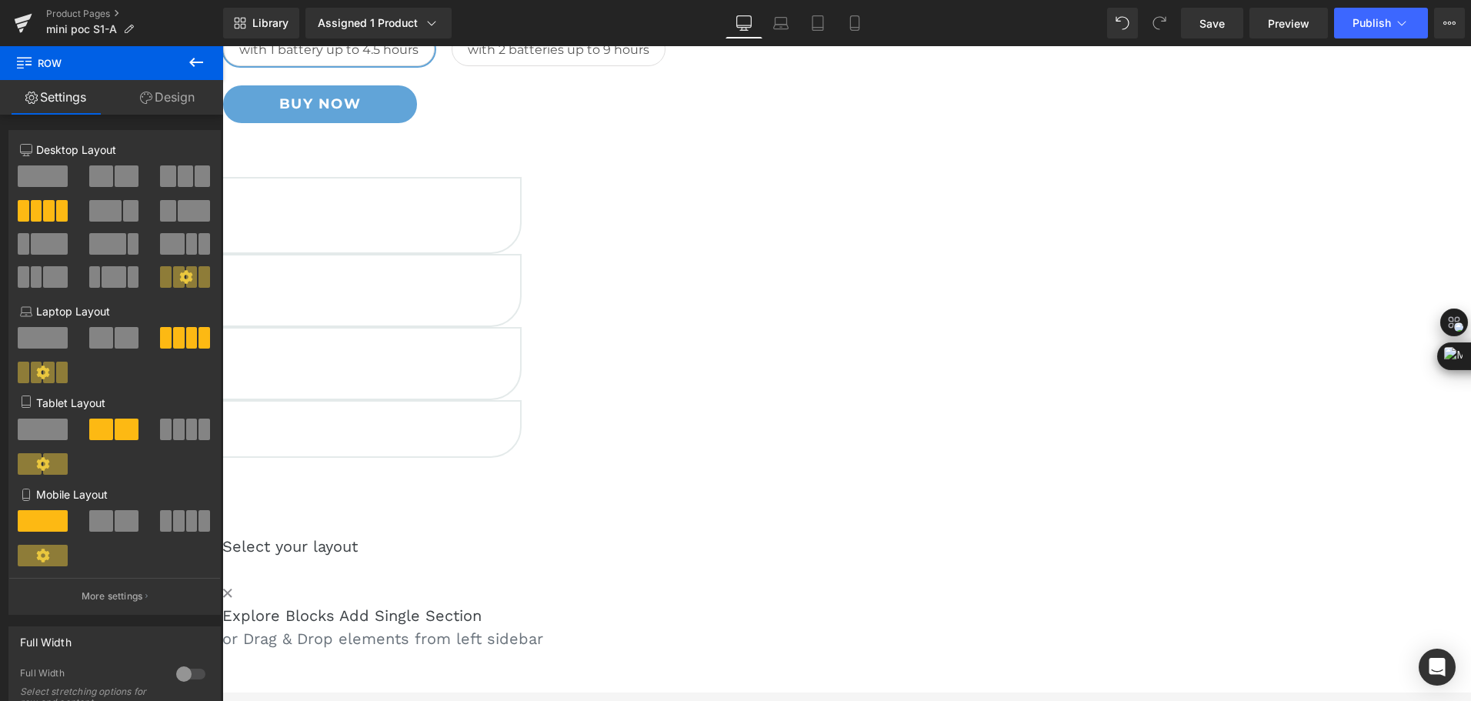
click at [222, 46] on span "Text Block" at bounding box center [222, 46] width 0 height 0
click at [222, 46] on link at bounding box center [222, 46] width 0 height 0
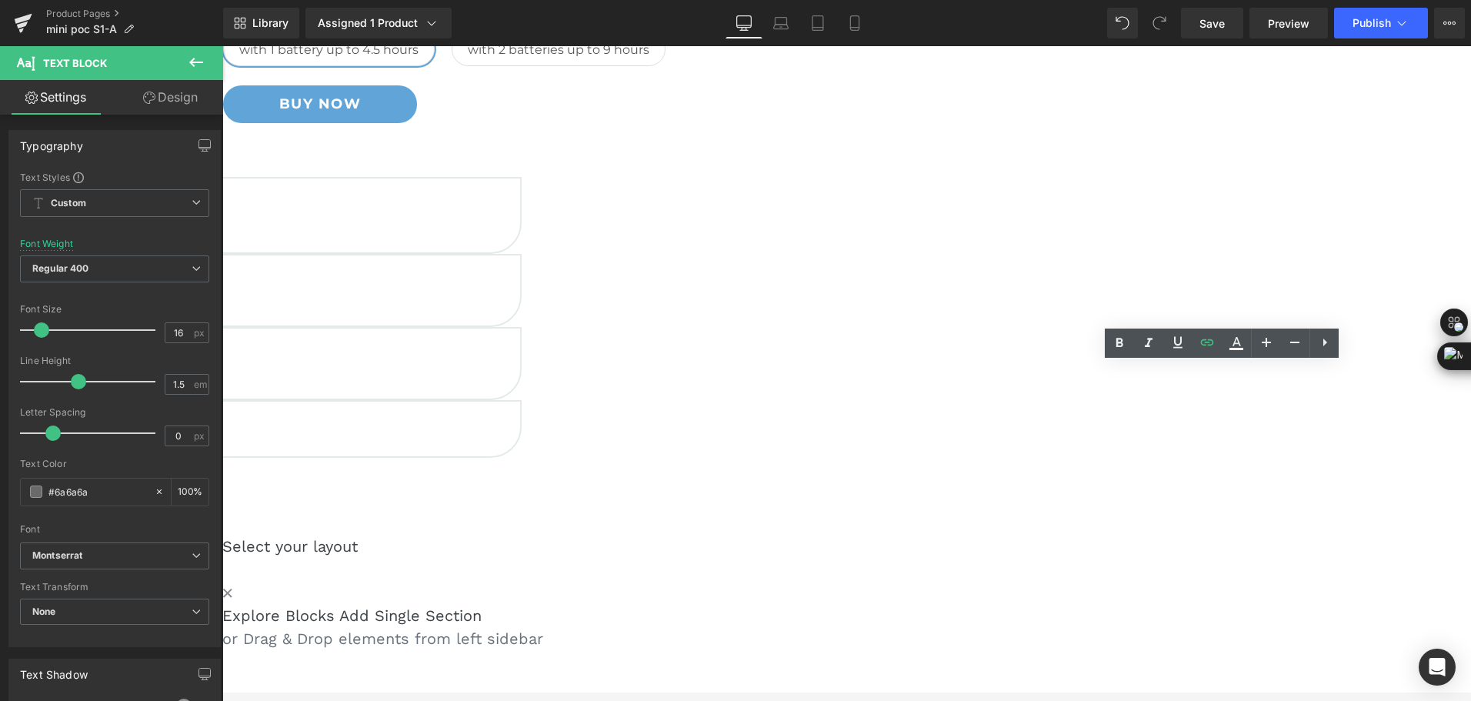
click at [520, 426] on p "With 2 Batteries" at bounding box center [60, 435] width 920 height 18
click at [520, 426] on div "With 2 Batteries" at bounding box center [60, 435] width 920 height 18
click at [222, 46] on link at bounding box center [222, 46] width 0 height 0
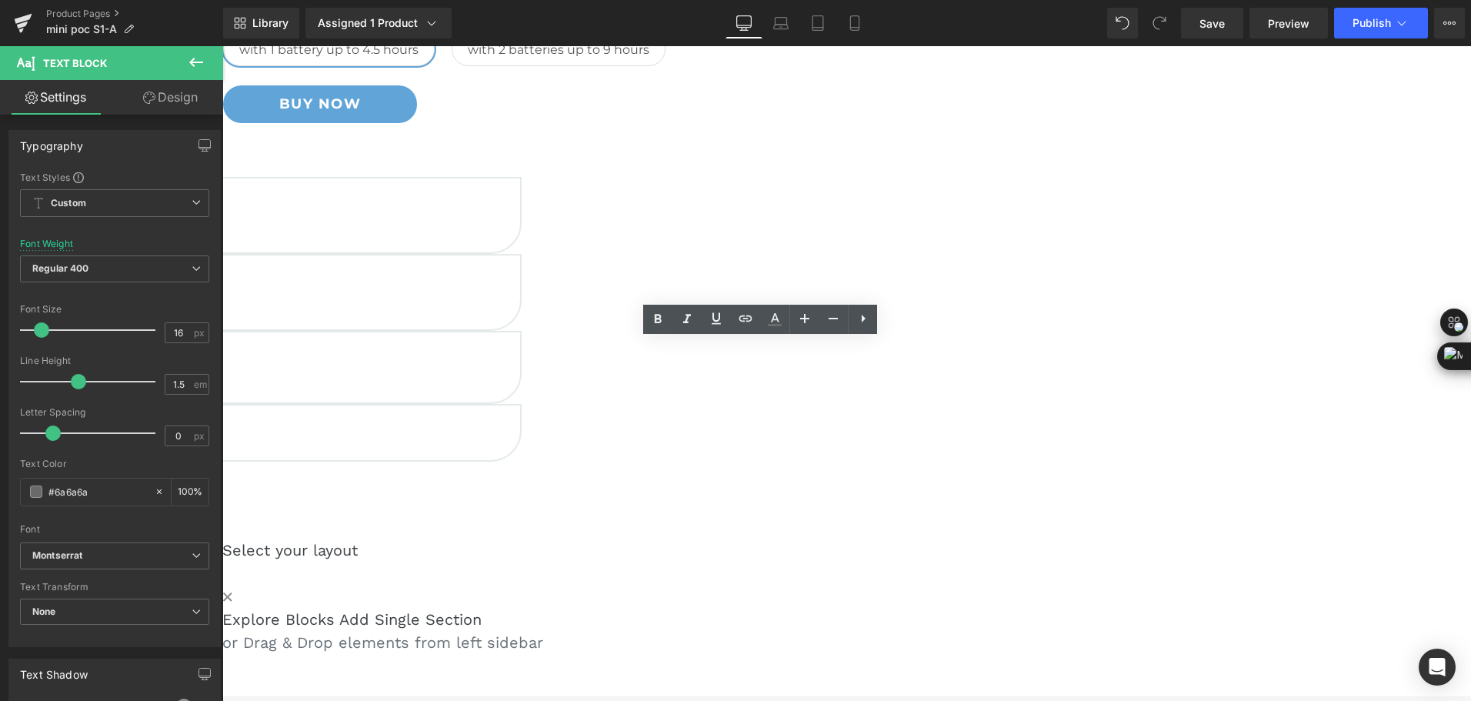
click at [520, 277] on h5 "6000m" at bounding box center [60, 266] width 920 height 21
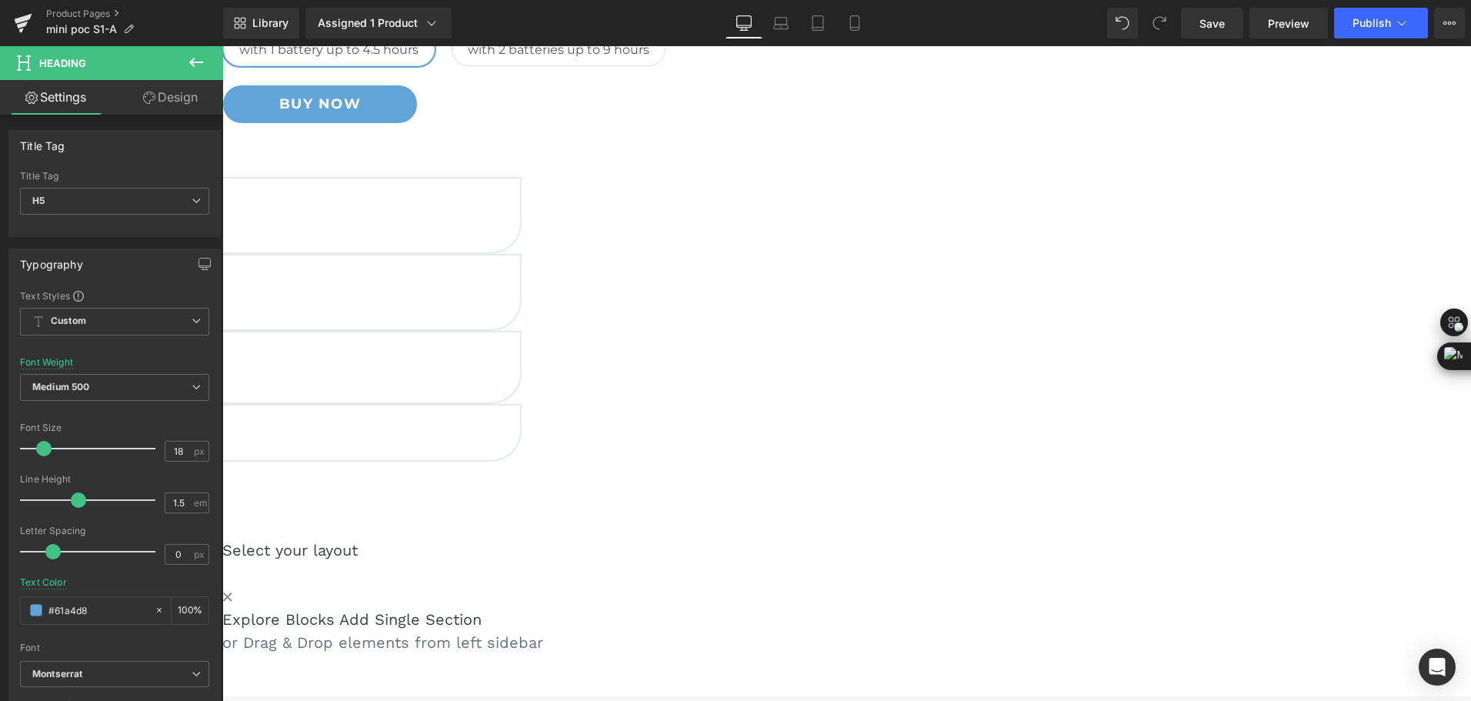
click at [847, 419] on div "1.8kg / 4lbs Heading Compact & Portable Text Block Row 6000m Altitude Heading S…" at bounding box center [222, 350] width 1249 height 377
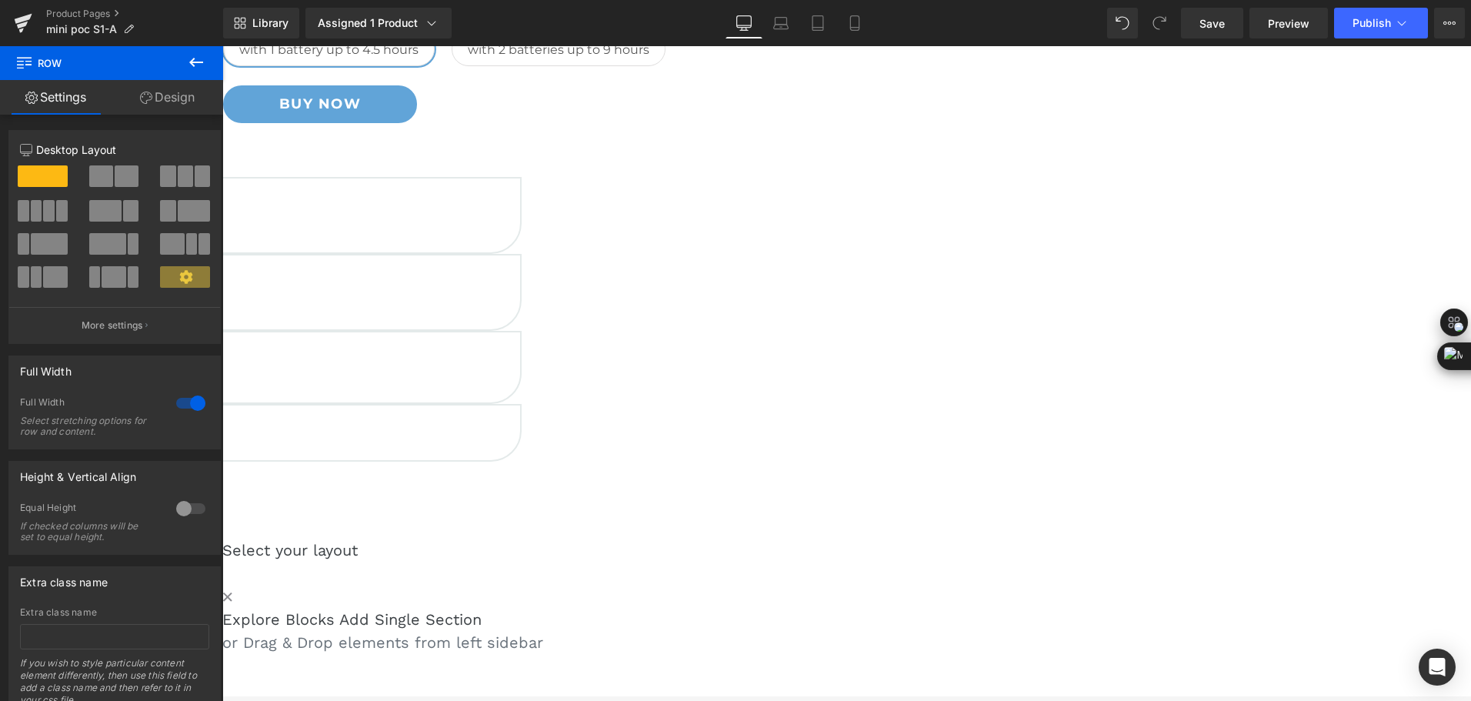
click at [222, 46] on icon at bounding box center [222, 46] width 0 height 0
click at [520, 430] on p "With 2 Batteries" at bounding box center [60, 439] width 920 height 18
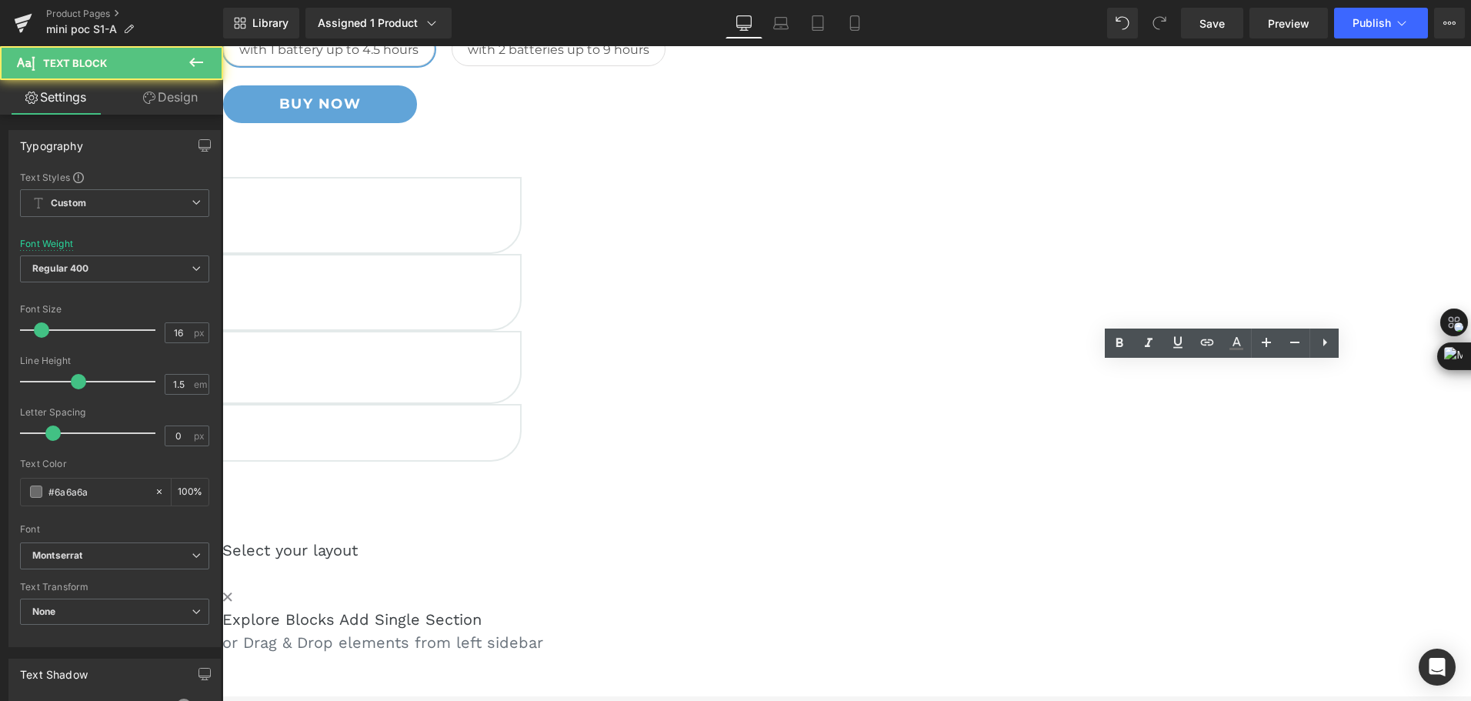
click at [520, 430] on p "With 2 Batteries" at bounding box center [60, 439] width 920 height 18
click at [847, 442] on div "1.8kg / 4lbs Heading Compact & Portable Text Block Row 6000m Altitude Heading S…" at bounding box center [222, 350] width 1249 height 377
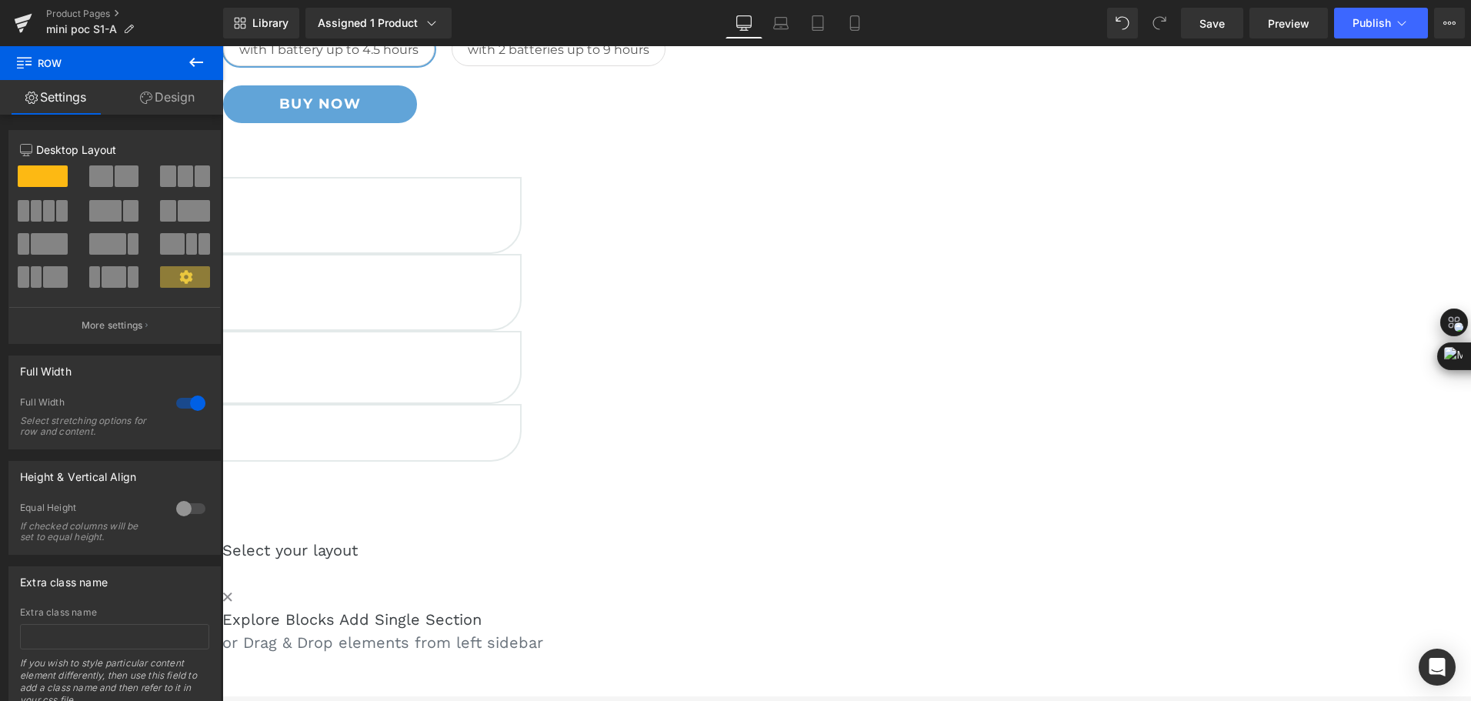
click at [222, 46] on icon at bounding box center [222, 46] width 0 height 0
click at [520, 430] on p "With 2 Batteries" at bounding box center [60, 439] width 920 height 18
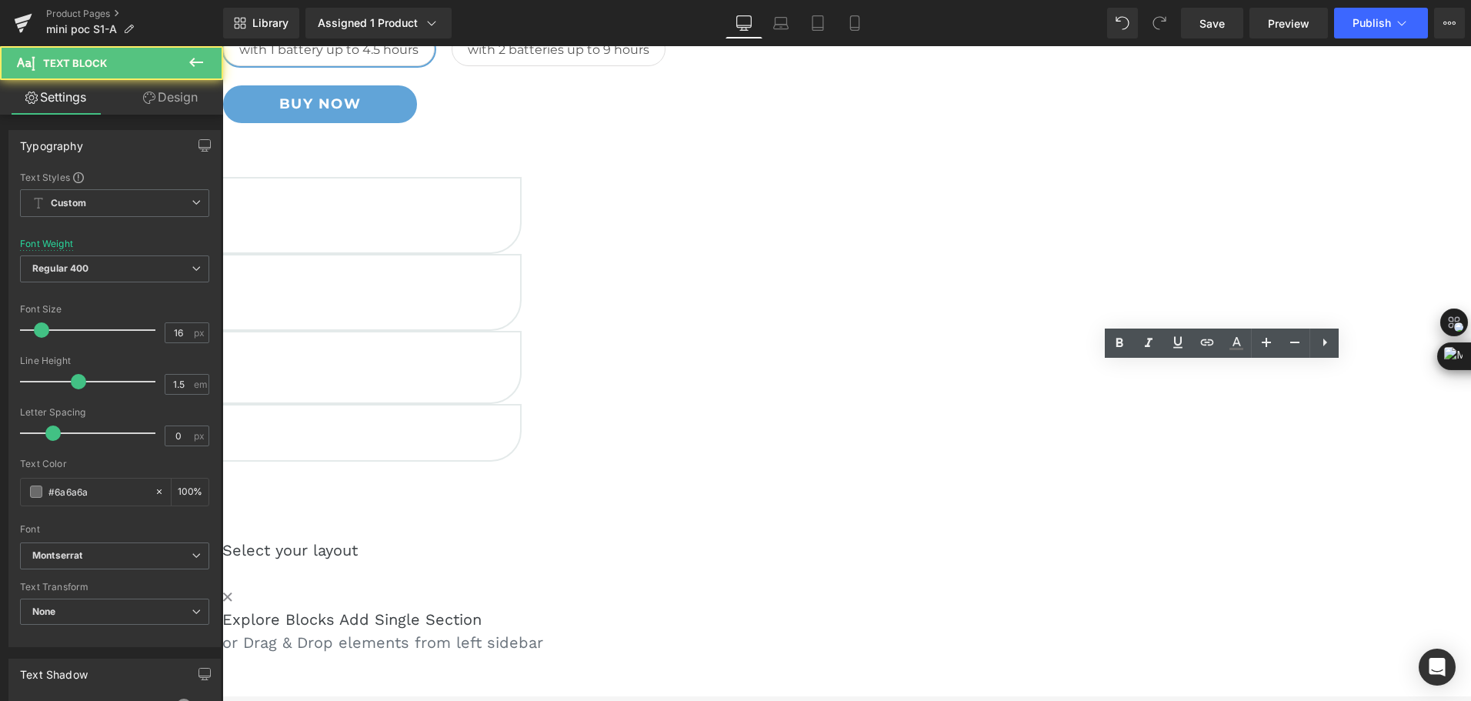
click at [520, 430] on p "With 2 Batteries" at bounding box center [60, 439] width 920 height 18
click at [847, 378] on div "1.8kg / 4lbs Heading Compact & Portable Text Block Row 6000m Altitude Heading S…" at bounding box center [222, 327] width 1249 height 300
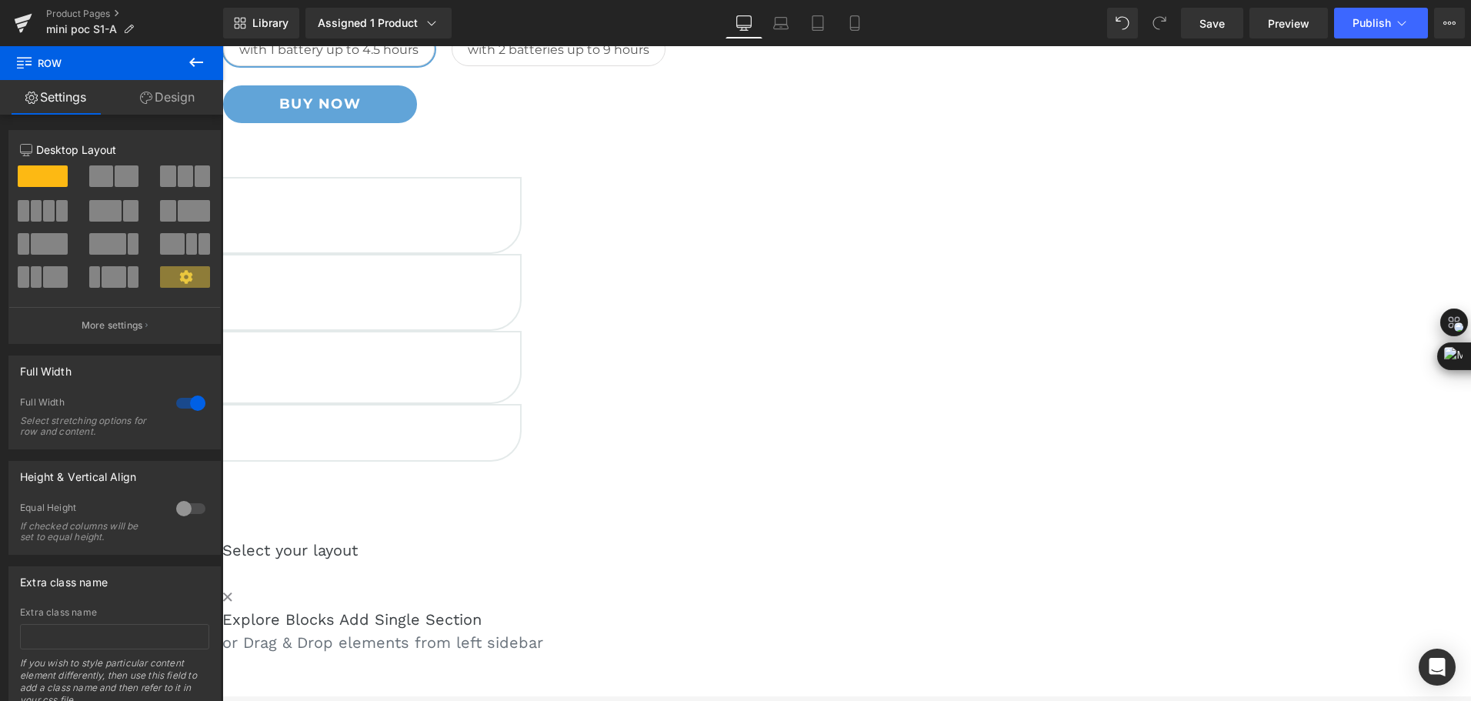
click at [520, 406] on h5 "Up to 9 hr" at bounding box center [60, 416] width 920 height 21
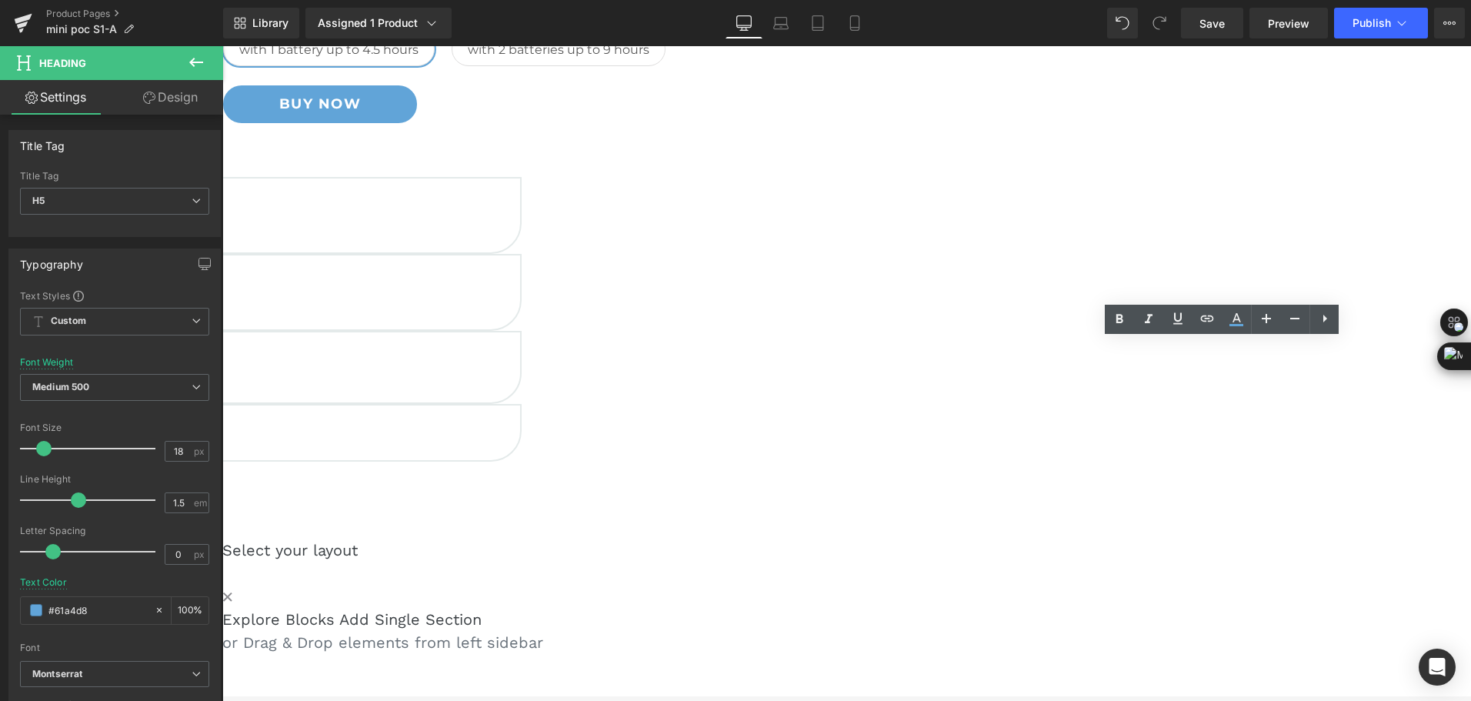
drag, startPoint x: 1167, startPoint y: 347, endPoint x: 1231, endPoint y: 346, distance: 63.9
click at [520, 406] on h5 "Up to 9 hr" at bounding box center [60, 416] width 920 height 21
click at [222, 46] on link at bounding box center [222, 46] width 0 height 0
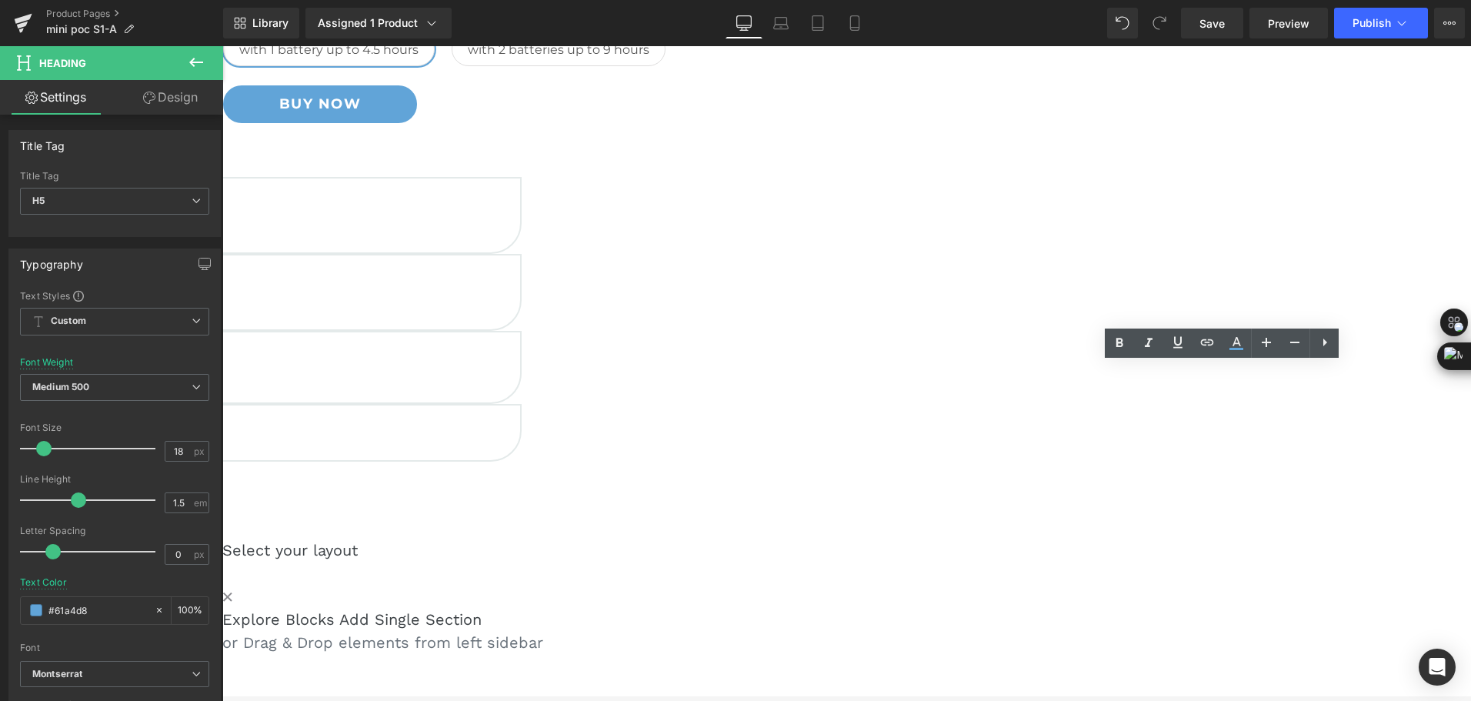
click at [520, 430] on p "With 2 Batteries" at bounding box center [60, 439] width 920 height 18
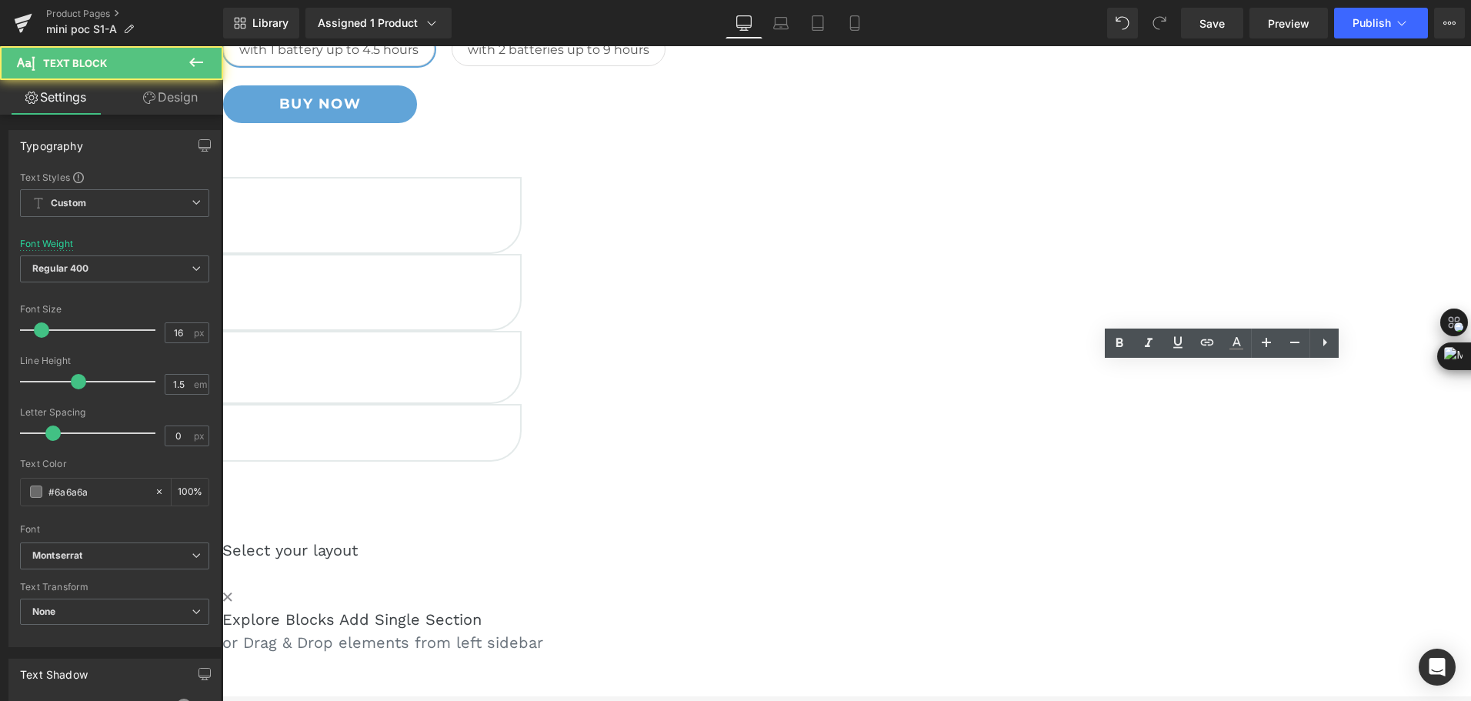
click at [520, 430] on p "With 2 Batteries" at bounding box center [60, 439] width 920 height 18
click at [520, 430] on p "Up to 9 hrs with 2 Batteries" at bounding box center [60, 439] width 920 height 18
click at [520, 430] on p "Up to 9 hr with 2 Batteries" at bounding box center [60, 439] width 920 height 18
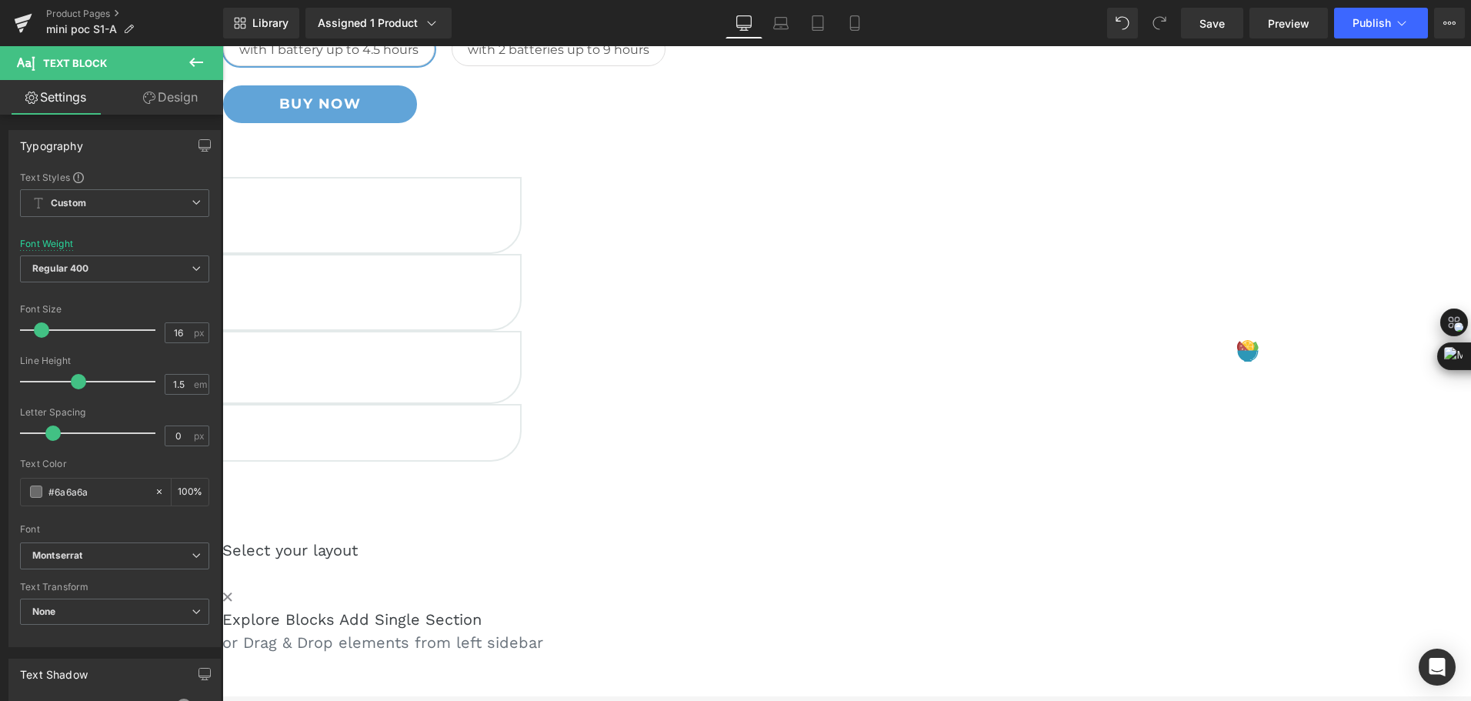
click at [520, 430] on p "Up to 9 hous with 2 Batteries" at bounding box center [60, 439] width 920 height 18
click at [847, 374] on div "1.8kg / 4lbs Heading Compact & Portable Text Block Row 6000m Altitude Heading S…" at bounding box center [222, 327] width 1249 height 300
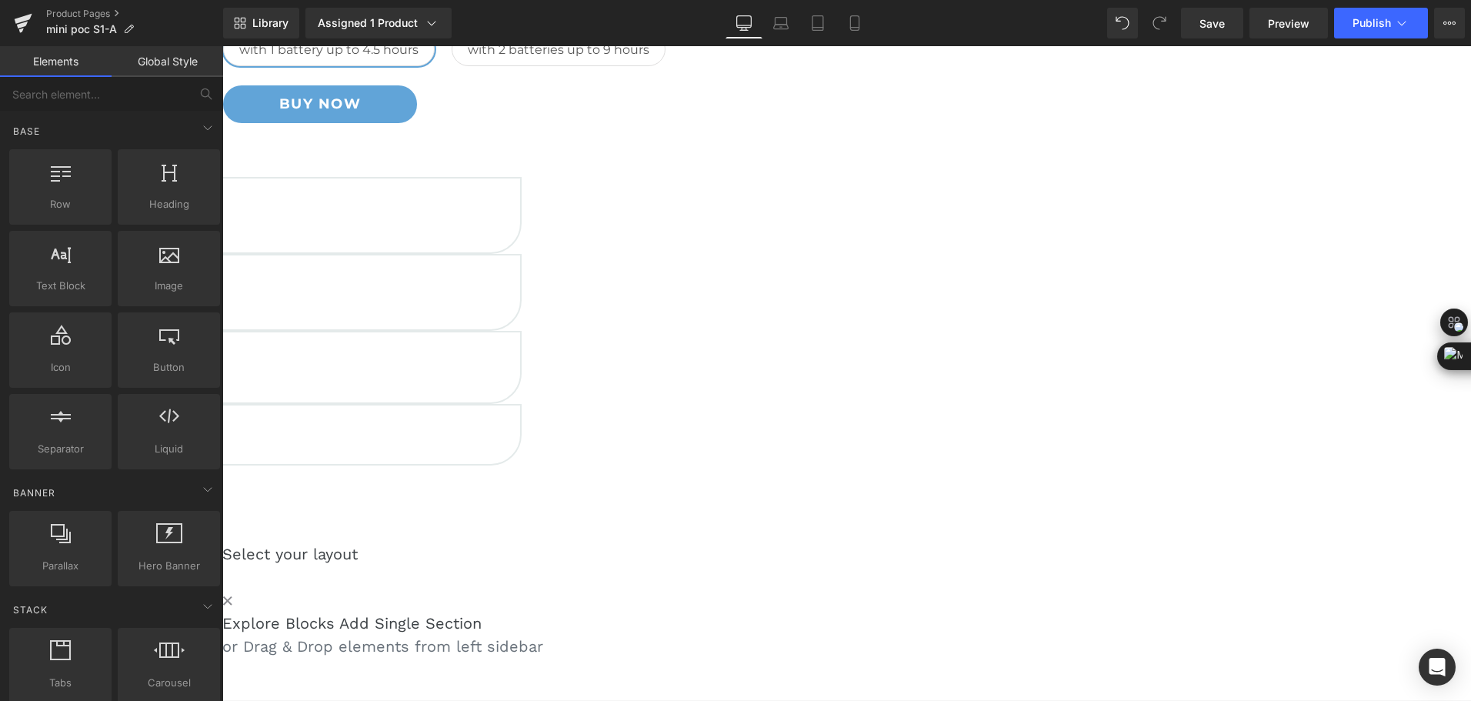
click at [1315, 475] on div "Mini Portable O2 Concentrator Heading Compact as a Water Bottle, Powerful as an…" at bounding box center [846, 246] width 1249 height 822
click at [1204, 28] on span "Save" at bounding box center [1211, 23] width 25 height 16
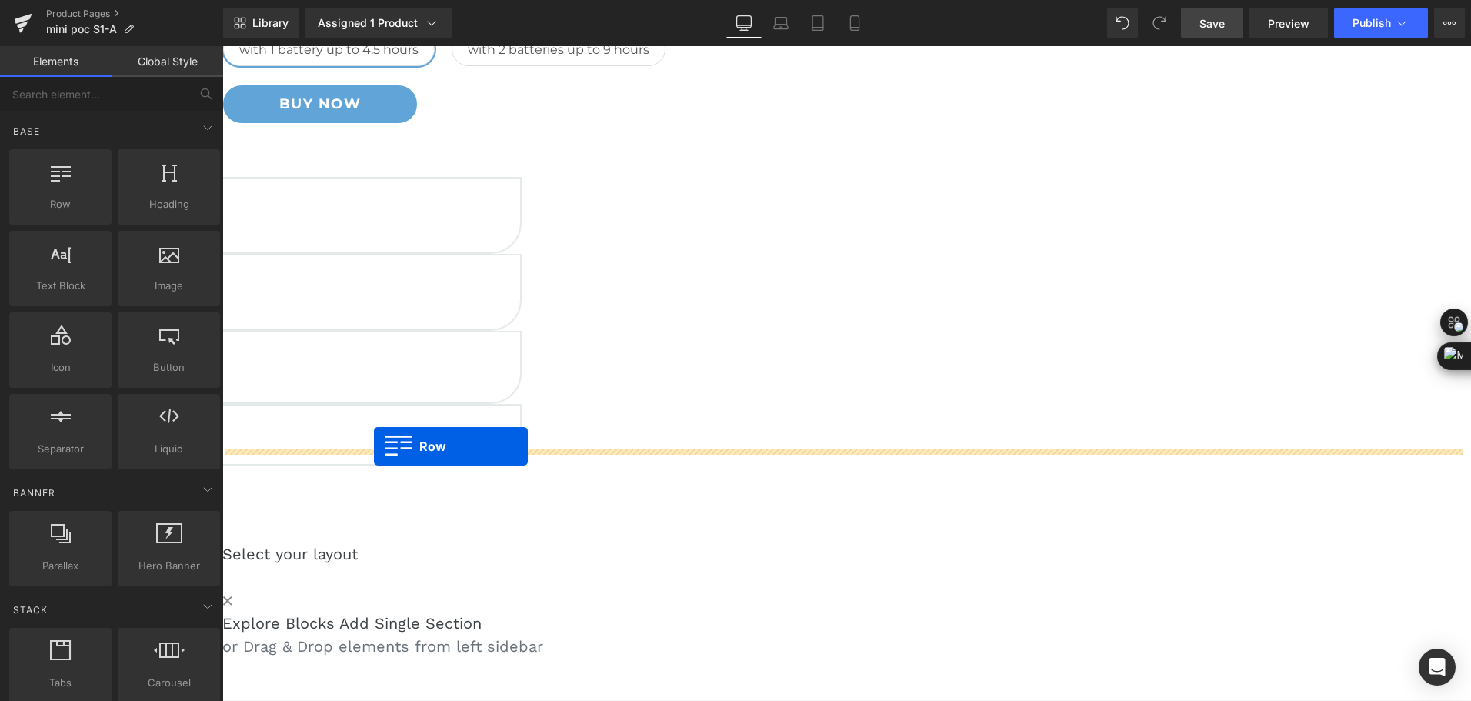
drag, startPoint x: 257, startPoint y: 375, endPoint x: 374, endPoint y: 446, distance: 136.7
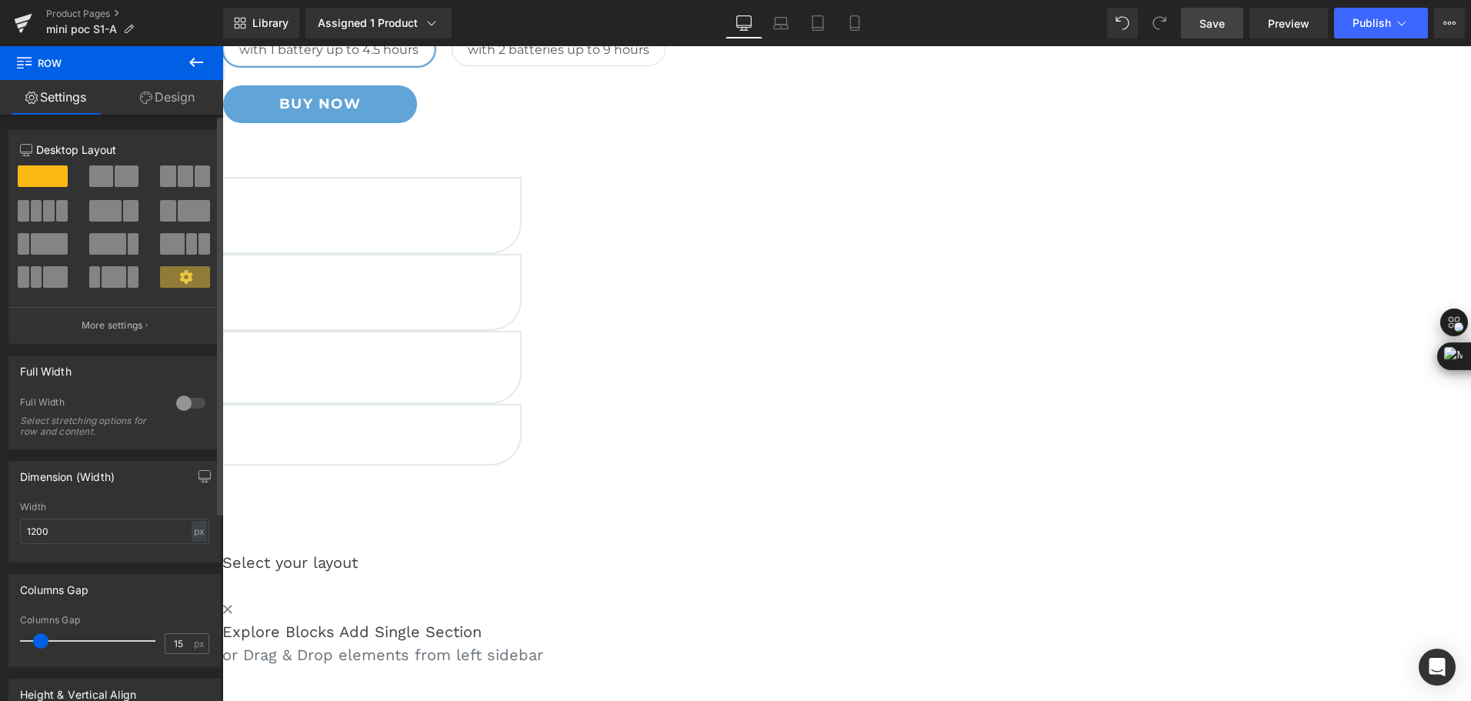
click at [108, 182] on span at bounding box center [101, 176] width 24 height 22
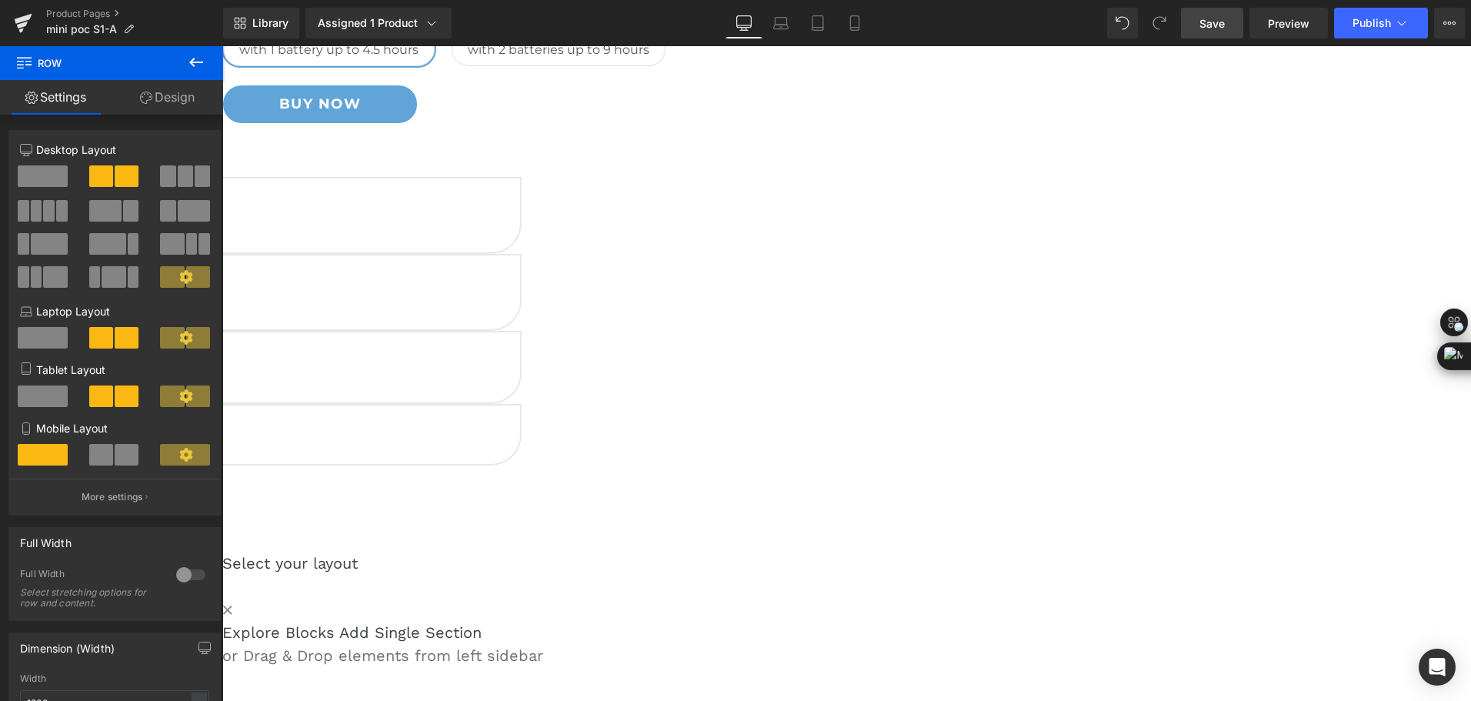
drag, startPoint x: 1199, startPoint y: 31, endPoint x: 618, endPoint y: 428, distance: 704.1
click at [1199, 31] on link "Save" at bounding box center [1212, 23] width 62 height 31
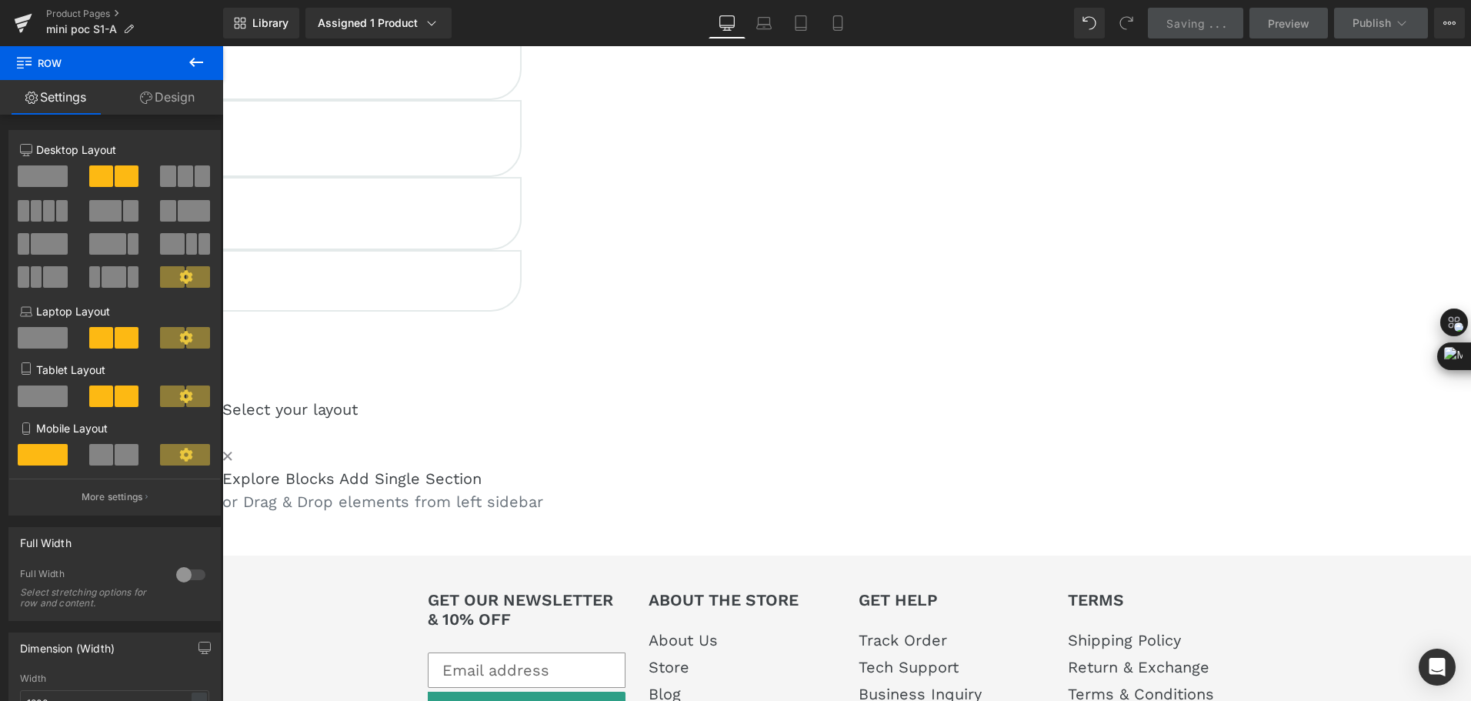
scroll to position [551, 0]
